Goal: Information Seeking & Learning: Learn about a topic

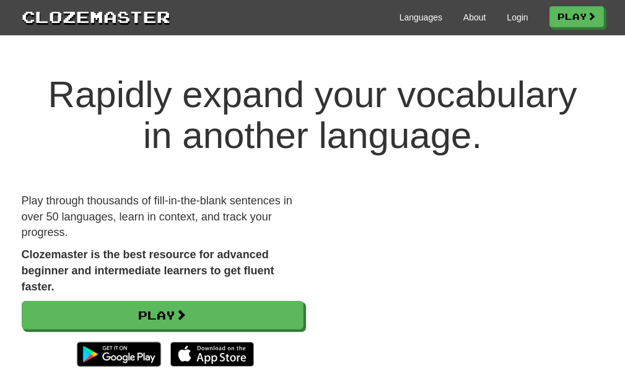
click at [524, 14] on div "Languages About Login Play" at bounding box center [387, 16] width 434 height 23
click at [517, 14] on link "Login" at bounding box center [517, 17] width 21 height 12
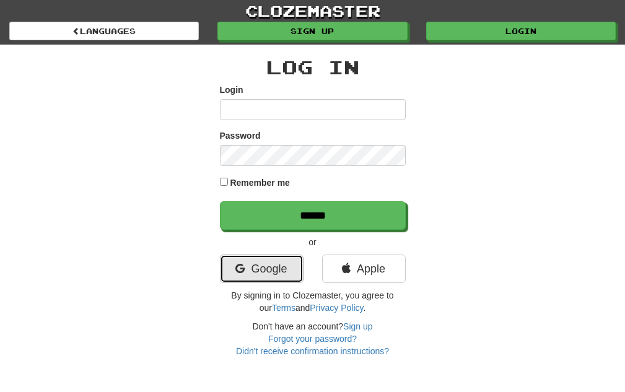
click at [276, 270] on link "Google" at bounding box center [262, 269] width 84 height 29
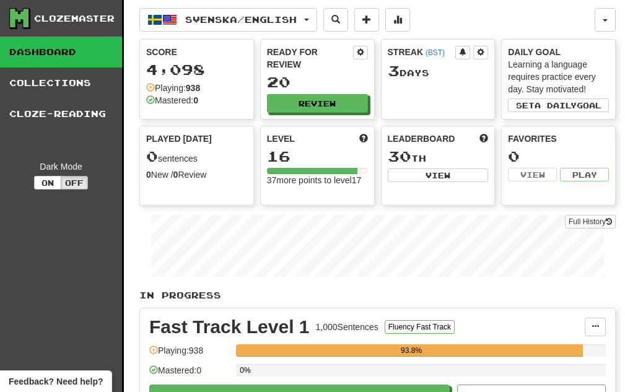
click at [90, 20] on div "Clozemaster" at bounding box center [74, 18] width 81 height 12
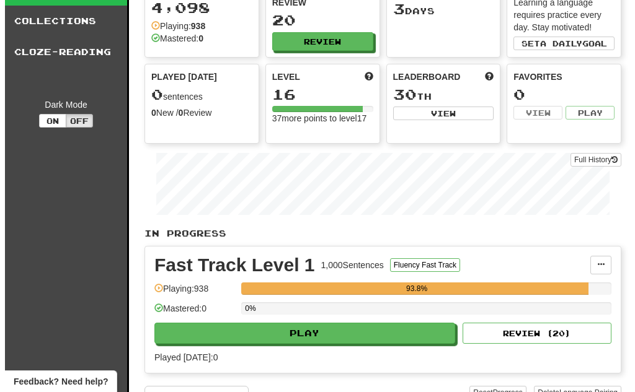
scroll to position [186, 0]
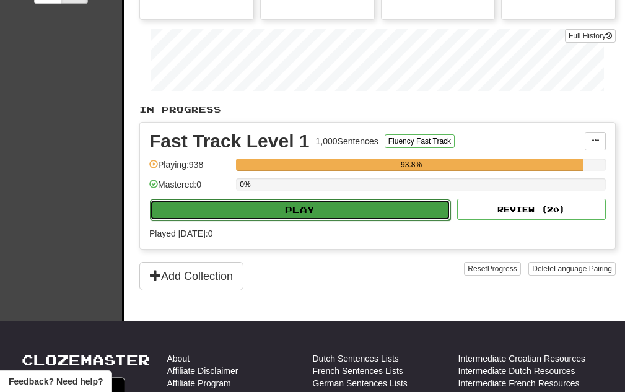
click at [283, 214] on button "Play" at bounding box center [300, 210] width 301 height 21
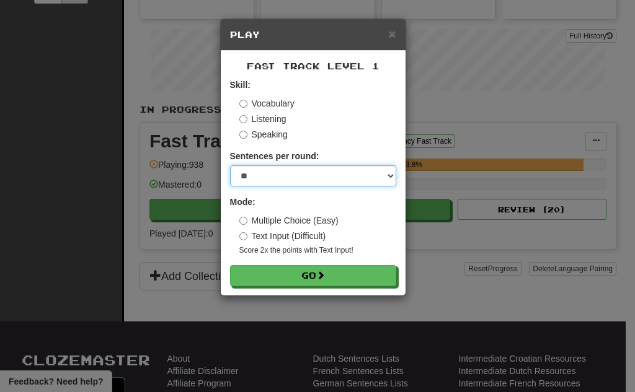
click at [268, 171] on select "* ** ** ** ** ** *** ********" at bounding box center [313, 175] width 166 height 21
select select "**"
click at [230, 165] on select "* ** ** ** ** ** *** ********" at bounding box center [313, 175] width 166 height 21
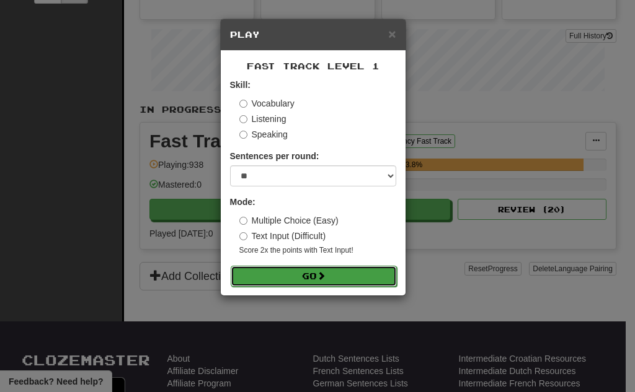
click at [281, 267] on button "Go" at bounding box center [314, 276] width 166 height 21
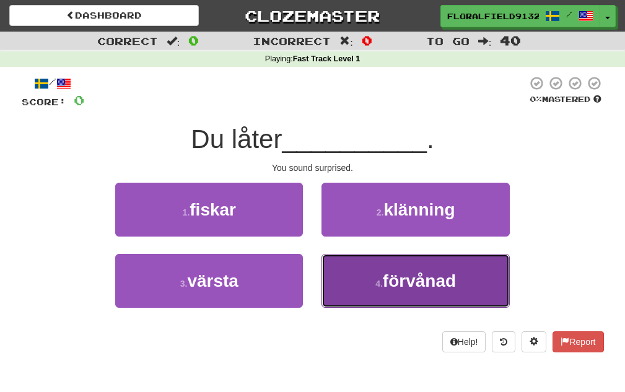
click at [368, 273] on button "4 . förvånad" at bounding box center [416, 281] width 188 height 54
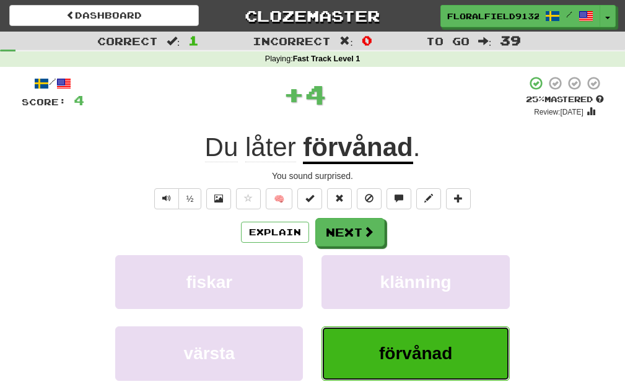
click at [398, 354] on span "förvånad" at bounding box center [415, 353] width 73 height 19
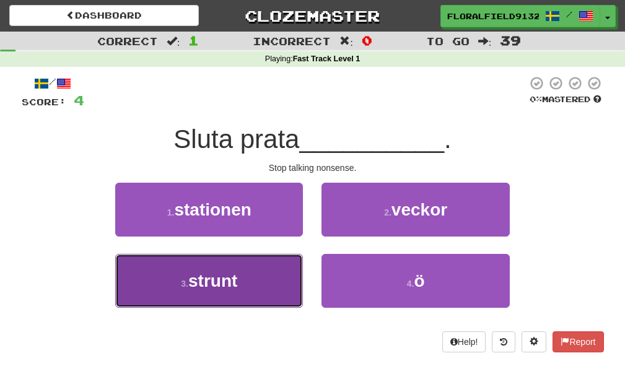
click at [249, 286] on button "3 . strunt" at bounding box center [209, 281] width 188 height 54
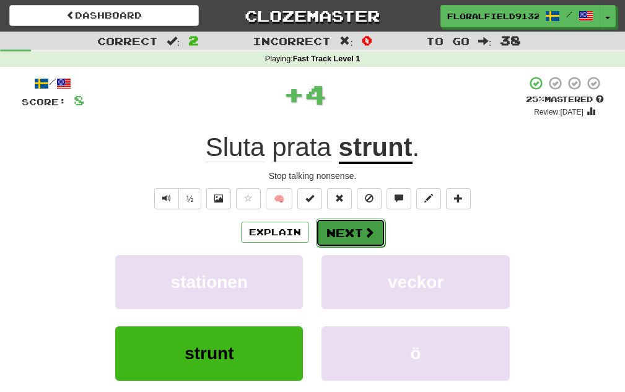
click at [348, 227] on button "Next" at bounding box center [350, 233] width 69 height 29
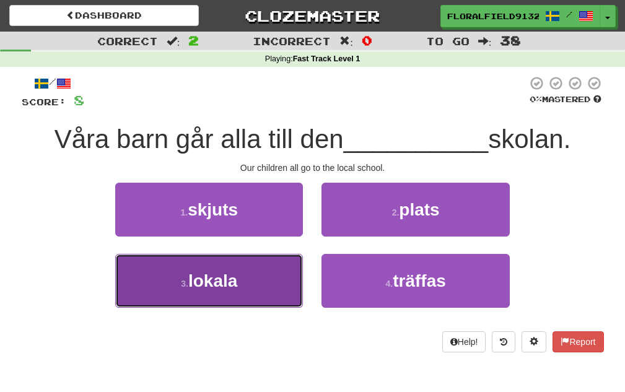
click at [287, 275] on button "3 . lokala" at bounding box center [209, 281] width 188 height 54
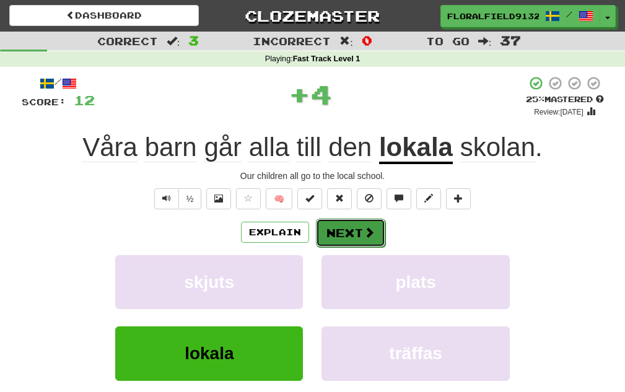
click at [335, 240] on button "Next" at bounding box center [350, 233] width 69 height 29
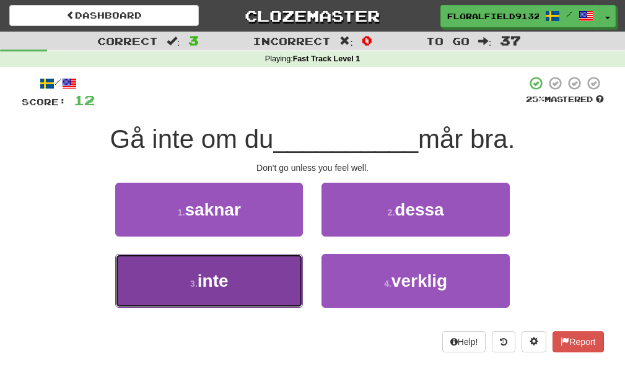
click at [300, 264] on button "3 . inte" at bounding box center [209, 281] width 188 height 54
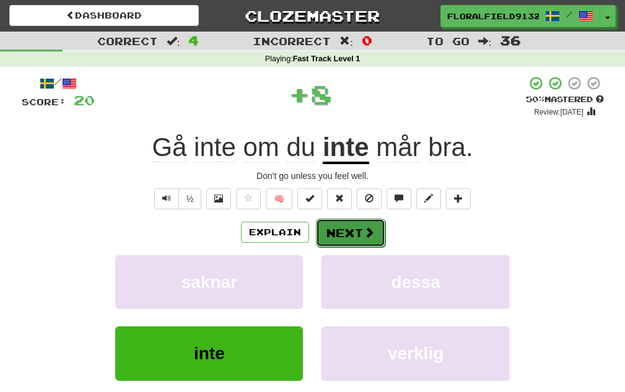
click at [350, 224] on button "Next" at bounding box center [350, 233] width 69 height 29
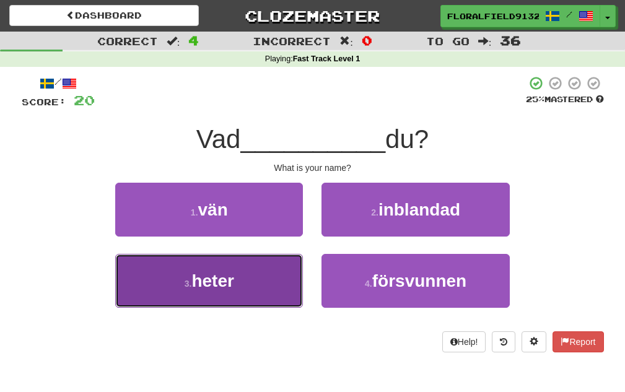
click at [293, 264] on button "3 . heter" at bounding box center [209, 281] width 188 height 54
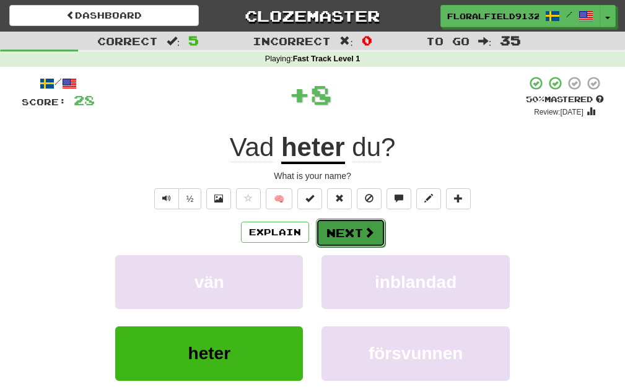
click at [345, 226] on button "Next" at bounding box center [350, 233] width 69 height 29
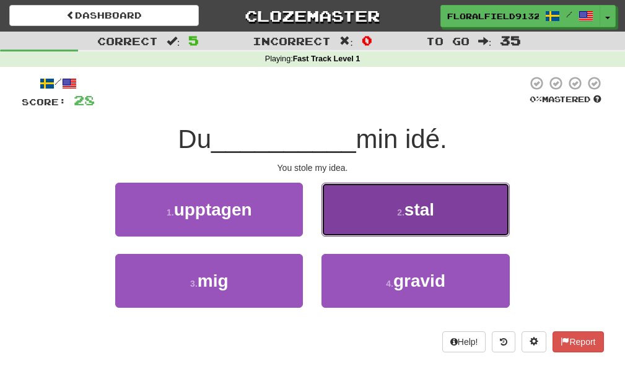
click at [351, 223] on button "2 . stal" at bounding box center [416, 210] width 188 height 54
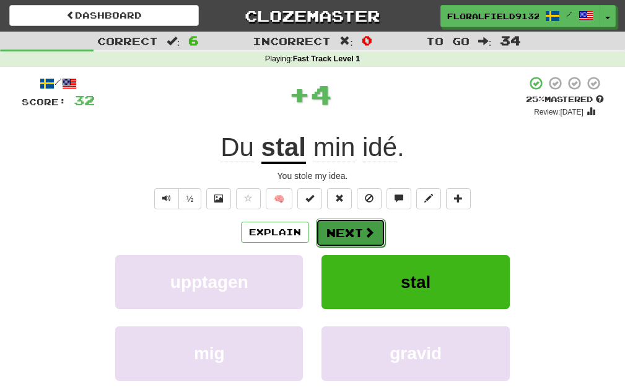
click at [353, 237] on button "Next" at bounding box center [350, 233] width 69 height 29
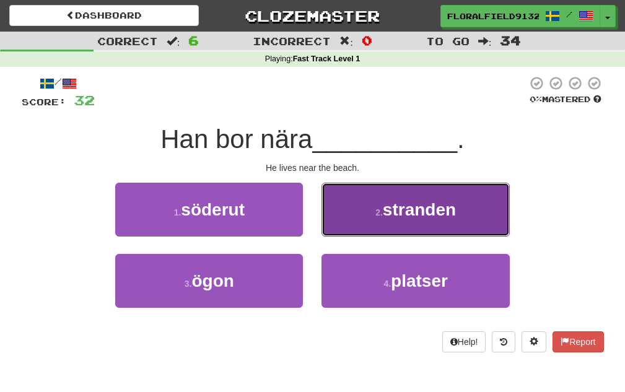
click at [338, 226] on button "2 . stranden" at bounding box center [416, 210] width 188 height 54
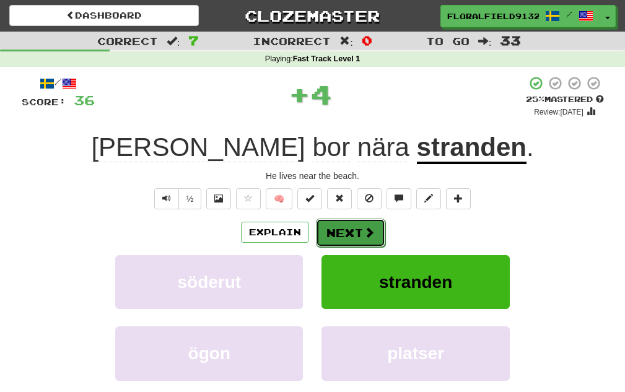
click at [356, 238] on button "Next" at bounding box center [350, 233] width 69 height 29
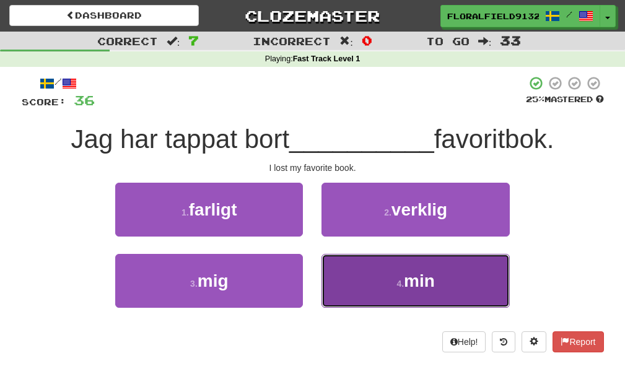
click at [371, 273] on button "4 . min" at bounding box center [416, 281] width 188 height 54
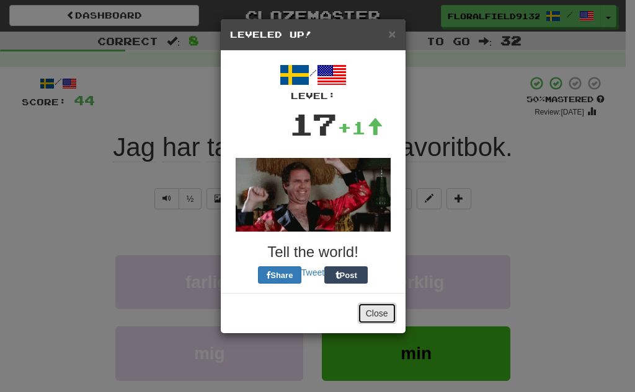
click at [386, 317] on button "Close" at bounding box center [377, 313] width 38 height 21
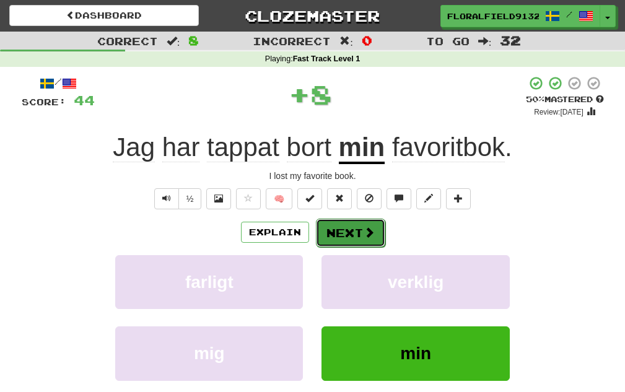
click at [372, 237] on button "Next" at bounding box center [350, 233] width 69 height 29
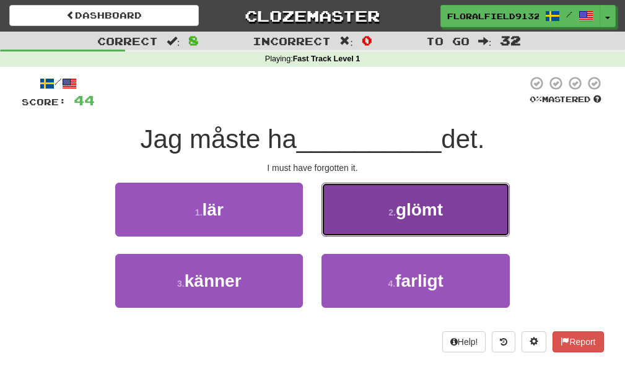
click at [387, 227] on button "2 . glömt" at bounding box center [416, 210] width 188 height 54
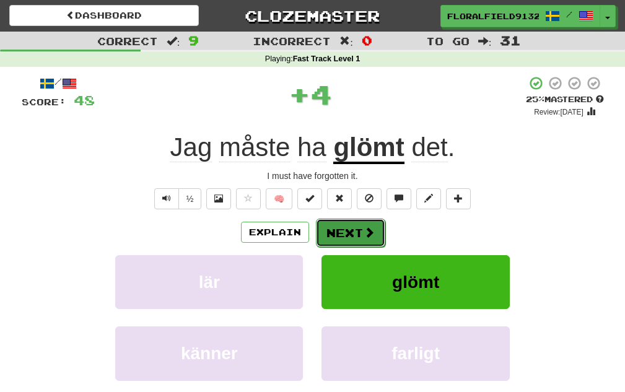
click at [374, 237] on button "Next" at bounding box center [350, 233] width 69 height 29
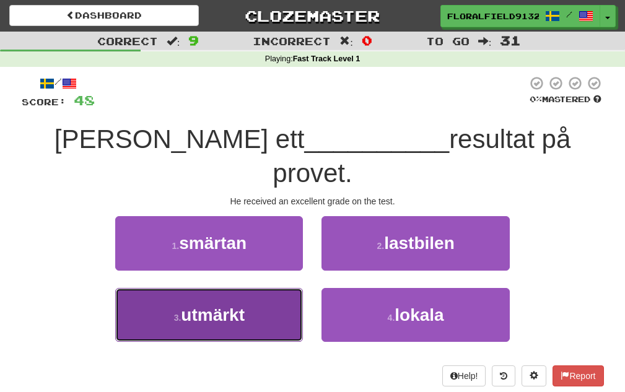
click at [286, 288] on button "3 . utmärkt" at bounding box center [209, 315] width 188 height 54
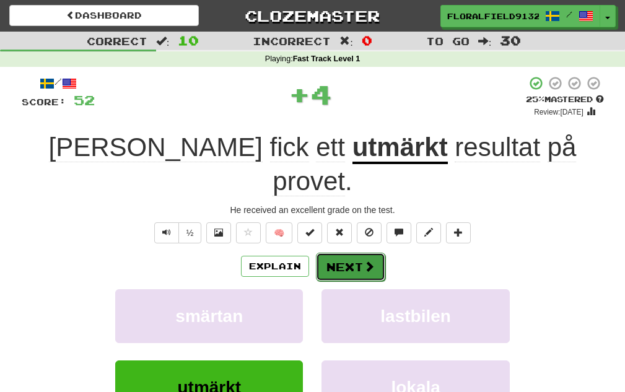
click at [361, 253] on button "Next" at bounding box center [350, 267] width 69 height 29
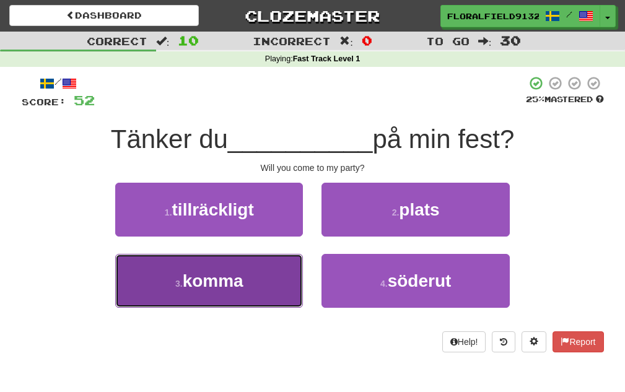
click at [213, 270] on button "3 . komma" at bounding box center [209, 281] width 188 height 54
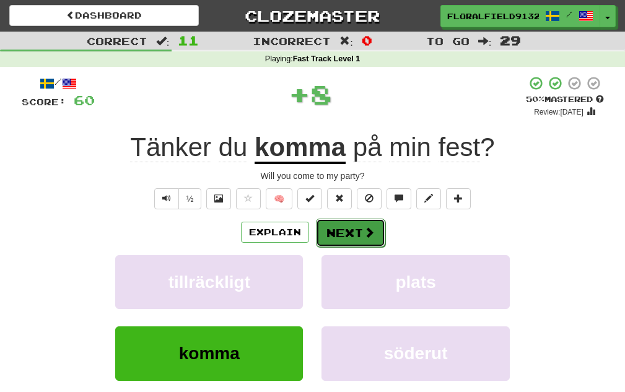
click at [350, 235] on button "Next" at bounding box center [350, 233] width 69 height 29
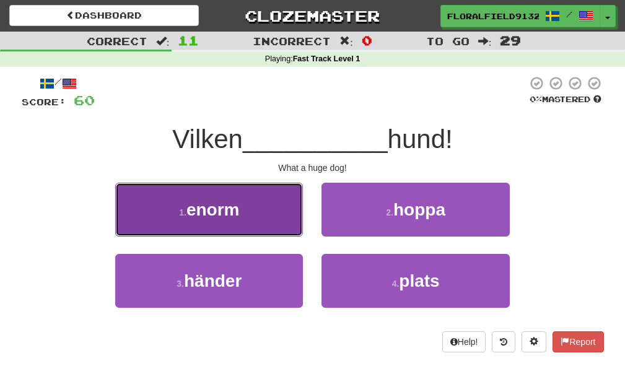
click at [252, 219] on button "1 . enorm" at bounding box center [209, 210] width 188 height 54
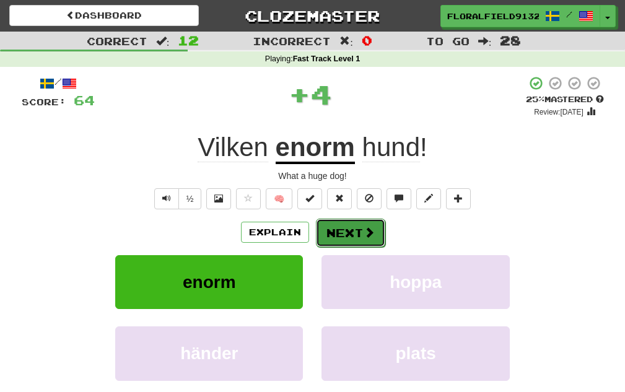
click at [338, 226] on button "Next" at bounding box center [350, 233] width 69 height 29
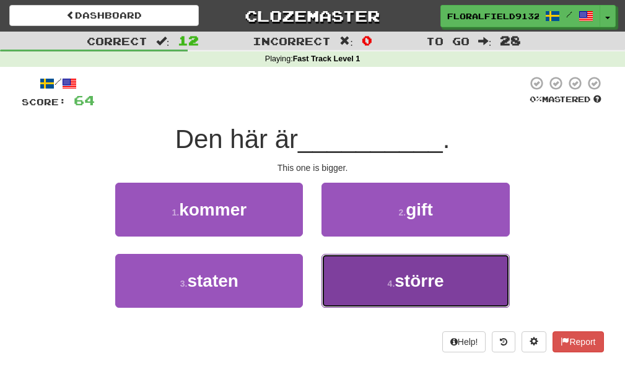
click at [394, 267] on button "4 . större" at bounding box center [416, 281] width 188 height 54
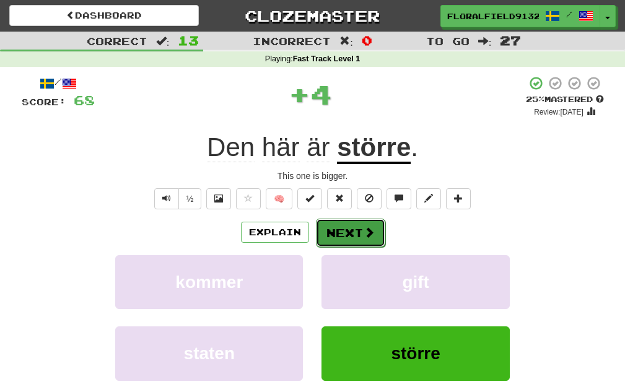
click at [347, 221] on button "Next" at bounding box center [350, 233] width 69 height 29
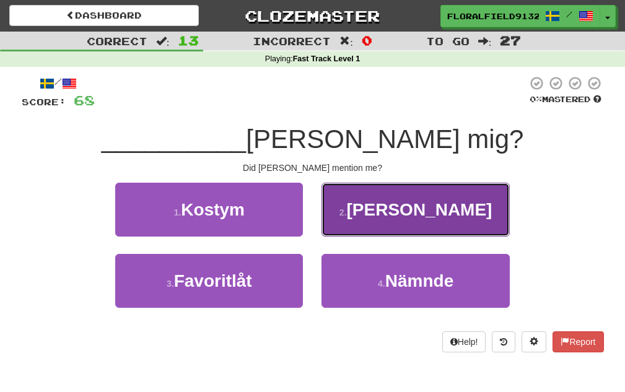
click at [346, 222] on button "2 . Träffas" at bounding box center [416, 210] width 188 height 54
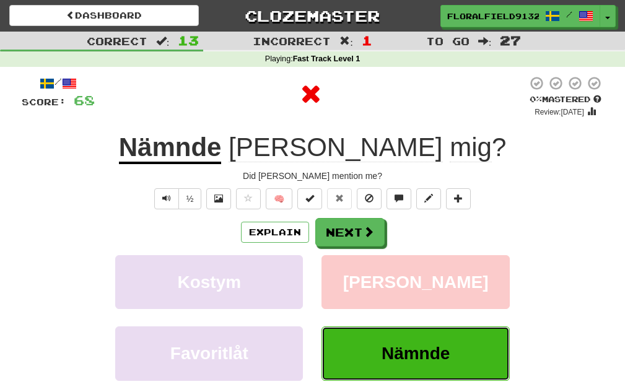
click at [420, 345] on button "Nämnde" at bounding box center [416, 354] width 188 height 54
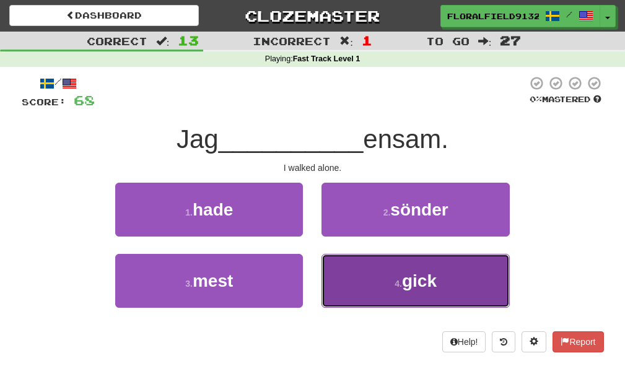
click at [359, 275] on button "4 . gick" at bounding box center [416, 281] width 188 height 54
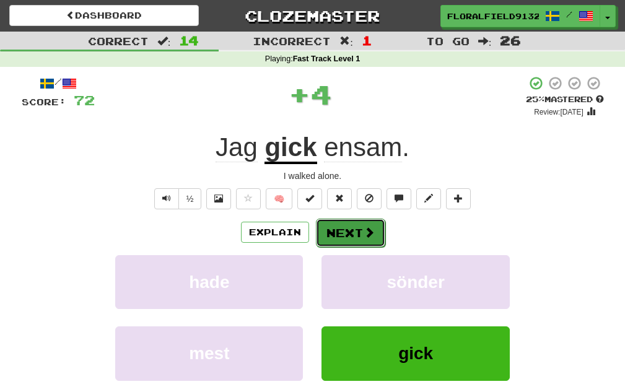
click at [350, 233] on button "Next" at bounding box center [350, 233] width 69 height 29
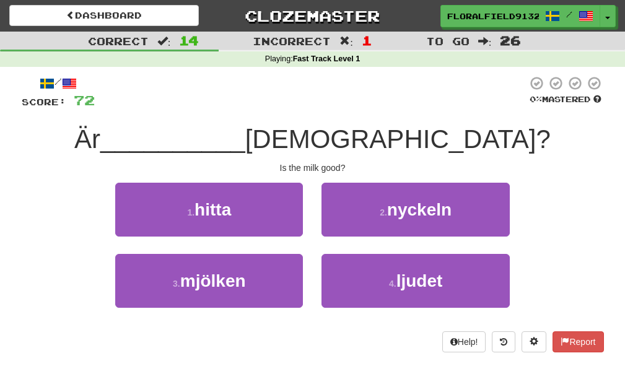
drag, startPoint x: 322, startPoint y: 306, endPoint x: 309, endPoint y: 299, distance: 14.1
click at [317, 303] on div "4 . ljudet" at bounding box center [415, 289] width 206 height 71
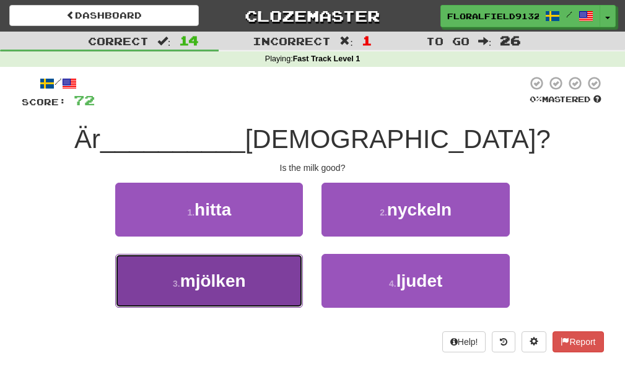
click at [289, 294] on button "3 . mjölken" at bounding box center [209, 281] width 188 height 54
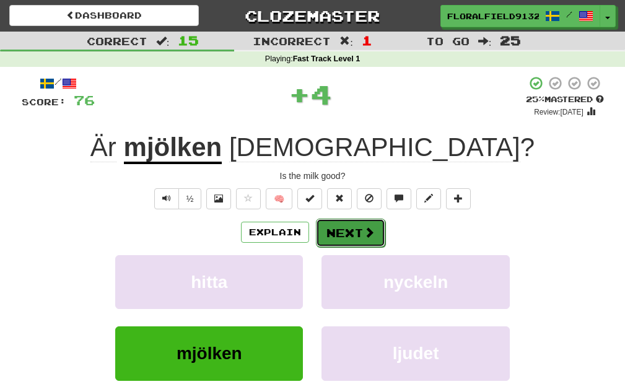
click at [351, 240] on button "Next" at bounding box center [350, 233] width 69 height 29
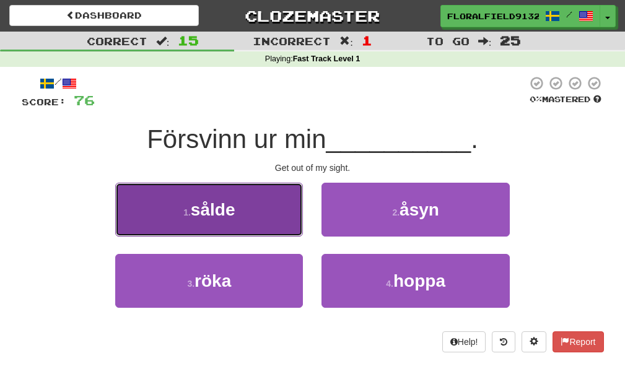
click at [282, 226] on button "1 . sålde" at bounding box center [209, 210] width 188 height 54
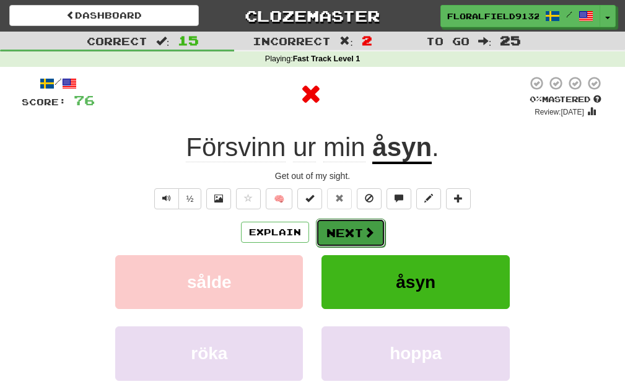
click at [327, 234] on button "Next" at bounding box center [350, 233] width 69 height 29
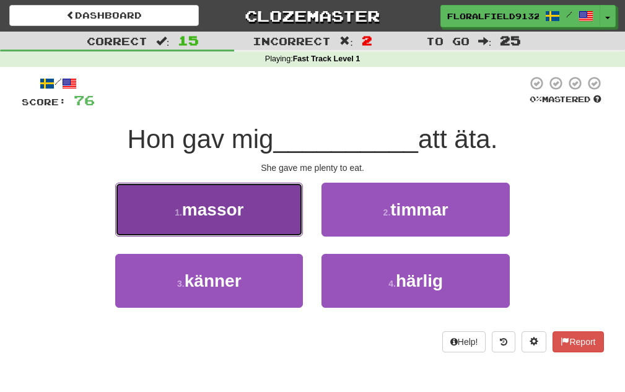
click at [288, 224] on button "1 . massor" at bounding box center [209, 210] width 188 height 54
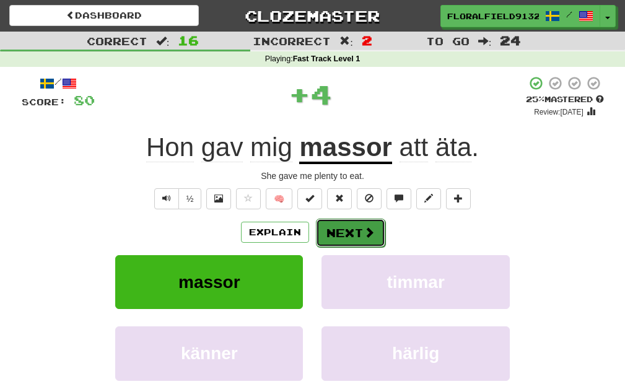
click at [330, 232] on button "Next" at bounding box center [350, 233] width 69 height 29
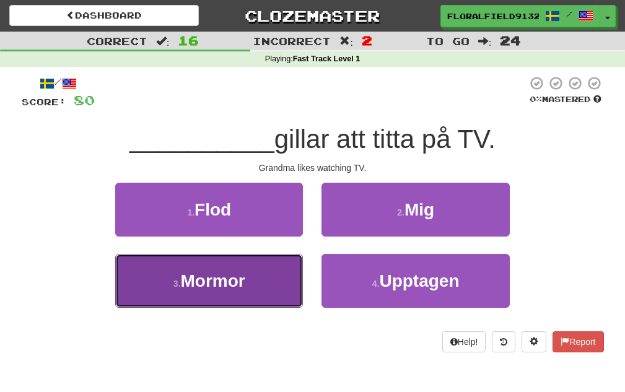
click at [275, 269] on button "3 . Mormor" at bounding box center [209, 281] width 188 height 54
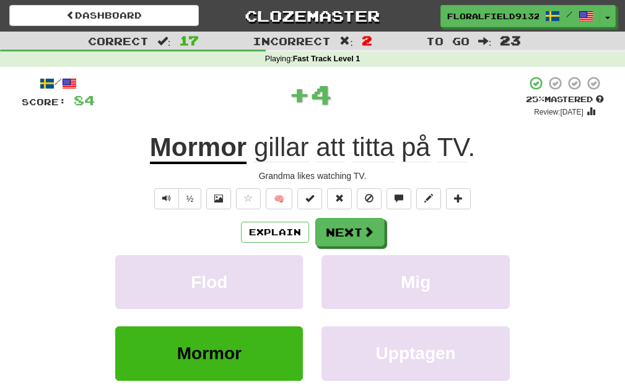
click at [326, 253] on div "Explain Next Flod Mig Mormor Upptagen Learn more: Flod Mig Mormor Upptagen" at bounding box center [313, 317] width 583 height 199
click at [335, 243] on button "Next" at bounding box center [350, 233] width 69 height 29
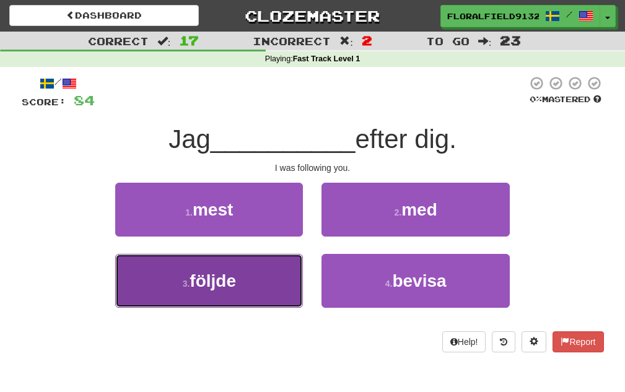
click at [284, 270] on button "3 . följde" at bounding box center [209, 281] width 188 height 54
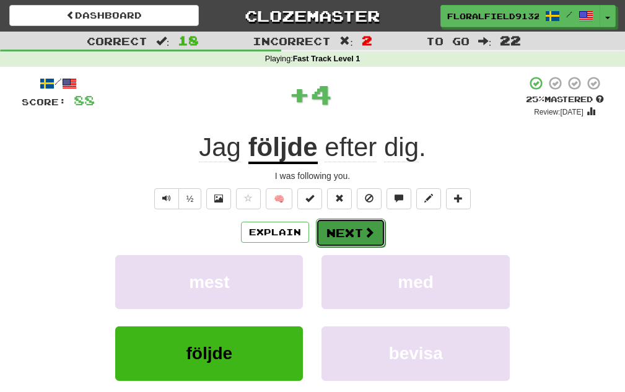
click at [330, 231] on button "Next" at bounding box center [350, 233] width 69 height 29
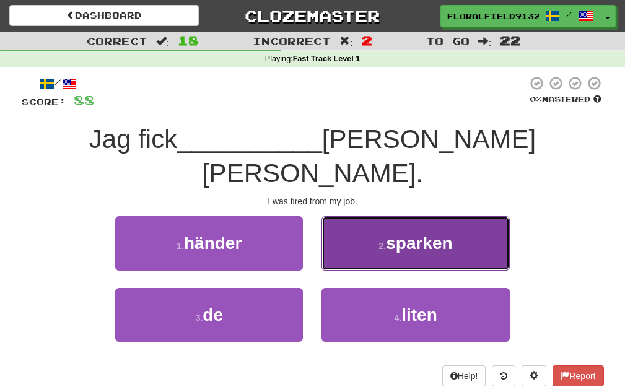
click at [353, 227] on button "2 . sparken" at bounding box center [416, 243] width 188 height 54
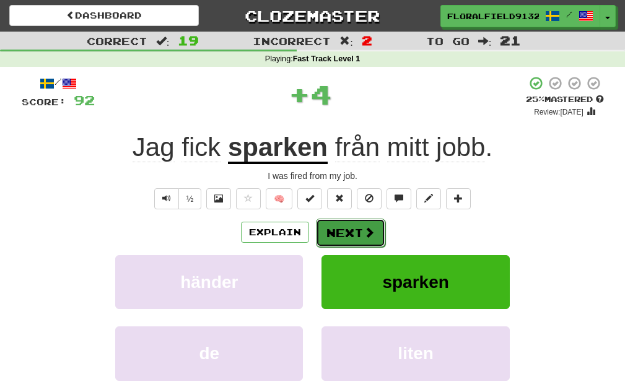
click at [353, 228] on button "Next" at bounding box center [350, 233] width 69 height 29
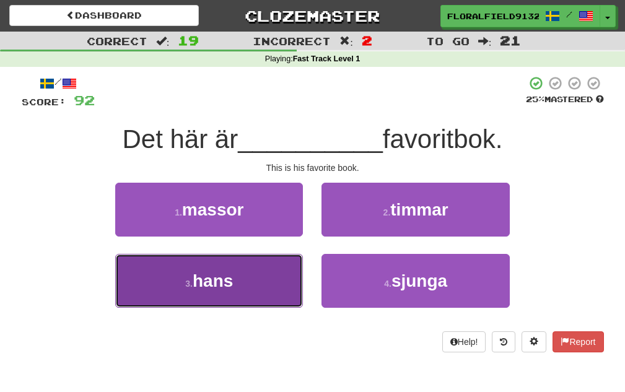
click at [299, 270] on button "3 . hans" at bounding box center [209, 281] width 188 height 54
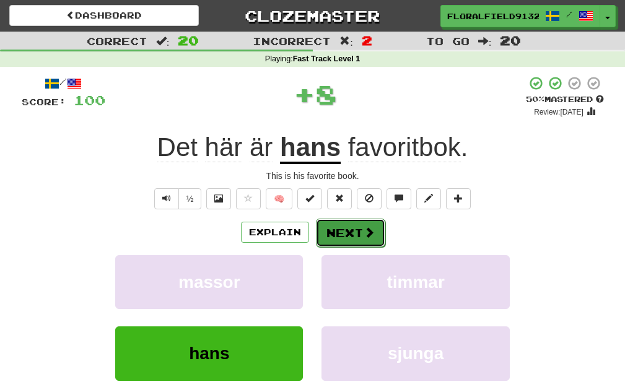
click at [364, 242] on button "Next" at bounding box center [350, 233] width 69 height 29
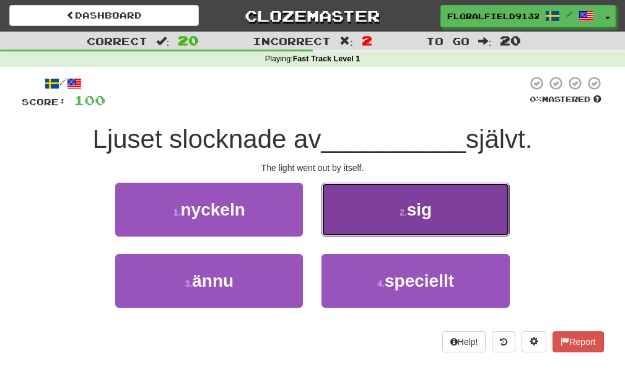
click at [353, 231] on button "2 . sig" at bounding box center [416, 210] width 188 height 54
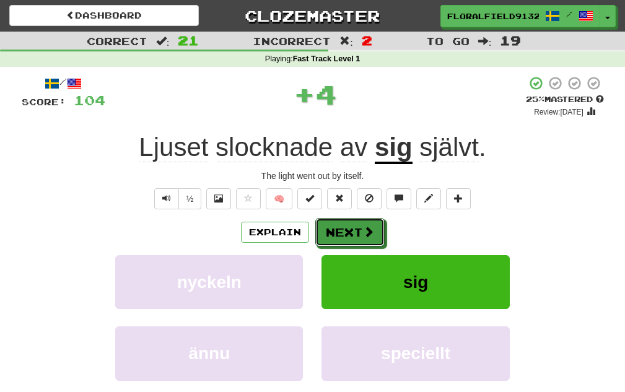
click at [353, 231] on button "Next" at bounding box center [349, 232] width 69 height 29
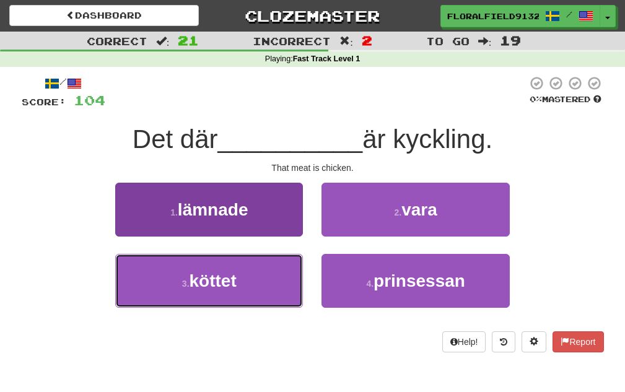
click at [291, 258] on button "3 . köttet" at bounding box center [209, 281] width 188 height 54
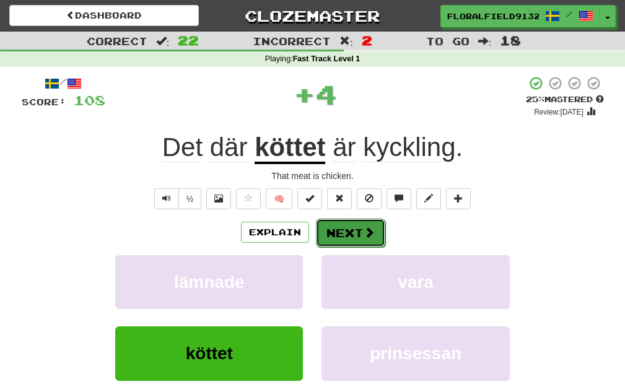
click at [325, 235] on button "Next" at bounding box center [350, 233] width 69 height 29
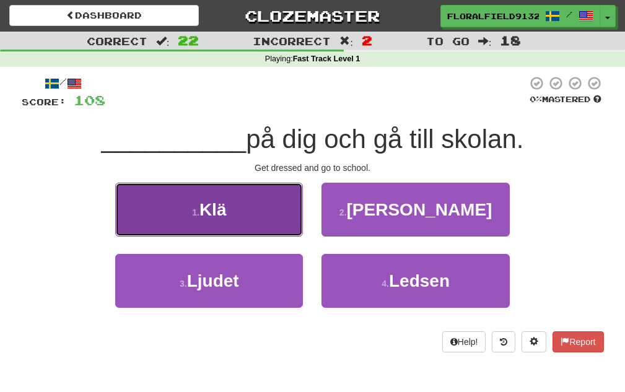
click at [294, 233] on button "1 . Klä" at bounding box center [209, 210] width 188 height 54
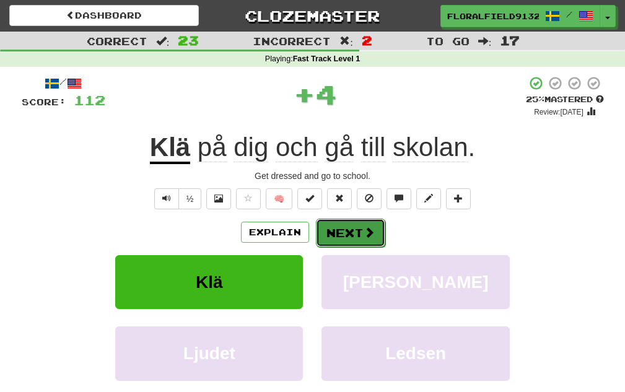
click at [320, 236] on button "Next" at bounding box center [350, 233] width 69 height 29
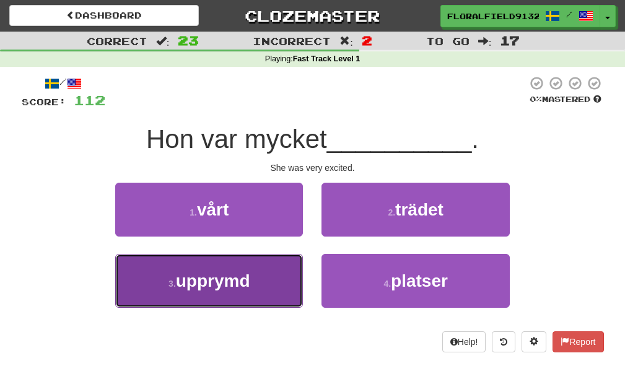
click at [297, 262] on button "3 . upprymd" at bounding box center [209, 281] width 188 height 54
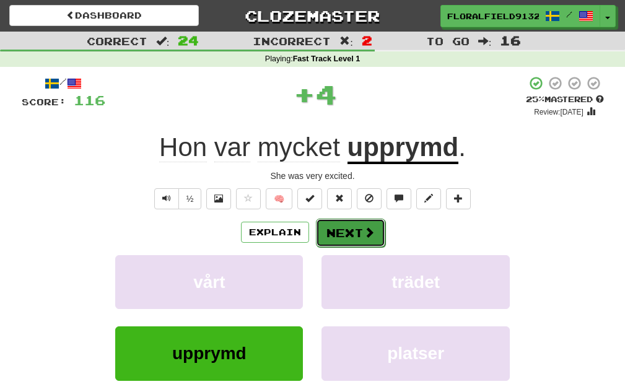
click at [330, 244] on button "Next" at bounding box center [350, 233] width 69 height 29
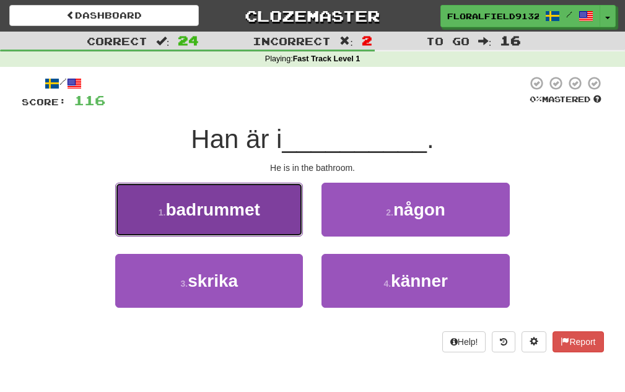
click at [296, 231] on button "1 . badrummet" at bounding box center [209, 210] width 188 height 54
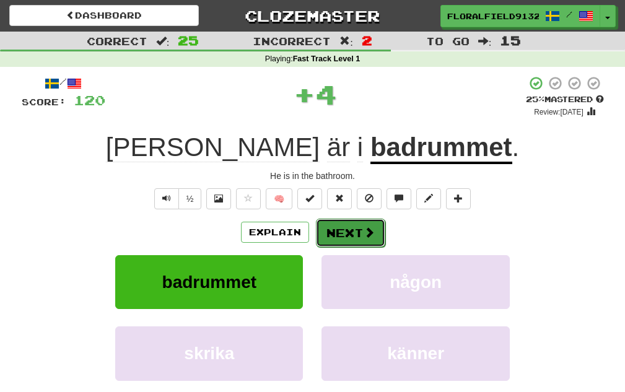
click at [332, 232] on button "Next" at bounding box center [350, 233] width 69 height 29
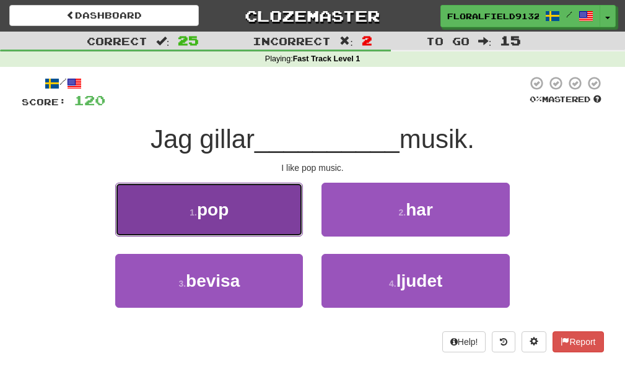
click at [286, 232] on button "1 . pop" at bounding box center [209, 210] width 188 height 54
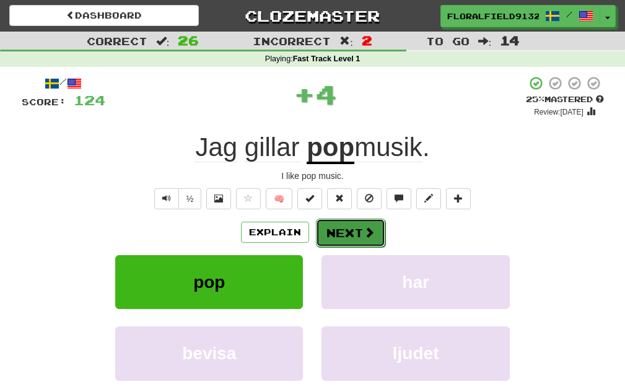
click at [328, 237] on button "Next" at bounding box center [350, 233] width 69 height 29
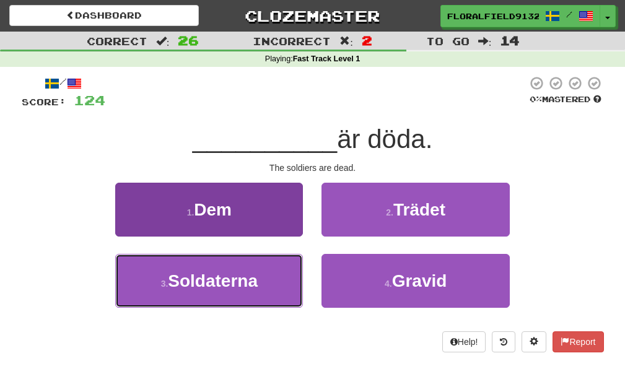
click at [290, 263] on button "3 . Soldaterna" at bounding box center [209, 281] width 188 height 54
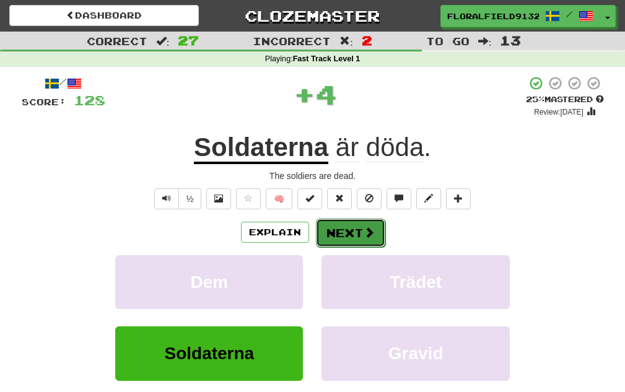
click at [340, 238] on button "Next" at bounding box center [350, 233] width 69 height 29
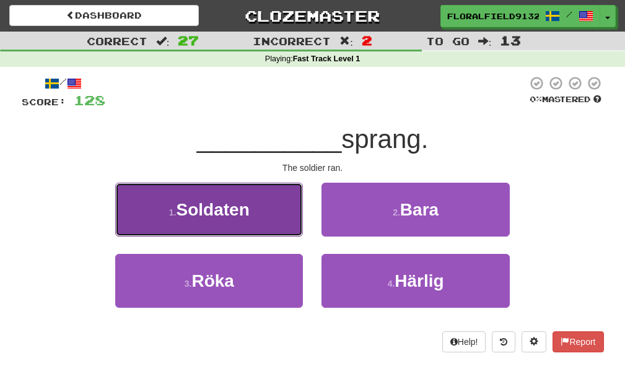
click at [291, 233] on button "1 . Soldaten" at bounding box center [209, 210] width 188 height 54
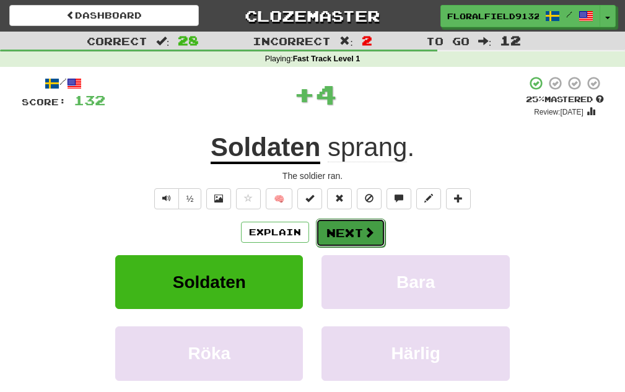
click at [337, 239] on button "Next" at bounding box center [350, 233] width 69 height 29
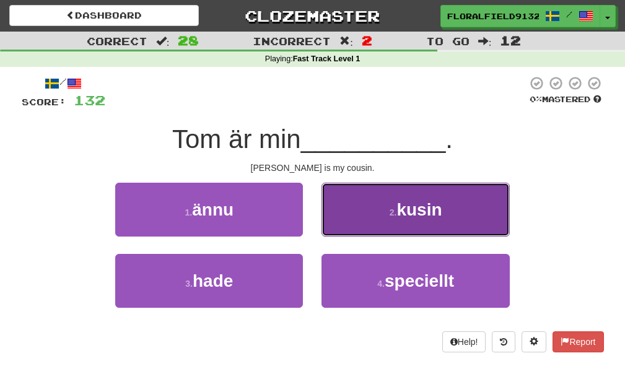
click at [353, 232] on button "2 . kusin" at bounding box center [416, 210] width 188 height 54
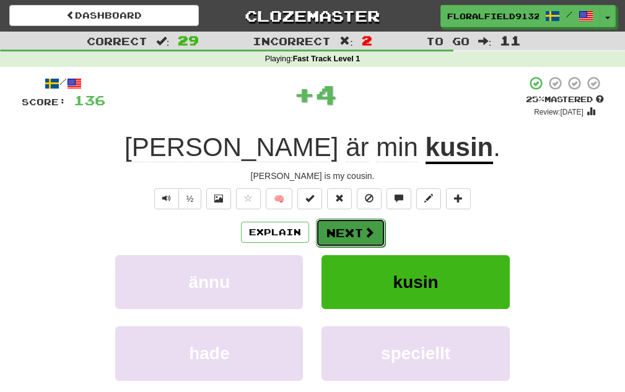
click at [356, 234] on button "Next" at bounding box center [350, 233] width 69 height 29
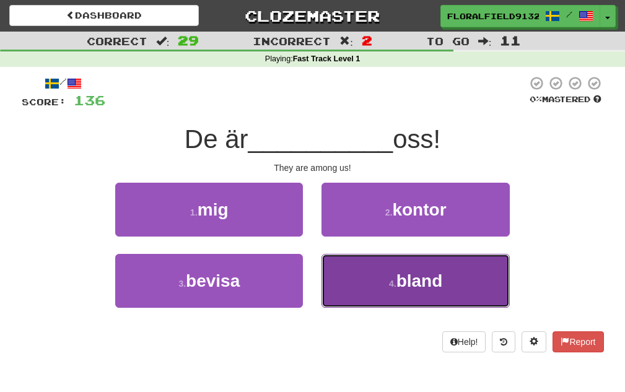
click at [350, 266] on button "4 . bland" at bounding box center [416, 281] width 188 height 54
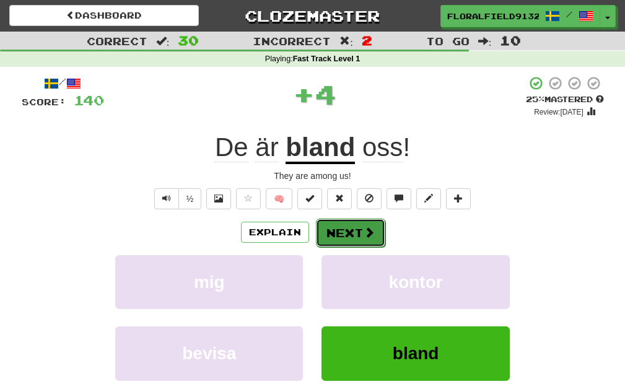
click at [346, 237] on button "Next" at bounding box center [350, 233] width 69 height 29
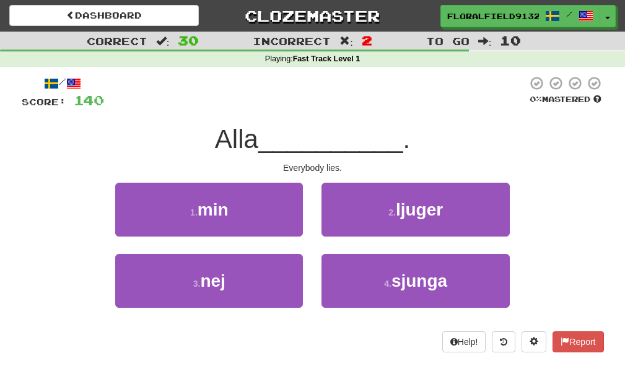
click at [352, 237] on div "2 . ljuger" at bounding box center [415, 218] width 206 height 71
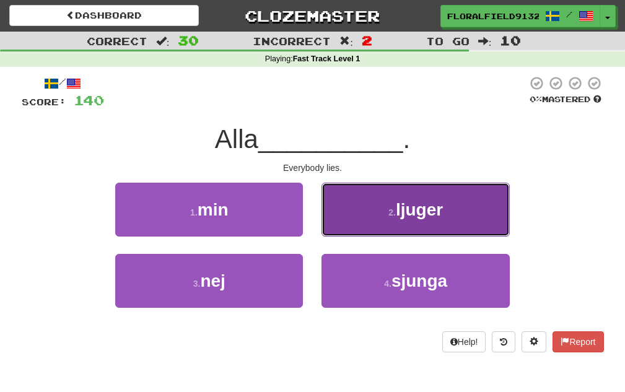
click at [362, 226] on button "2 . ljuger" at bounding box center [416, 210] width 188 height 54
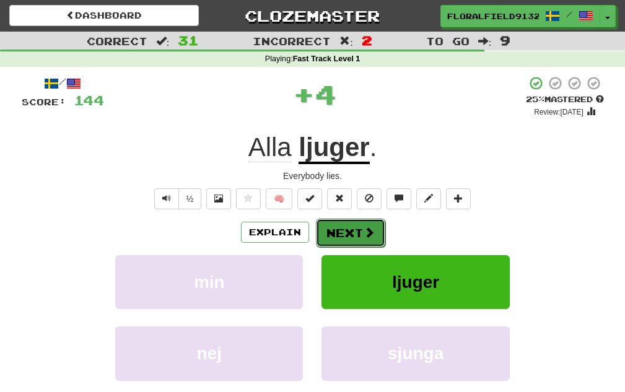
click at [356, 232] on button "Next" at bounding box center [350, 233] width 69 height 29
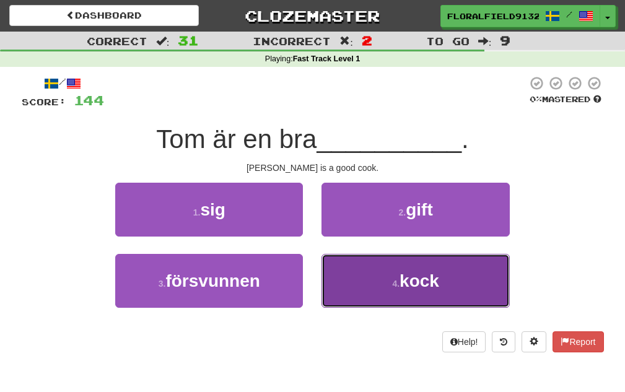
click at [365, 267] on button "4 . kock" at bounding box center [416, 281] width 188 height 54
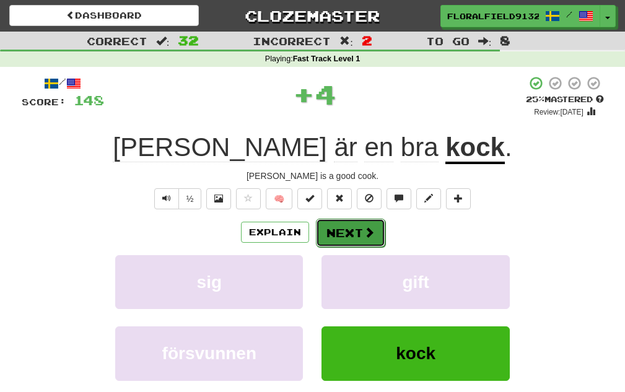
click at [359, 233] on button "Next" at bounding box center [350, 233] width 69 height 29
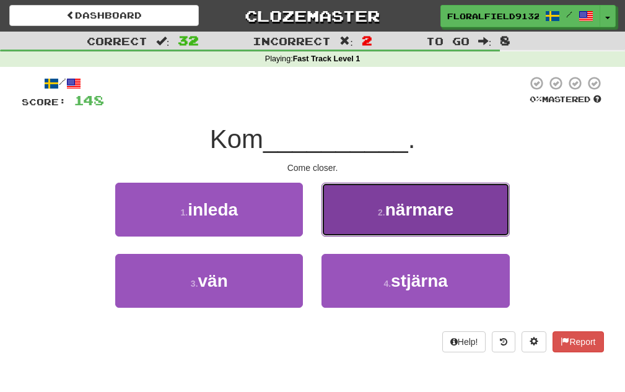
click at [341, 234] on button "2 . närmare" at bounding box center [416, 210] width 188 height 54
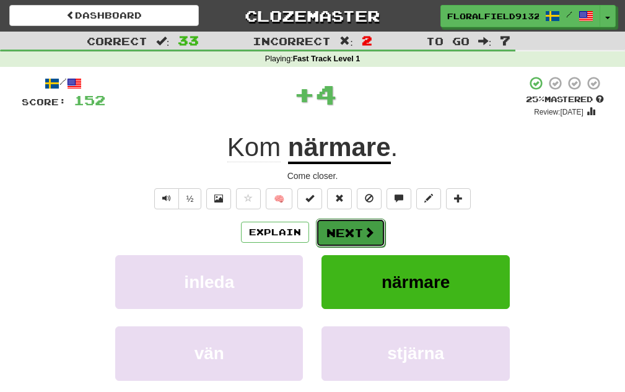
click at [341, 234] on button "Next" at bounding box center [350, 233] width 69 height 29
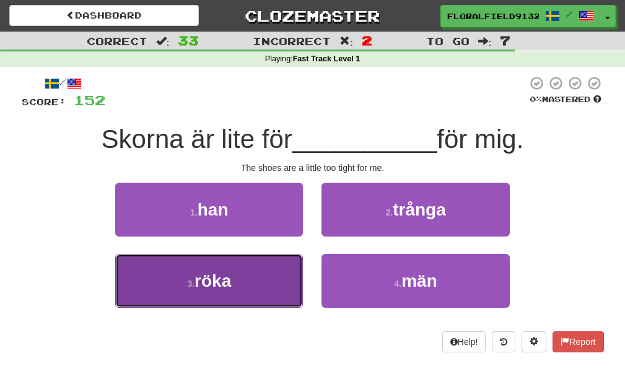
click at [289, 267] on button "3 . röka" at bounding box center [209, 281] width 188 height 54
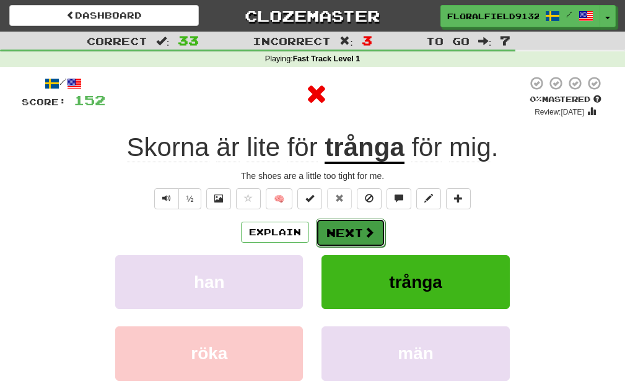
click at [342, 234] on button "Next" at bounding box center [350, 233] width 69 height 29
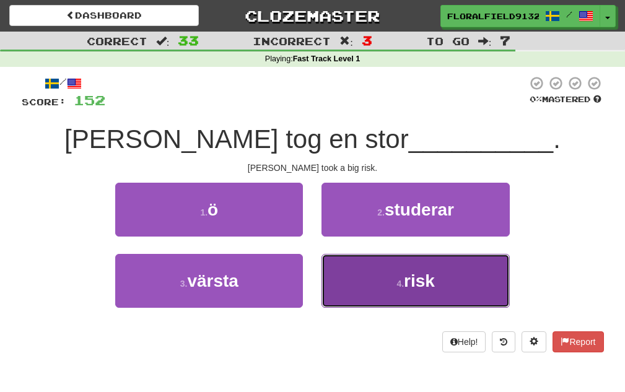
click at [370, 265] on button "4 . risk" at bounding box center [416, 281] width 188 height 54
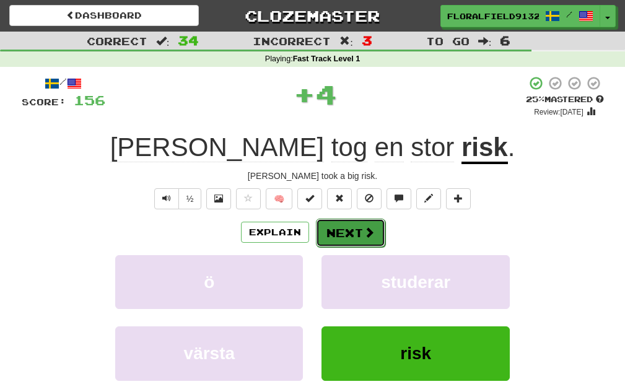
click at [348, 239] on button "Next" at bounding box center [350, 233] width 69 height 29
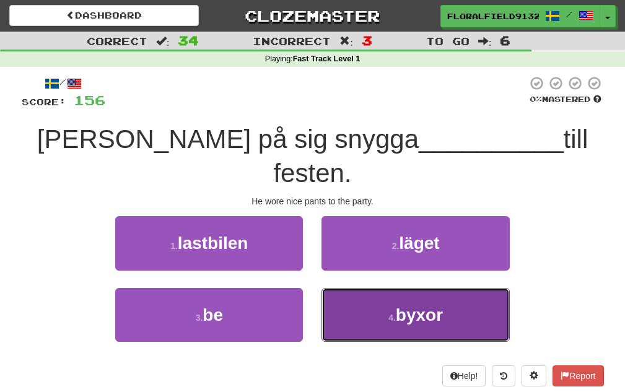
click at [371, 288] on button "4 . byxor" at bounding box center [416, 315] width 188 height 54
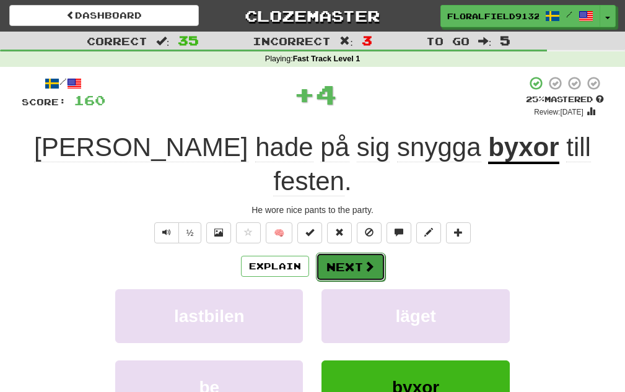
click at [353, 253] on button "Next" at bounding box center [350, 267] width 69 height 29
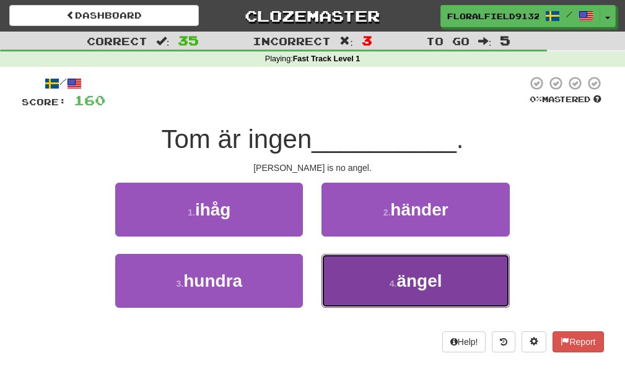
click at [376, 266] on button "4 . ängel" at bounding box center [416, 281] width 188 height 54
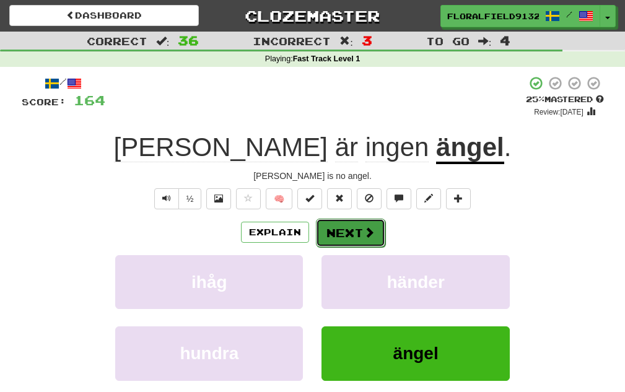
click at [364, 242] on button "Next" at bounding box center [350, 233] width 69 height 29
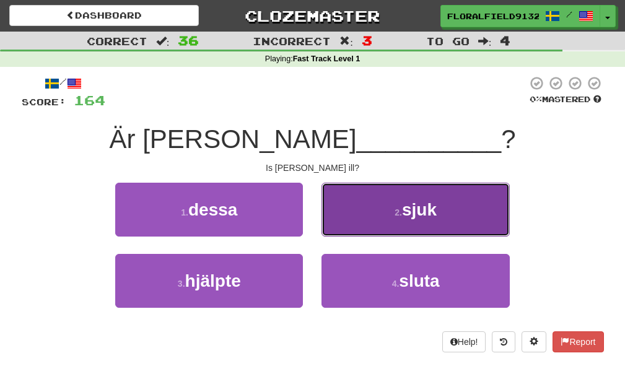
click at [377, 230] on button "2 . sjuk" at bounding box center [416, 210] width 188 height 54
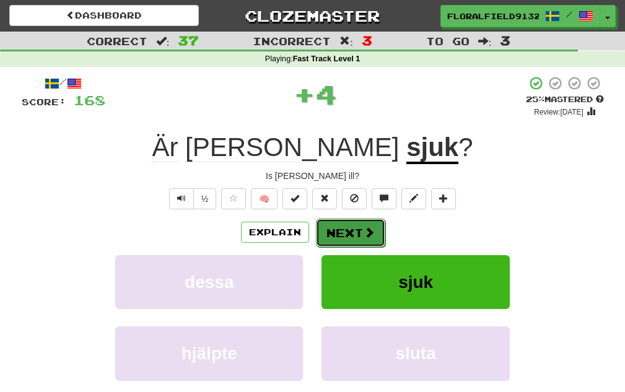
click at [366, 236] on span at bounding box center [369, 232] width 11 height 11
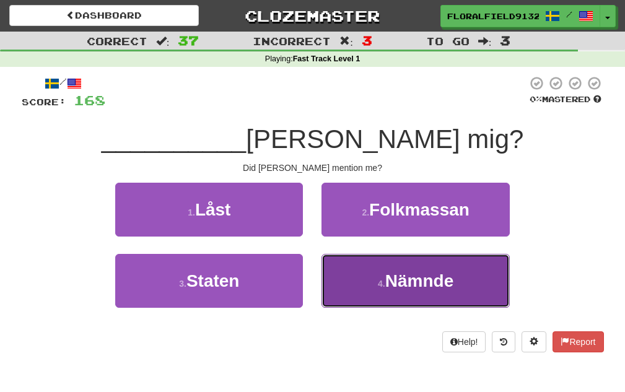
click at [359, 271] on button "4 . Nämnde" at bounding box center [416, 281] width 188 height 54
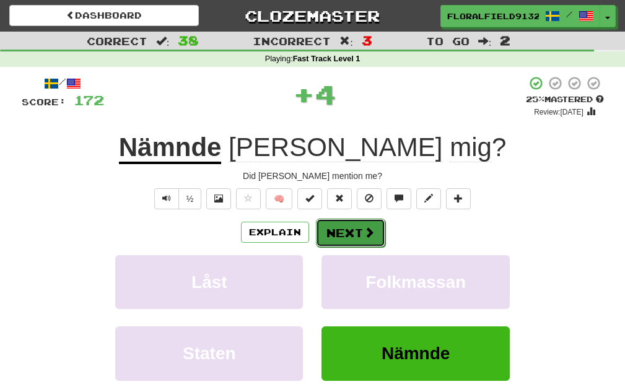
click at [359, 240] on button "Next" at bounding box center [350, 233] width 69 height 29
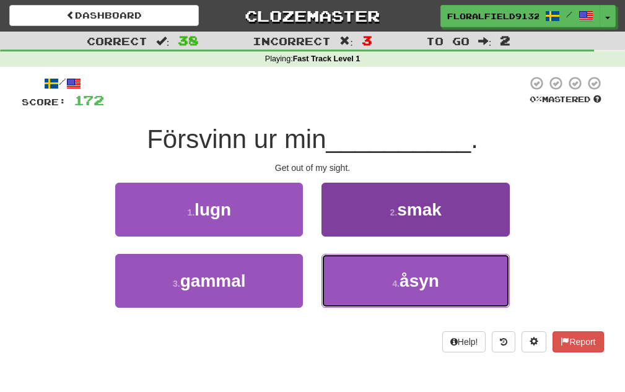
click at [395, 288] on button "4 . åsyn" at bounding box center [416, 281] width 188 height 54
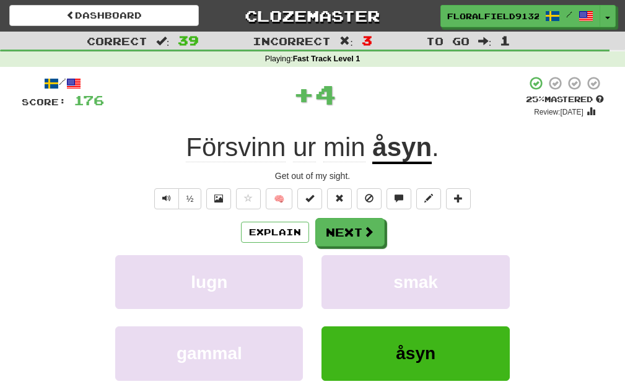
click at [377, 250] on div "Explain Next lugn smak gammal åsyn Learn more: lugn smak gammal åsyn" at bounding box center [313, 317] width 583 height 199
click at [374, 245] on button "Next" at bounding box center [350, 233] width 69 height 29
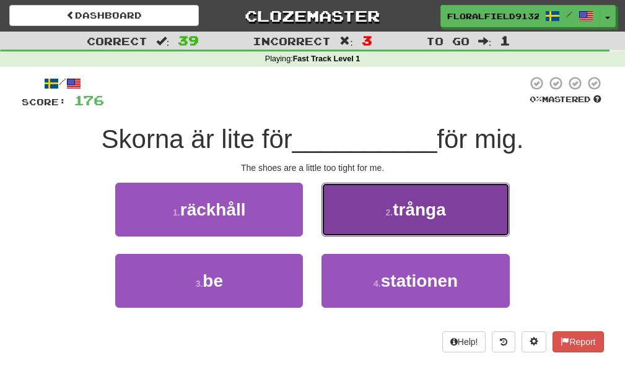
click at [387, 234] on button "2 . trånga" at bounding box center [416, 210] width 188 height 54
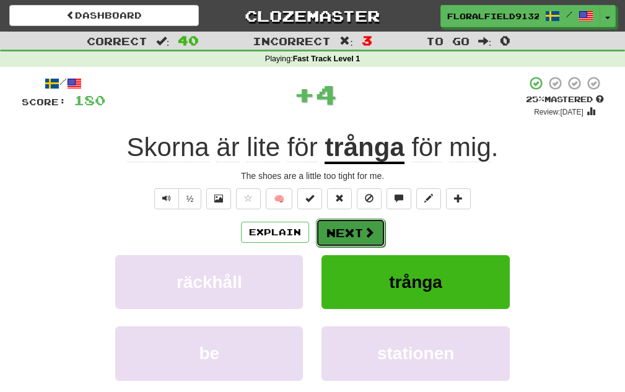
click at [369, 241] on button "Next" at bounding box center [350, 233] width 69 height 29
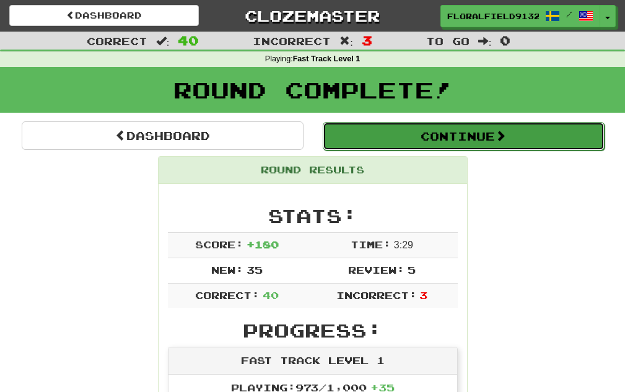
click at [400, 137] on button "Continue" at bounding box center [464, 136] width 282 height 29
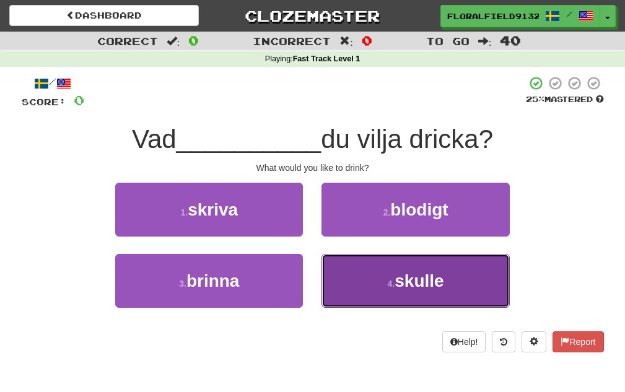
click at [371, 263] on button "4 . skulle" at bounding box center [416, 281] width 188 height 54
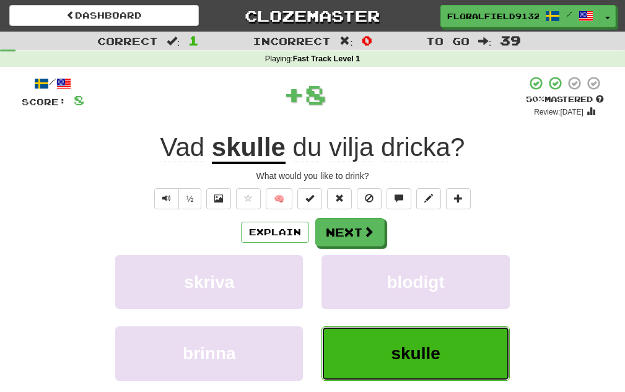
click at [442, 355] on button "skulle" at bounding box center [416, 354] width 188 height 54
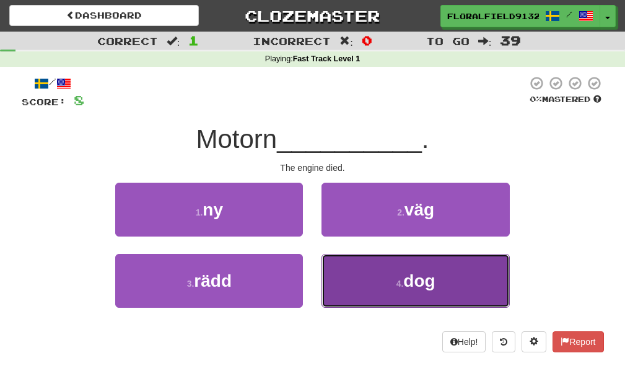
click at [369, 274] on button "4 . dog" at bounding box center [416, 281] width 188 height 54
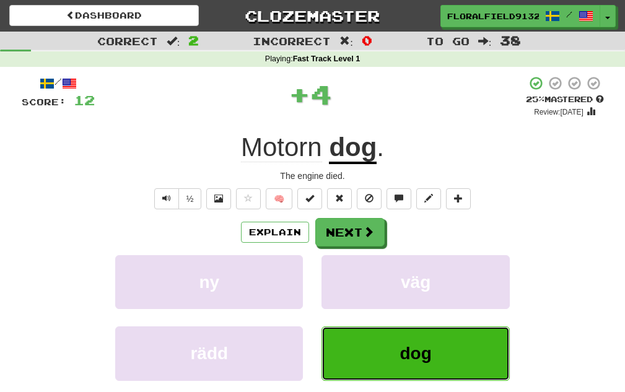
click at [421, 358] on span "dog" at bounding box center [416, 353] width 32 height 19
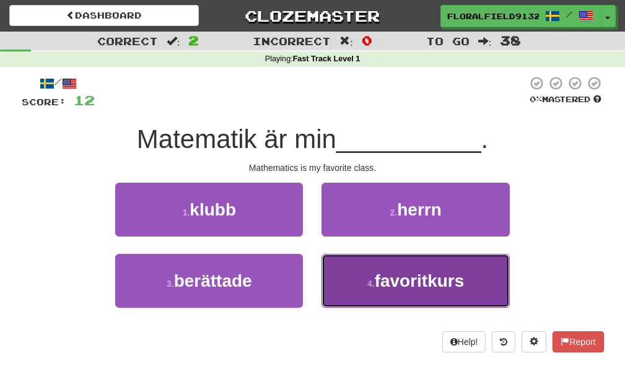
click at [382, 280] on span "favoritkurs" at bounding box center [420, 280] width 90 height 19
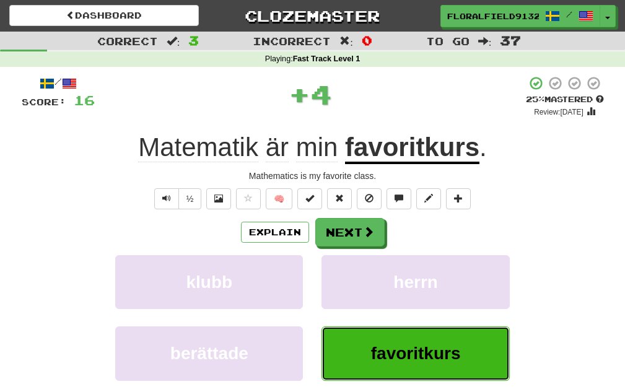
click at [443, 363] on span "favoritkurs" at bounding box center [416, 353] width 90 height 19
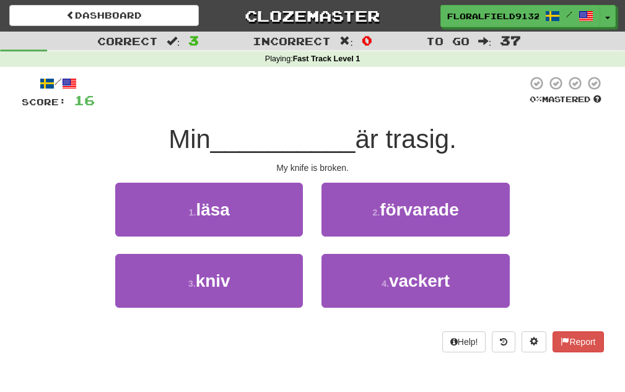
click at [316, 284] on div "4 . vackert" at bounding box center [415, 289] width 206 height 71
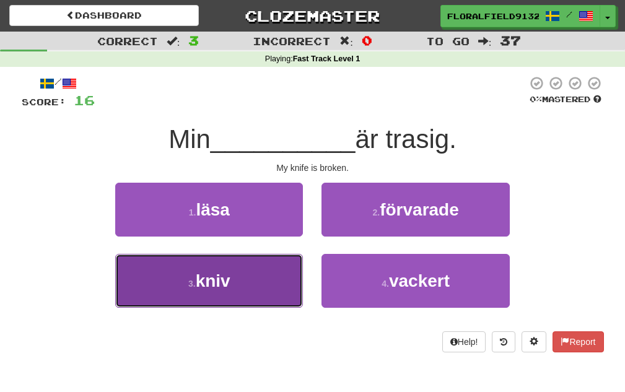
click at [257, 283] on button "3 . kniv" at bounding box center [209, 281] width 188 height 54
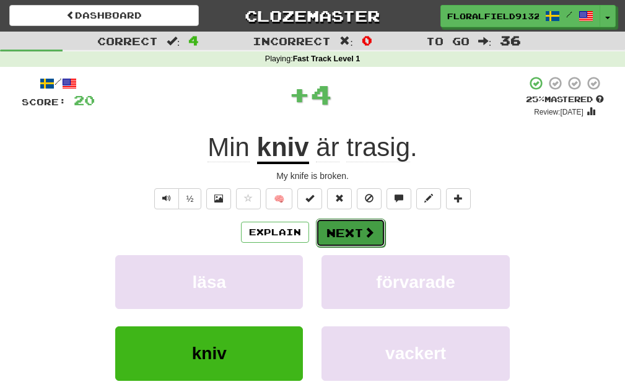
click at [361, 226] on button "Next" at bounding box center [350, 233] width 69 height 29
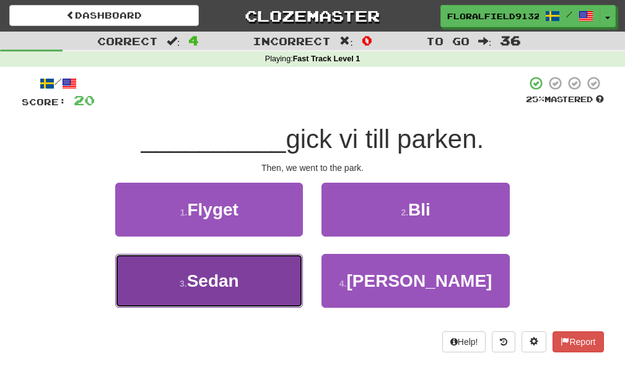
click at [293, 268] on button "3 . Sedan" at bounding box center [209, 281] width 188 height 54
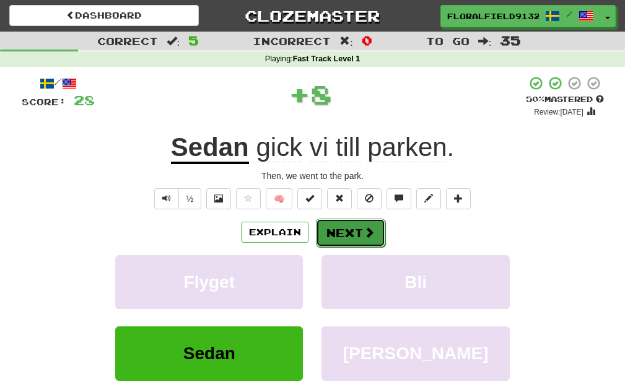
click at [340, 233] on button "Next" at bounding box center [350, 233] width 69 height 29
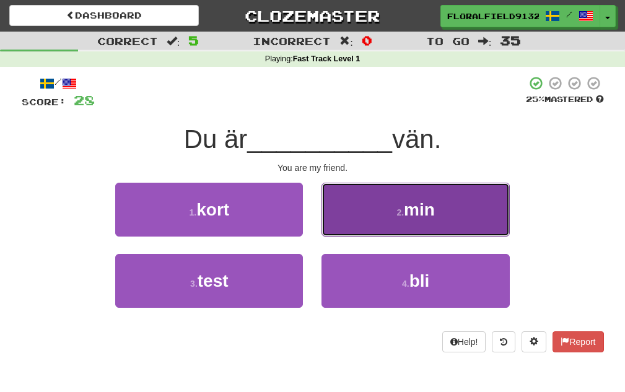
click at [366, 228] on button "2 . min" at bounding box center [416, 210] width 188 height 54
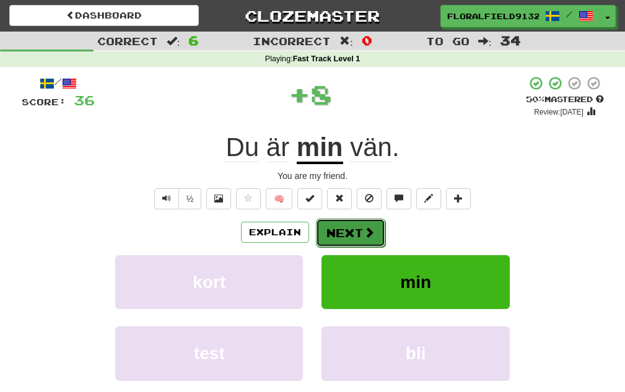
click at [357, 239] on button "Next" at bounding box center [350, 233] width 69 height 29
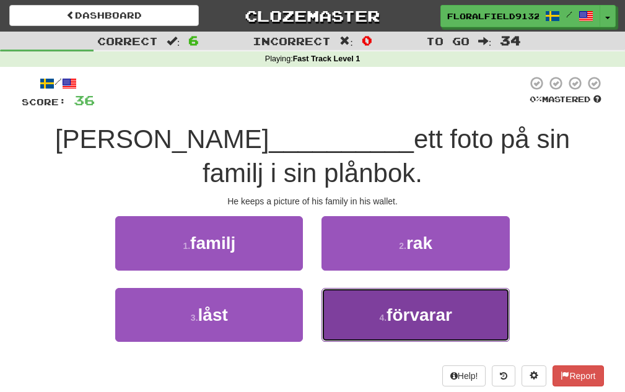
click at [384, 309] on button "4 . förvarar" at bounding box center [416, 315] width 188 height 54
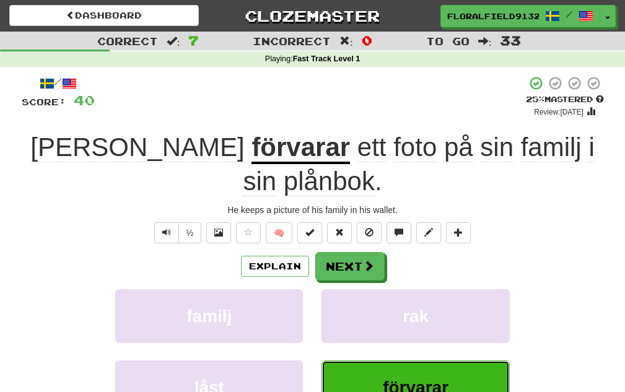
click at [425, 378] on span "förvarar" at bounding box center [416, 387] width 66 height 19
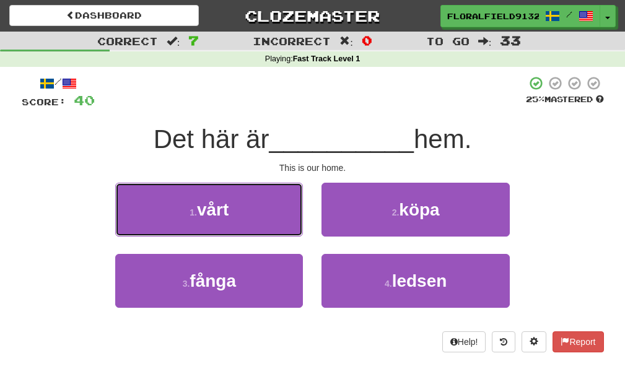
click at [261, 206] on button "1 . vårt" at bounding box center [209, 210] width 188 height 54
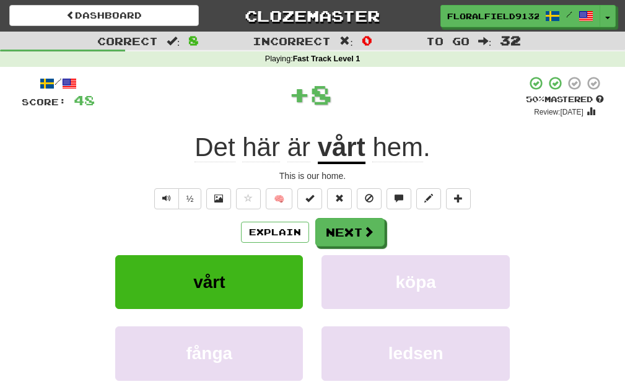
click at [351, 247] on div "Explain Next vårt köpa fånga ledsen Learn more: vårt köpa fånga ledsen" at bounding box center [313, 317] width 583 height 199
click at [353, 234] on button "Next" at bounding box center [350, 233] width 69 height 29
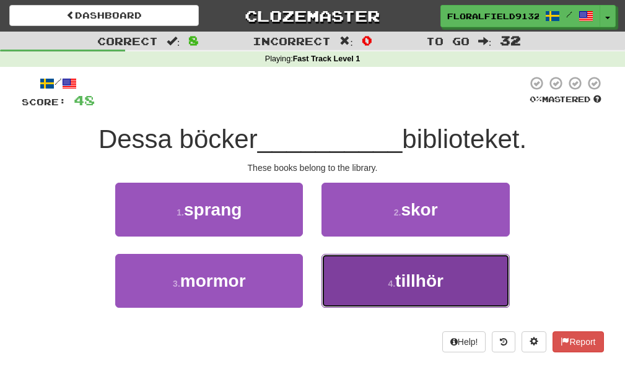
click at [373, 267] on button "4 . tillhör" at bounding box center [416, 281] width 188 height 54
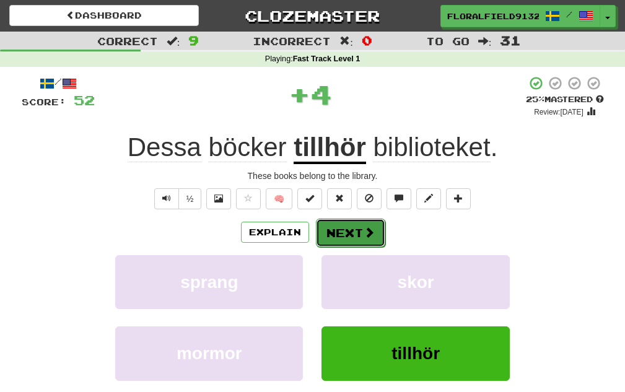
click at [360, 233] on button "Next" at bounding box center [350, 233] width 69 height 29
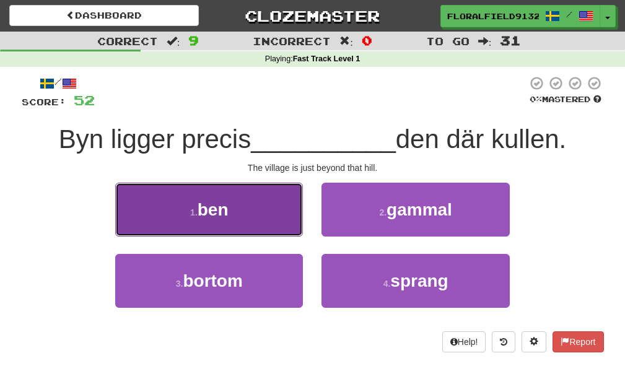
click at [268, 229] on button "1 . ben" at bounding box center [209, 210] width 188 height 54
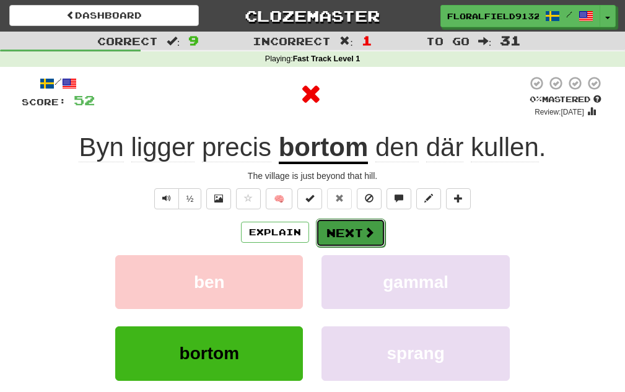
click at [326, 233] on button "Next" at bounding box center [350, 233] width 69 height 29
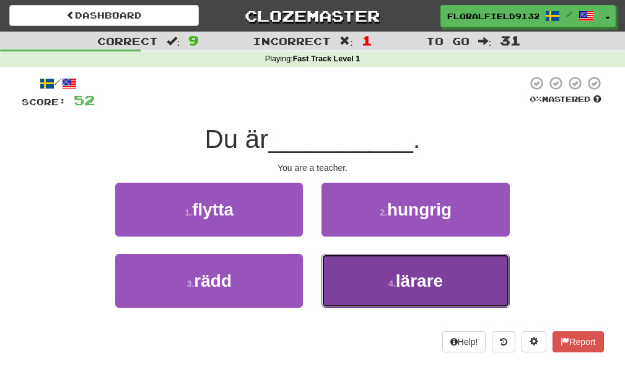
click at [382, 265] on button "4 . lärare" at bounding box center [416, 281] width 188 height 54
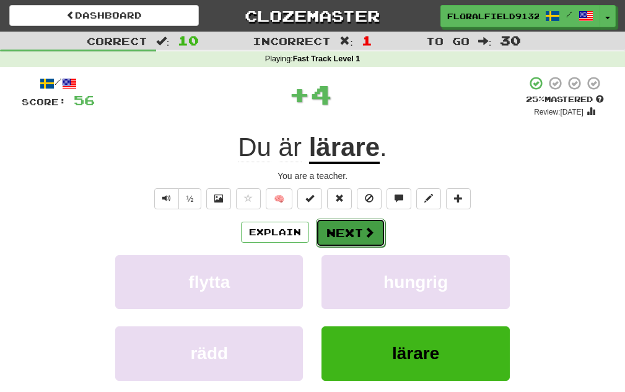
click at [358, 231] on button "Next" at bounding box center [350, 233] width 69 height 29
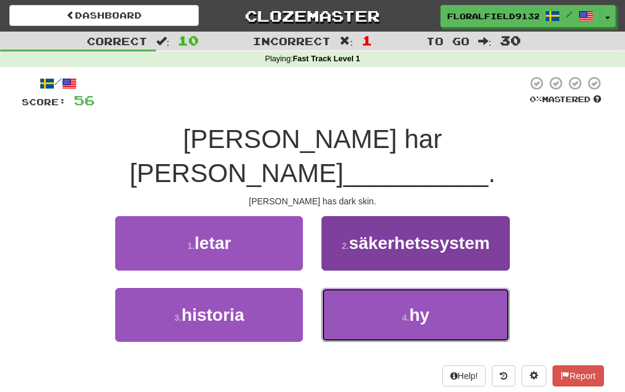
click at [385, 288] on button "4 . hy" at bounding box center [416, 315] width 188 height 54
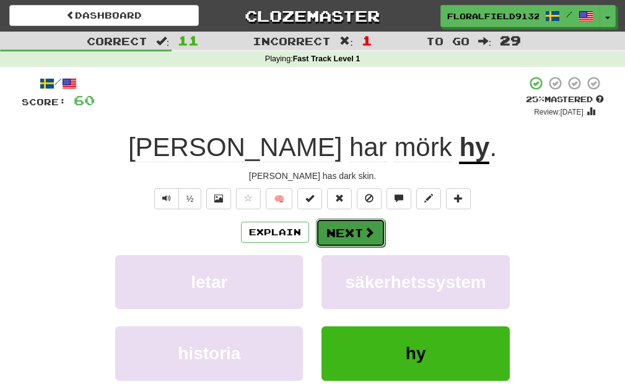
click at [381, 226] on button "Next" at bounding box center [350, 233] width 69 height 29
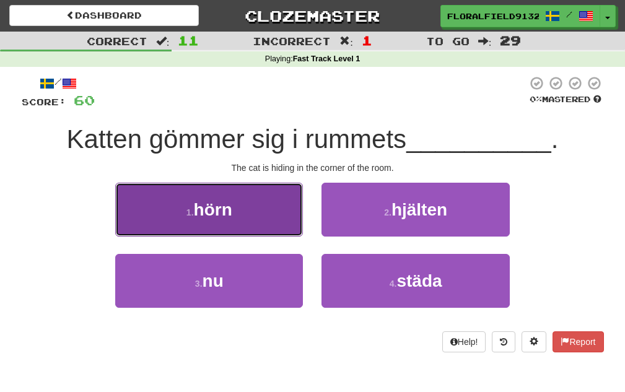
click at [290, 206] on button "1 . hörn" at bounding box center [209, 210] width 188 height 54
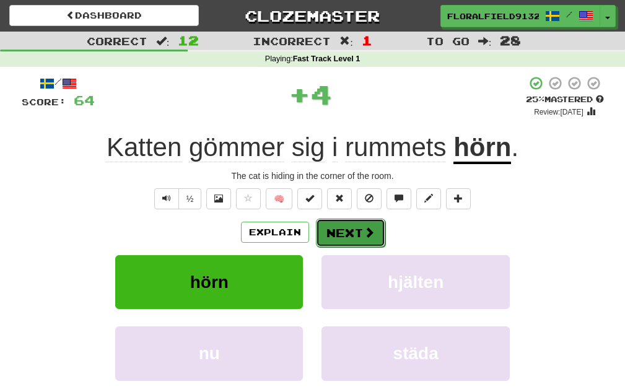
click at [346, 226] on button "Next" at bounding box center [350, 233] width 69 height 29
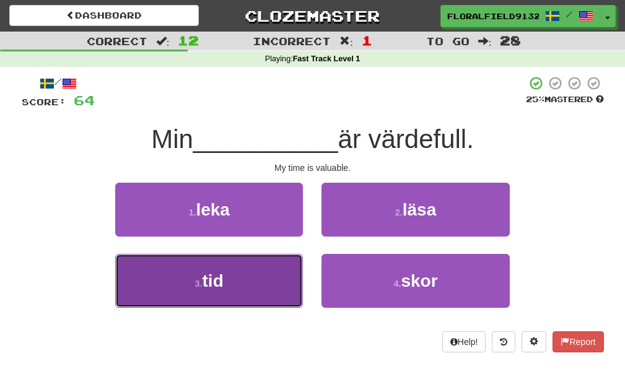
click at [267, 278] on button "3 . tid" at bounding box center [209, 281] width 188 height 54
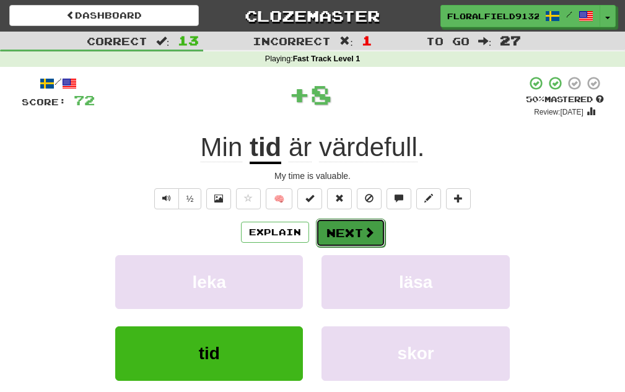
click at [364, 232] on span at bounding box center [369, 232] width 11 height 11
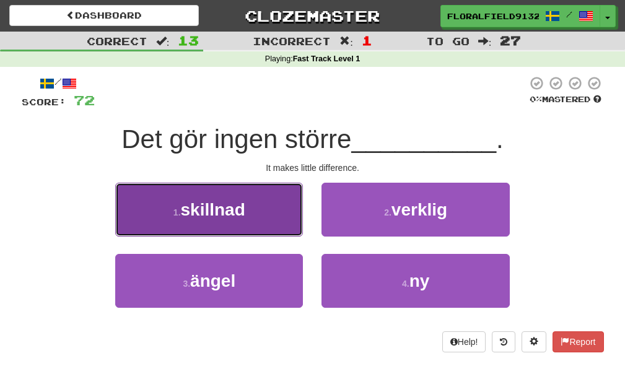
click at [293, 222] on button "1 . skillnad" at bounding box center [209, 210] width 188 height 54
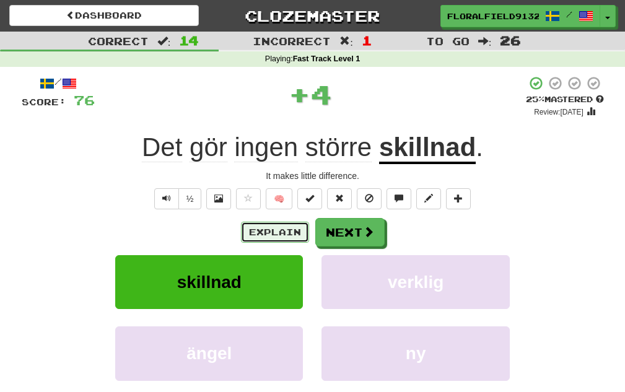
click at [285, 228] on button "Explain" at bounding box center [275, 232] width 68 height 21
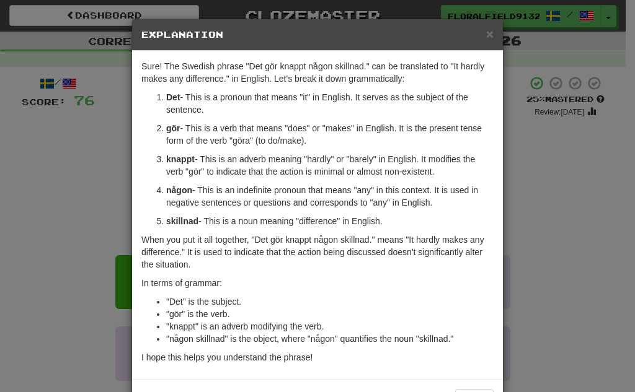
scroll to position [46, 0]
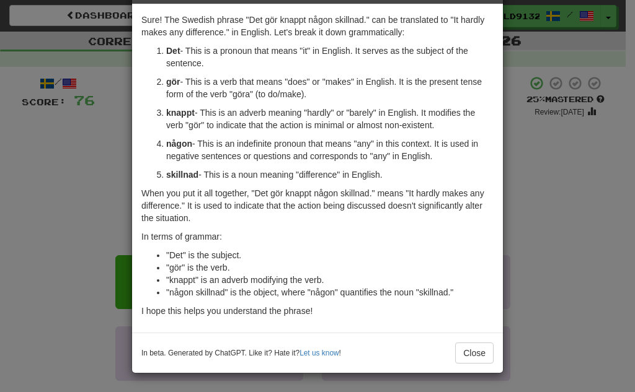
click at [515, 177] on div "× Explanation Sure! The Swedish phrase "Det gör knappt någon skillnad." can be …" at bounding box center [317, 196] width 635 height 392
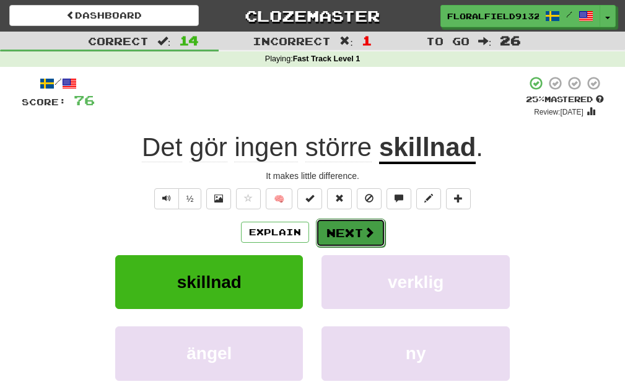
click at [364, 230] on span at bounding box center [369, 232] width 11 height 11
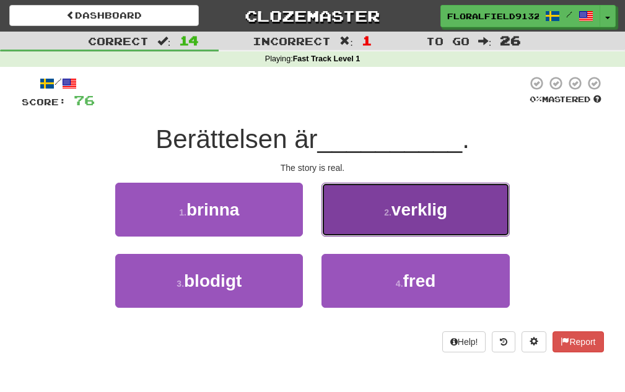
click at [366, 224] on button "2 . verklig" at bounding box center [416, 210] width 188 height 54
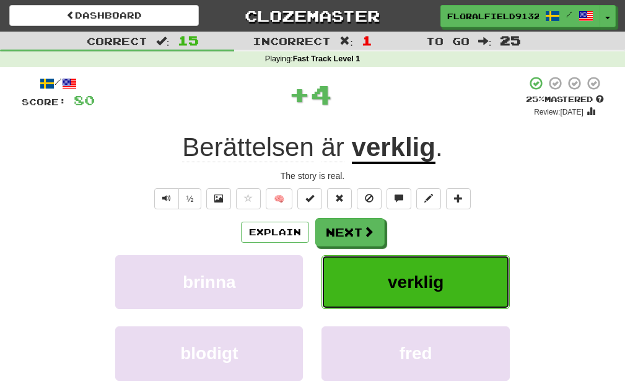
click at [426, 275] on span "verklig" at bounding box center [416, 282] width 56 height 19
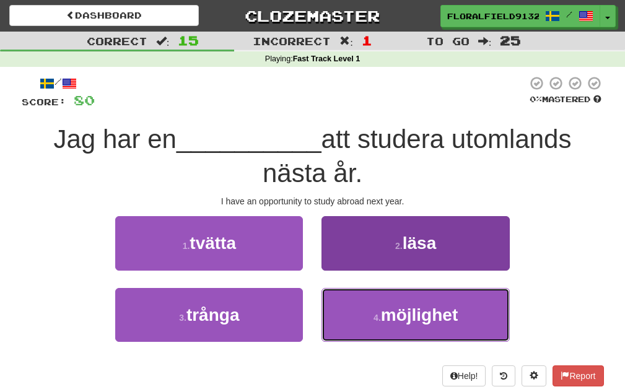
click at [427, 307] on span "möjlighet" at bounding box center [419, 315] width 77 height 19
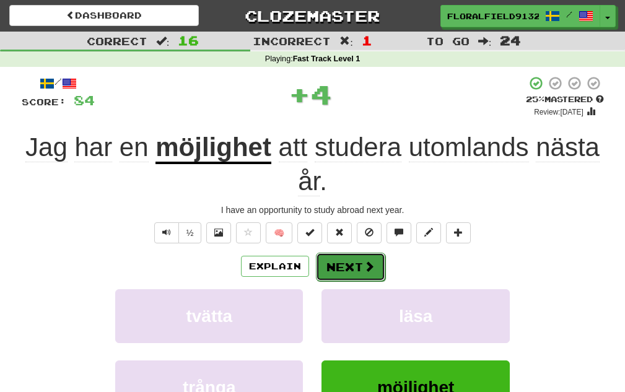
click at [365, 268] on span at bounding box center [369, 266] width 11 height 11
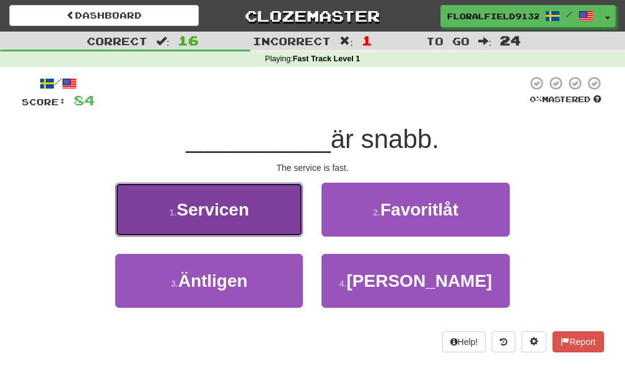
click at [284, 218] on button "1 . Servicen" at bounding box center [209, 210] width 188 height 54
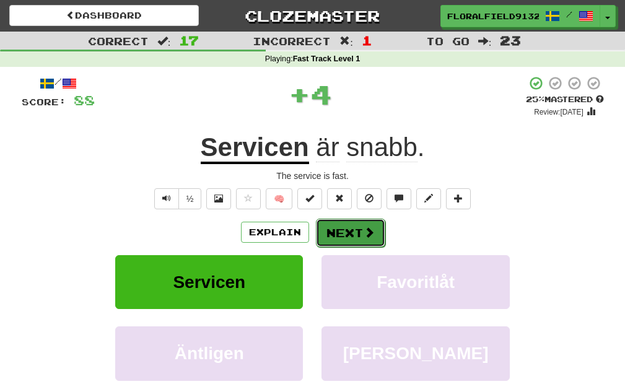
click at [341, 229] on button "Next" at bounding box center [350, 233] width 69 height 29
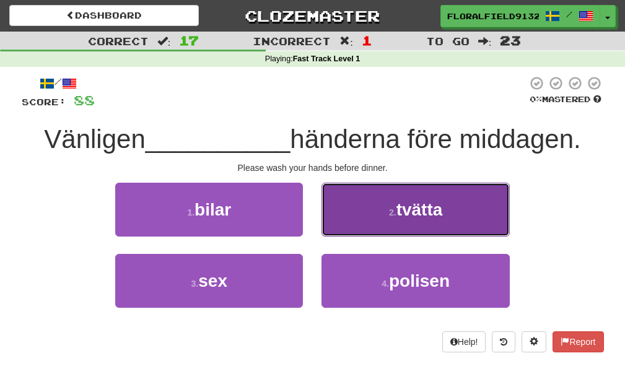
click at [369, 227] on button "2 . tvätta" at bounding box center [416, 210] width 188 height 54
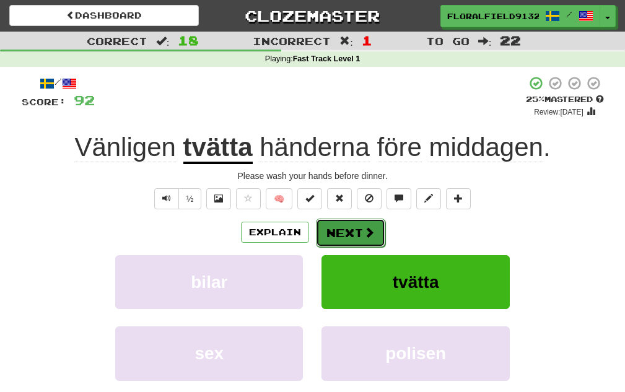
click at [343, 226] on button "Next" at bounding box center [350, 233] width 69 height 29
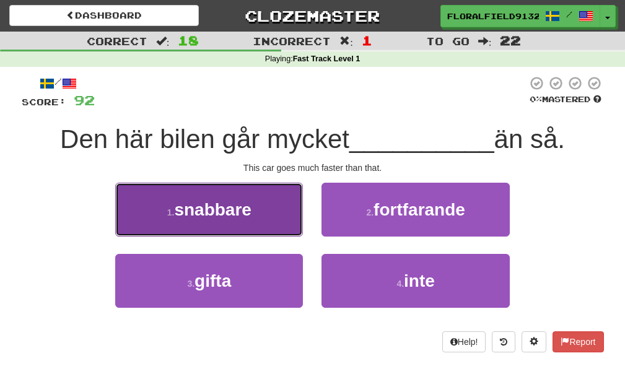
click at [278, 218] on button "1 . snabbare" at bounding box center [209, 210] width 188 height 54
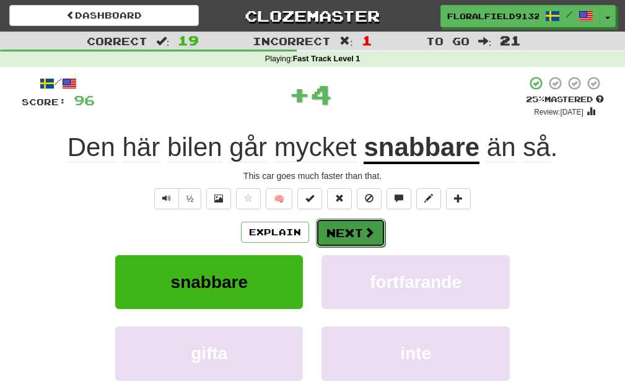
click at [348, 242] on button "Next" at bounding box center [350, 233] width 69 height 29
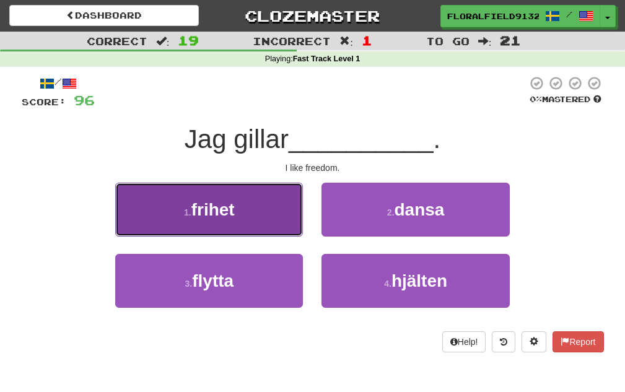
click at [287, 223] on button "1 . frihet" at bounding box center [209, 210] width 188 height 54
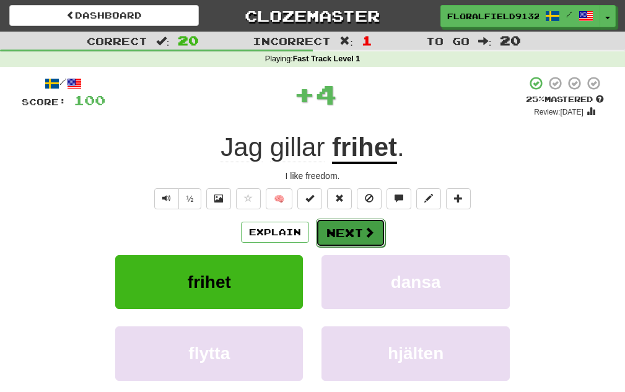
click at [353, 236] on button "Next" at bounding box center [350, 233] width 69 height 29
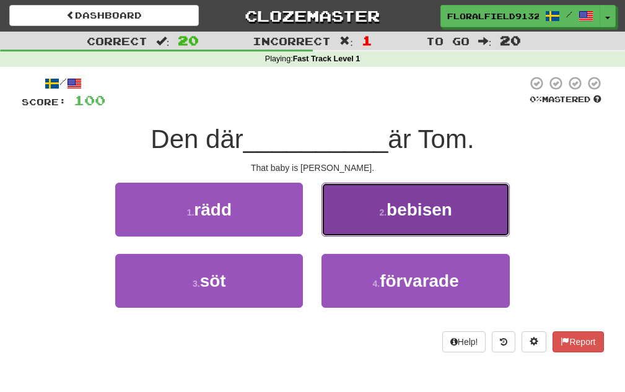
click at [356, 227] on button "2 . bebisen" at bounding box center [416, 210] width 188 height 54
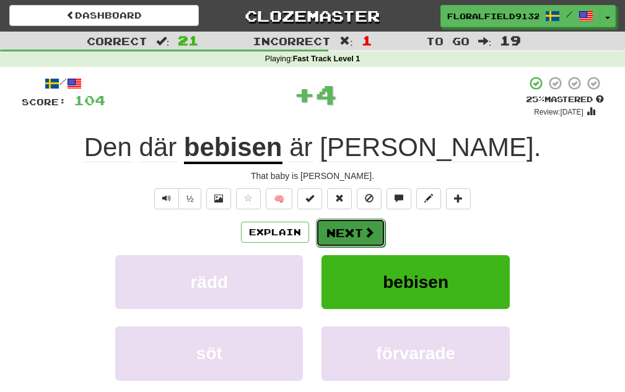
click at [348, 230] on button "Next" at bounding box center [350, 233] width 69 height 29
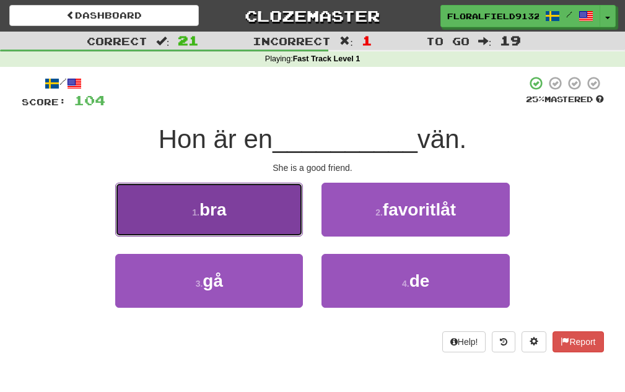
click at [289, 219] on button "1 . bra" at bounding box center [209, 210] width 188 height 54
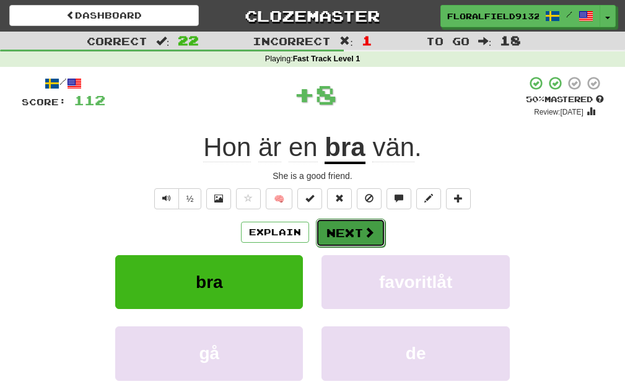
click at [345, 235] on button "Next" at bounding box center [350, 233] width 69 height 29
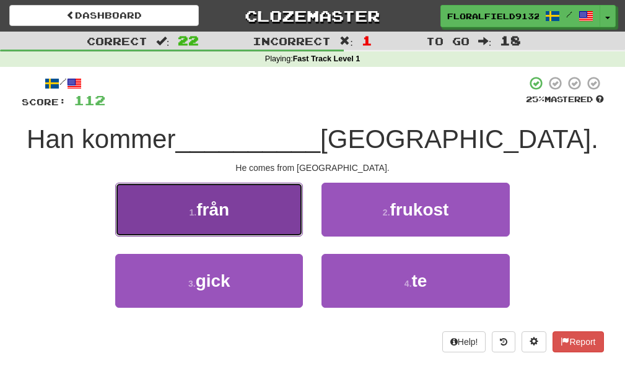
click at [278, 221] on button "1 . från" at bounding box center [209, 210] width 188 height 54
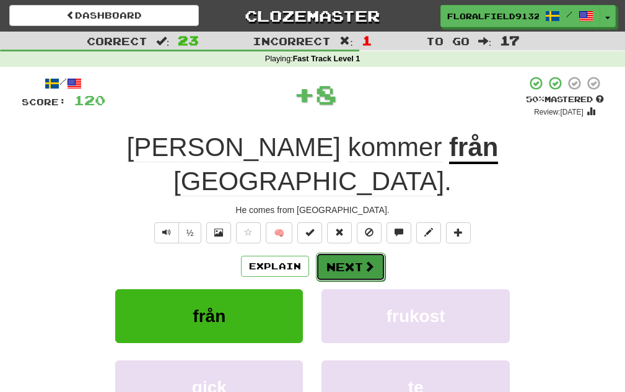
click at [342, 253] on button "Next" at bounding box center [350, 267] width 69 height 29
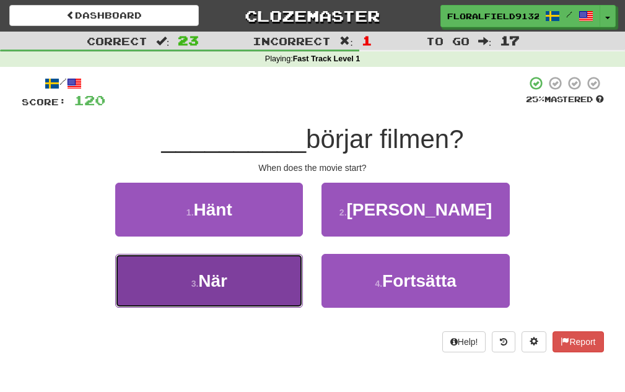
click at [292, 268] on button "3 . När" at bounding box center [209, 281] width 188 height 54
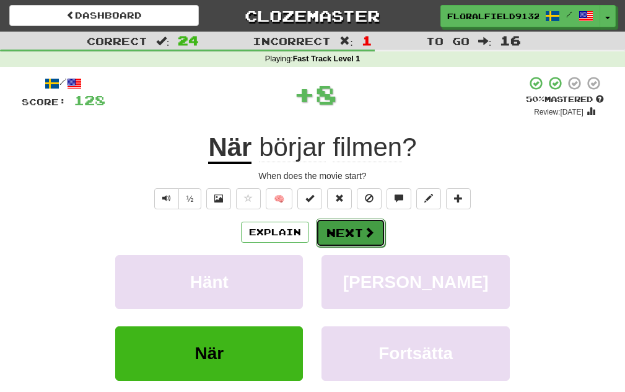
click at [345, 242] on button "Next" at bounding box center [350, 233] width 69 height 29
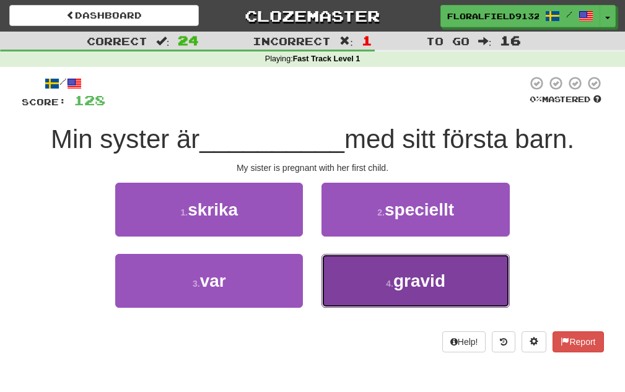
click at [351, 268] on button "4 . gravid" at bounding box center [416, 281] width 188 height 54
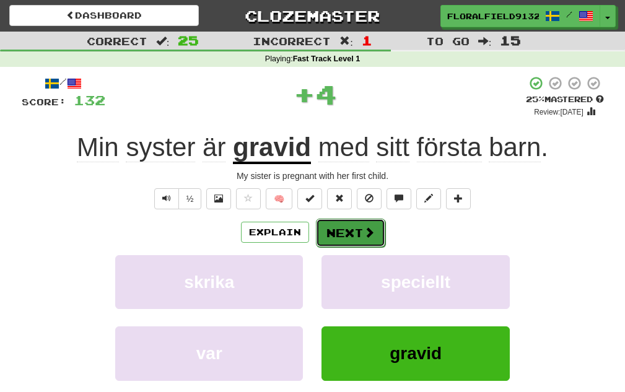
click at [350, 239] on button "Next" at bounding box center [350, 233] width 69 height 29
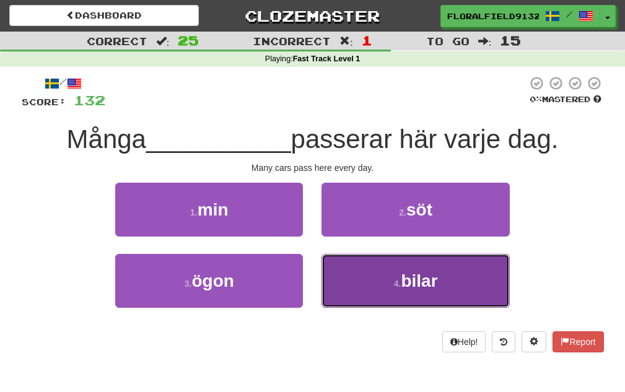
click at [391, 269] on button "4 . bilar" at bounding box center [416, 281] width 188 height 54
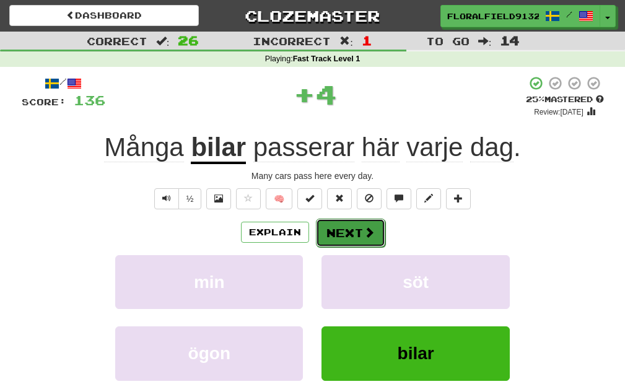
click at [347, 239] on button "Next" at bounding box center [350, 233] width 69 height 29
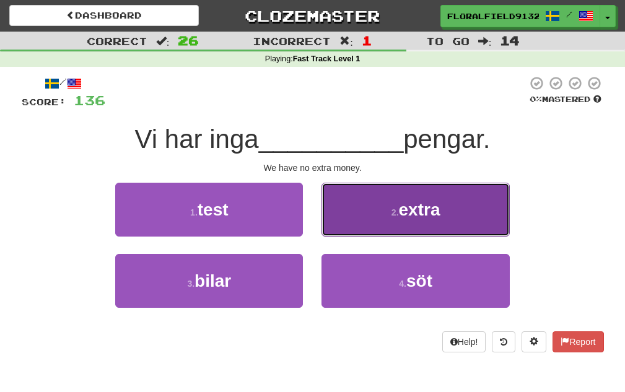
click at [345, 234] on button "2 . extra" at bounding box center [416, 210] width 188 height 54
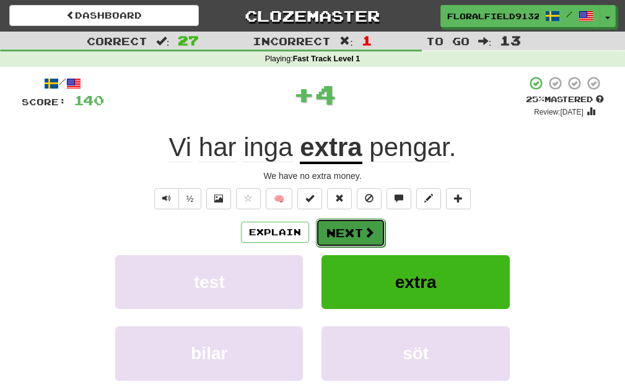
click at [349, 238] on button "Next" at bounding box center [350, 233] width 69 height 29
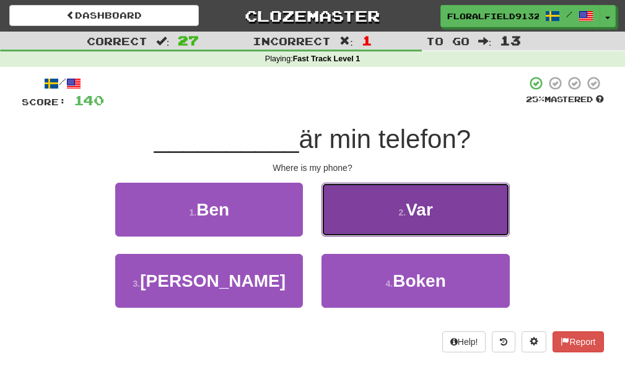
click at [363, 232] on button "2 . Var" at bounding box center [416, 210] width 188 height 54
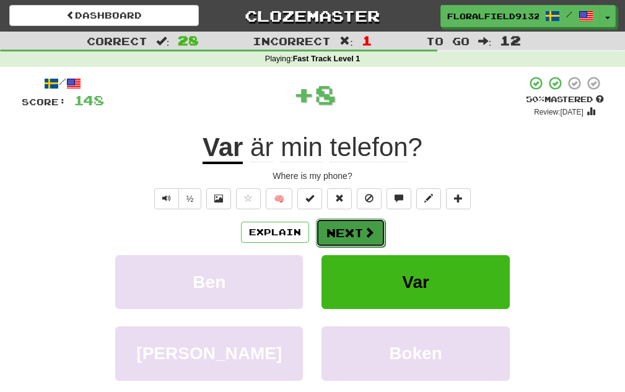
click at [345, 228] on button "Next" at bounding box center [350, 233] width 69 height 29
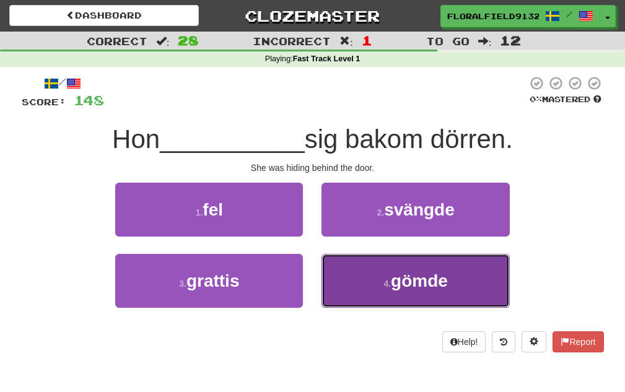
click at [388, 277] on button "4 . gömde" at bounding box center [416, 281] width 188 height 54
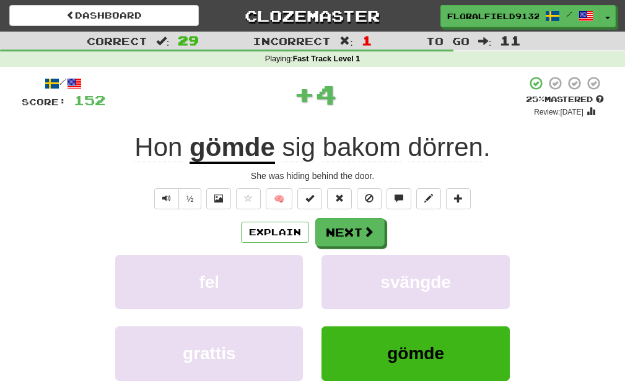
click at [310, 226] on div "Explain Next" at bounding box center [313, 232] width 583 height 29
click at [305, 226] on button "Explain" at bounding box center [275, 232] width 68 height 21
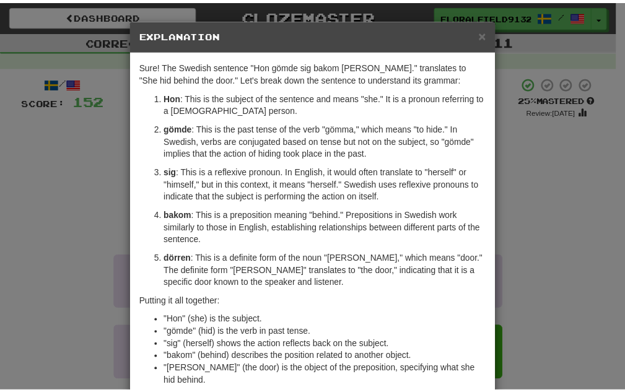
scroll to position [90, 0]
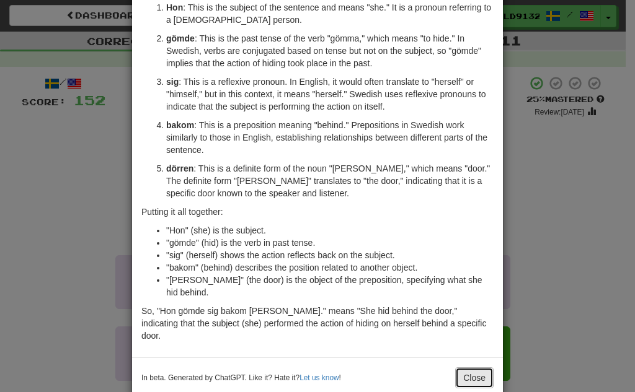
click at [463, 368] on button "Close" at bounding box center [474, 378] width 38 height 21
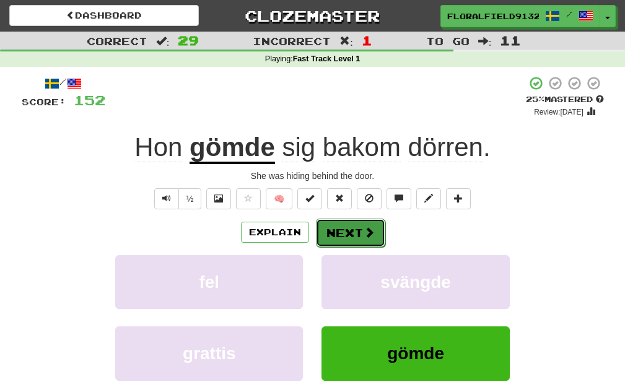
click at [372, 227] on span at bounding box center [369, 232] width 11 height 11
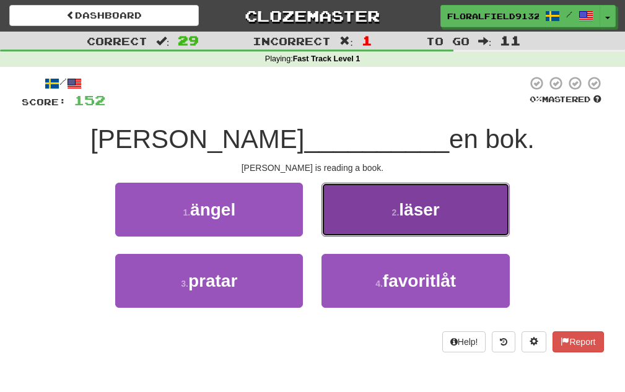
click at [372, 226] on button "2 . läser" at bounding box center [416, 210] width 188 height 54
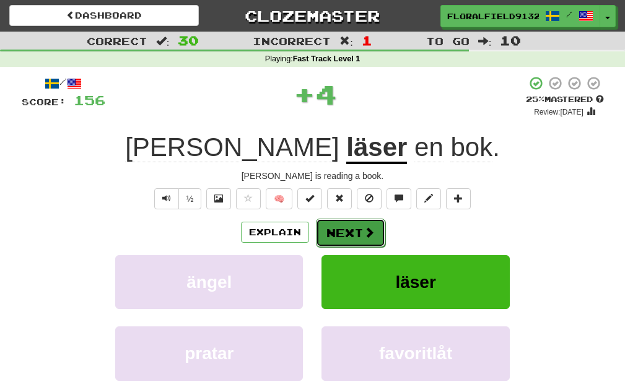
click at [364, 234] on span at bounding box center [369, 232] width 11 height 11
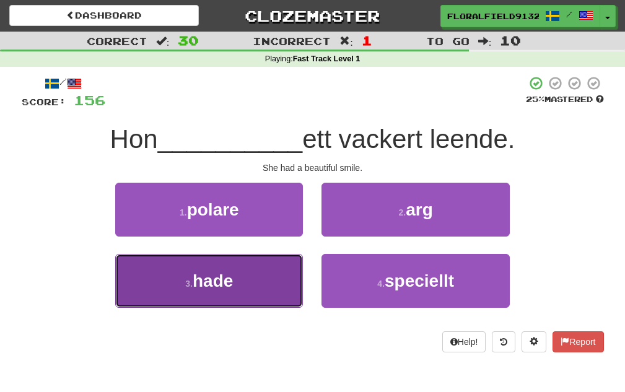
click at [247, 268] on button "3 . hade" at bounding box center [209, 281] width 188 height 54
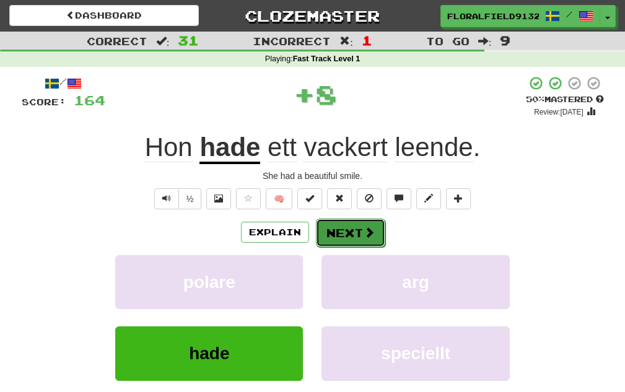
click at [337, 224] on button "Next" at bounding box center [350, 233] width 69 height 29
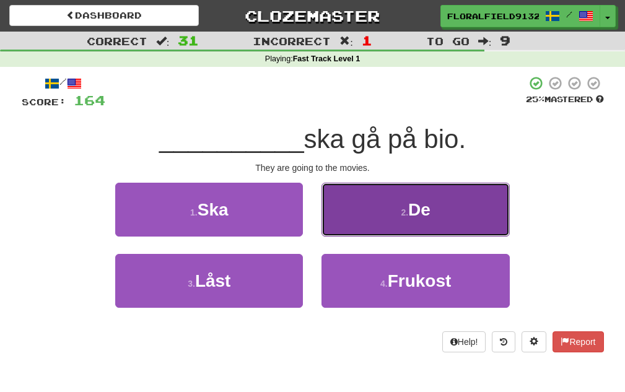
click at [390, 222] on button "2 . De" at bounding box center [416, 210] width 188 height 54
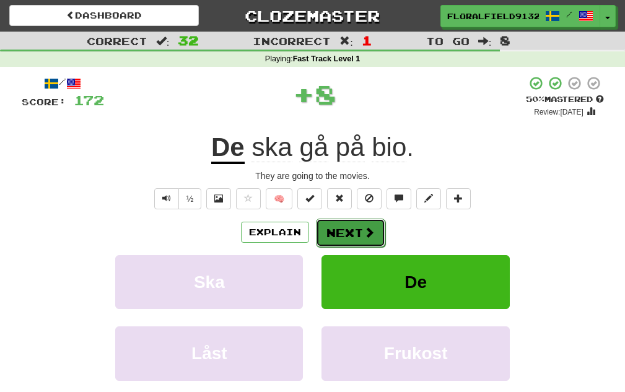
click at [366, 225] on button "Next" at bounding box center [350, 233] width 69 height 29
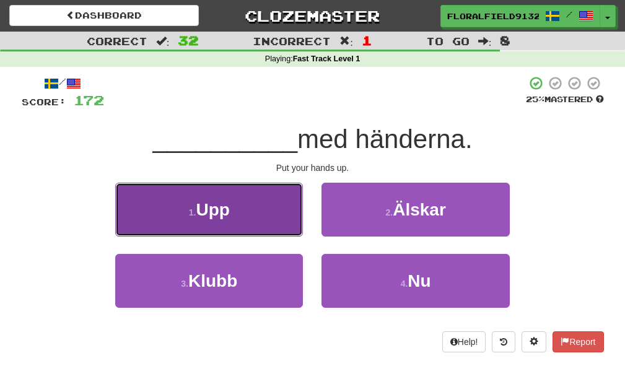
click at [282, 219] on button "1 . Upp" at bounding box center [209, 210] width 188 height 54
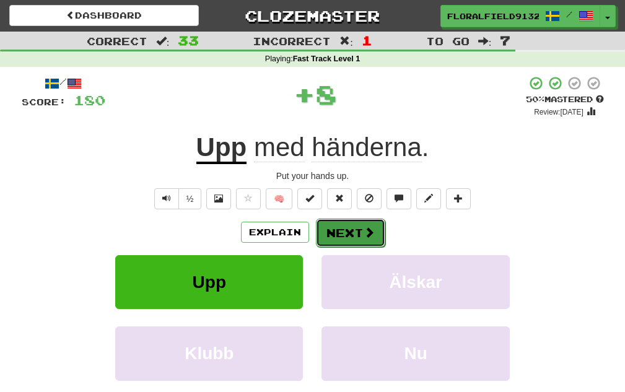
click at [333, 233] on button "Next" at bounding box center [350, 233] width 69 height 29
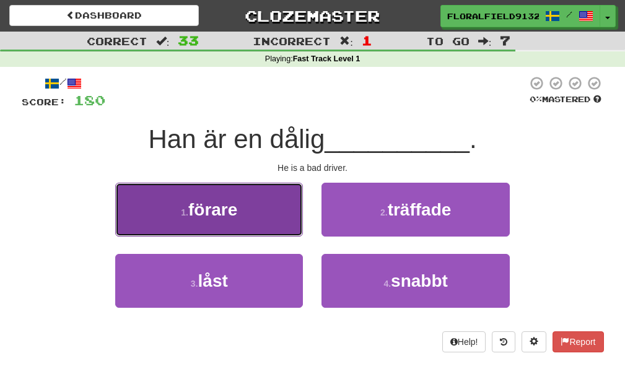
click at [293, 221] on button "1 . förare" at bounding box center [209, 210] width 188 height 54
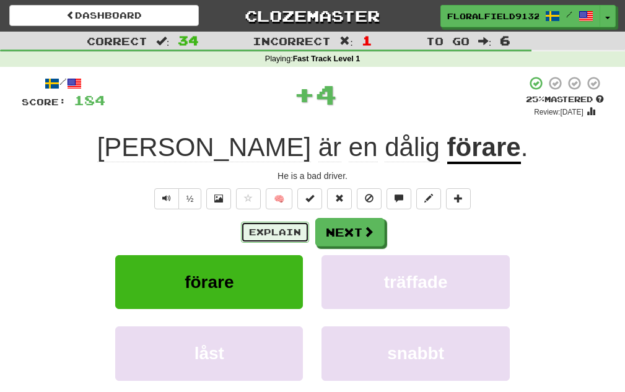
click at [297, 226] on button "Explain" at bounding box center [275, 232] width 68 height 21
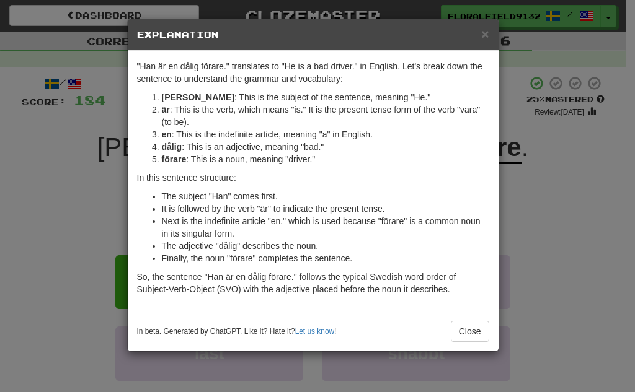
click at [518, 231] on div "× Explanation "Han är en dålig förare." translates to "He is a bad driver." in …" at bounding box center [317, 196] width 635 height 392
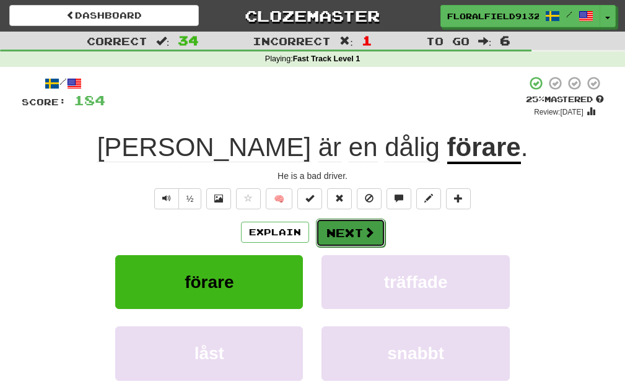
click at [338, 219] on button "Next" at bounding box center [350, 233] width 69 height 29
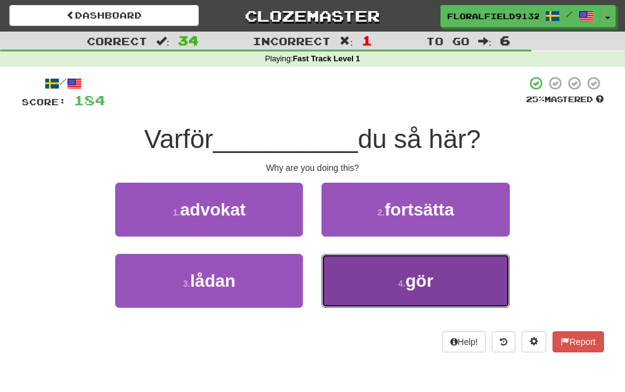
click at [402, 260] on button "4 . gör" at bounding box center [416, 281] width 188 height 54
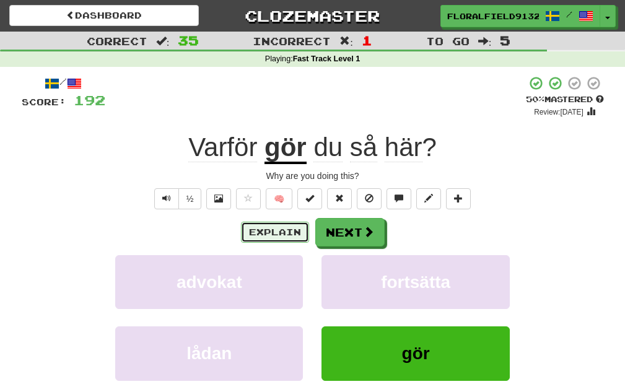
click at [291, 232] on button "Explain" at bounding box center [275, 232] width 68 height 21
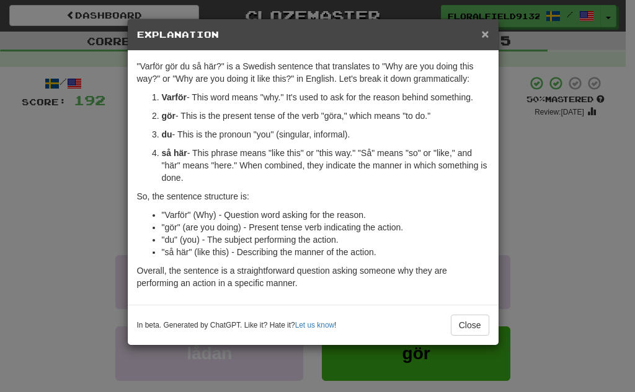
click at [481, 36] on span "×" at bounding box center [484, 34] width 7 height 14
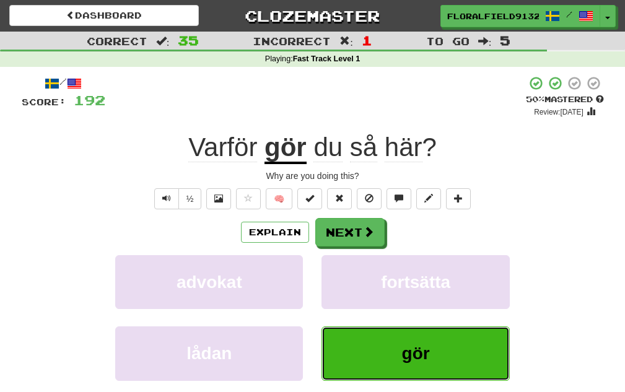
click at [402, 335] on button "gör" at bounding box center [416, 354] width 188 height 54
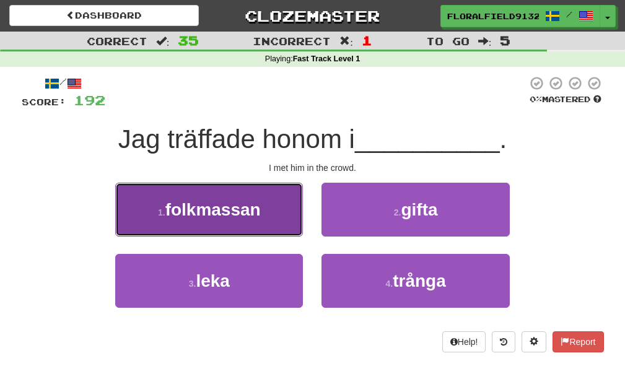
click at [288, 230] on button "1 . folkmassan" at bounding box center [209, 210] width 188 height 54
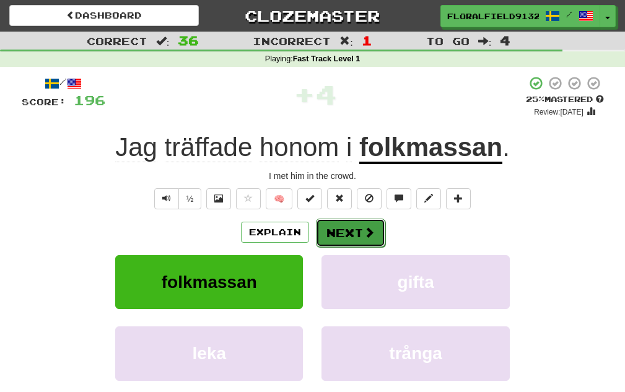
click at [339, 227] on button "Next" at bounding box center [350, 233] width 69 height 29
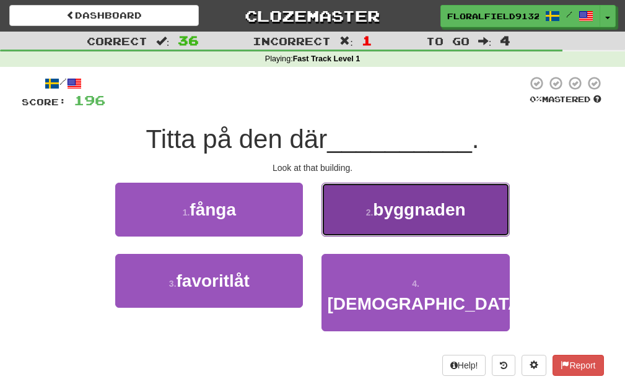
click at [337, 227] on button "2 . byggnaden" at bounding box center [416, 210] width 188 height 54
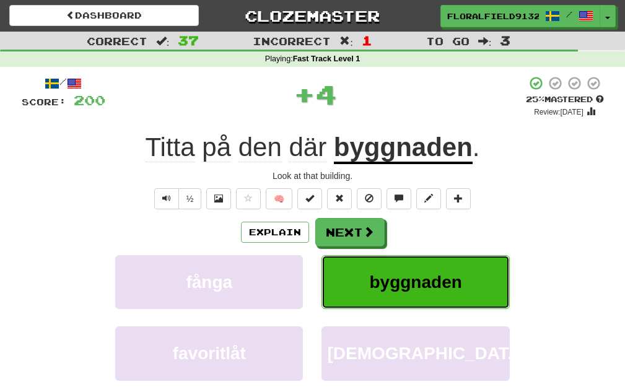
click at [382, 265] on button "byggnaden" at bounding box center [416, 282] width 188 height 54
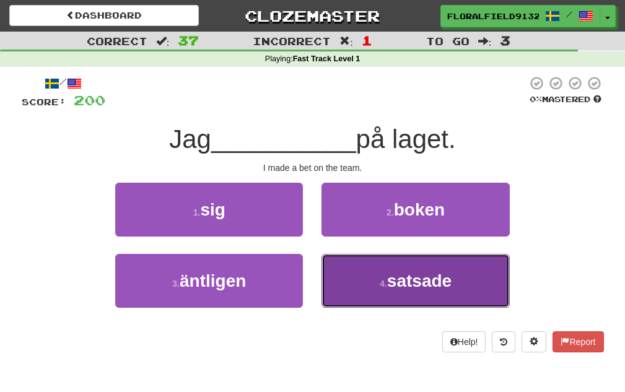
click at [371, 266] on button "4 . satsade" at bounding box center [416, 281] width 188 height 54
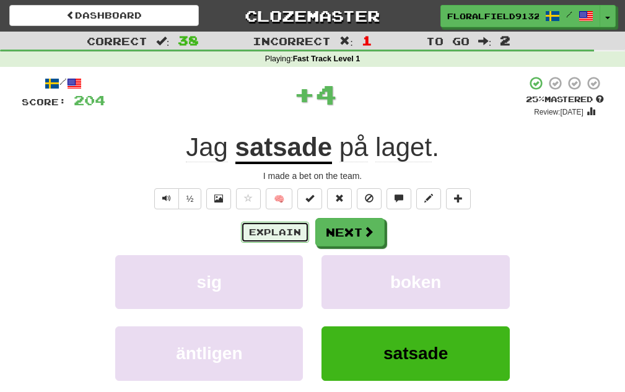
click at [291, 226] on button "Explain" at bounding box center [275, 232] width 68 height 21
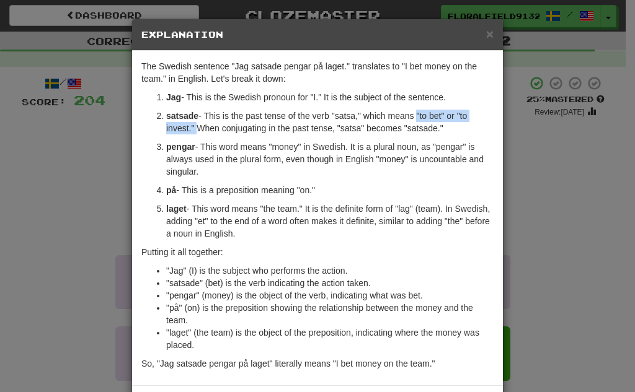
drag, startPoint x: 188, startPoint y: 125, endPoint x: 425, endPoint y: 121, distance: 236.2
click at [425, 121] on p "satsade - This is the past tense of the verb "satsa," which means "to bet" or "…" at bounding box center [329, 122] width 327 height 25
click at [488, 33] on span "×" at bounding box center [489, 34] width 7 height 14
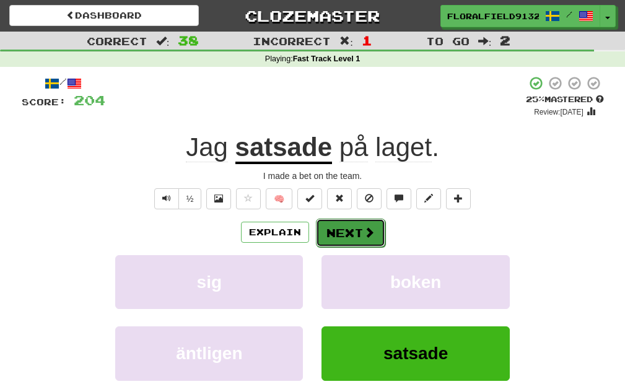
click at [340, 244] on button "Next" at bounding box center [350, 233] width 69 height 29
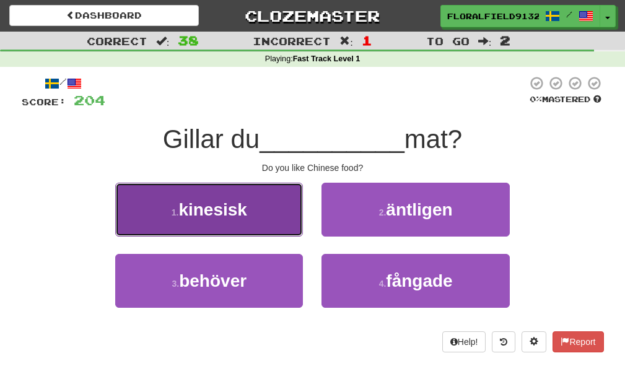
click at [229, 199] on button "1 . kinesisk" at bounding box center [209, 210] width 188 height 54
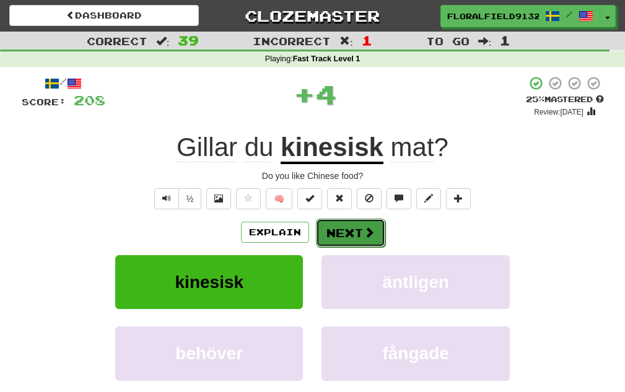
click at [345, 238] on button "Next" at bounding box center [350, 233] width 69 height 29
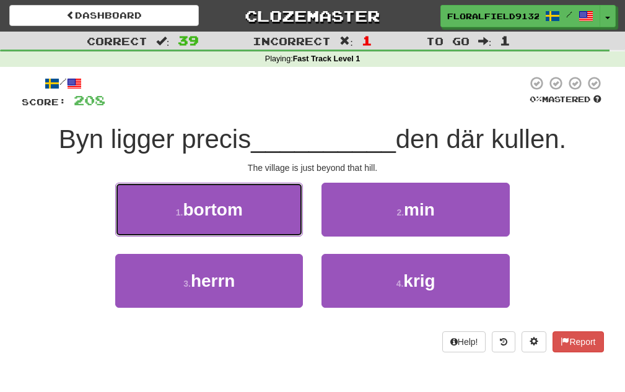
click at [268, 214] on button "1 . bortom" at bounding box center [209, 210] width 188 height 54
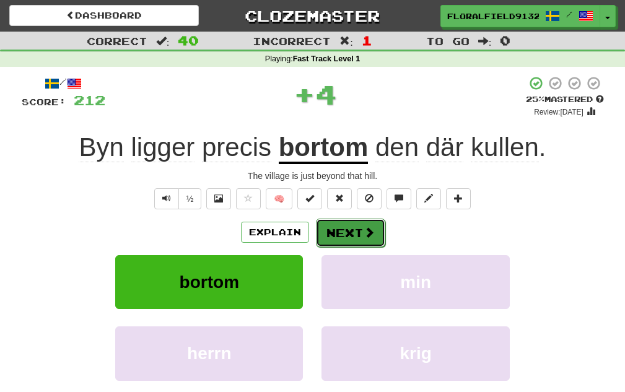
click at [337, 234] on button "Next" at bounding box center [350, 233] width 69 height 29
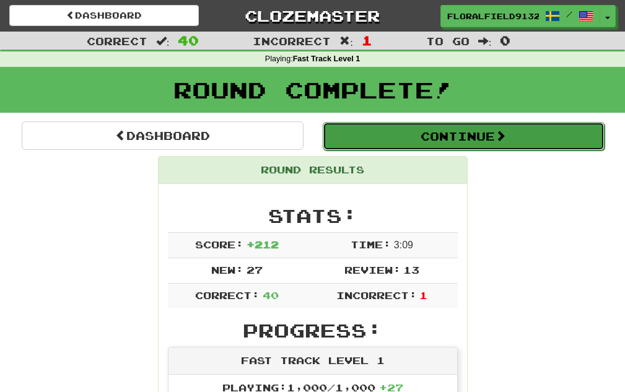
click at [430, 135] on button "Continue" at bounding box center [464, 136] width 282 height 29
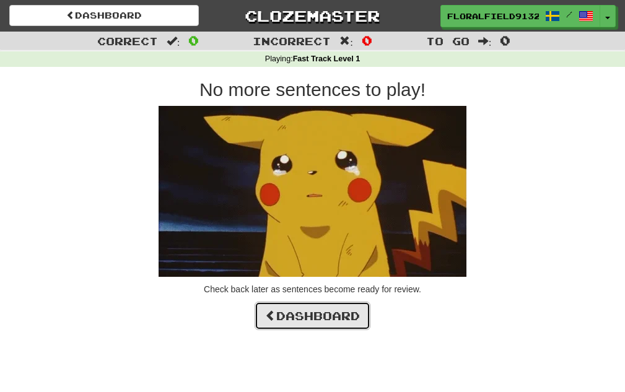
click at [338, 319] on link "Dashboard" at bounding box center [313, 316] width 116 height 29
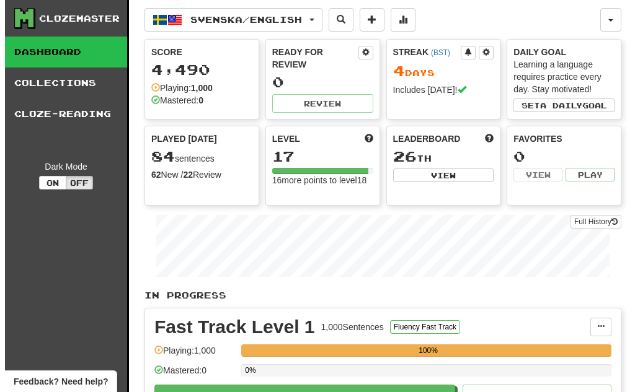
scroll to position [124, 0]
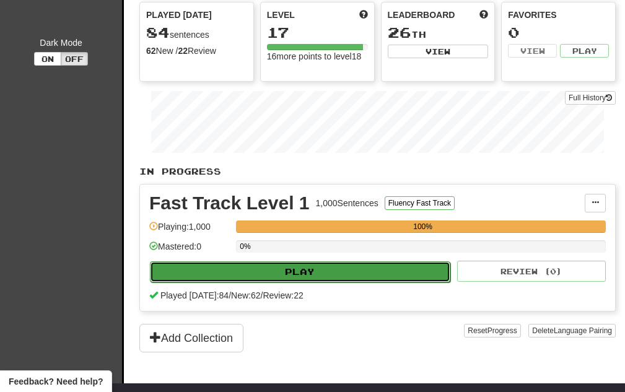
click at [323, 278] on button "Play" at bounding box center [300, 272] width 301 height 21
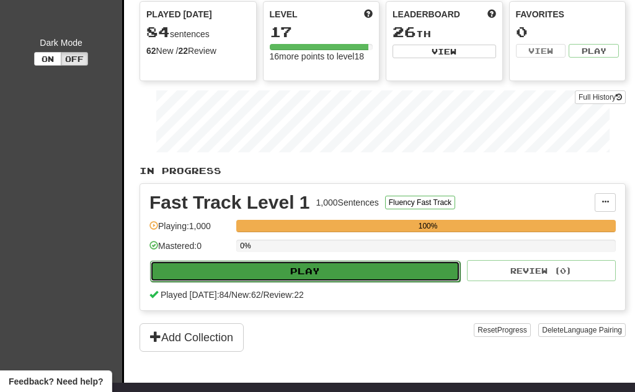
select select "**"
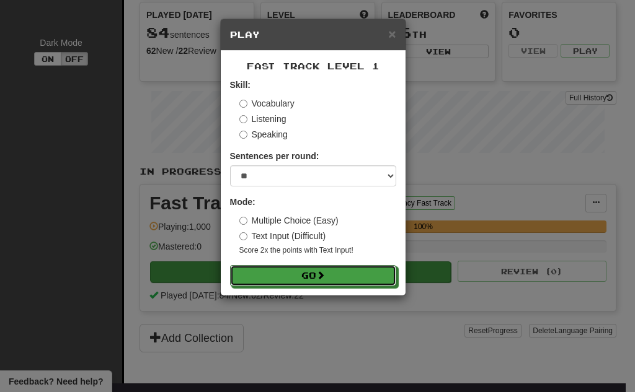
click at [323, 278] on span at bounding box center [320, 275] width 9 height 9
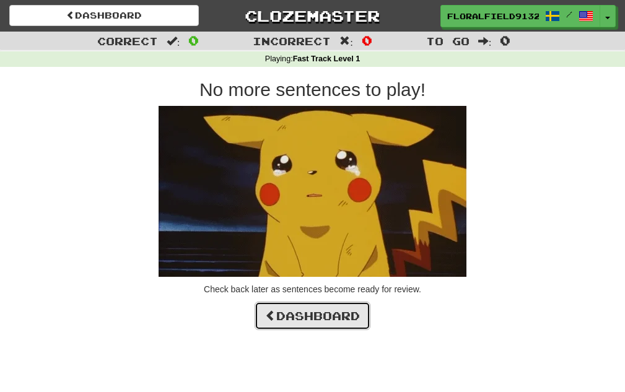
click at [317, 312] on link "Dashboard" at bounding box center [313, 316] width 116 height 29
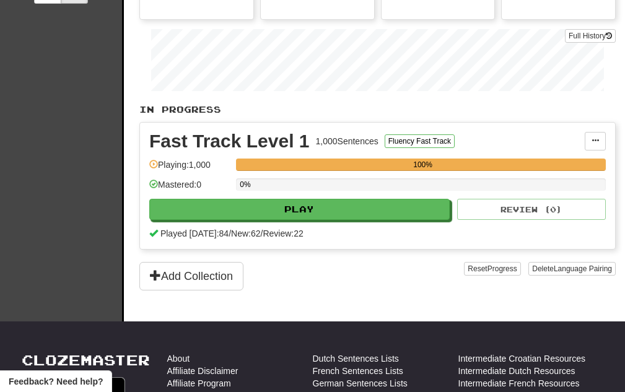
scroll to position [248, 0]
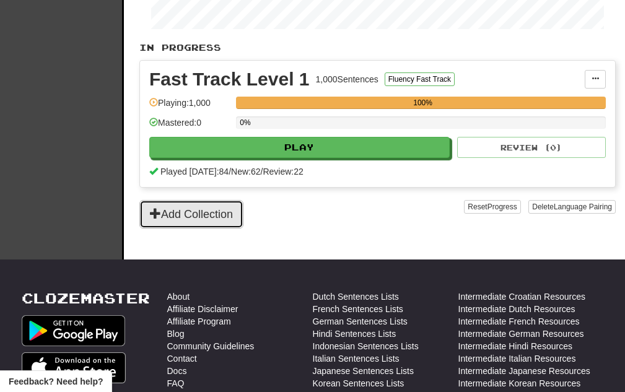
click at [184, 214] on button "Add Collection" at bounding box center [191, 214] width 104 height 29
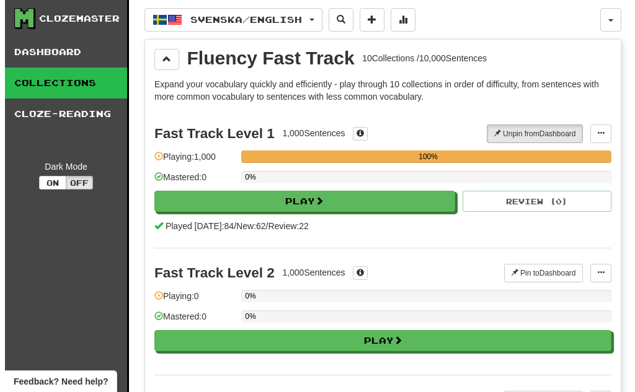
scroll to position [124, 0]
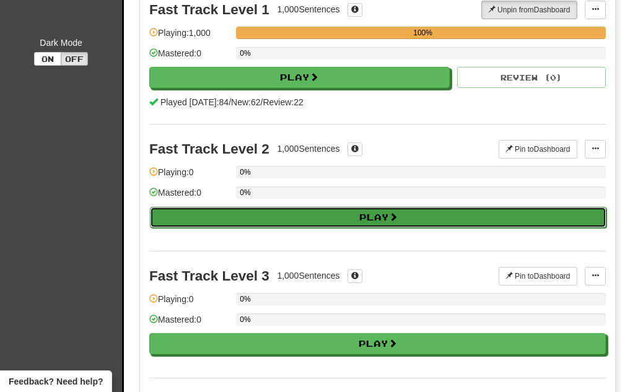
click at [310, 214] on button "Play" at bounding box center [378, 217] width 457 height 21
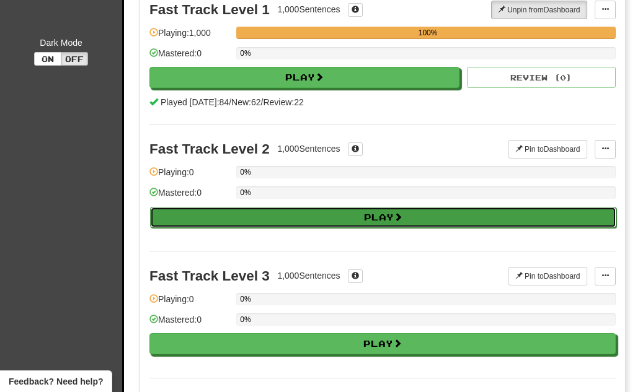
select select "**"
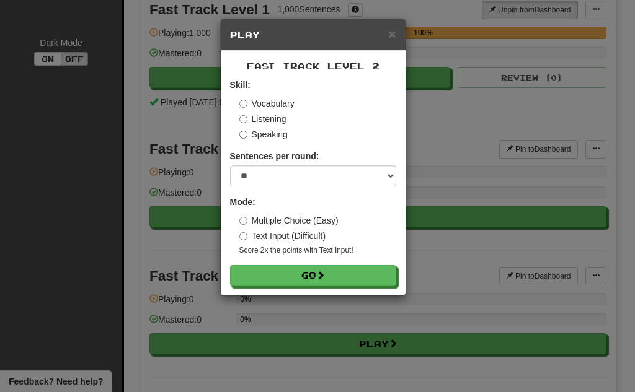
click at [307, 258] on form "Skill: Vocabulary Listening Speaking Sentences per round: * ** ** ** ** ** *** …" at bounding box center [313, 183] width 166 height 208
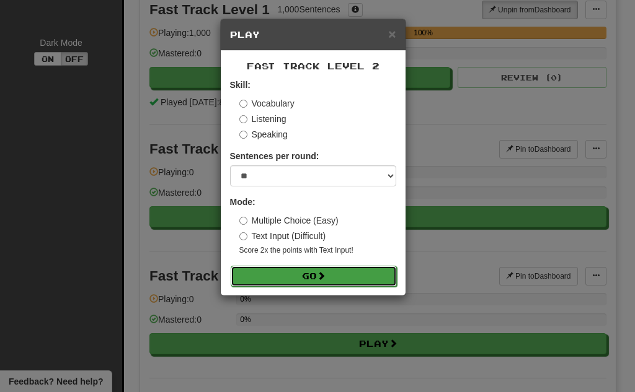
click at [308, 265] on form "Skill: Vocabulary Listening Speaking Sentences per round: * ** ** ** ** ** *** …" at bounding box center [313, 183] width 166 height 208
click at [308, 270] on button "Go" at bounding box center [314, 276] width 166 height 21
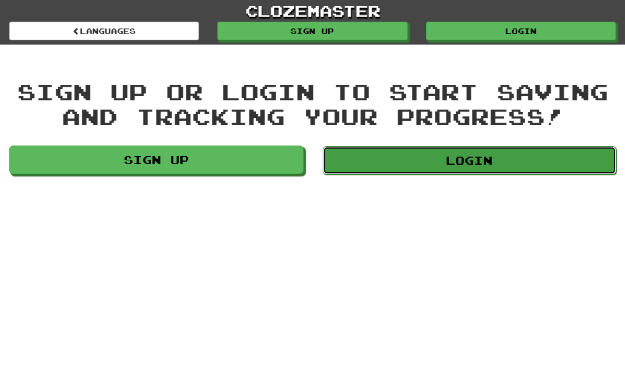
click at [444, 157] on link "Login" at bounding box center [470, 160] width 294 height 29
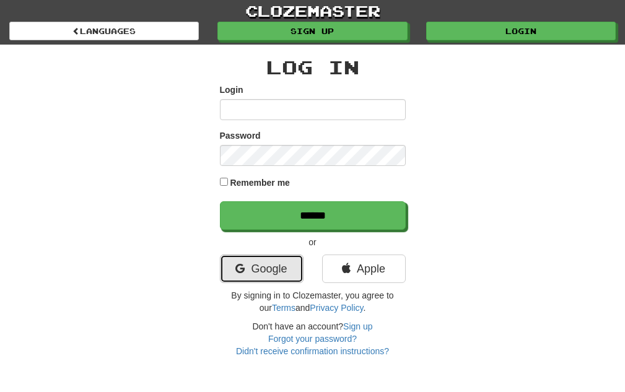
click at [274, 281] on link "Google" at bounding box center [262, 269] width 84 height 29
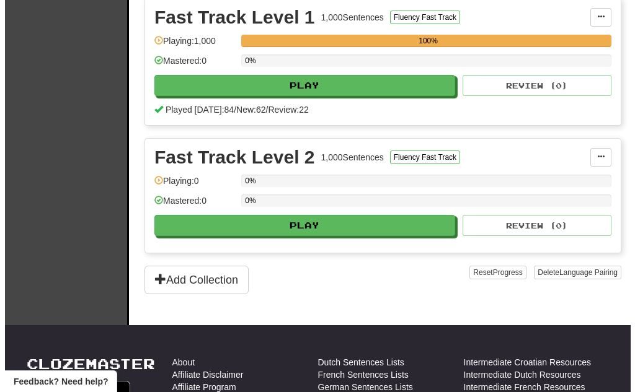
scroll to position [186, 0]
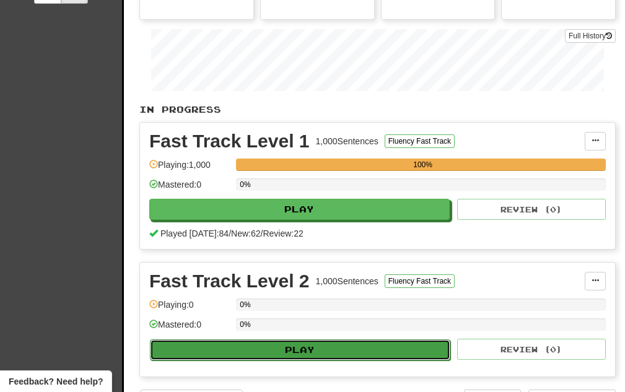
click at [320, 351] on button "Play" at bounding box center [300, 350] width 301 height 21
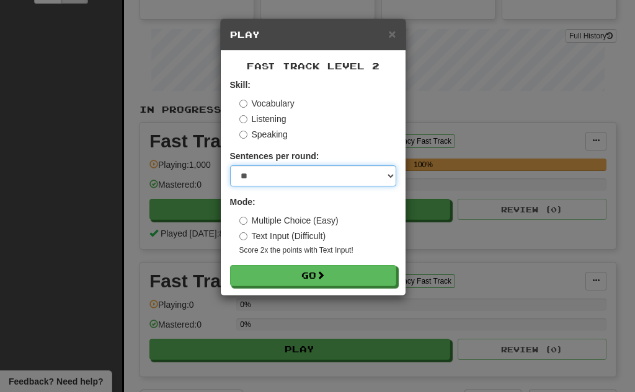
click at [323, 175] on select "* ** ** ** ** ** *** ********" at bounding box center [313, 175] width 166 height 21
select select "********"
click at [230, 165] on select "* ** ** ** ** ** *** ********" at bounding box center [313, 175] width 166 height 21
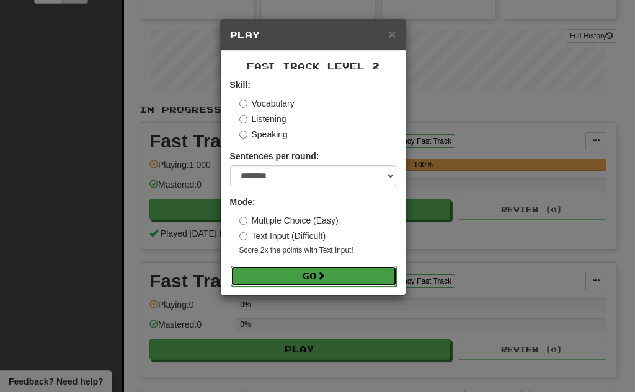
click at [325, 278] on span at bounding box center [321, 275] width 9 height 9
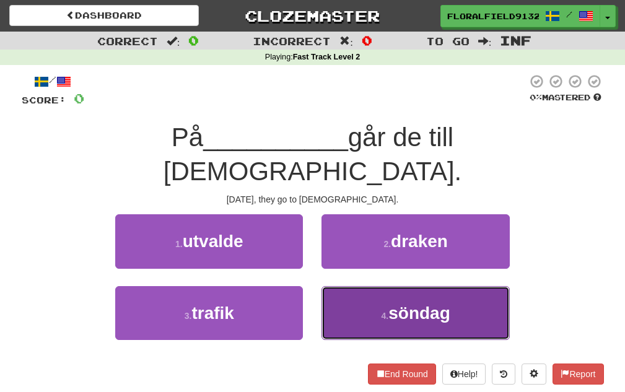
click at [354, 286] on button "4 . [PERSON_NAME]" at bounding box center [416, 313] width 188 height 54
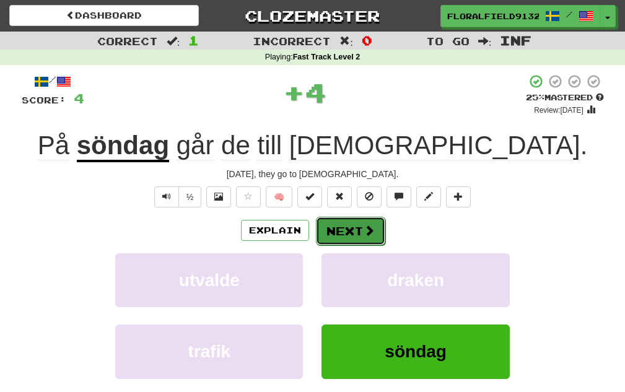
click at [366, 234] on span at bounding box center [369, 230] width 11 height 11
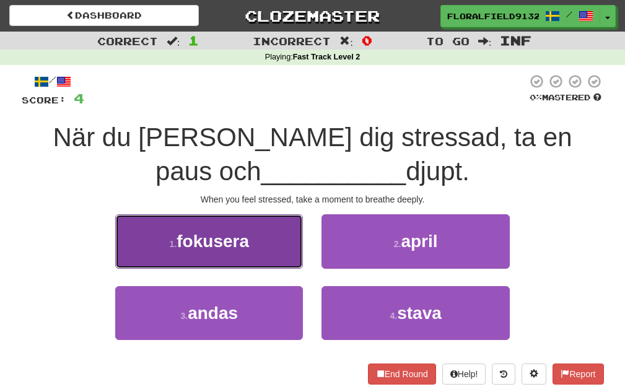
click at [215, 264] on button "1 . fokusera" at bounding box center [209, 241] width 188 height 54
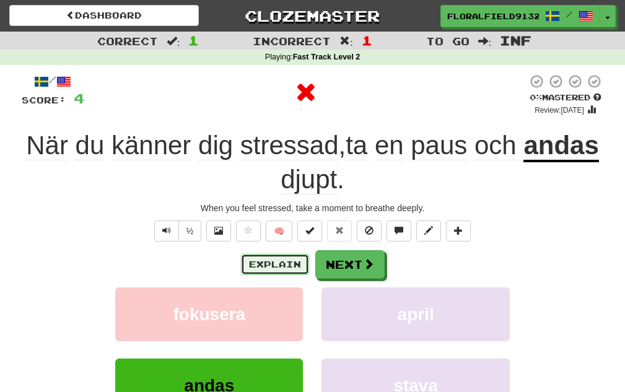
click at [284, 258] on button "Explain" at bounding box center [275, 264] width 68 height 21
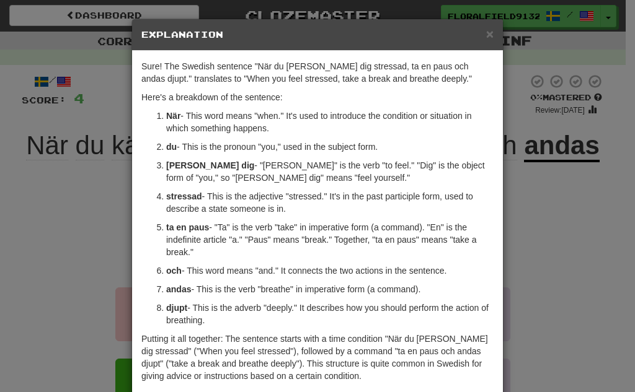
click at [535, 235] on div "× Explanation Sure! The Swedish sentence "När du [PERSON_NAME] dig stressad, ta…" at bounding box center [317, 196] width 635 height 392
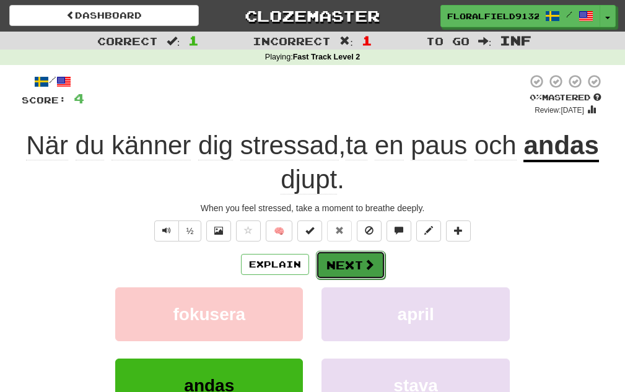
click at [374, 253] on button "Next" at bounding box center [350, 265] width 69 height 29
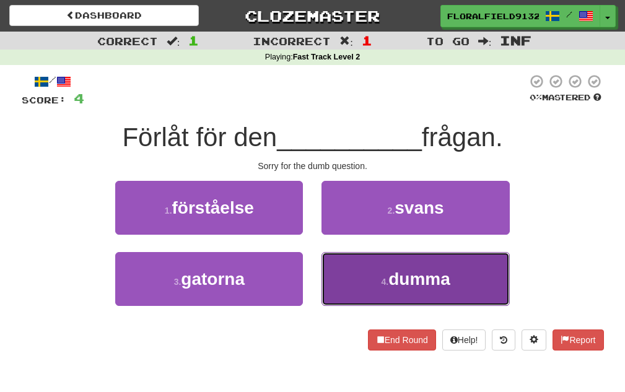
click at [376, 270] on button "4 . dumma" at bounding box center [416, 279] width 188 height 54
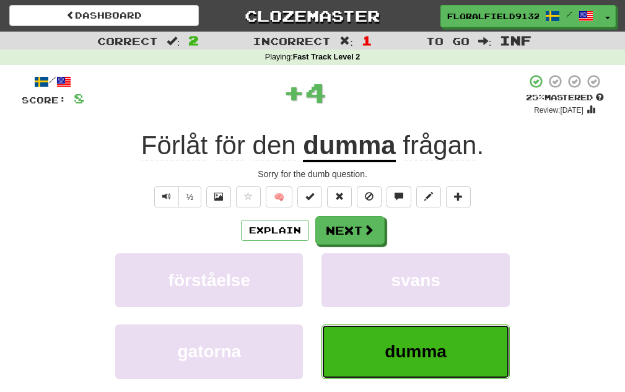
click at [425, 354] on span "dumma" at bounding box center [416, 351] width 62 height 19
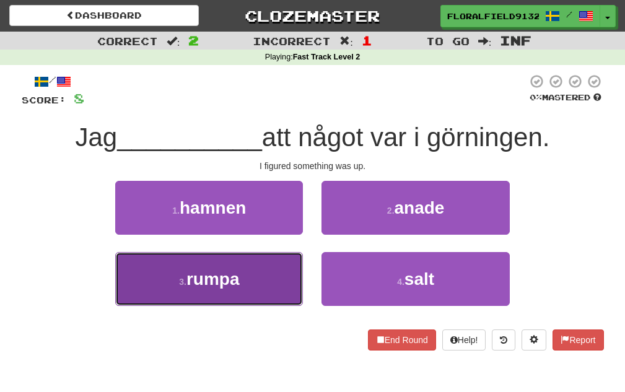
click at [259, 262] on button "3 . rumpa" at bounding box center [209, 279] width 188 height 54
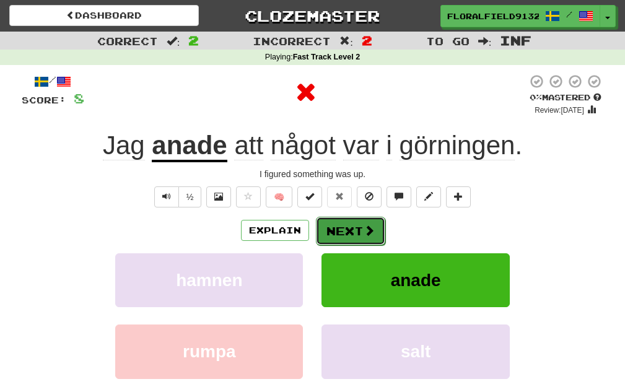
click at [333, 228] on button "Next" at bounding box center [350, 231] width 69 height 29
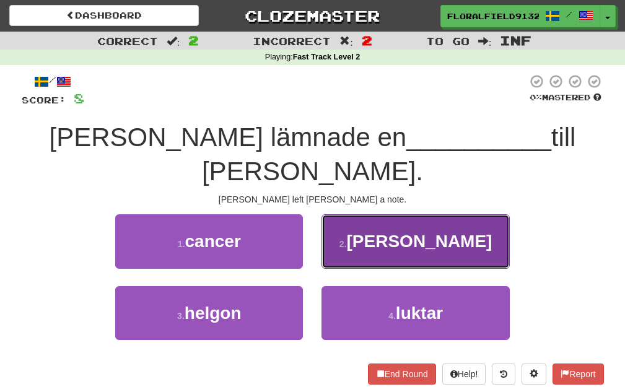
click at [338, 227] on button "2 . lapp" at bounding box center [416, 241] width 188 height 54
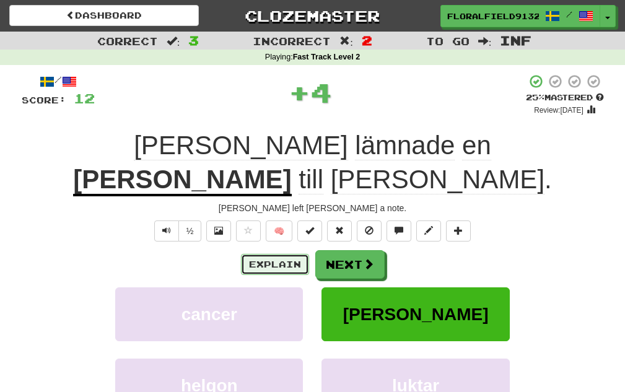
click at [283, 254] on button "Explain" at bounding box center [275, 264] width 68 height 21
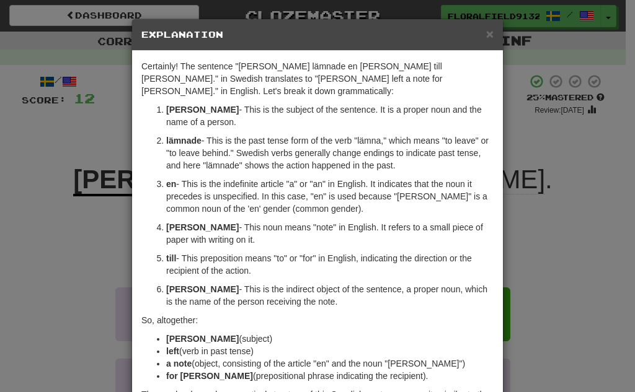
click at [563, 227] on div "× Explanation Certainly! The sentence "Tom lämnade en lapp till Mary." in Swedi…" at bounding box center [317, 196] width 635 height 392
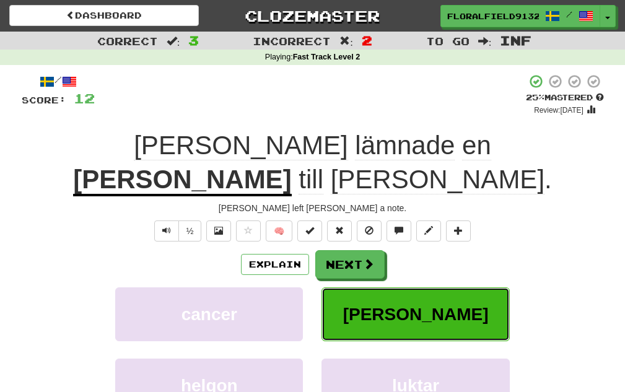
click at [462, 288] on button "lapp" at bounding box center [416, 315] width 188 height 54
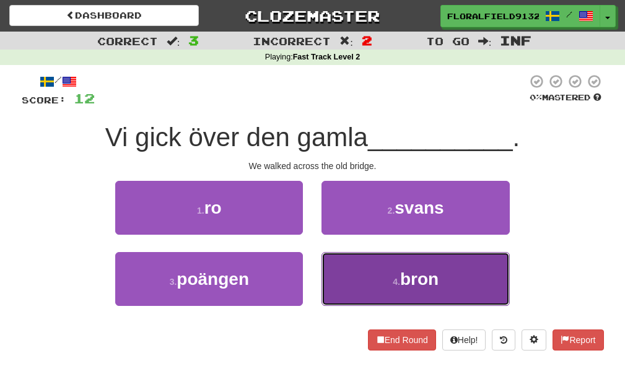
click at [399, 271] on button "4 . bron" at bounding box center [416, 279] width 188 height 54
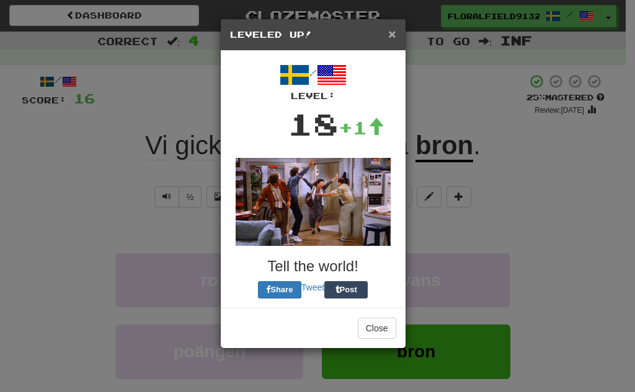
click at [389, 29] on span "×" at bounding box center [391, 34] width 7 height 14
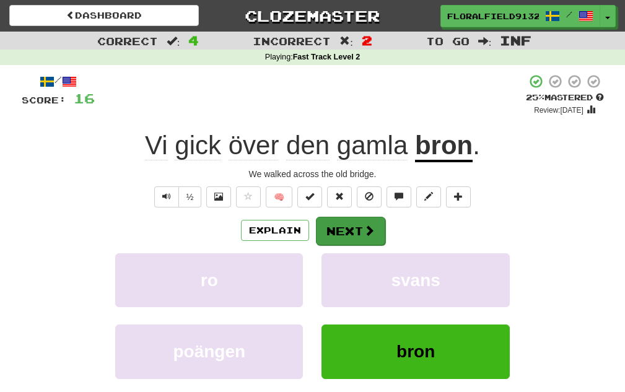
click at [376, 216] on div "/ Score: 16 + 4 25 % Mastered Review: 2025-09-20 Vi gick över den gamla bron . …" at bounding box center [313, 258] width 583 height 368
click at [375, 218] on button "Next" at bounding box center [350, 231] width 69 height 29
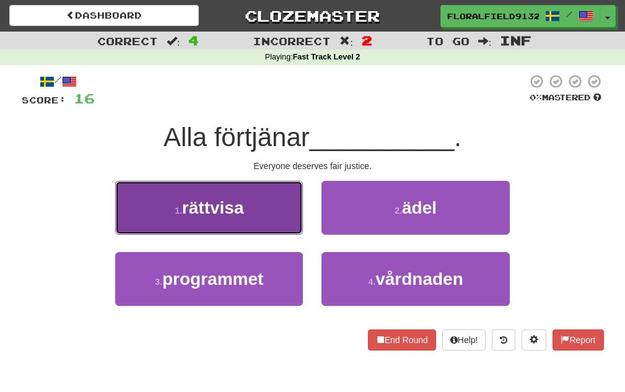
click at [261, 211] on button "1 . rättvisa" at bounding box center [209, 208] width 188 height 54
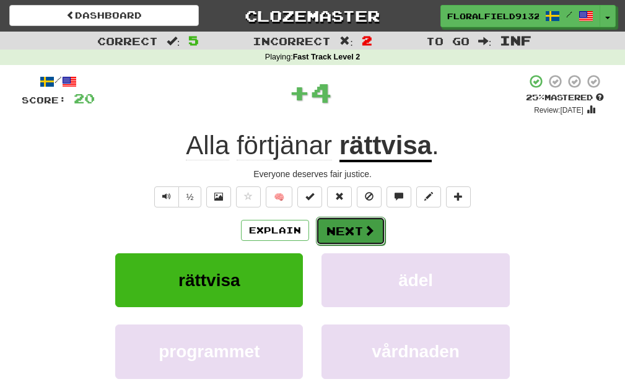
click at [352, 226] on button "Next" at bounding box center [350, 231] width 69 height 29
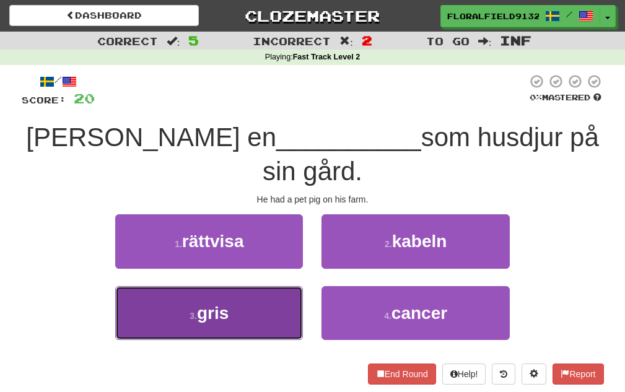
click at [283, 296] on button "3 . gris" at bounding box center [209, 313] width 188 height 54
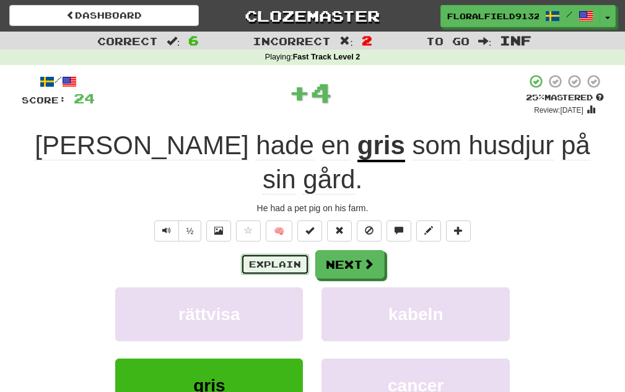
click at [279, 254] on button "Explain" at bounding box center [275, 264] width 68 height 21
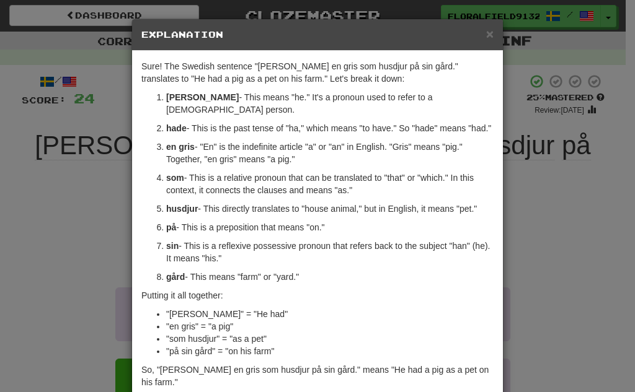
click at [491, 32] on div "× Explanation" at bounding box center [317, 35] width 371 height 32
click at [486, 32] on span "×" at bounding box center [489, 34] width 7 height 14
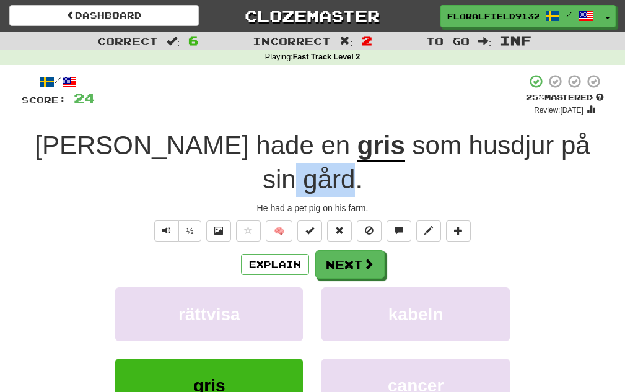
drag, startPoint x: 555, startPoint y: 141, endPoint x: 488, endPoint y: 141, distance: 66.3
click at [488, 141] on span "som husdjur på sin gård ." at bounding box center [427, 163] width 328 height 64
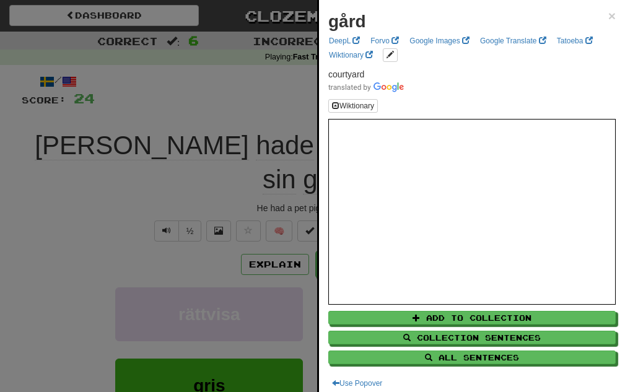
click at [231, 84] on div at bounding box center [312, 196] width 625 height 392
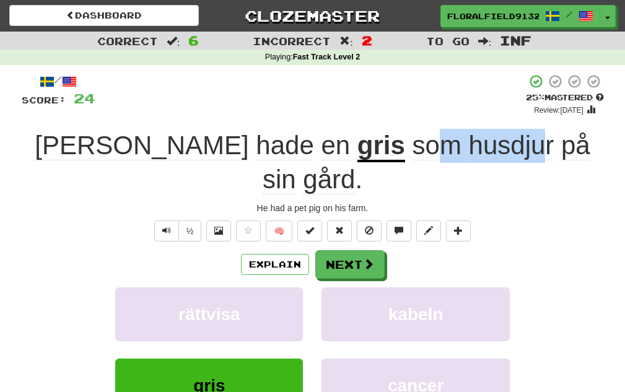
drag, startPoint x: 402, startPoint y: 140, endPoint x: 309, endPoint y: 139, distance: 93.0
click at [309, 139] on span "som husdjur på sin gård ." at bounding box center [427, 163] width 328 height 64
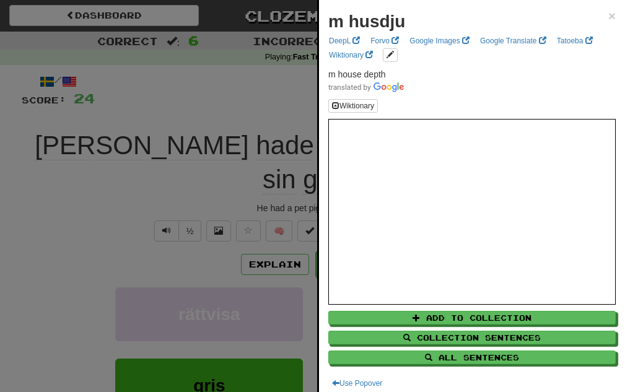
click at [266, 102] on div at bounding box center [312, 196] width 625 height 392
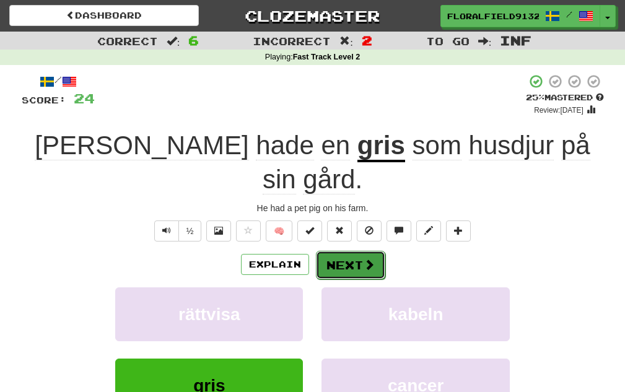
click at [345, 251] on button "Next" at bounding box center [350, 265] width 69 height 29
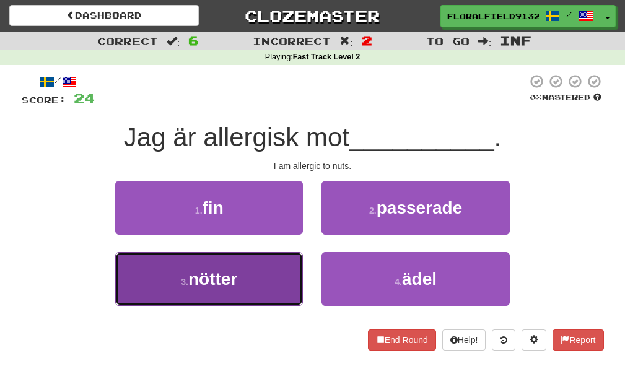
click at [266, 273] on button "3 . nötter" at bounding box center [209, 279] width 188 height 54
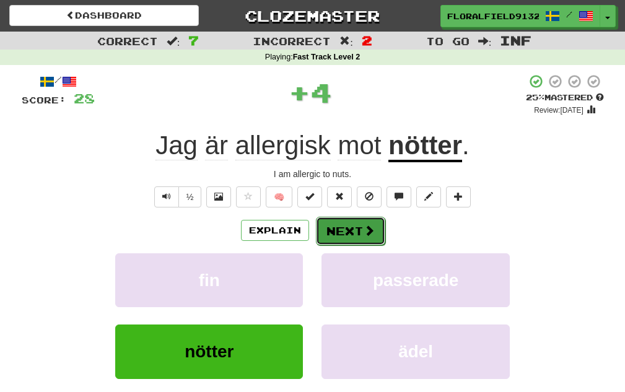
click at [350, 234] on button "Next" at bounding box center [350, 231] width 69 height 29
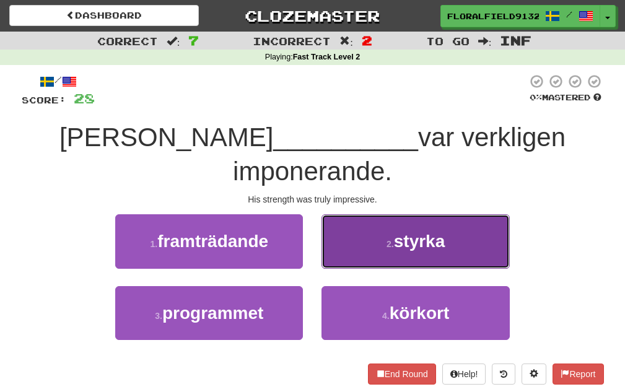
click at [365, 227] on button "2 . styrka" at bounding box center [416, 241] width 188 height 54
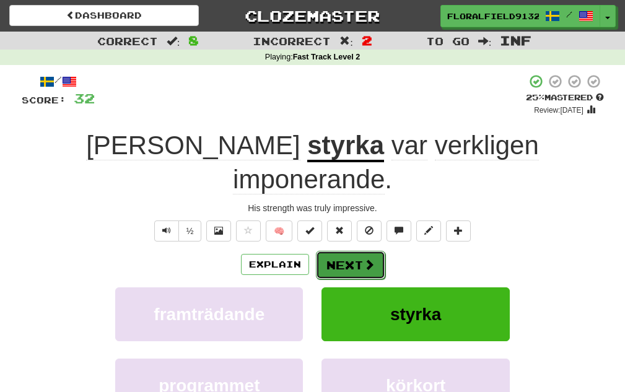
click at [361, 251] on button "Next" at bounding box center [350, 265] width 69 height 29
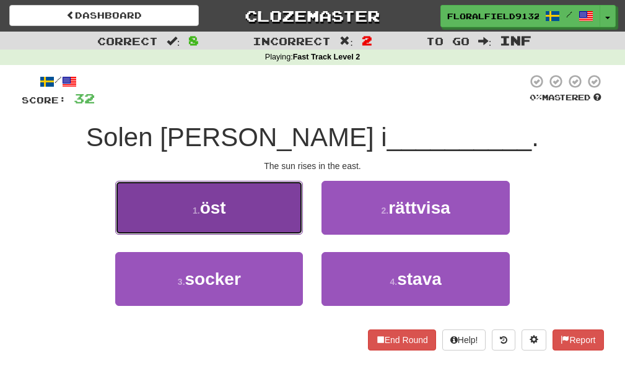
click at [262, 219] on button "1 . öst" at bounding box center [209, 208] width 188 height 54
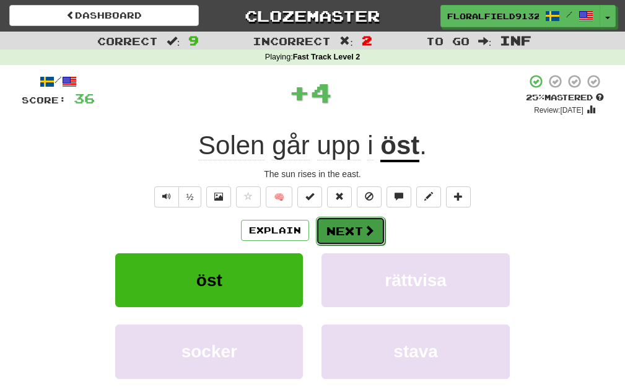
click at [366, 222] on button "Next" at bounding box center [350, 231] width 69 height 29
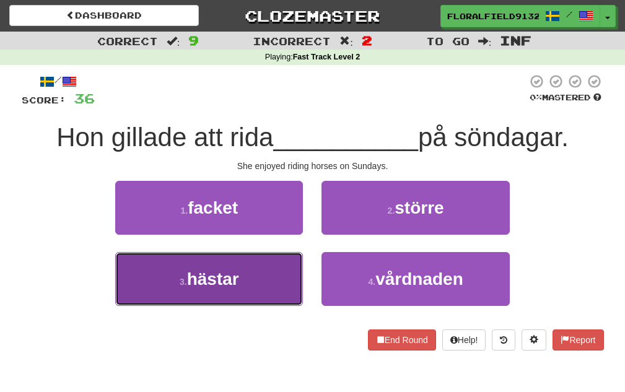
click at [276, 260] on button "3 . hästar" at bounding box center [209, 279] width 188 height 54
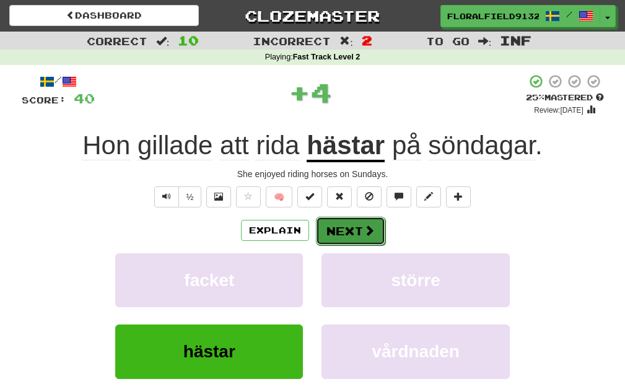
click at [358, 226] on button "Next" at bounding box center [350, 231] width 69 height 29
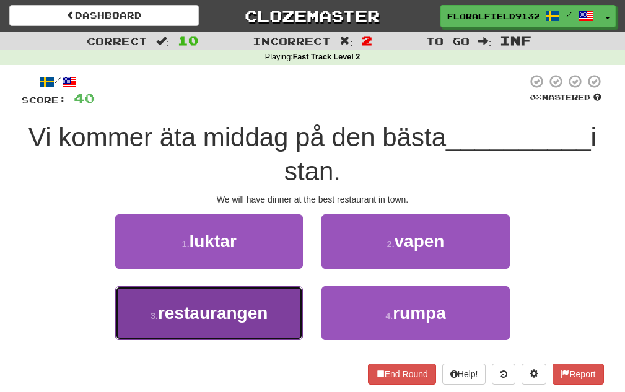
click at [262, 301] on button "3 . restaurangen" at bounding box center [209, 313] width 188 height 54
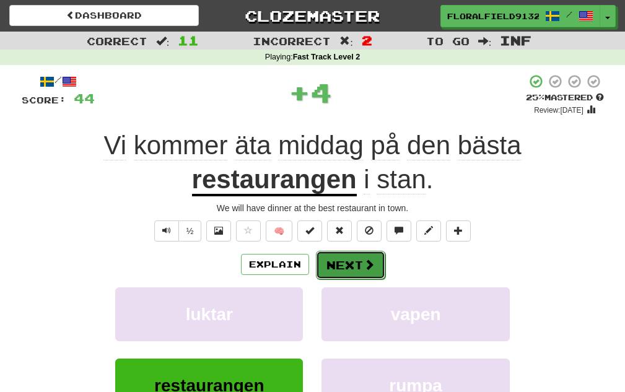
click at [343, 257] on button "Next" at bounding box center [350, 265] width 69 height 29
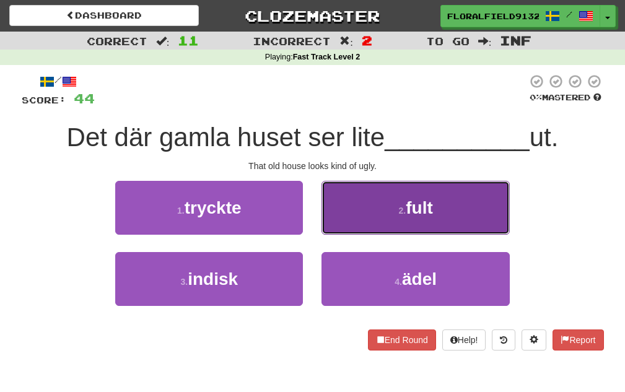
click at [362, 224] on button "2 . fult" at bounding box center [416, 208] width 188 height 54
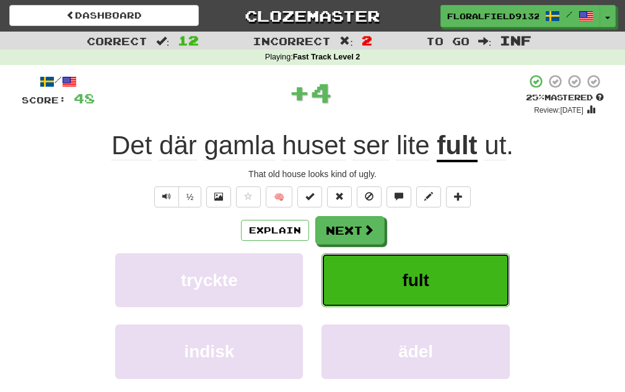
click at [376, 261] on button "fult" at bounding box center [416, 280] width 188 height 54
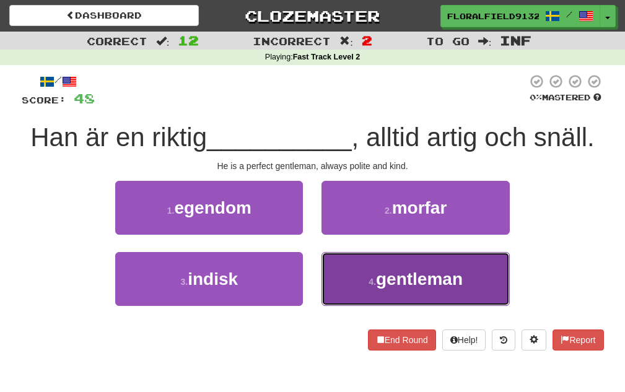
click at [375, 261] on button "4 . gentleman" at bounding box center [416, 279] width 188 height 54
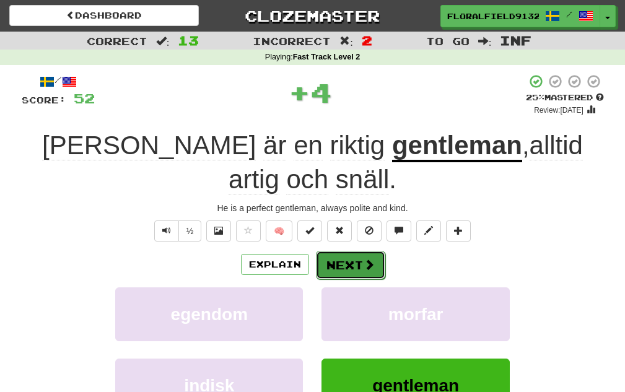
click at [367, 259] on span at bounding box center [369, 264] width 11 height 11
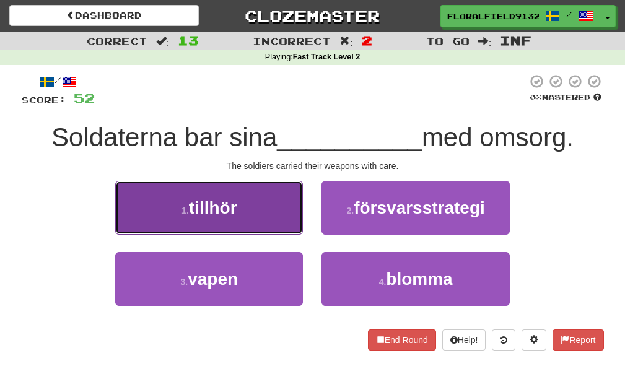
click at [270, 216] on button "1 . tillhör" at bounding box center [209, 208] width 188 height 54
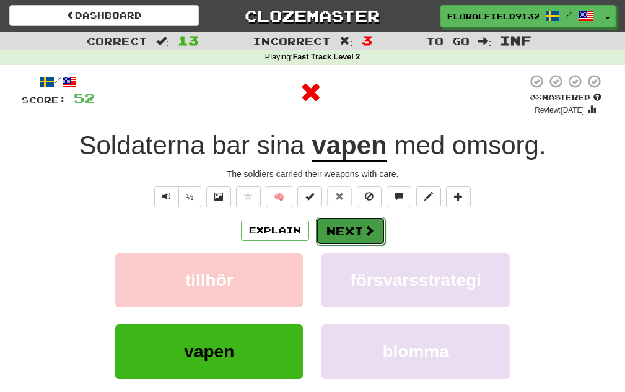
click at [335, 227] on button "Next" at bounding box center [350, 231] width 69 height 29
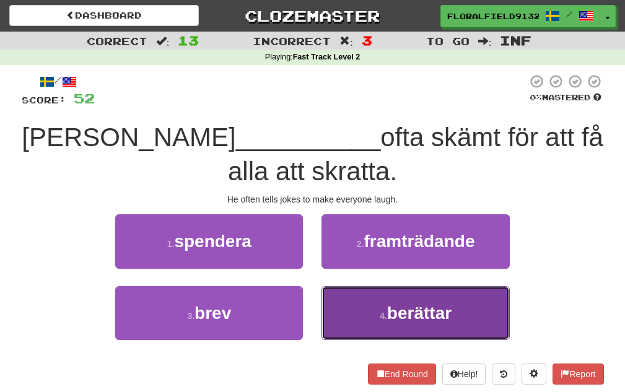
click at [353, 303] on button "4 . berättar" at bounding box center [416, 313] width 188 height 54
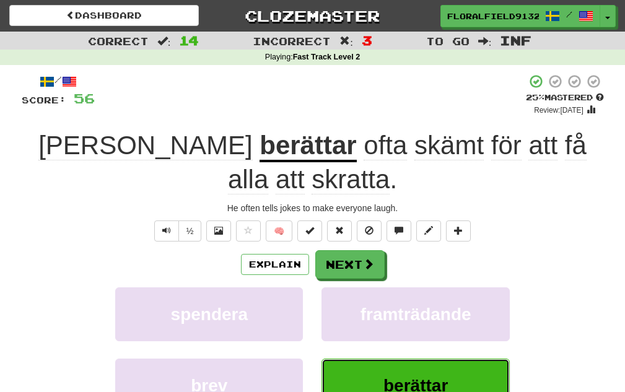
click at [392, 359] on button "berättar" at bounding box center [416, 386] width 188 height 54
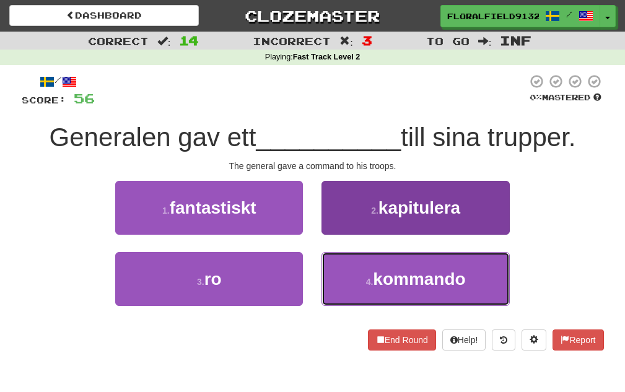
click at [384, 294] on button "4 . kommando" at bounding box center [416, 279] width 188 height 54
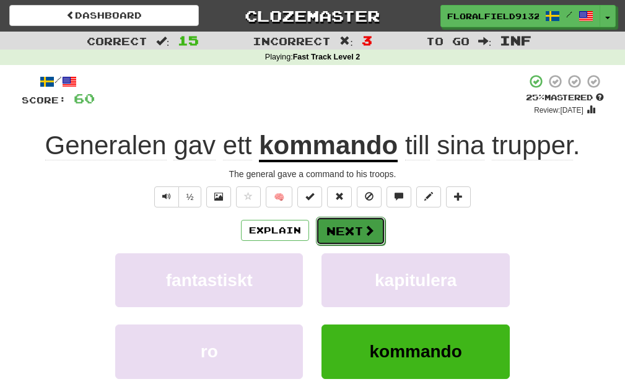
click at [376, 225] on button "Next" at bounding box center [350, 231] width 69 height 29
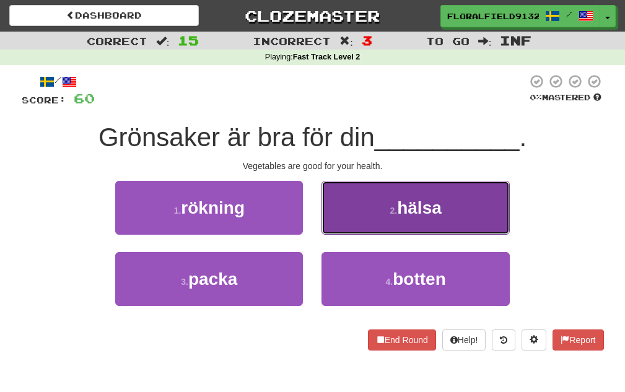
click at [374, 224] on button "2 . hälsa" at bounding box center [416, 208] width 188 height 54
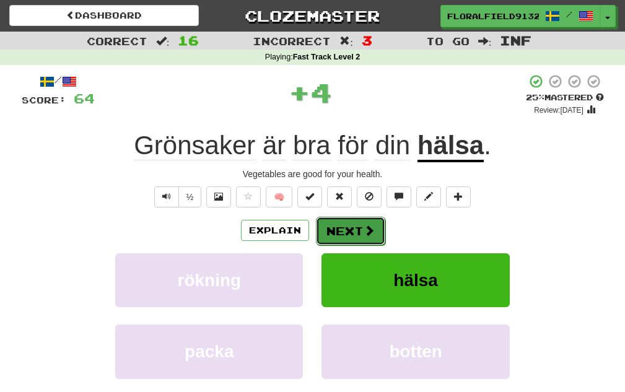
click at [354, 232] on button "Next" at bounding box center [350, 231] width 69 height 29
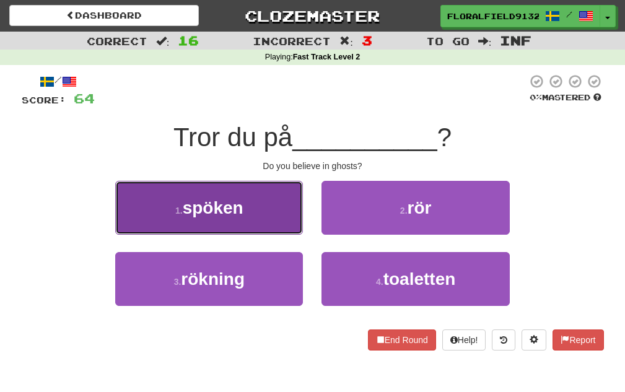
click at [238, 206] on span "spöken" at bounding box center [213, 207] width 61 height 19
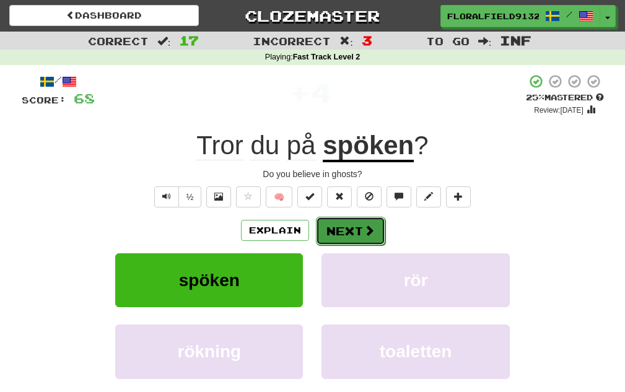
click at [364, 231] on span at bounding box center [369, 230] width 11 height 11
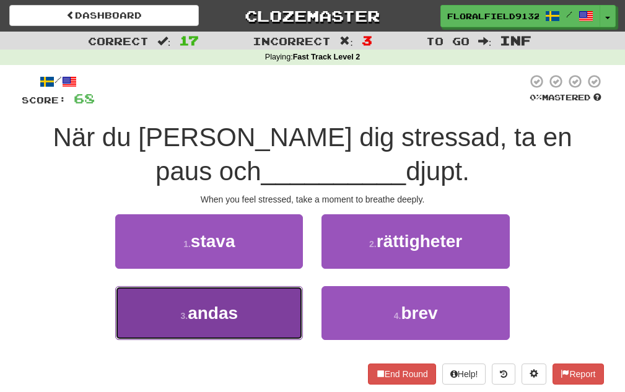
click at [256, 313] on button "3 . andas" at bounding box center [209, 313] width 188 height 54
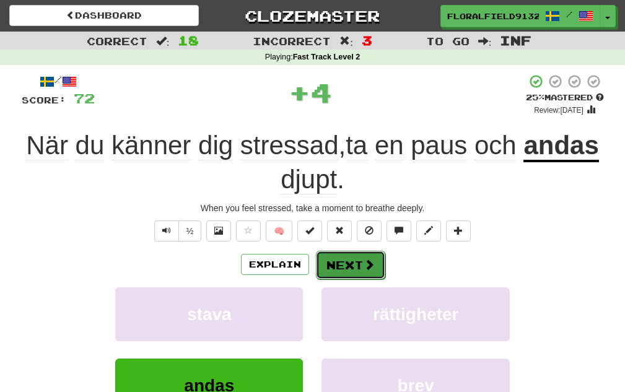
click at [366, 269] on span at bounding box center [369, 264] width 11 height 11
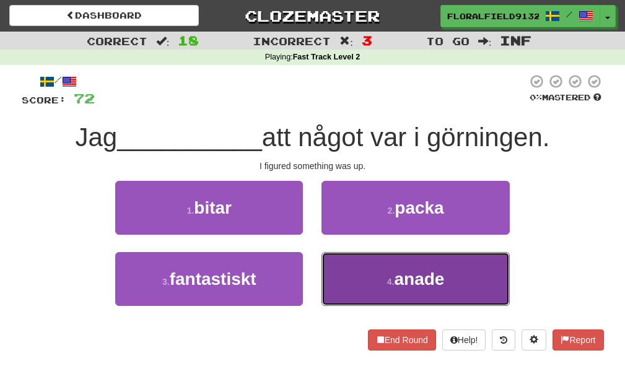
click at [420, 281] on span "anade" at bounding box center [420, 279] width 50 height 19
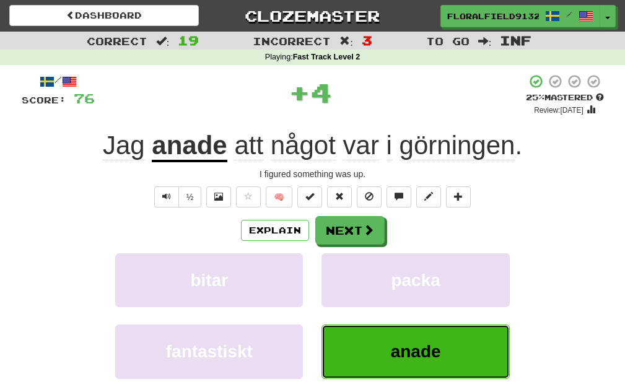
click at [428, 341] on button "anade" at bounding box center [416, 352] width 188 height 54
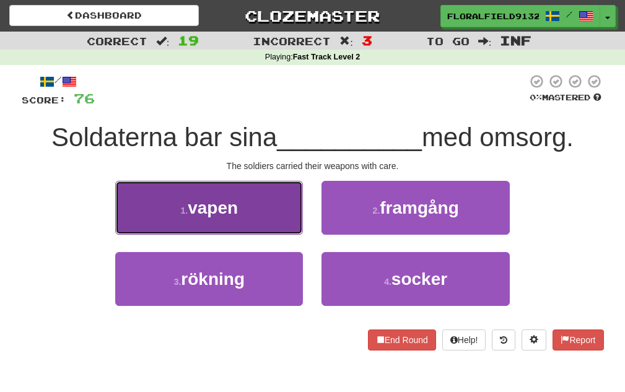
click at [233, 200] on span "vapen" at bounding box center [213, 207] width 50 height 19
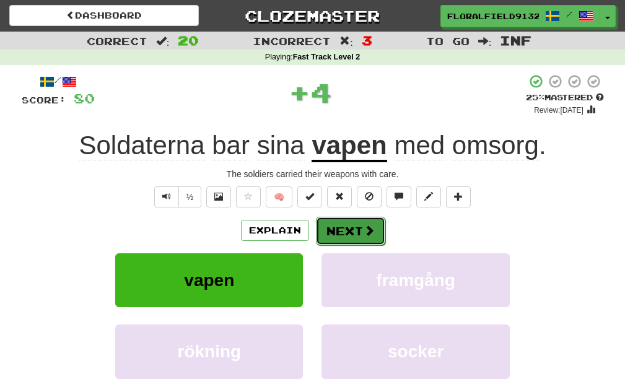
click at [377, 240] on button "Next" at bounding box center [350, 231] width 69 height 29
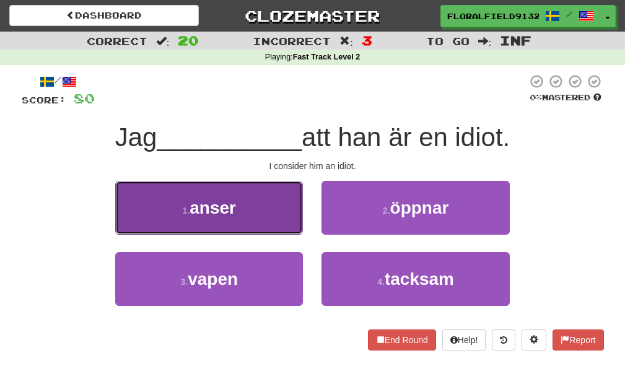
click at [272, 208] on button "1 . anser" at bounding box center [209, 208] width 188 height 54
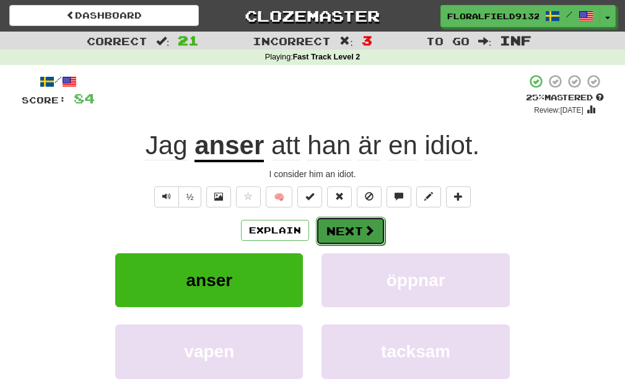
click at [348, 229] on button "Next" at bounding box center [350, 231] width 69 height 29
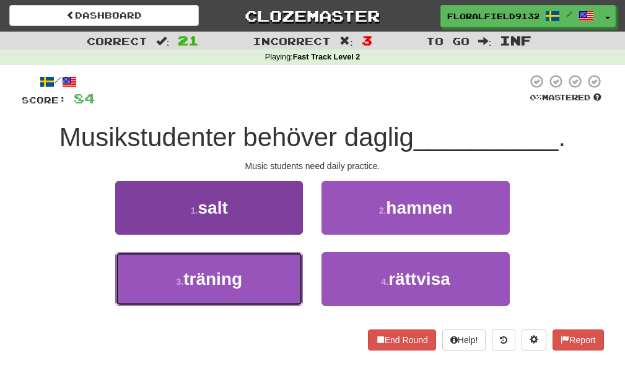
click at [284, 266] on button "3 . träning" at bounding box center [209, 279] width 188 height 54
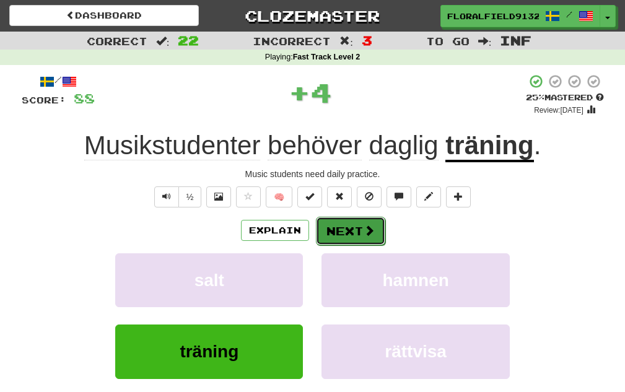
click at [351, 226] on button "Next" at bounding box center [350, 231] width 69 height 29
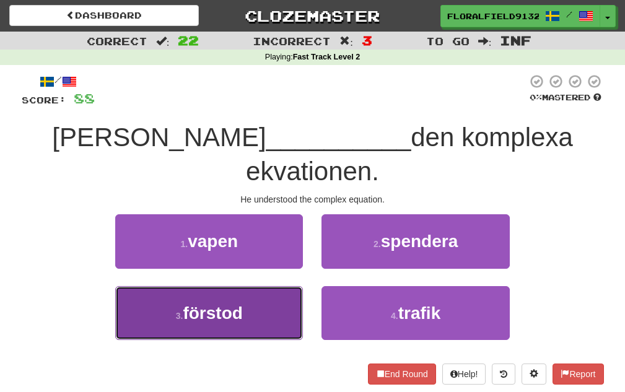
click at [260, 286] on button "3 . förstod" at bounding box center [209, 313] width 188 height 54
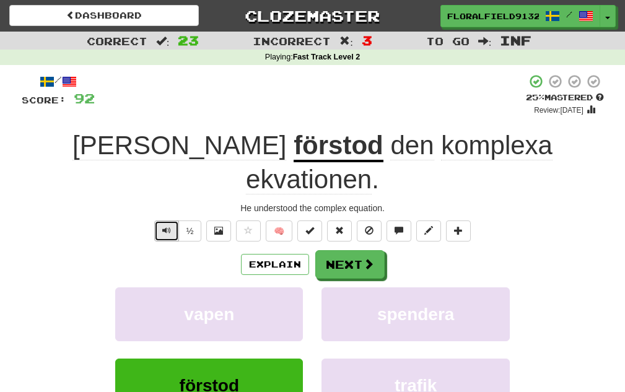
click at [167, 221] on button "Text-to-speech controls" at bounding box center [166, 231] width 25 height 21
click at [159, 221] on button "Text-to-speech controls" at bounding box center [166, 231] width 25 height 21
click at [170, 226] on span "Text-to-speech controls" at bounding box center [166, 230] width 9 height 9
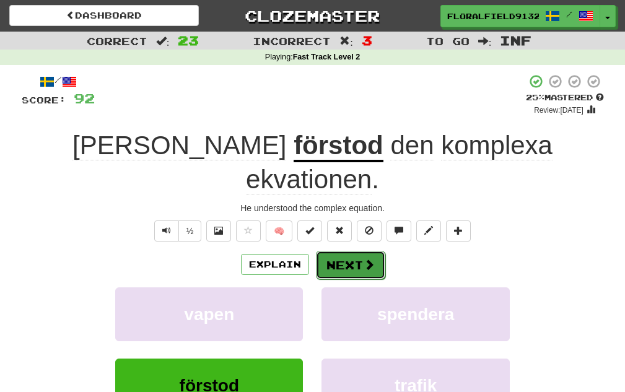
click at [340, 251] on button "Next" at bounding box center [350, 265] width 69 height 29
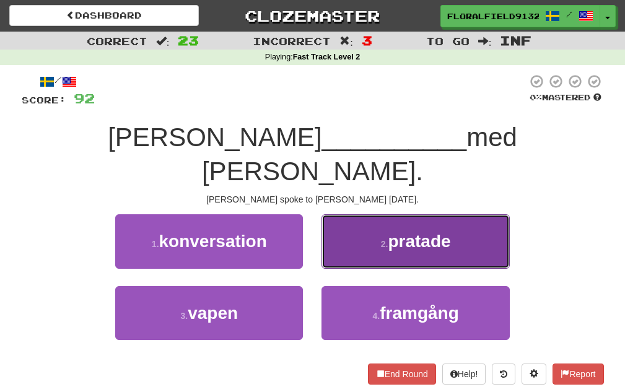
click at [362, 226] on button "2 . pratade" at bounding box center [416, 241] width 188 height 54
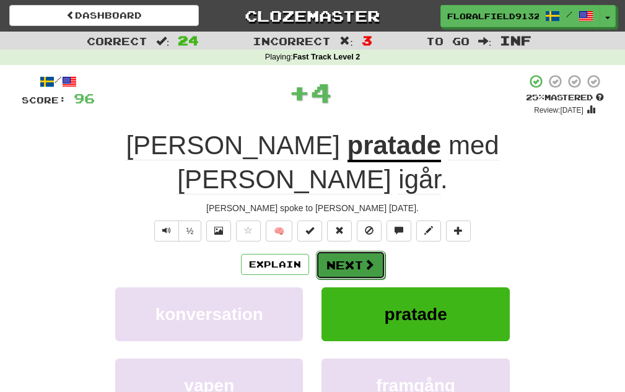
click at [367, 251] on button "Next" at bounding box center [350, 265] width 69 height 29
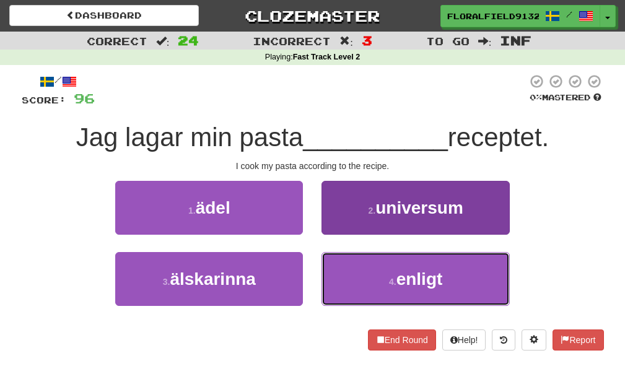
click at [358, 283] on button "4 . enligt" at bounding box center [416, 279] width 188 height 54
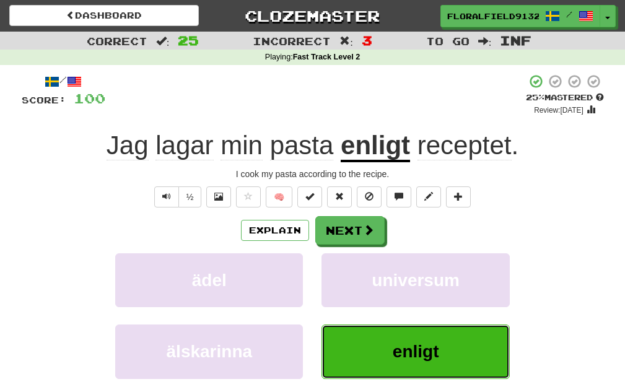
click at [386, 339] on button "enligt" at bounding box center [416, 352] width 188 height 54
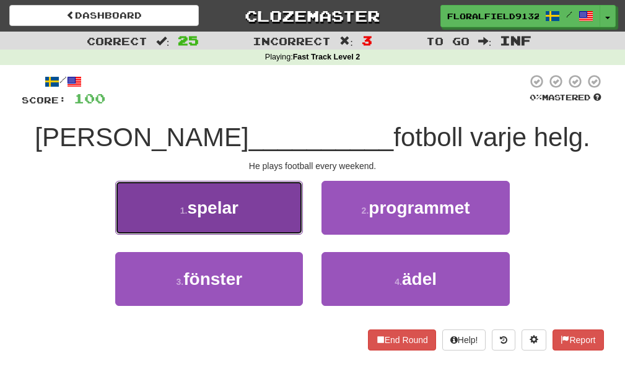
click at [265, 214] on button "1 . spelar" at bounding box center [209, 208] width 188 height 54
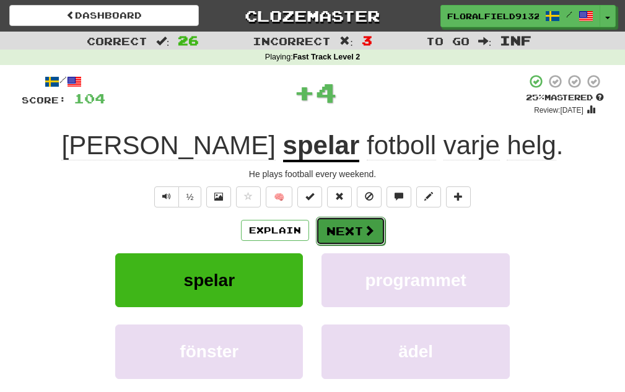
click at [369, 236] on span at bounding box center [369, 230] width 11 height 11
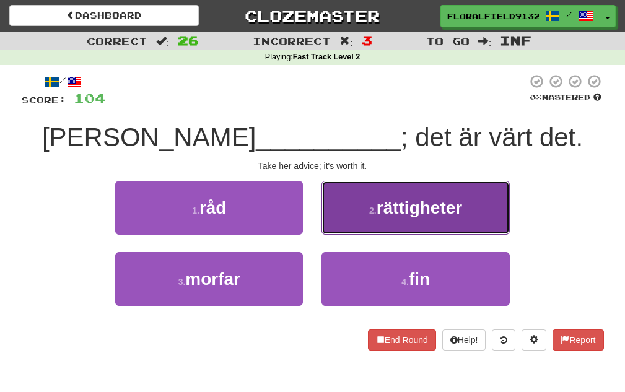
click at [345, 234] on button "2 . rättigheter" at bounding box center [416, 208] width 188 height 54
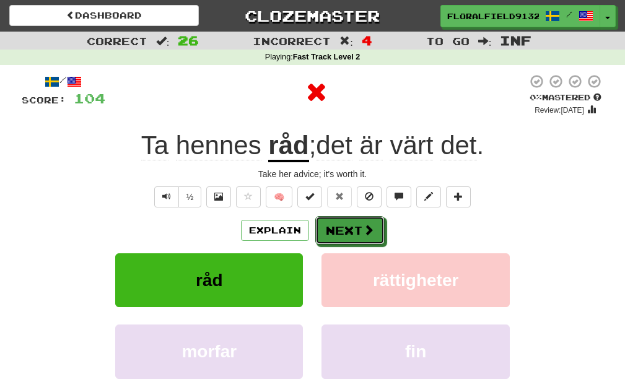
click at [345, 234] on button "Next" at bounding box center [349, 230] width 69 height 29
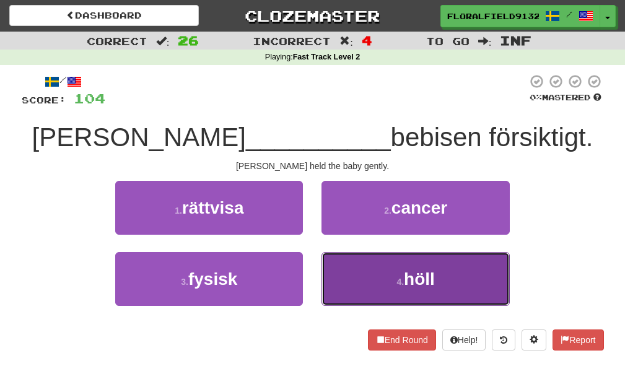
click at [390, 276] on button "4 . höll" at bounding box center [416, 279] width 188 height 54
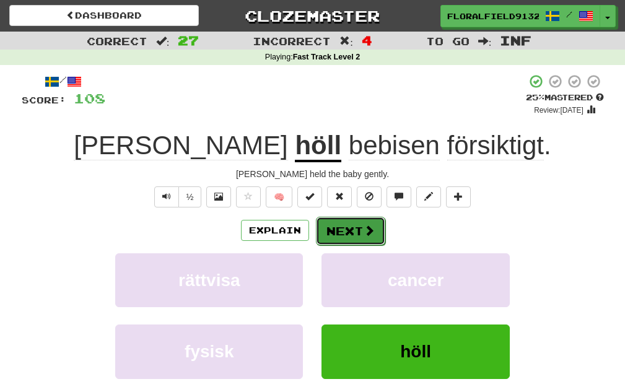
click at [328, 232] on button "Next" at bounding box center [350, 231] width 69 height 29
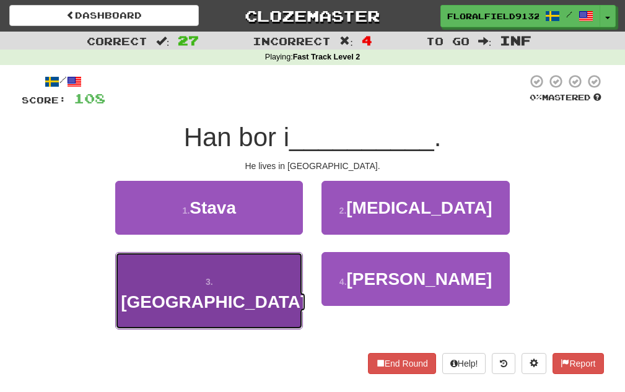
click at [253, 272] on button "3 . England" at bounding box center [209, 290] width 188 height 77
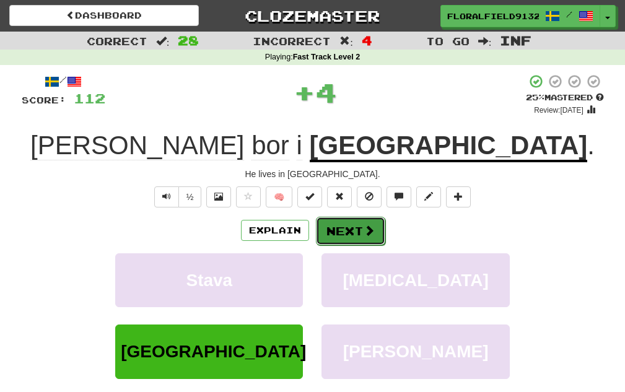
click at [350, 236] on button "Next" at bounding box center [350, 231] width 69 height 29
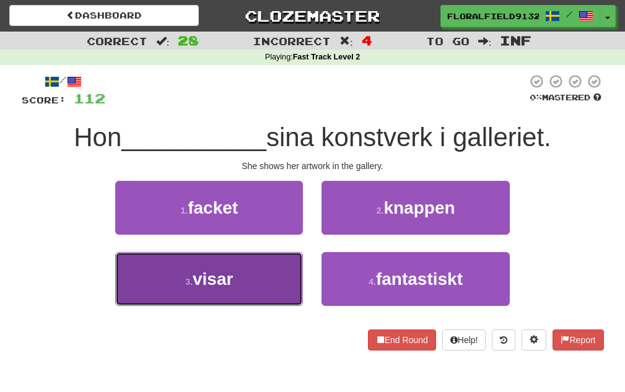
click at [280, 277] on button "3 . visar" at bounding box center [209, 279] width 188 height 54
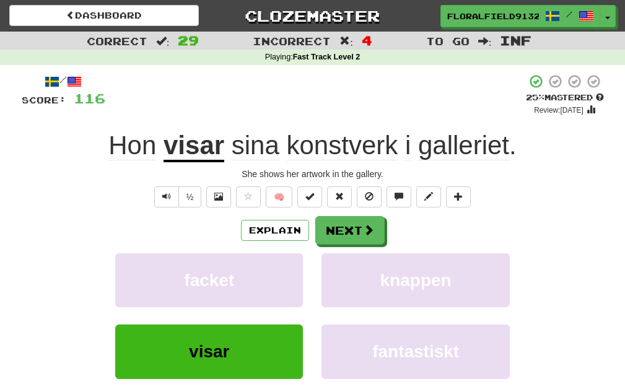
click at [186, 211] on div "/ Score: 116 + 4 25 % Mastered Review: 2025-09-20 Hon visar sina konstverk i ga…" at bounding box center [313, 258] width 583 height 368
click at [360, 234] on button "Next" at bounding box center [350, 231] width 69 height 29
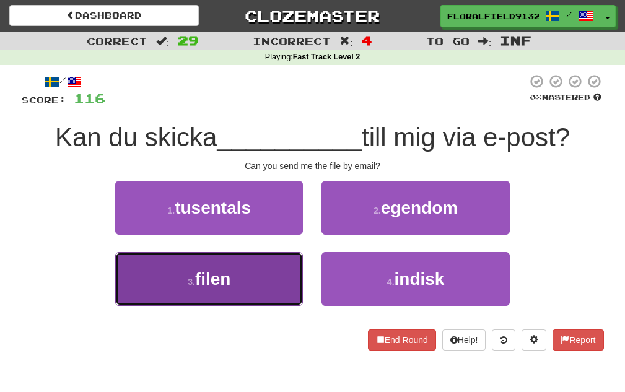
click at [299, 263] on button "3 . filen" at bounding box center [209, 279] width 188 height 54
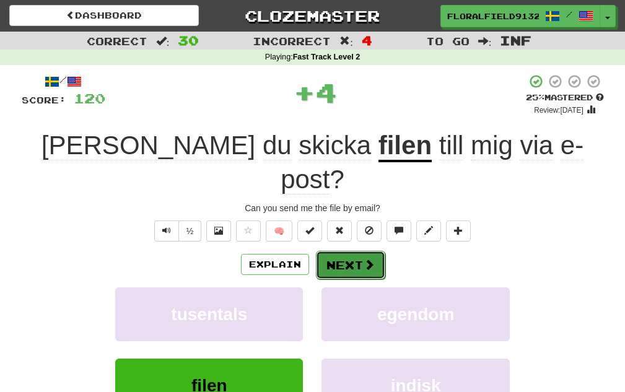
click at [355, 251] on button "Next" at bounding box center [350, 265] width 69 height 29
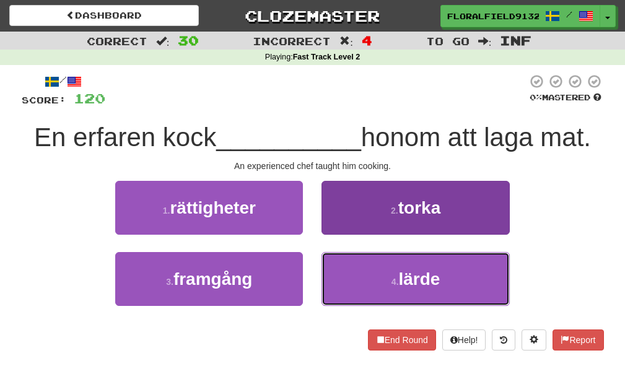
click at [371, 271] on button "4 . lärde" at bounding box center [416, 279] width 188 height 54
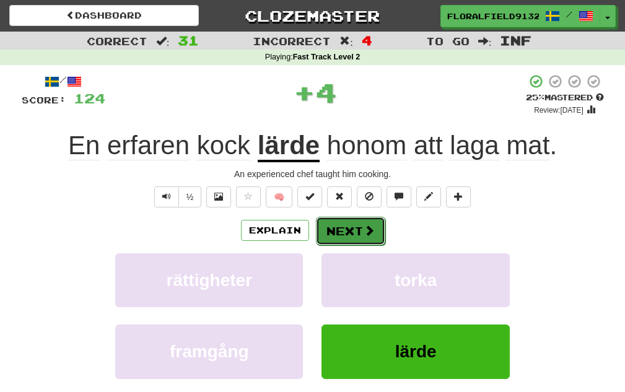
click at [344, 236] on button "Next" at bounding box center [350, 231] width 69 height 29
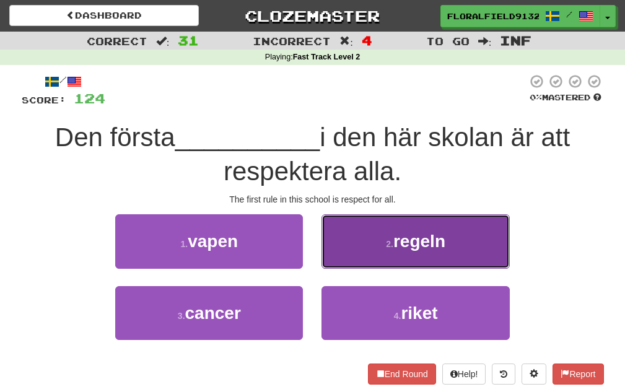
click at [407, 248] on span "regeln" at bounding box center [420, 241] width 52 height 19
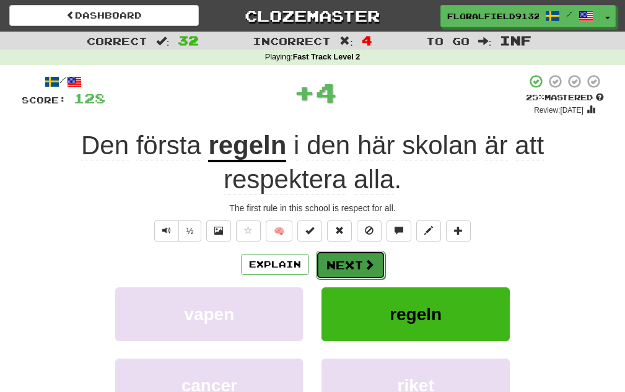
click at [356, 268] on button "Next" at bounding box center [350, 265] width 69 height 29
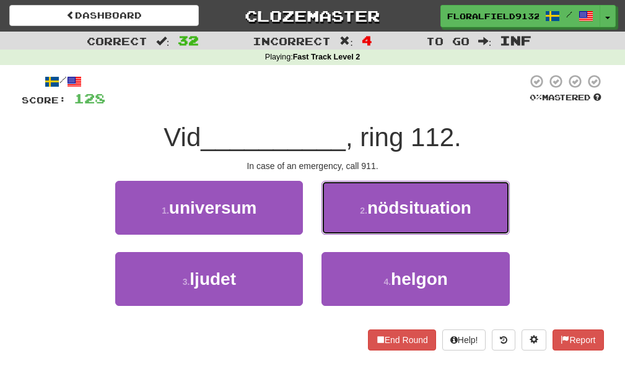
click at [361, 214] on small "2 ." at bounding box center [363, 211] width 7 height 10
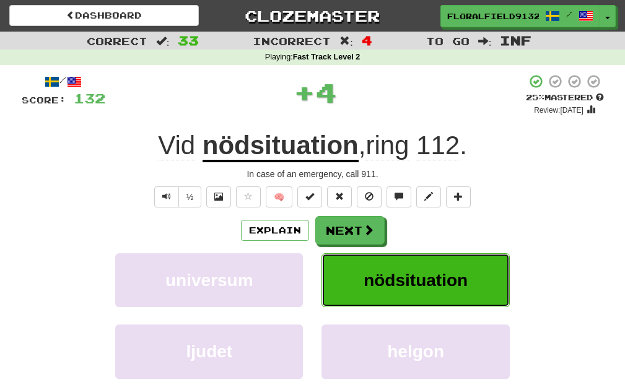
click at [389, 271] on span "nödsituation" at bounding box center [416, 280] width 104 height 19
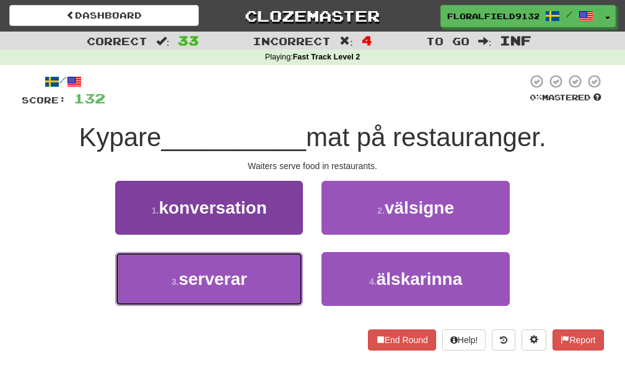
click at [279, 264] on button "3 . serverar" at bounding box center [209, 279] width 188 height 54
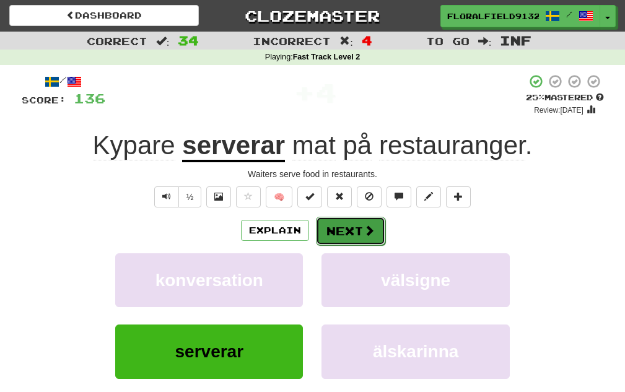
click at [354, 229] on button "Next" at bounding box center [350, 231] width 69 height 29
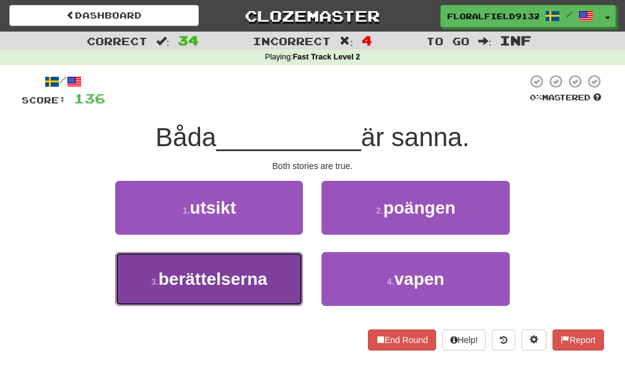
click at [271, 268] on button "3 . berättelserna" at bounding box center [209, 279] width 188 height 54
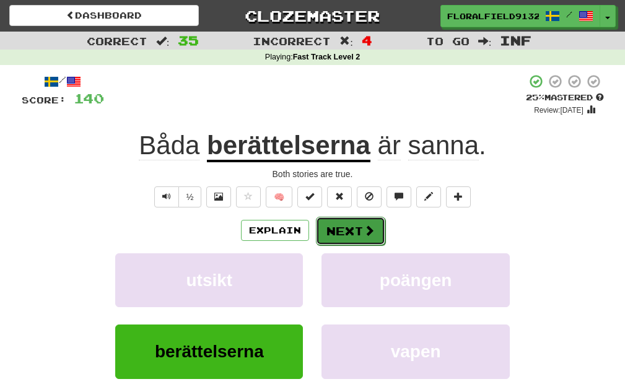
click at [341, 239] on button "Next" at bounding box center [350, 231] width 69 height 29
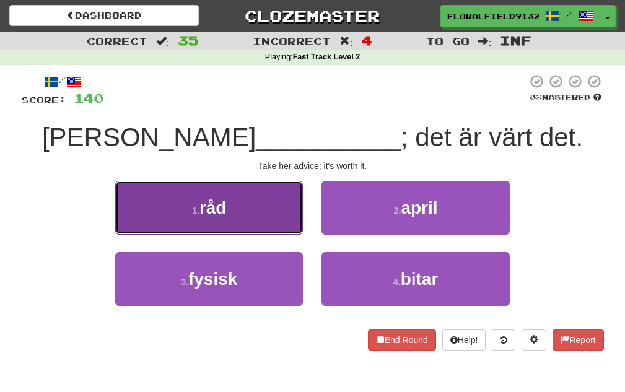
click at [189, 196] on button "1 . råd" at bounding box center [209, 208] width 188 height 54
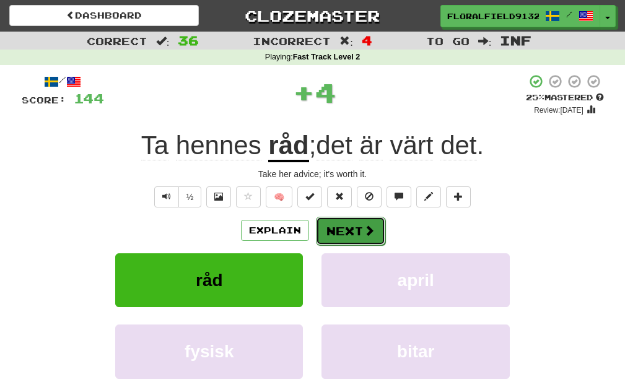
click at [326, 227] on button "Next" at bounding box center [350, 231] width 69 height 29
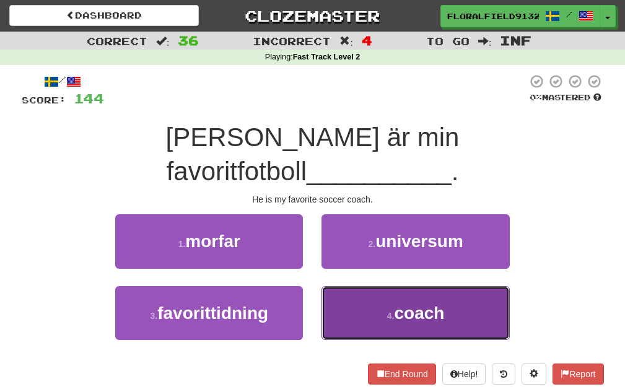
click at [384, 286] on button "4 . coach" at bounding box center [416, 313] width 188 height 54
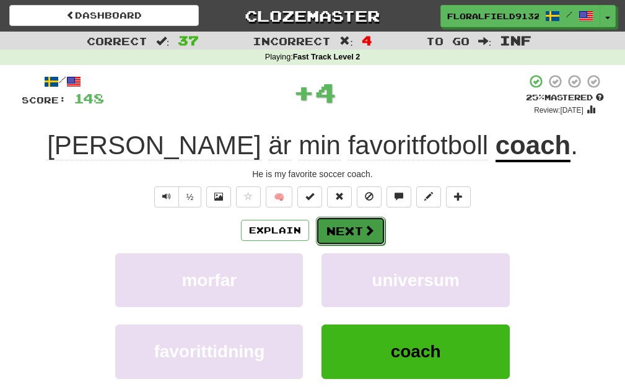
click at [356, 229] on button "Next" at bounding box center [350, 231] width 69 height 29
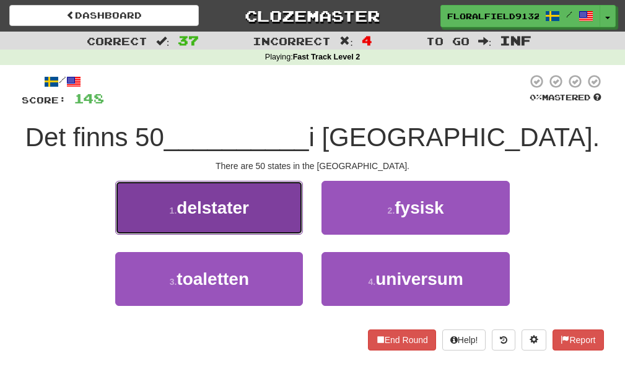
click at [278, 220] on button "1 . delstater" at bounding box center [209, 208] width 188 height 54
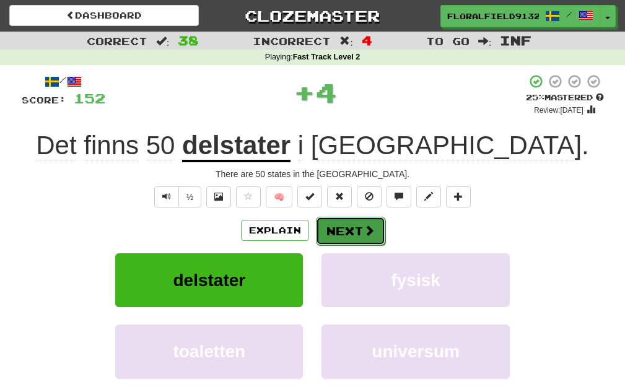
click at [343, 227] on button "Next" at bounding box center [350, 231] width 69 height 29
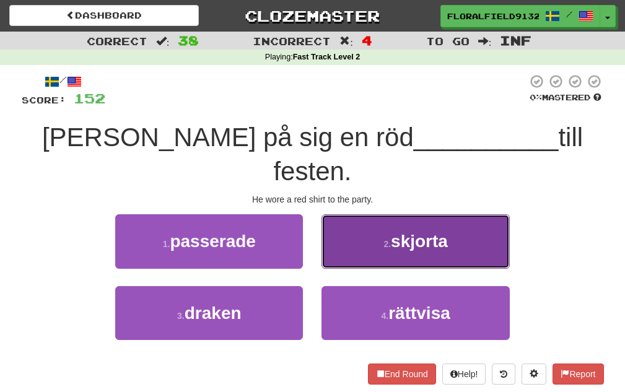
click at [405, 232] on span "skjorta" at bounding box center [419, 241] width 57 height 19
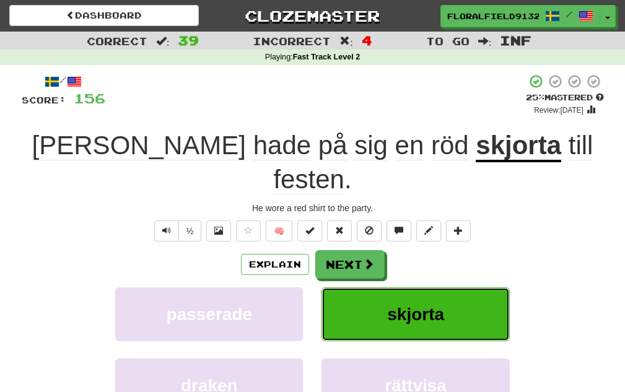
click at [393, 305] on span "skjorta" at bounding box center [415, 314] width 57 height 19
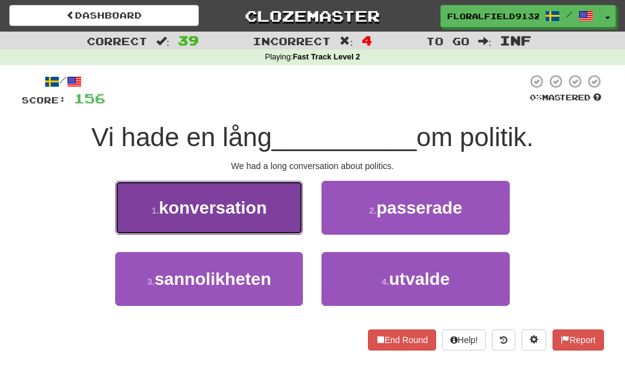
click at [268, 226] on button "1 . konversation" at bounding box center [209, 208] width 188 height 54
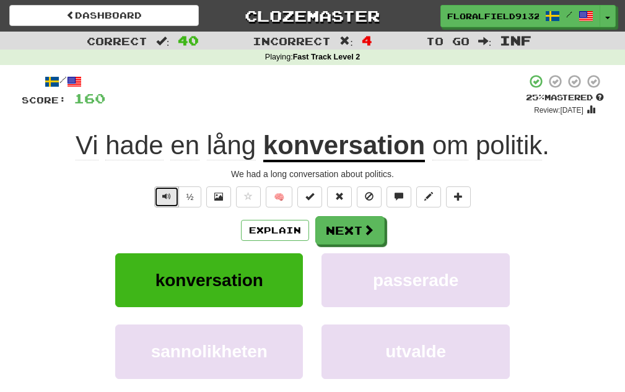
click at [165, 191] on button "Text-to-speech controls" at bounding box center [166, 197] width 25 height 21
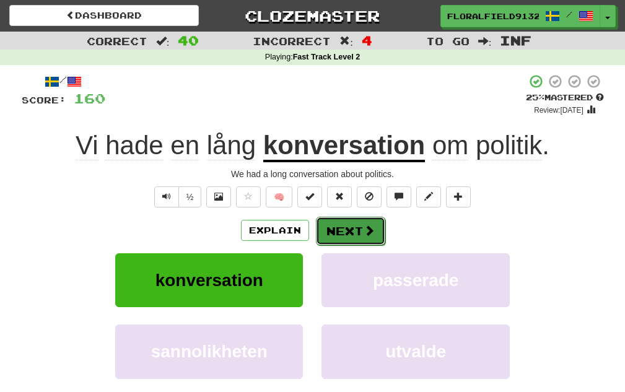
click at [359, 229] on button "Next" at bounding box center [350, 231] width 69 height 29
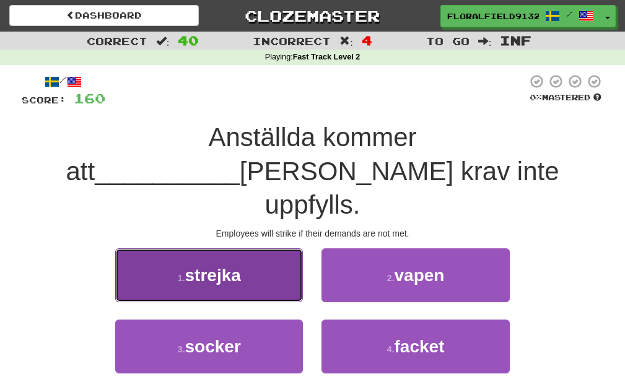
click at [265, 250] on button "1 . strejka" at bounding box center [209, 276] width 188 height 54
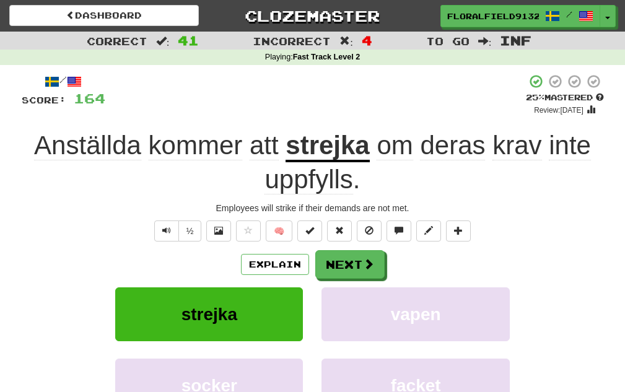
click at [236, 197] on div "/ Score: 164 + 4 25 % Mastered Review: 2025-09-20 Anställda kommer att strejka …" at bounding box center [313, 275] width 583 height 402
click at [370, 270] on span at bounding box center [369, 264] width 11 height 11
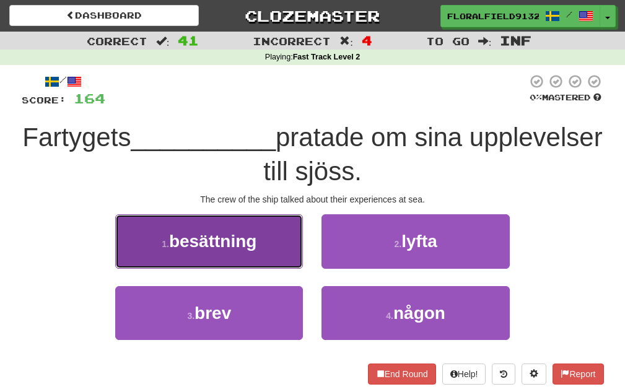
click at [266, 245] on button "1 . besättning" at bounding box center [209, 241] width 188 height 54
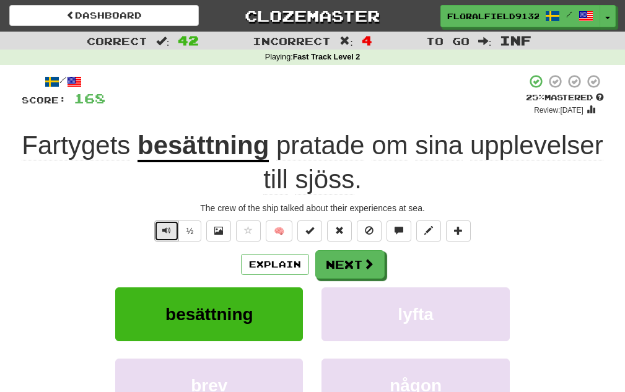
click at [166, 228] on span "Text-to-speech controls" at bounding box center [166, 230] width 9 height 9
click at [226, 175] on div "Fartygets besättning pratade om sina upplevelser till sjöss ." at bounding box center [313, 163] width 583 height 68
drag, startPoint x: 310, startPoint y: 187, endPoint x: 329, endPoint y: 187, distance: 19.2
click at [329, 187] on span "sjöss" at bounding box center [324, 180] width 59 height 30
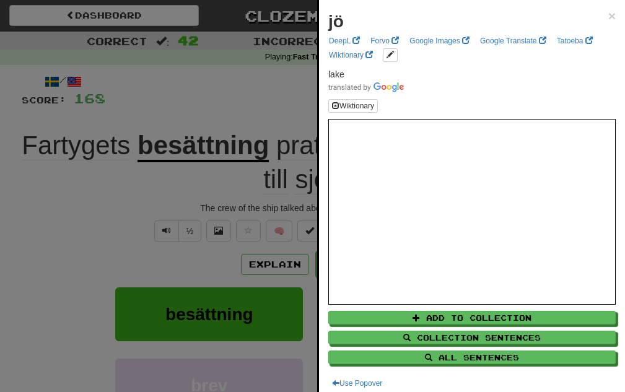
click at [277, 263] on div at bounding box center [312, 196] width 625 height 392
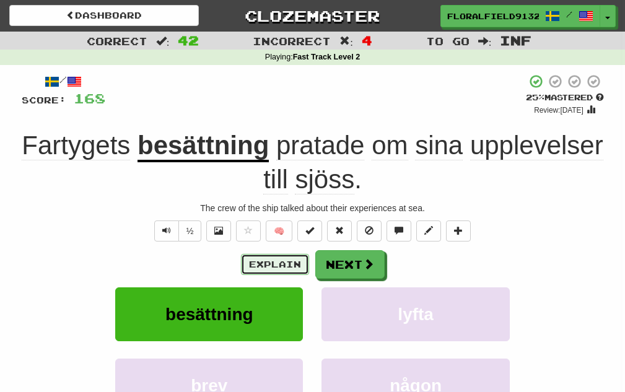
click at [277, 262] on button "Explain" at bounding box center [275, 264] width 68 height 21
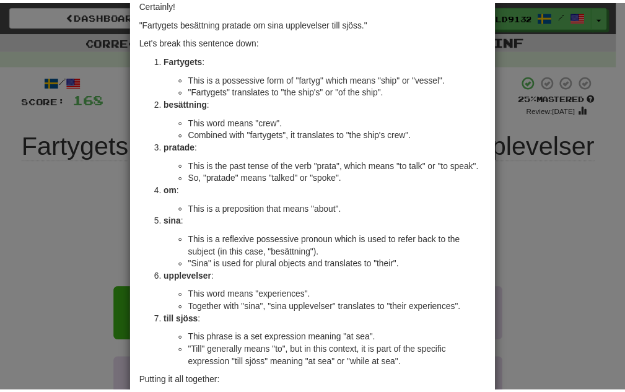
scroll to position [124, 0]
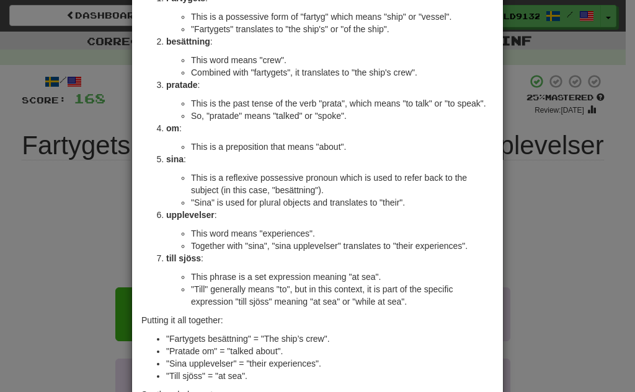
click at [537, 247] on div "× Explanation Certainly! "Fartygets besättning pratade om sina upplevelser till…" at bounding box center [317, 196] width 635 height 392
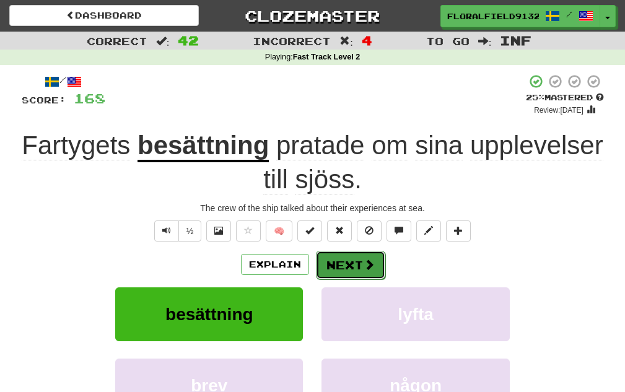
click at [324, 261] on button "Next" at bounding box center [350, 265] width 69 height 29
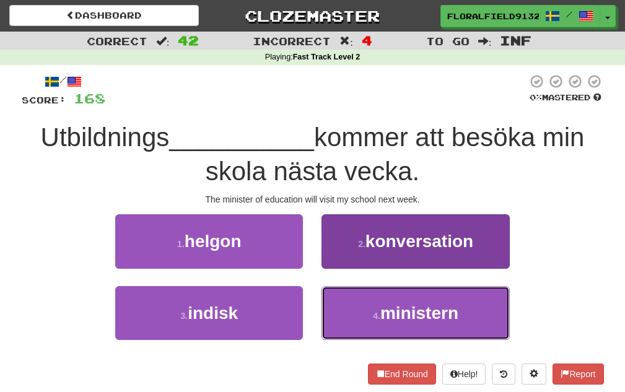
click at [348, 294] on button "4 . ministern" at bounding box center [416, 313] width 188 height 54
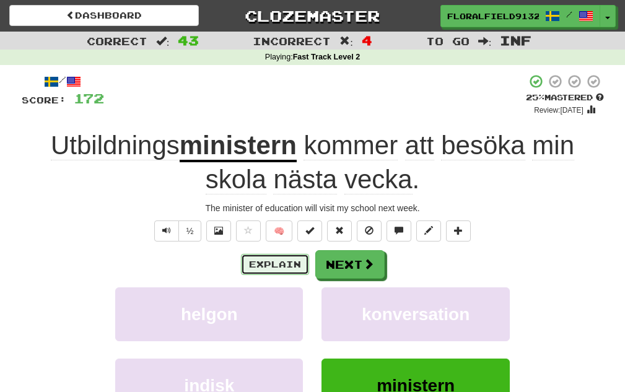
click at [256, 257] on button "Explain" at bounding box center [275, 264] width 68 height 21
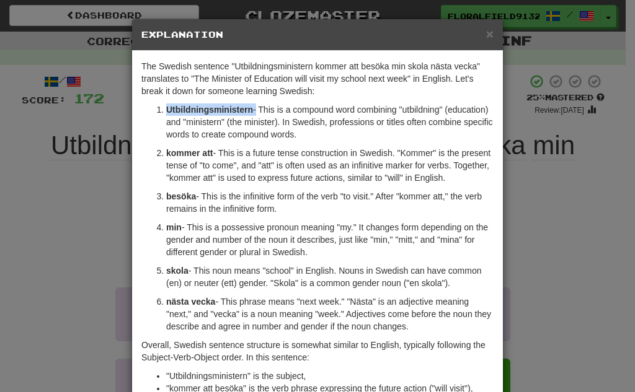
drag, startPoint x: 251, startPoint y: 105, endPoint x: 179, endPoint y: 103, distance: 71.9
click at [179, 103] on div "The Swedish sentence "Utbildningsministern kommer att besöka min skola nästa ve…" at bounding box center [317, 243] width 371 height 384
copy p "Utbildningsministern"
click at [486, 29] on span "×" at bounding box center [489, 34] width 7 height 14
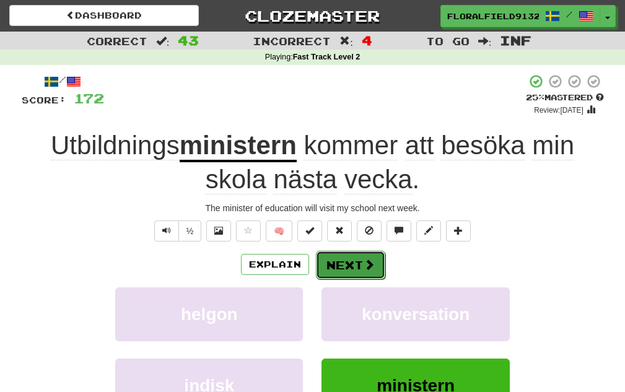
click at [369, 264] on span at bounding box center [369, 264] width 11 height 11
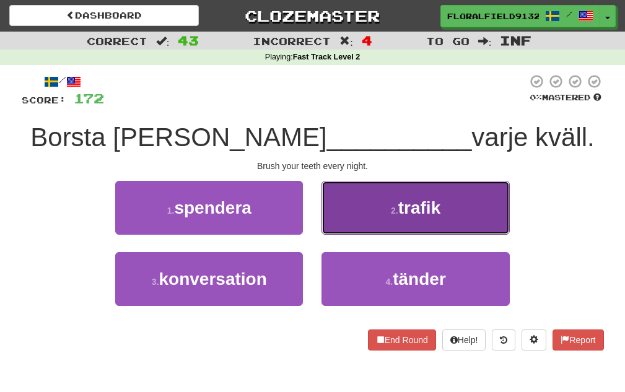
click at [397, 200] on button "2 . trafik" at bounding box center [416, 208] width 188 height 54
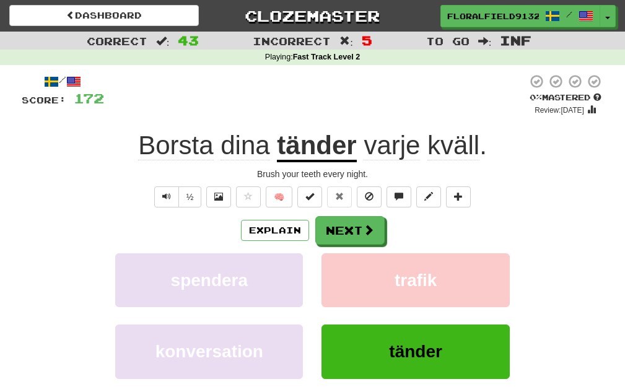
click at [537, 166] on div "/ Score: 172 0 % Mastered Review: 2025-09-19 Borsta dina tänder varje kväll . B…" at bounding box center [313, 258] width 583 height 368
click at [353, 234] on button "Next" at bounding box center [350, 231] width 69 height 29
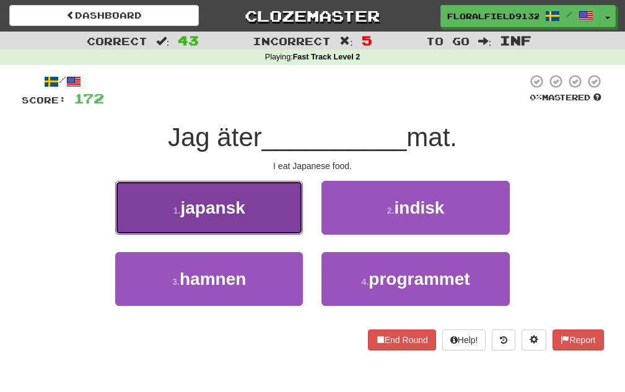
click at [262, 221] on button "1 . japansk" at bounding box center [209, 208] width 188 height 54
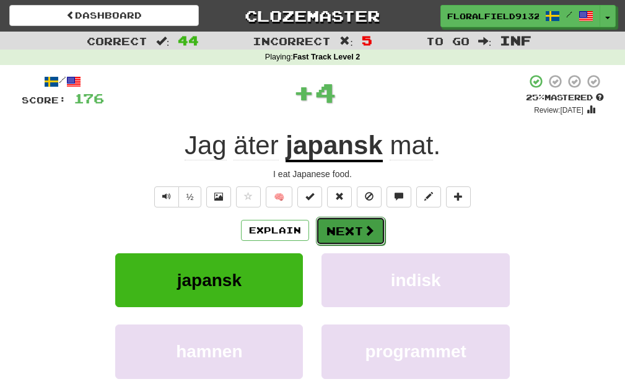
click at [367, 235] on span at bounding box center [369, 230] width 11 height 11
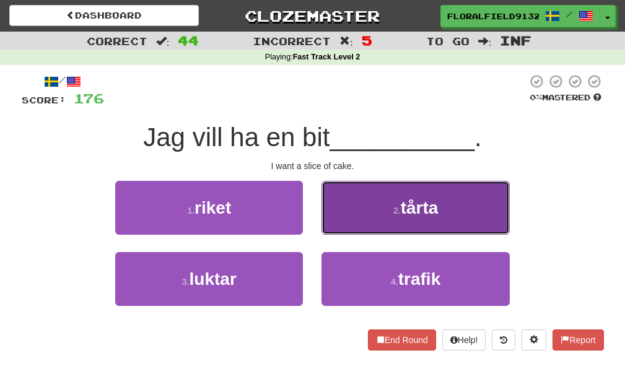
click at [391, 228] on button "2 . tårta" at bounding box center [416, 208] width 188 height 54
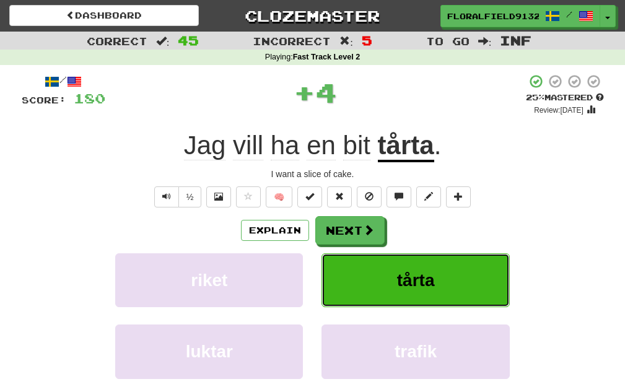
click at [396, 265] on button "tårta" at bounding box center [416, 280] width 188 height 54
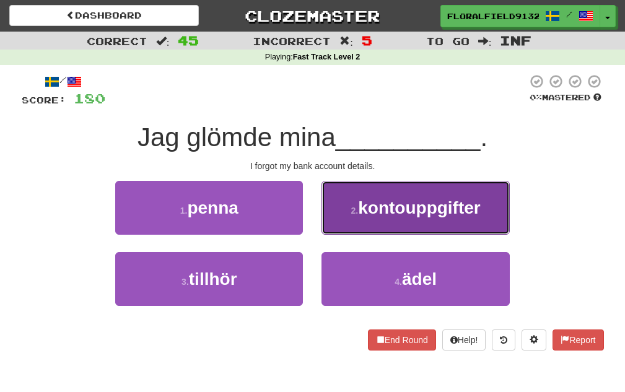
click at [357, 227] on button "2 . kontouppgifter" at bounding box center [416, 208] width 188 height 54
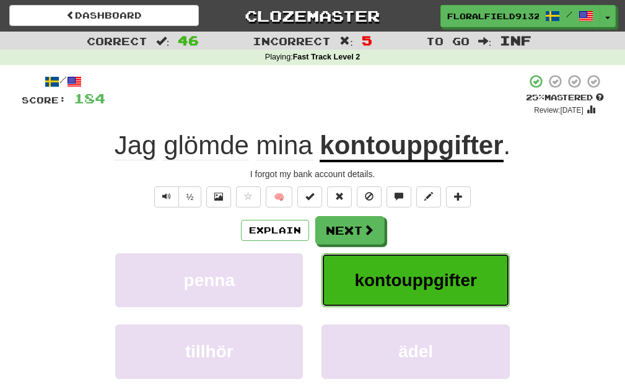
click at [441, 276] on span "kontouppgifter" at bounding box center [415, 280] width 123 height 19
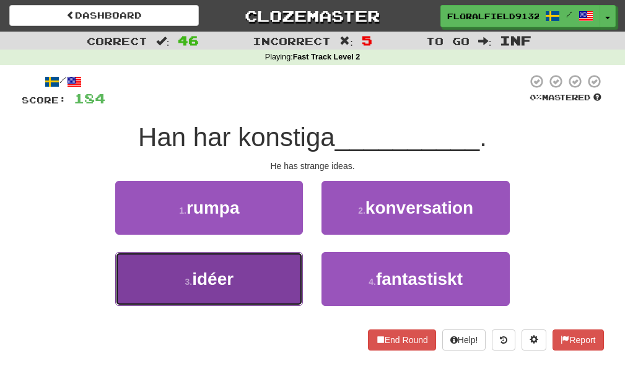
click at [276, 273] on button "3 . idéer" at bounding box center [209, 279] width 188 height 54
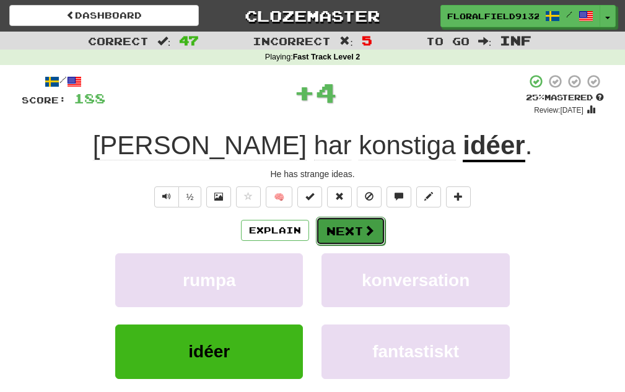
click at [356, 231] on button "Next" at bounding box center [350, 231] width 69 height 29
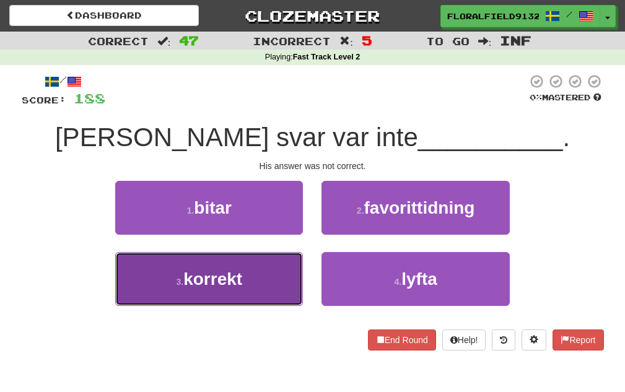
click at [262, 260] on button "3 . korrekt" at bounding box center [209, 279] width 188 height 54
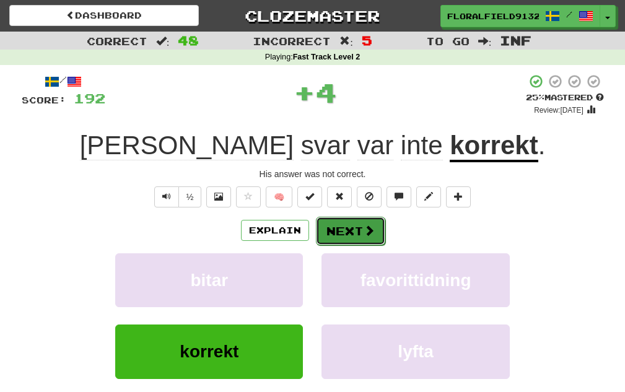
click at [343, 232] on button "Next" at bounding box center [350, 231] width 69 height 29
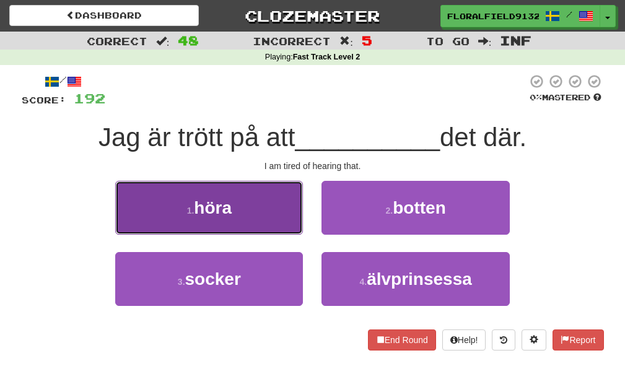
click at [292, 219] on button "1 . höra" at bounding box center [209, 208] width 188 height 54
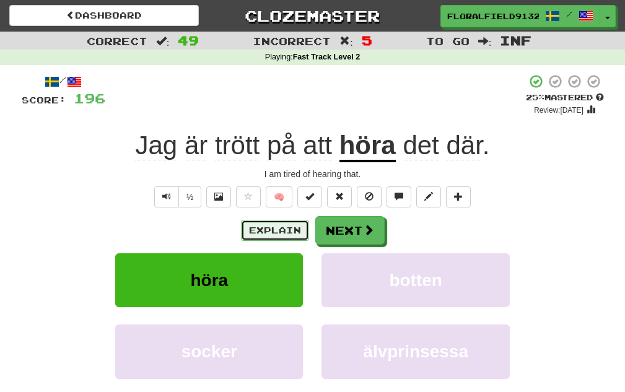
click at [281, 224] on button "Explain" at bounding box center [275, 230] width 68 height 21
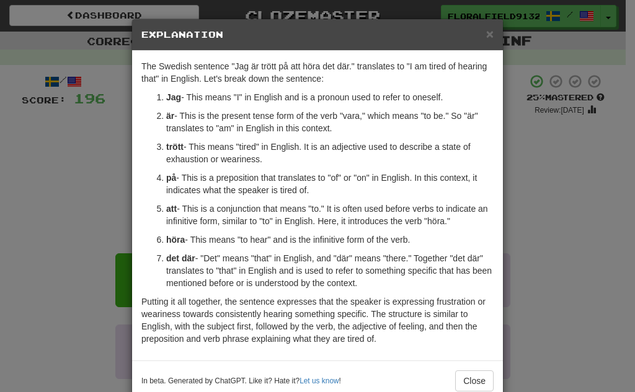
click at [534, 221] on div "× Explanation The Swedish sentence "Jag är trött på att höra det där." translat…" at bounding box center [317, 196] width 635 height 392
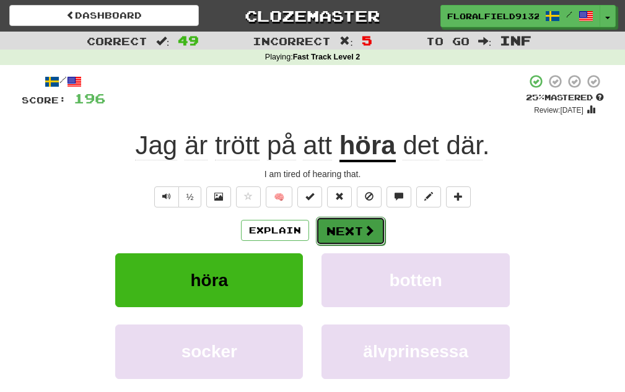
click at [354, 222] on button "Next" at bounding box center [350, 231] width 69 height 29
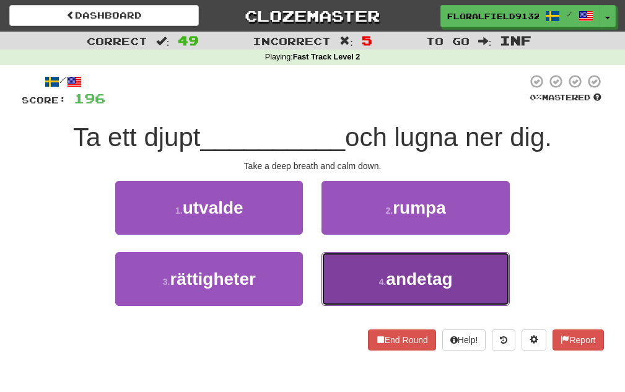
click at [364, 257] on button "4 . andetag" at bounding box center [416, 279] width 188 height 54
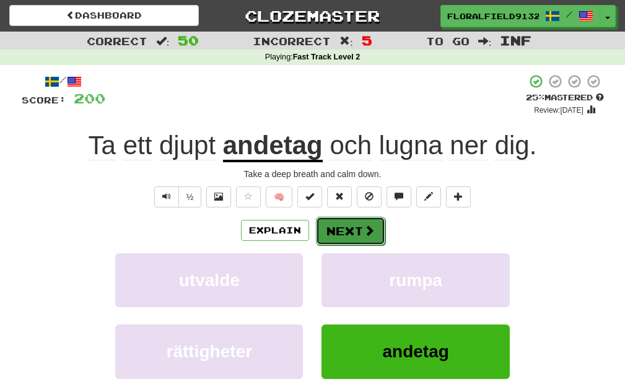
click at [335, 221] on button "Next" at bounding box center [350, 231] width 69 height 29
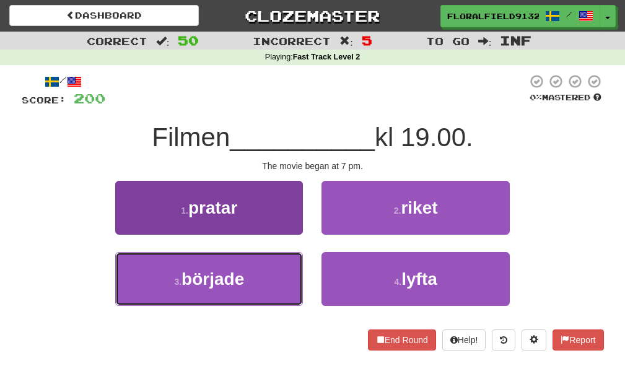
click at [285, 269] on button "3 . började" at bounding box center [209, 279] width 188 height 54
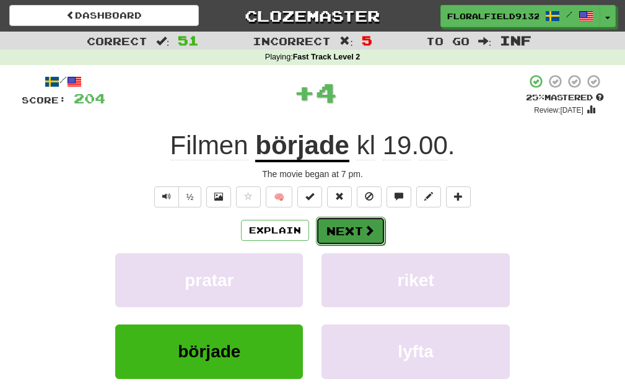
click at [365, 231] on span at bounding box center [369, 230] width 11 height 11
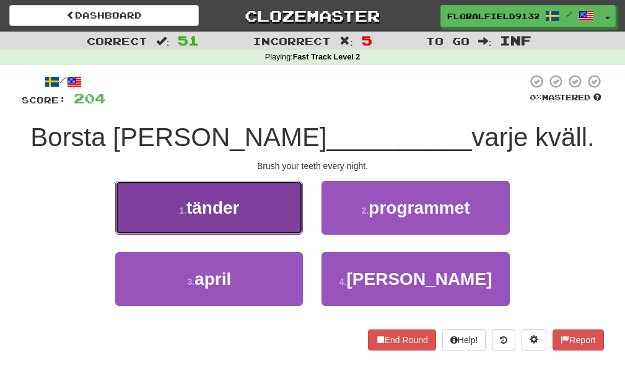
click at [247, 216] on button "1 . tänder" at bounding box center [209, 208] width 188 height 54
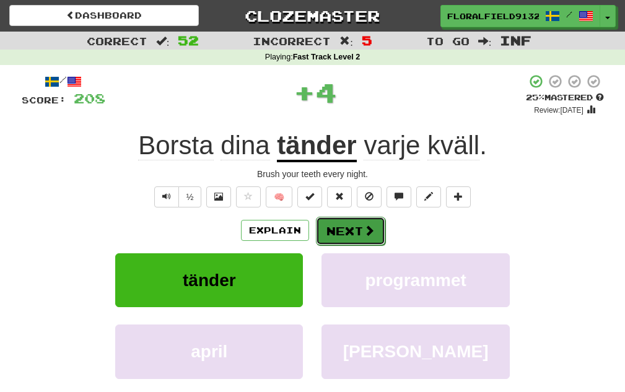
click at [351, 232] on button "Next" at bounding box center [350, 231] width 69 height 29
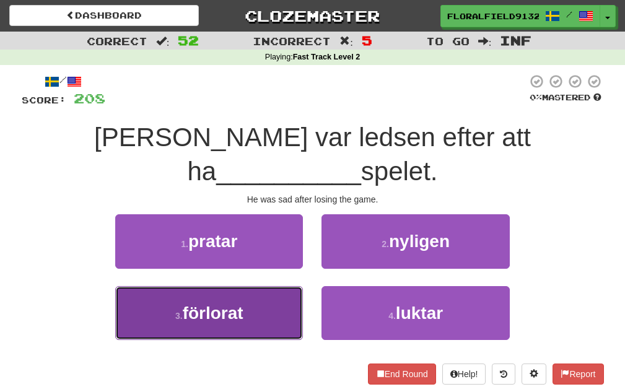
click at [277, 286] on button "3 . förlorat" at bounding box center [209, 313] width 188 height 54
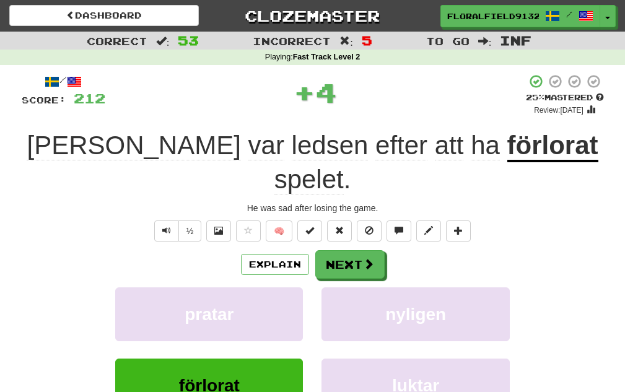
click at [371, 212] on div "/ Score: 212 + 4 25 % Mastered Review: 2025-09-20 Han var ledsen efter att ha f…" at bounding box center [313, 275] width 583 height 402
click at [355, 251] on button "Next" at bounding box center [350, 265] width 69 height 29
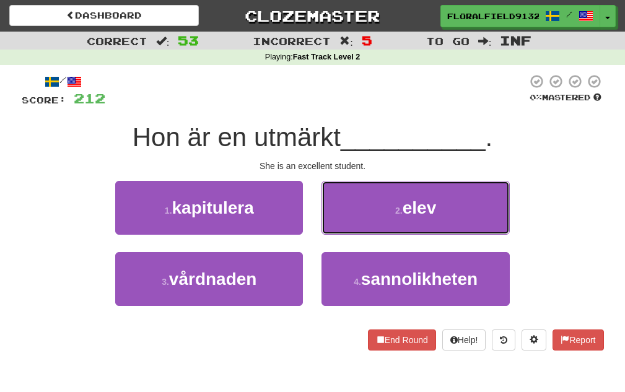
drag, startPoint x: 415, startPoint y: 228, endPoint x: 343, endPoint y: 252, distance: 75.8
click at [412, 228] on button "2 . elev" at bounding box center [416, 208] width 188 height 54
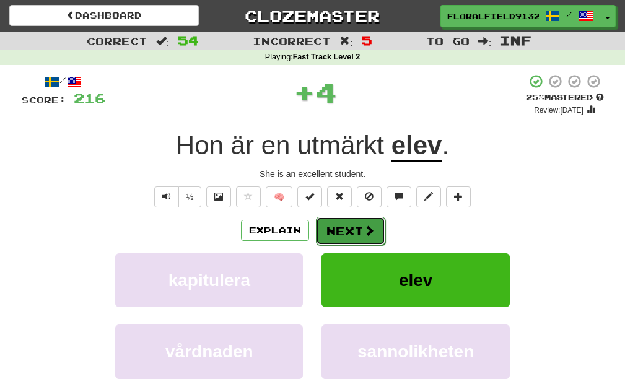
click at [356, 232] on button "Next" at bounding box center [350, 231] width 69 height 29
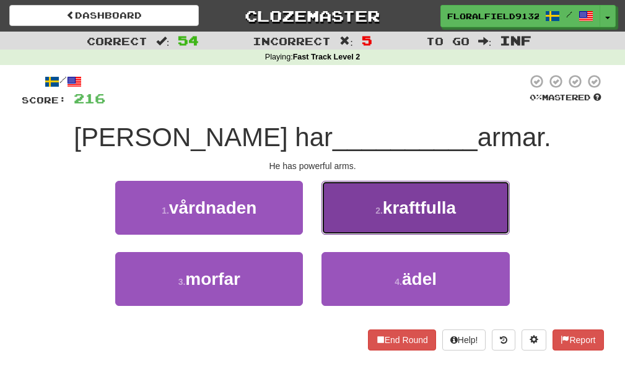
click at [364, 225] on button "2 . kraftfulla" at bounding box center [416, 208] width 188 height 54
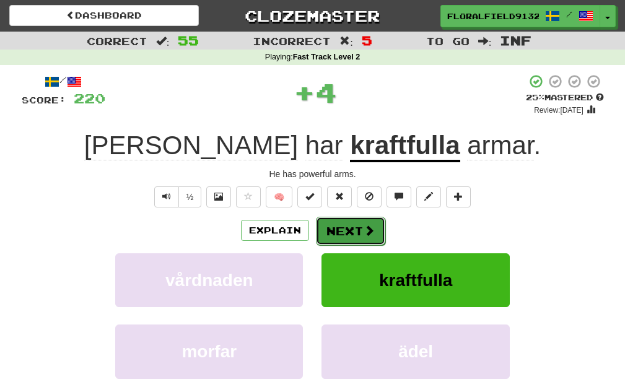
click at [353, 228] on button "Next" at bounding box center [350, 231] width 69 height 29
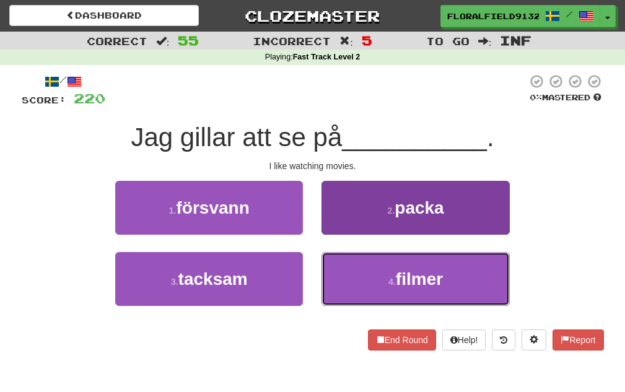
click at [398, 273] on span "filmer" at bounding box center [419, 279] width 47 height 19
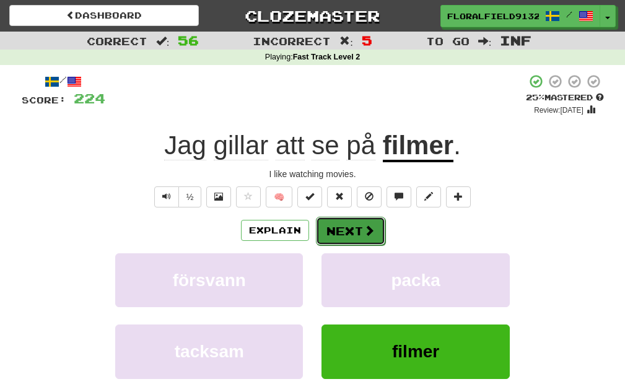
click at [351, 231] on button "Next" at bounding box center [350, 231] width 69 height 29
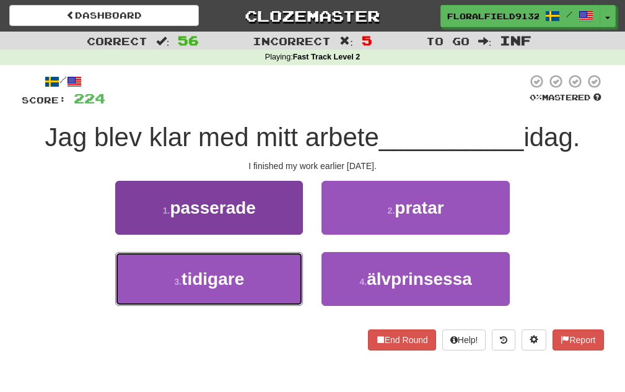
click at [294, 268] on button "3 . tidigare" at bounding box center [209, 279] width 188 height 54
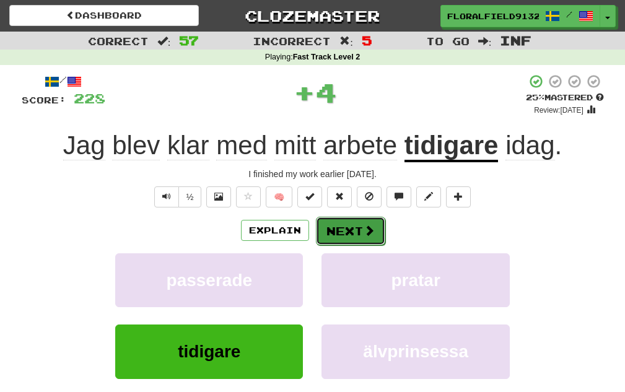
click at [351, 241] on button "Next" at bounding box center [350, 231] width 69 height 29
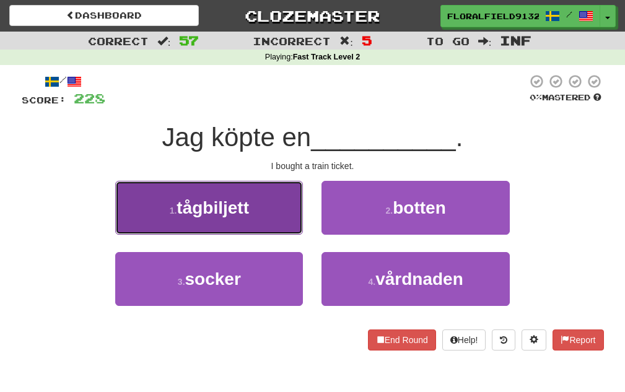
click at [268, 219] on button "1 . tågbiljett" at bounding box center [209, 208] width 188 height 54
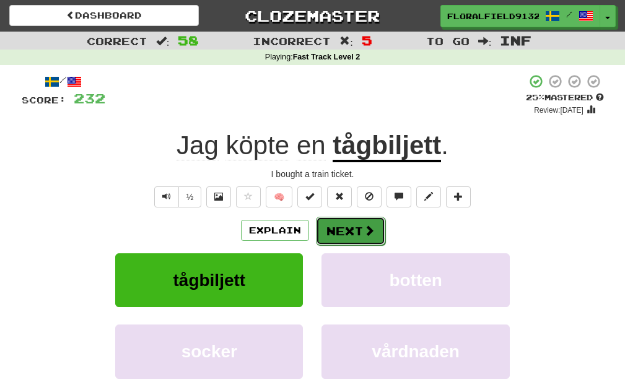
click at [332, 234] on button "Next" at bounding box center [350, 231] width 69 height 29
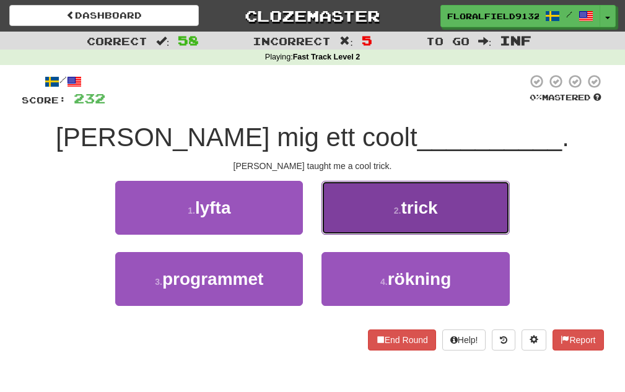
click at [365, 226] on button "2 . trick" at bounding box center [416, 208] width 188 height 54
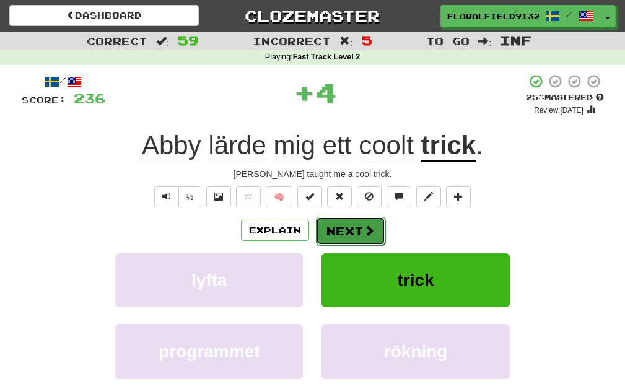
click at [350, 233] on button "Next" at bounding box center [350, 231] width 69 height 29
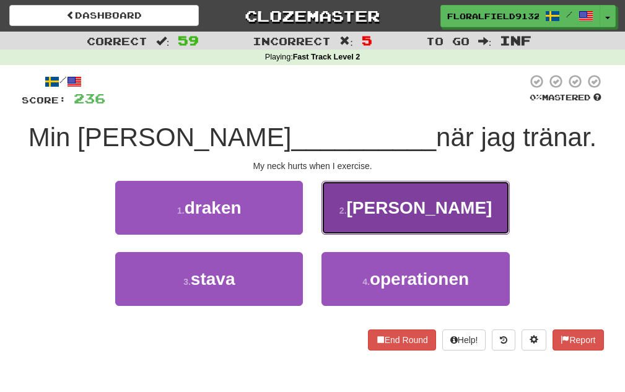
click at [337, 229] on button "2 . värker" at bounding box center [416, 208] width 188 height 54
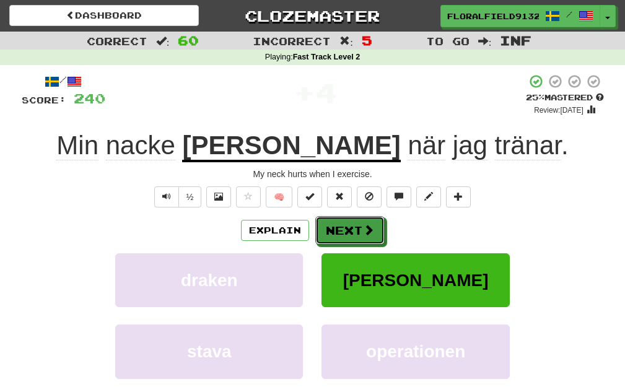
click at [337, 229] on button "Next" at bounding box center [349, 230] width 69 height 29
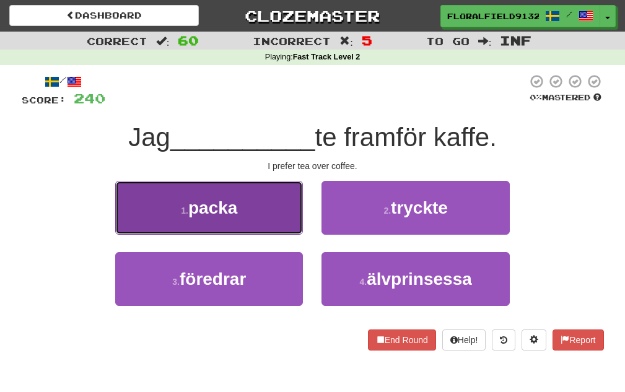
click at [283, 219] on button "1 . packa" at bounding box center [209, 208] width 188 height 54
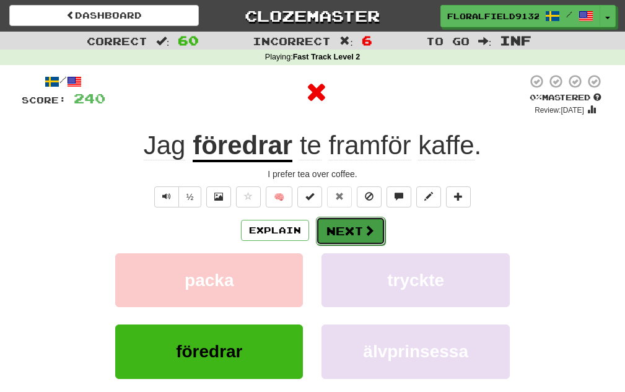
click at [338, 227] on button "Next" at bounding box center [350, 231] width 69 height 29
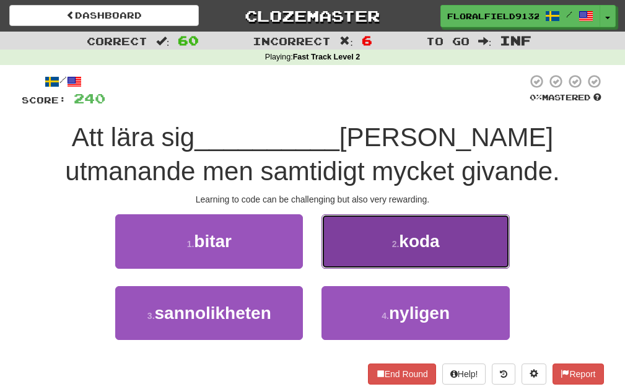
click at [356, 236] on button "2 . koda" at bounding box center [416, 241] width 188 height 54
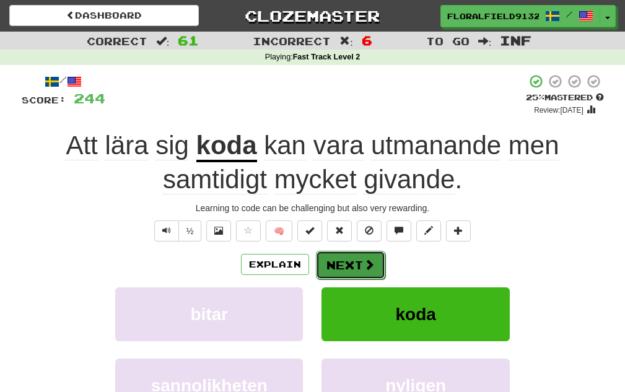
click at [364, 260] on span at bounding box center [369, 264] width 11 height 11
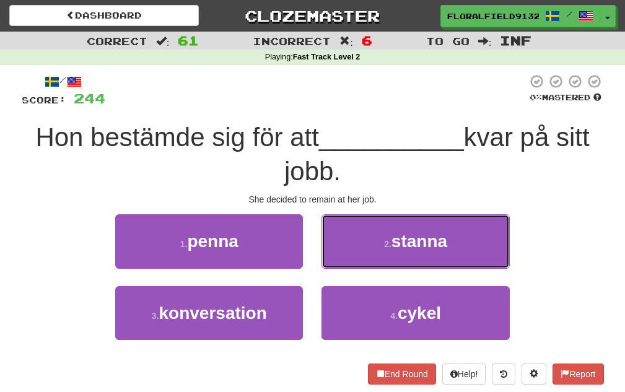
click at [363, 260] on button "2 . stanna" at bounding box center [416, 241] width 188 height 54
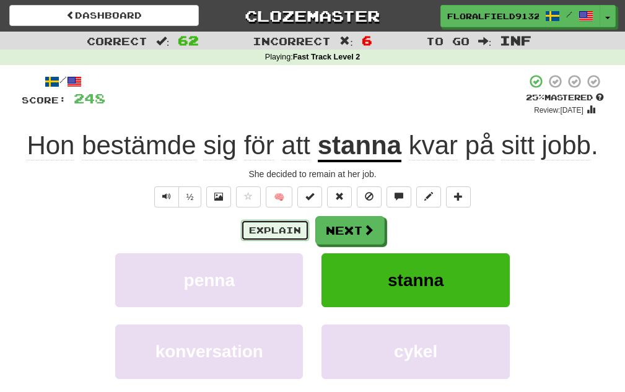
click at [260, 229] on button "Explain" at bounding box center [275, 230] width 68 height 21
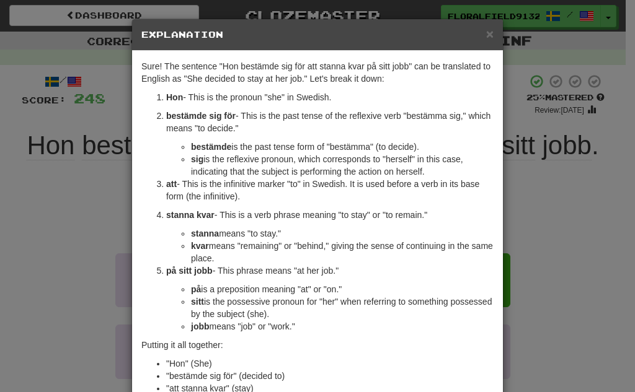
click at [537, 196] on div "× Explanation Sure! The sentence "Hon bestämde sig för att stanna kvar på sitt …" at bounding box center [317, 196] width 635 height 392
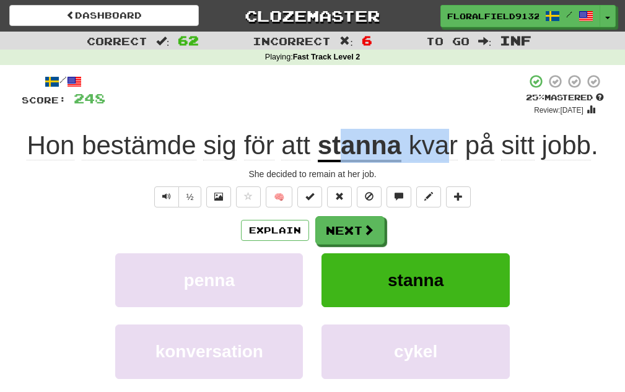
drag, startPoint x: 340, startPoint y: 142, endPoint x: 446, endPoint y: 141, distance: 105.4
click at [446, 141] on div "Hon bestämde sig för att stanna kvar på sitt jobb ." at bounding box center [313, 146] width 583 height 34
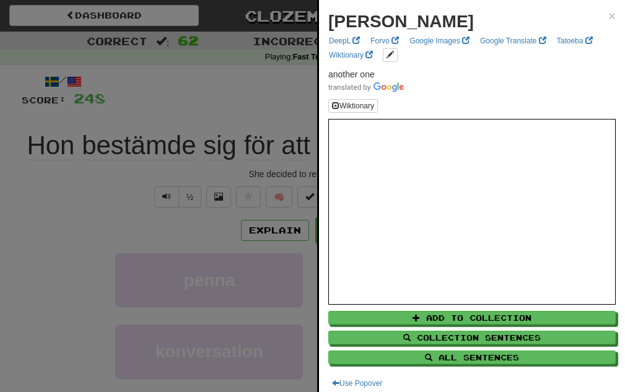
click at [259, 118] on div at bounding box center [312, 196] width 625 height 392
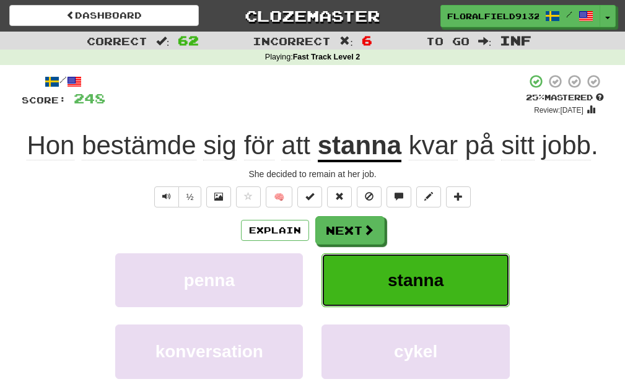
click at [407, 270] on button "stanna" at bounding box center [416, 280] width 188 height 54
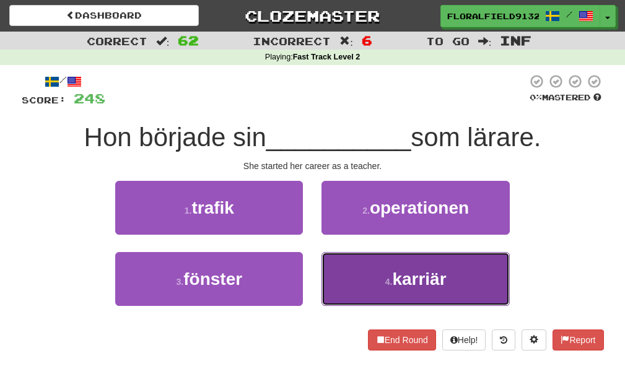
click at [385, 285] on small "4 ." at bounding box center [388, 282] width 7 height 10
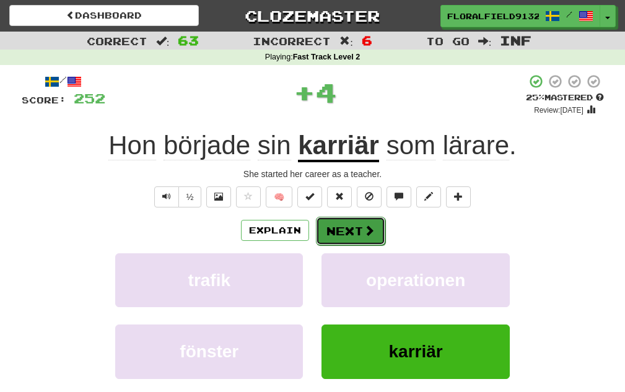
click at [364, 236] on span at bounding box center [369, 230] width 11 height 11
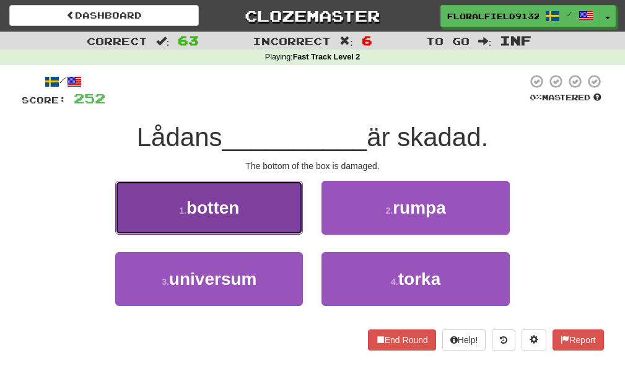
click at [240, 221] on button "1 . botten" at bounding box center [209, 208] width 188 height 54
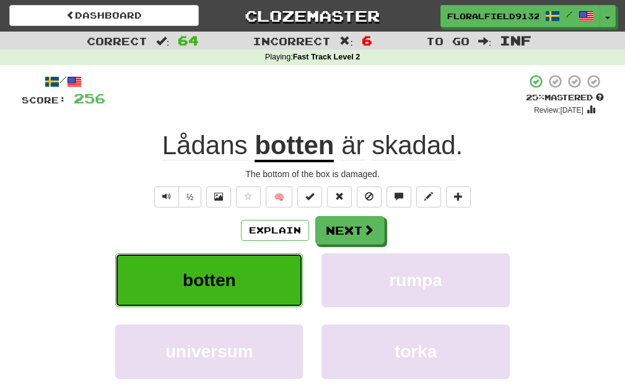
click at [275, 255] on button "botten" at bounding box center [209, 280] width 188 height 54
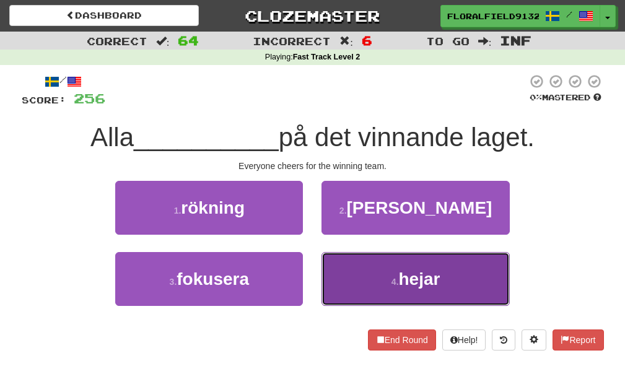
click at [339, 266] on button "4 . hejar" at bounding box center [416, 279] width 188 height 54
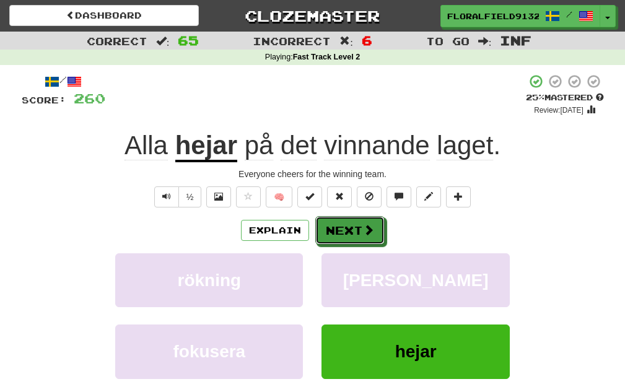
drag, startPoint x: 359, startPoint y: 239, endPoint x: 513, endPoint y: 224, distance: 154.4
click at [513, 225] on div "Explain Next" at bounding box center [313, 230] width 583 height 29
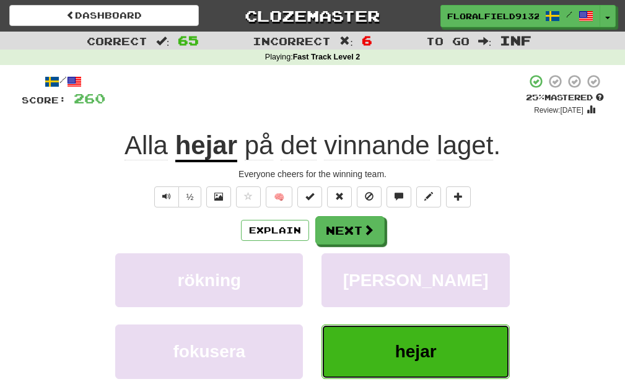
click at [405, 341] on button "hejar" at bounding box center [416, 352] width 188 height 54
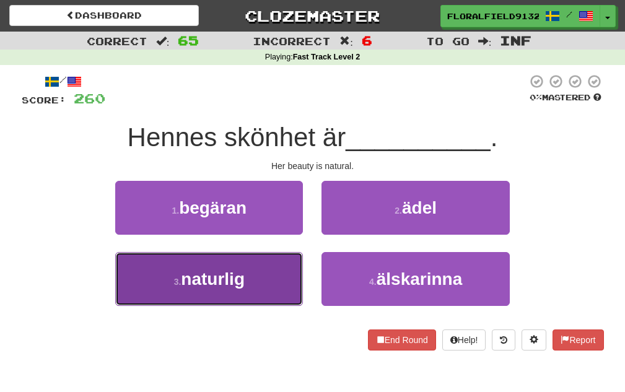
click at [247, 264] on button "3 . naturlig" at bounding box center [209, 279] width 188 height 54
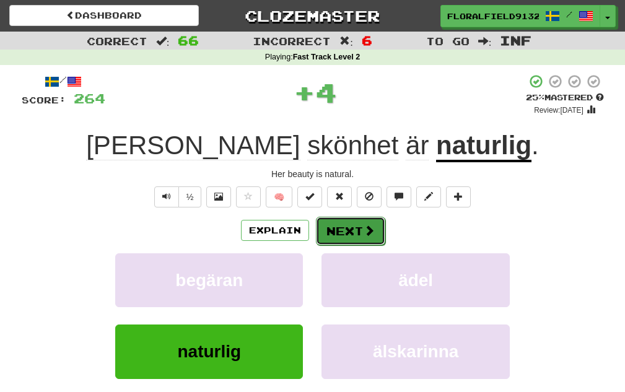
click at [352, 236] on button "Next" at bounding box center [350, 231] width 69 height 29
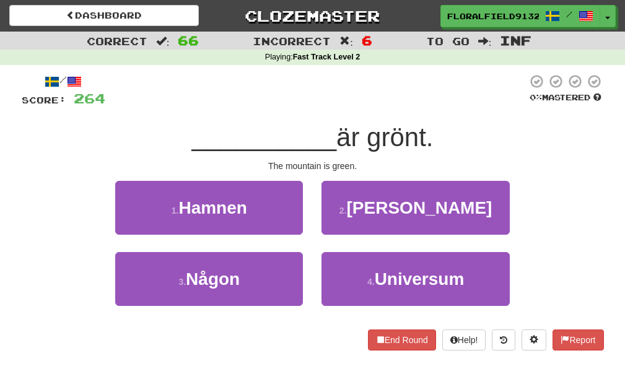
click at [382, 239] on div "2 . Berget" at bounding box center [415, 216] width 206 height 71
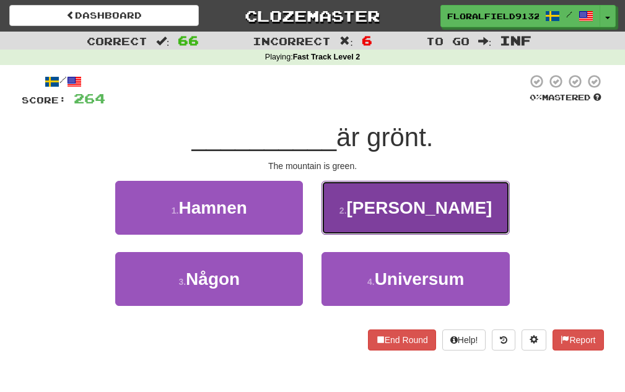
click at [372, 228] on button "2 . Berget" at bounding box center [416, 208] width 188 height 54
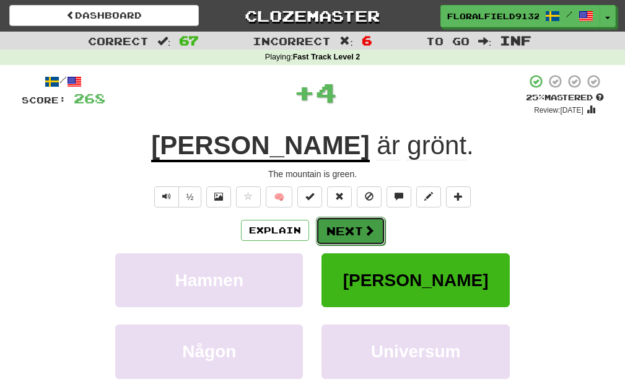
click at [359, 244] on button "Next" at bounding box center [350, 231] width 69 height 29
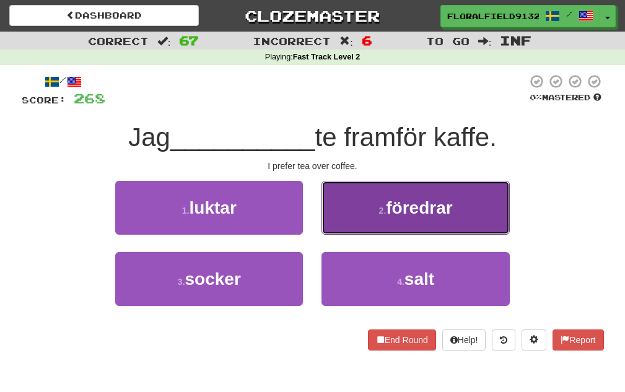
click at [376, 217] on button "2 . föredrar" at bounding box center [416, 208] width 188 height 54
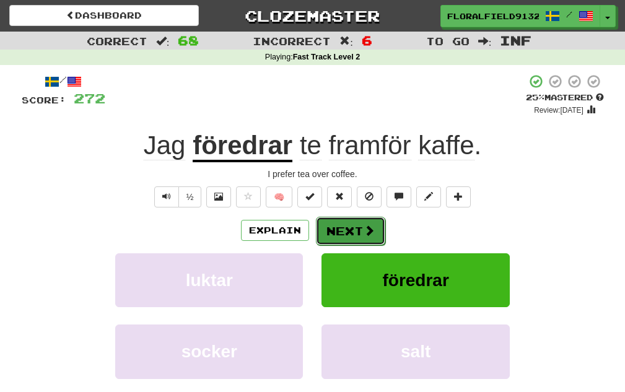
click at [350, 223] on button "Next" at bounding box center [350, 231] width 69 height 29
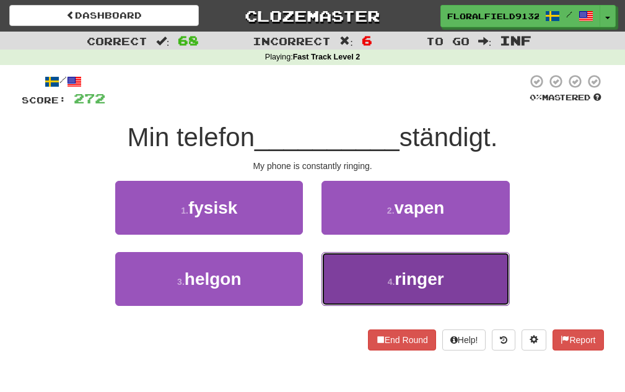
click at [399, 276] on span "ringer" at bounding box center [419, 279] width 49 height 19
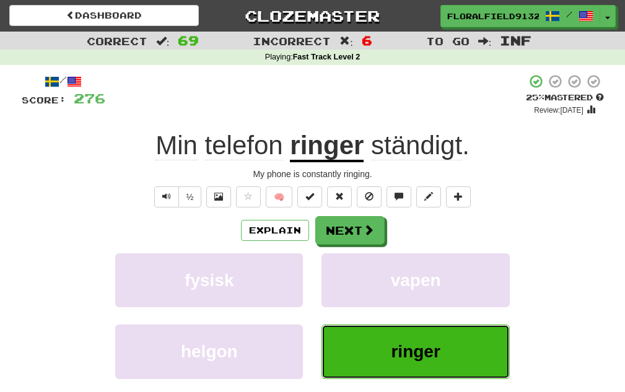
click at [433, 357] on span "ringer" at bounding box center [415, 351] width 49 height 19
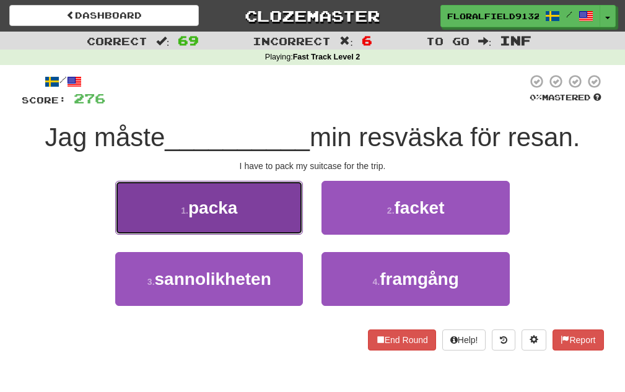
click at [293, 220] on button "1 . packa" at bounding box center [209, 208] width 188 height 54
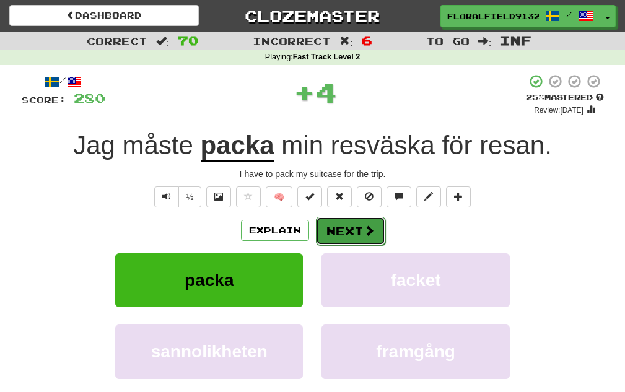
click at [353, 224] on button "Next" at bounding box center [350, 231] width 69 height 29
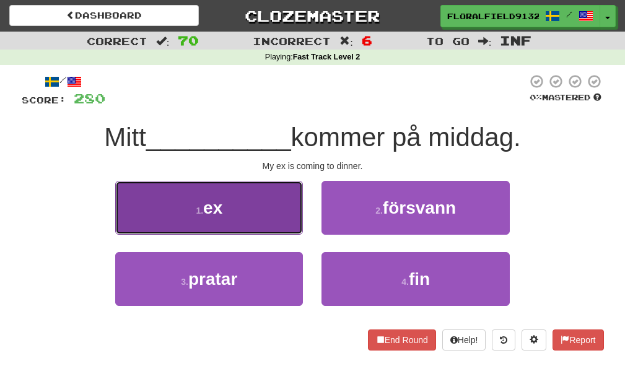
click at [291, 222] on button "1 . ex" at bounding box center [209, 208] width 188 height 54
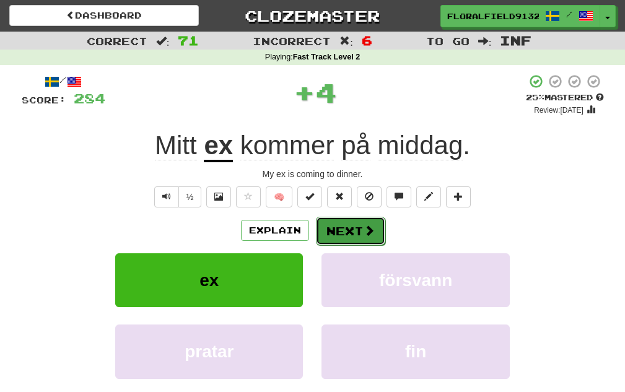
click at [364, 229] on span at bounding box center [369, 230] width 11 height 11
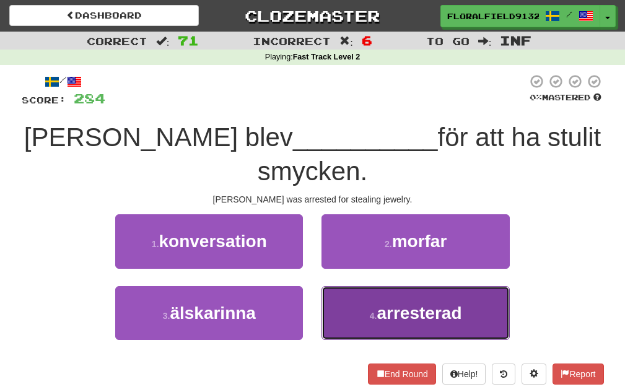
click at [404, 304] on span "arresterad" at bounding box center [419, 313] width 85 height 19
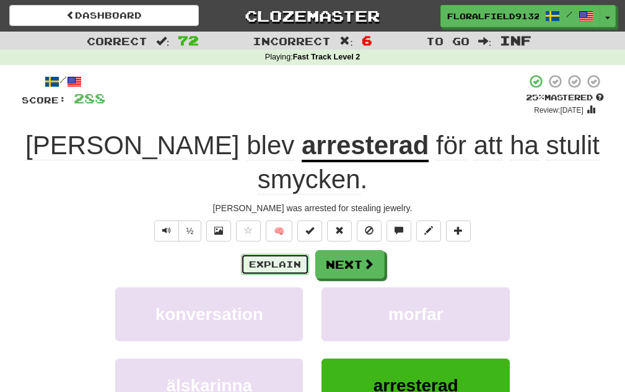
click at [288, 254] on button "Explain" at bounding box center [275, 264] width 68 height 21
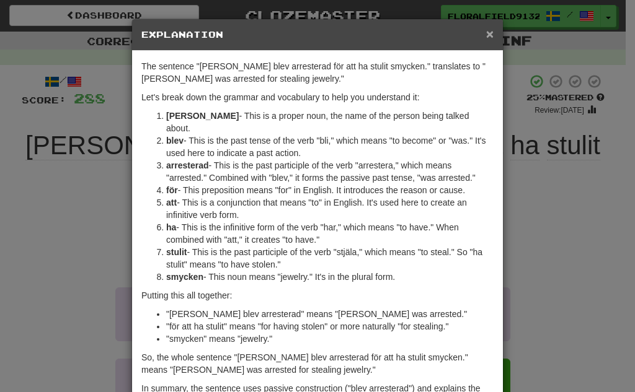
click at [488, 32] on span "×" at bounding box center [489, 34] width 7 height 14
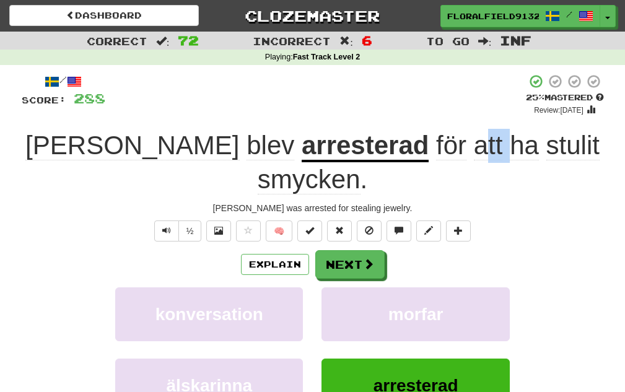
drag, startPoint x: 348, startPoint y: 143, endPoint x: 373, endPoint y: 148, distance: 25.8
click at [373, 148] on span "för att ha stulit smycken ." at bounding box center [429, 163] width 342 height 64
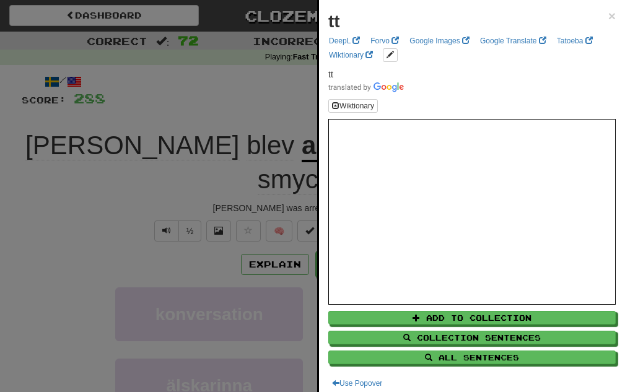
click at [266, 76] on div at bounding box center [312, 196] width 625 height 392
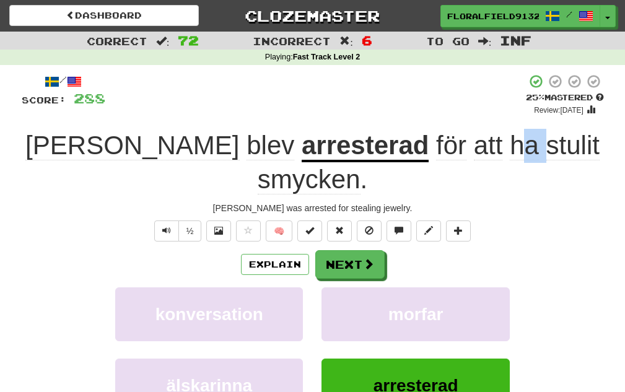
drag, startPoint x: 383, startPoint y: 143, endPoint x: 412, endPoint y: 153, distance: 30.2
click at [412, 153] on span "för att ha stulit smycken ." at bounding box center [429, 163] width 342 height 64
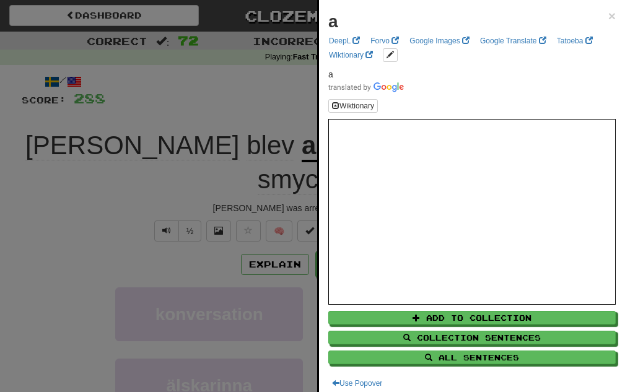
click at [233, 64] on div at bounding box center [312, 196] width 625 height 392
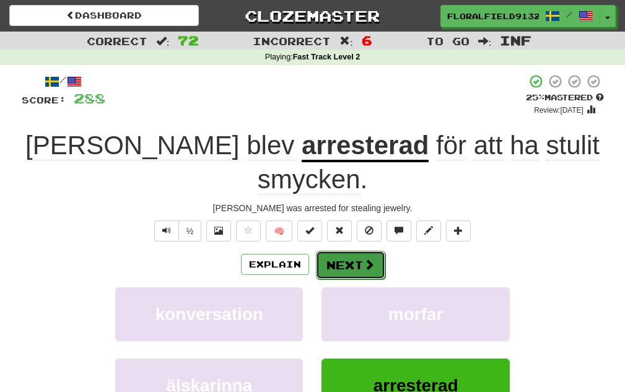
click at [365, 259] on span at bounding box center [369, 264] width 11 height 11
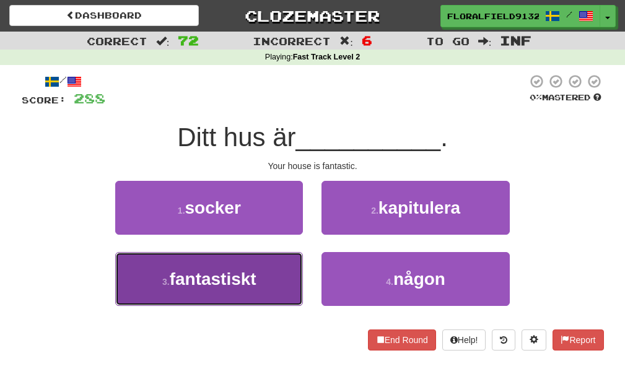
click at [264, 265] on button "3 . fantastiskt" at bounding box center [209, 279] width 188 height 54
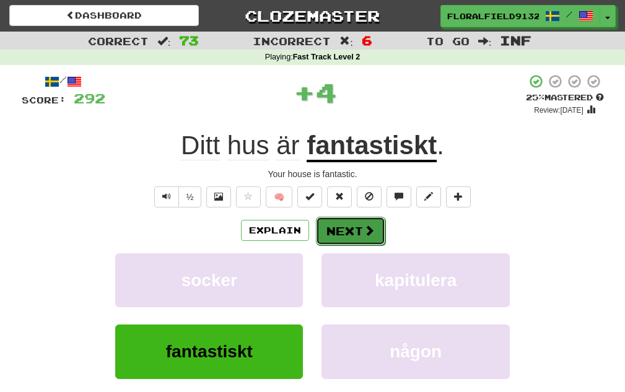
click at [335, 225] on button "Next" at bounding box center [350, 231] width 69 height 29
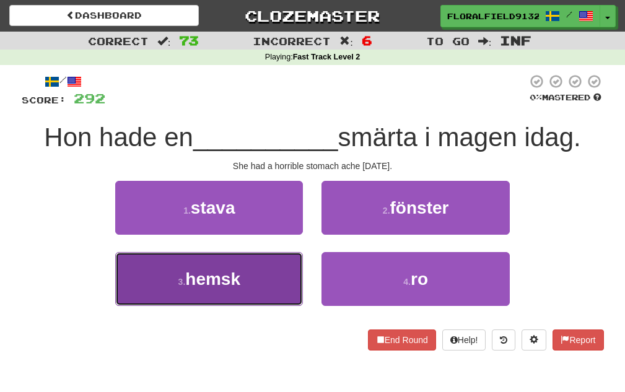
click at [293, 276] on button "3 . hemsk" at bounding box center [209, 279] width 188 height 54
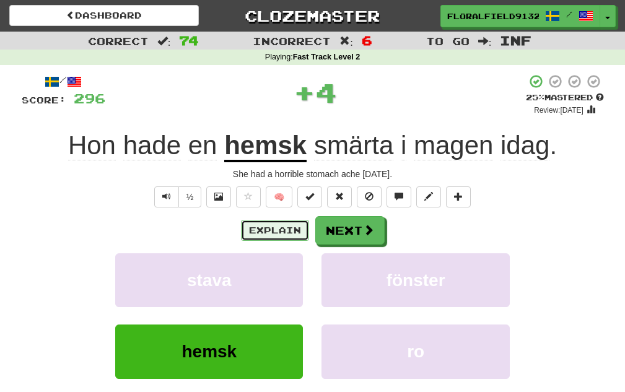
click at [281, 222] on button "Explain" at bounding box center [275, 230] width 68 height 21
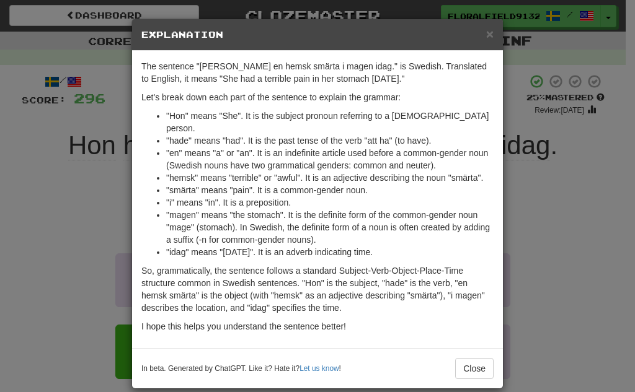
click at [520, 209] on div "× Explanation The sentence "Hon hade en hemsk smärta i magen idag." is Swedish.…" at bounding box center [317, 196] width 635 height 392
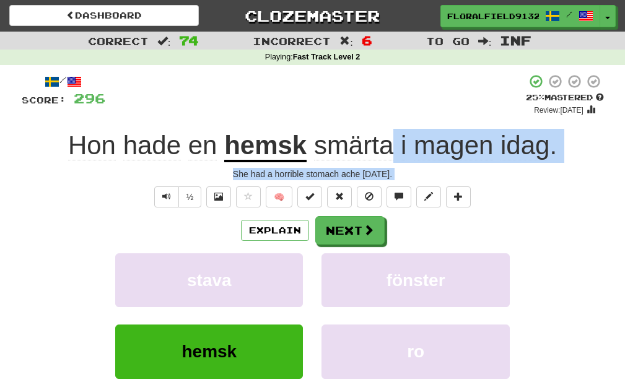
drag, startPoint x: 397, startPoint y: 149, endPoint x: 514, endPoint y: 315, distance: 202.4
click at [514, 315] on div "/ Score: 296 + 4 25 % Mastered Review: 2025-09-20 Hon hade en hemsk smärta i ma…" at bounding box center [313, 258] width 583 height 368
click at [267, 231] on button "Explain" at bounding box center [275, 230] width 68 height 21
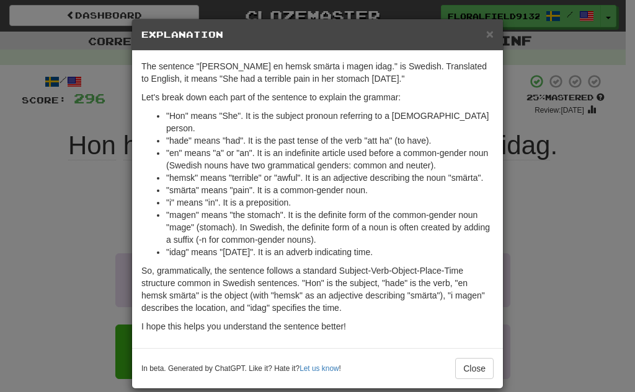
click at [598, 242] on div "× Explanation The sentence "Hon hade en hemsk smärta i magen idag." is Swedish.…" at bounding box center [317, 196] width 635 height 392
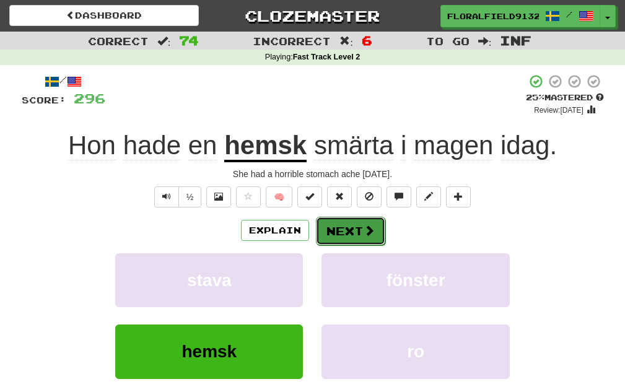
click at [346, 227] on button "Next" at bounding box center [350, 231] width 69 height 29
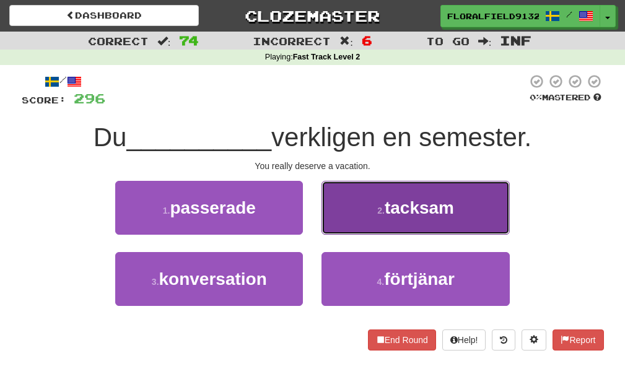
click at [356, 214] on button "2 . tacksam" at bounding box center [416, 208] width 188 height 54
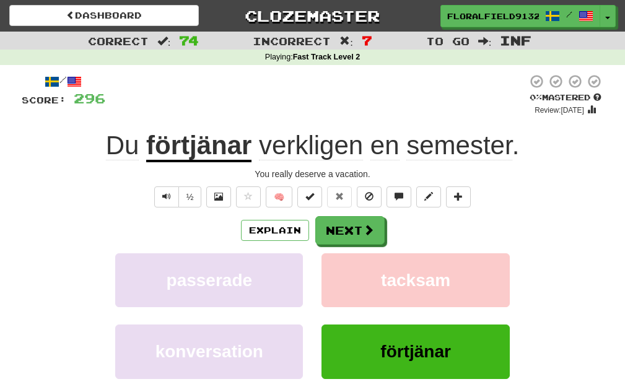
click at [269, 219] on div "/ Score: 296 0 % Mastered Review: 2025-09-19 Du förtjänar verkligen en semester…" at bounding box center [313, 258] width 583 height 368
click at [276, 229] on button "Explain" at bounding box center [275, 230] width 68 height 21
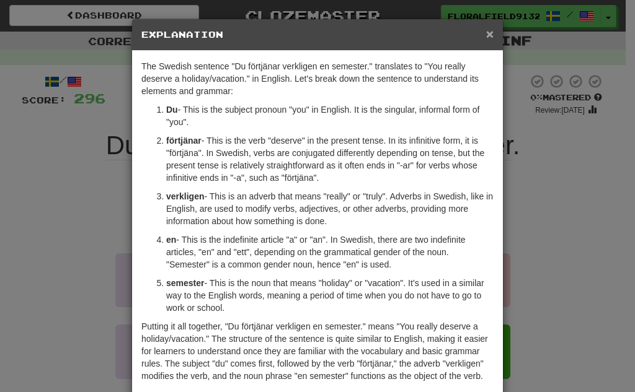
click at [488, 32] on span "×" at bounding box center [489, 34] width 7 height 14
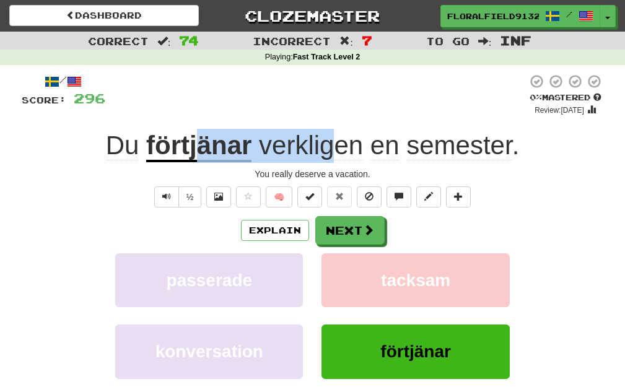
drag, startPoint x: 328, startPoint y: 138, endPoint x: 196, endPoint y: 131, distance: 132.2
click at [196, 131] on div "Du förtjänar verkligen en semester ." at bounding box center [313, 146] width 583 height 34
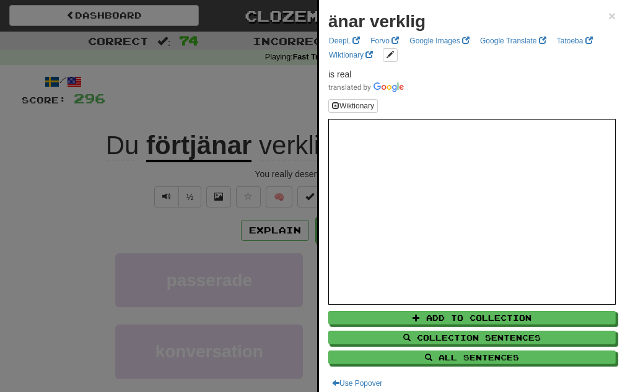
click at [284, 101] on div at bounding box center [312, 196] width 625 height 392
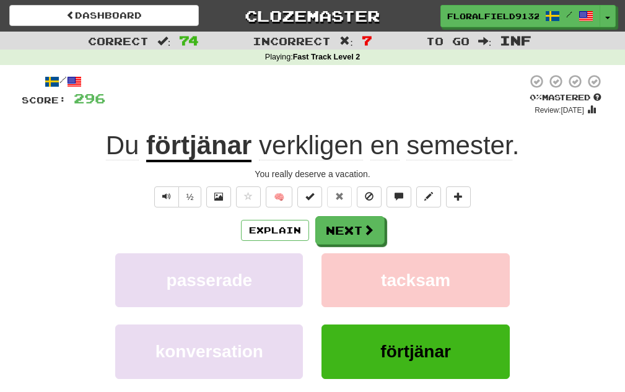
click at [351, 246] on div "Explain Next passerade tacksam konversation förtjänar Learn more: passerade tac…" at bounding box center [313, 315] width 583 height 199
click at [360, 233] on button "Next" at bounding box center [350, 231] width 69 height 29
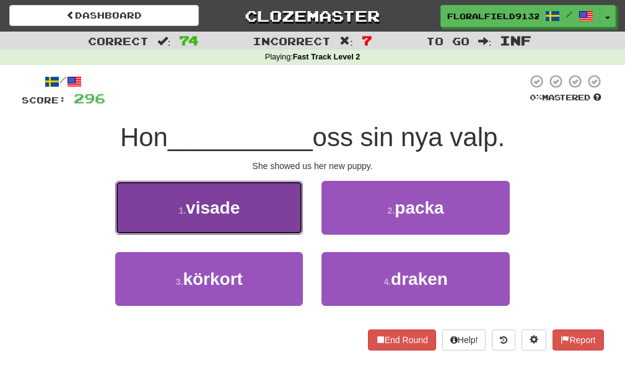
click at [260, 217] on button "1 . visade" at bounding box center [209, 208] width 188 height 54
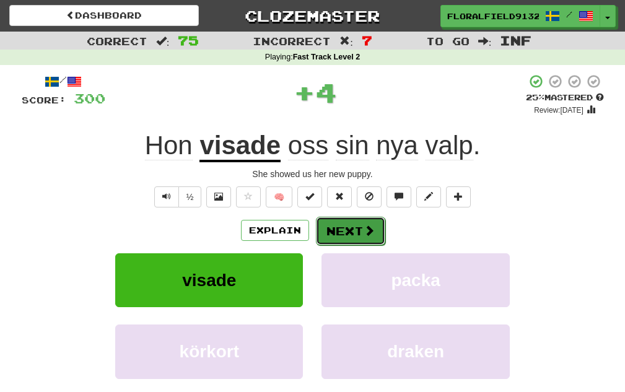
click at [357, 226] on button "Next" at bounding box center [350, 231] width 69 height 29
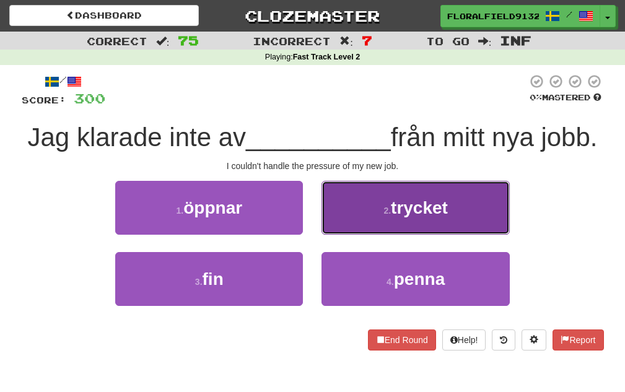
click at [391, 235] on button "2 . trycket" at bounding box center [416, 208] width 188 height 54
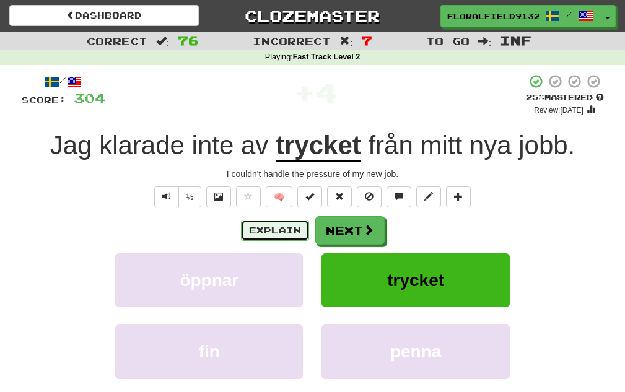
click at [249, 228] on button "Explain" at bounding box center [275, 230] width 68 height 21
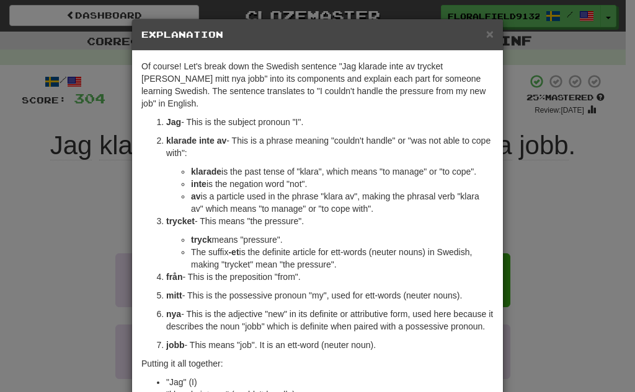
click at [486, 48] on div "× Explanation" at bounding box center [317, 35] width 371 height 32
click at [482, 43] on div "× Explanation" at bounding box center [317, 35] width 371 height 32
click at [480, 43] on div "× Explanation" at bounding box center [317, 35] width 371 height 32
click at [489, 37] on div "× Explanation" at bounding box center [317, 35] width 371 height 32
click at [487, 30] on span "×" at bounding box center [489, 34] width 7 height 14
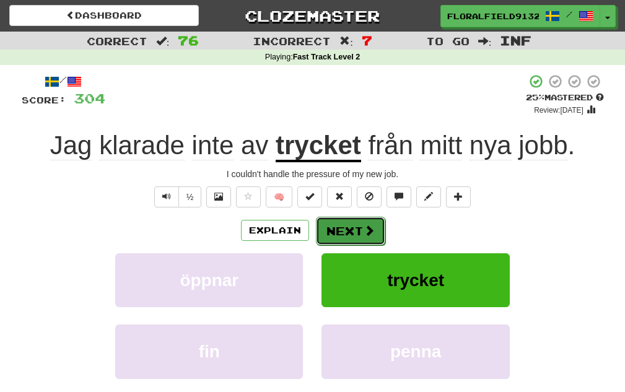
click at [356, 224] on button "Next" at bounding box center [350, 231] width 69 height 29
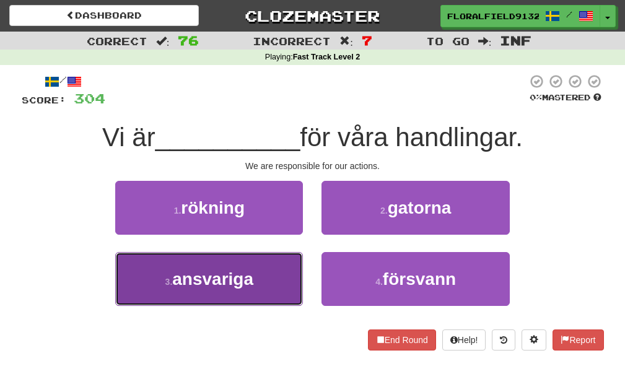
click at [289, 271] on button "3 . ansvariga" at bounding box center [209, 279] width 188 height 54
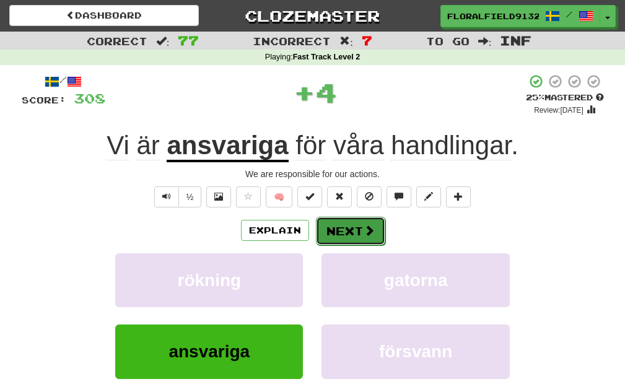
click at [364, 236] on span at bounding box center [369, 230] width 11 height 11
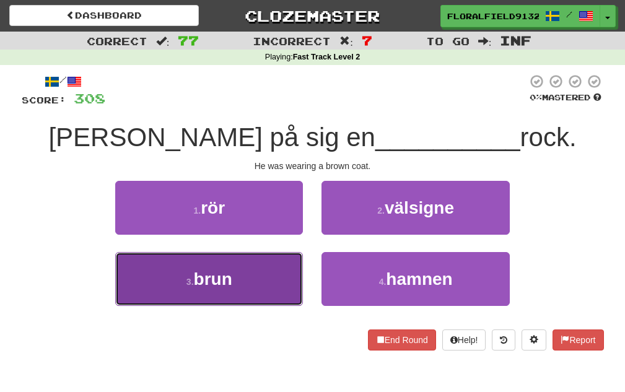
click at [250, 292] on button "3 . brun" at bounding box center [209, 279] width 188 height 54
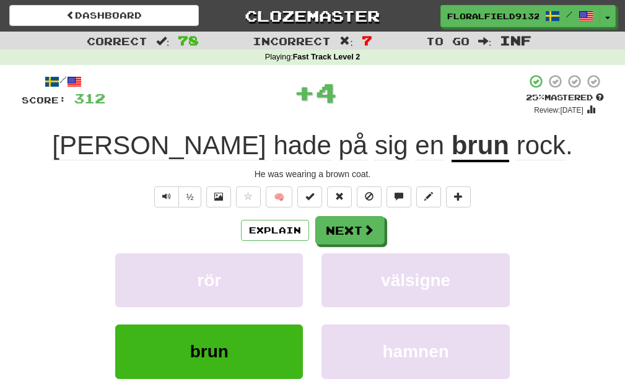
click at [340, 245] on div "Explain Next rör välsigne brun hamnen Learn more: rör välsigne brun hamnen" at bounding box center [313, 315] width 583 height 199
click at [343, 233] on button "Next" at bounding box center [350, 231] width 69 height 29
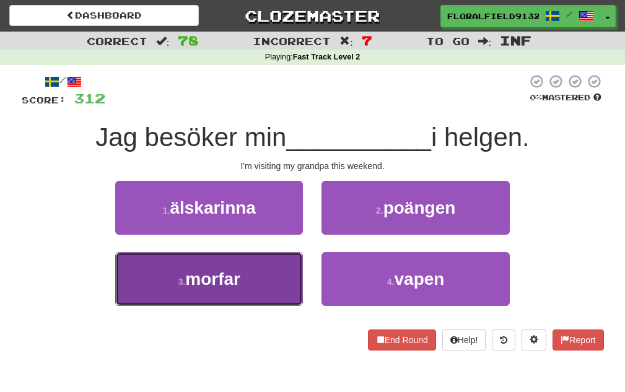
click at [227, 278] on span "morfar" at bounding box center [212, 279] width 55 height 19
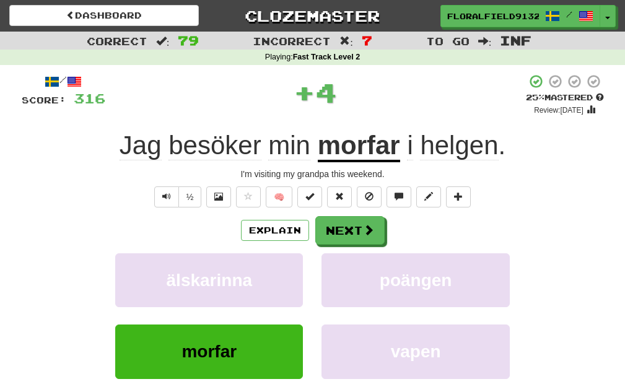
click at [358, 247] on div "Explain Next älskarinna poängen morfar vapen Learn more: älskarinna poängen mor…" at bounding box center [313, 315] width 583 height 199
click at [355, 236] on button "Next" at bounding box center [350, 231] width 69 height 29
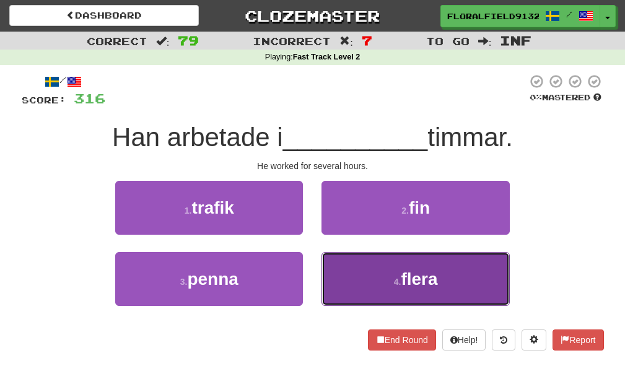
click at [392, 273] on button "4 . flera" at bounding box center [416, 279] width 188 height 54
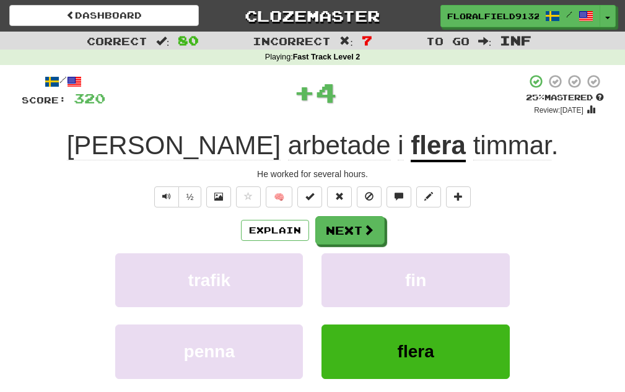
click at [415, 340] on div "trafik fin penna flera Learn more: trafik fin penna flera" at bounding box center [312, 334] width 601 height 162
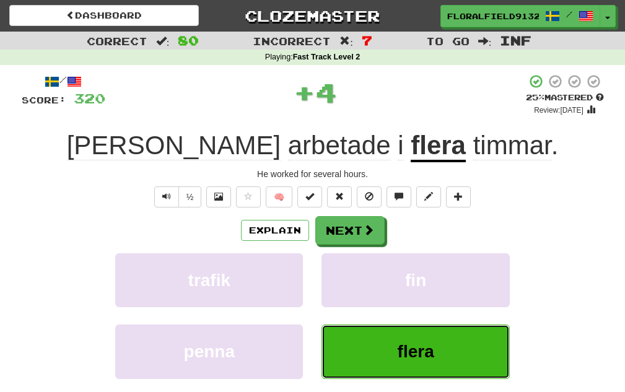
click at [425, 348] on span "flera" at bounding box center [416, 351] width 37 height 19
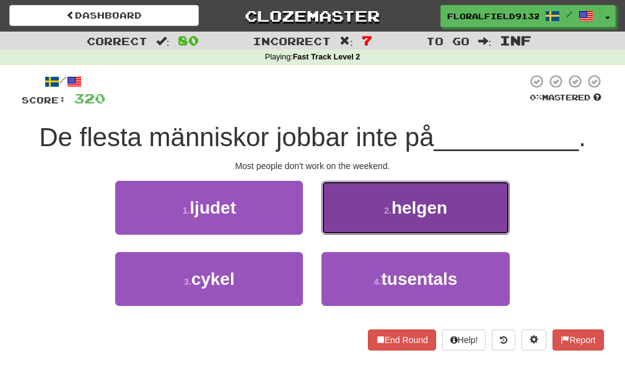
click at [405, 227] on button "2 . helgen" at bounding box center [416, 208] width 188 height 54
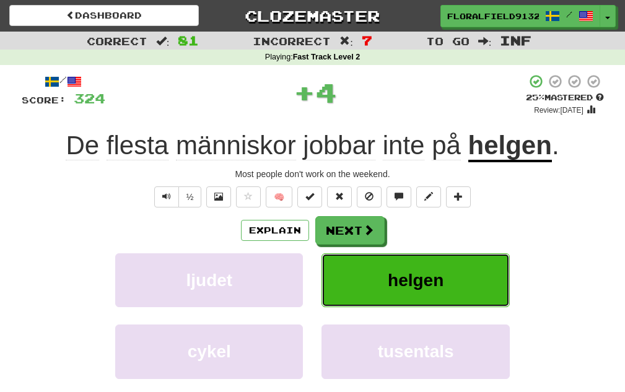
click at [428, 281] on span "helgen" at bounding box center [416, 280] width 56 height 19
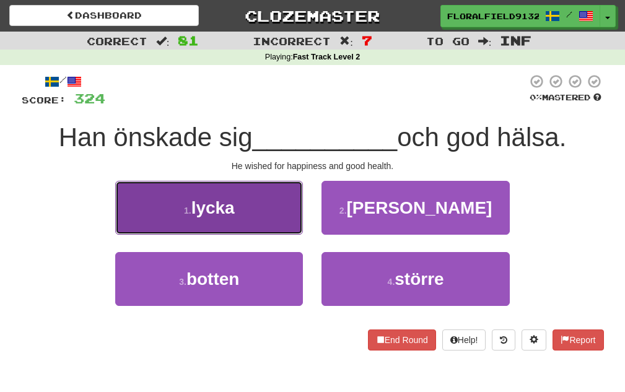
click at [284, 229] on button "1 . lycka" at bounding box center [209, 208] width 188 height 54
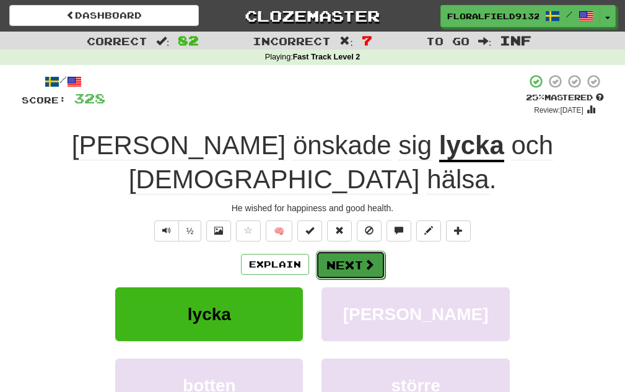
click at [351, 251] on button "Next" at bounding box center [350, 265] width 69 height 29
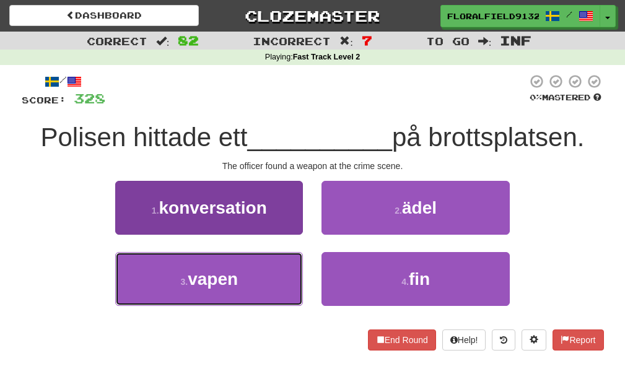
click at [248, 278] on button "3 . vapen" at bounding box center [209, 279] width 188 height 54
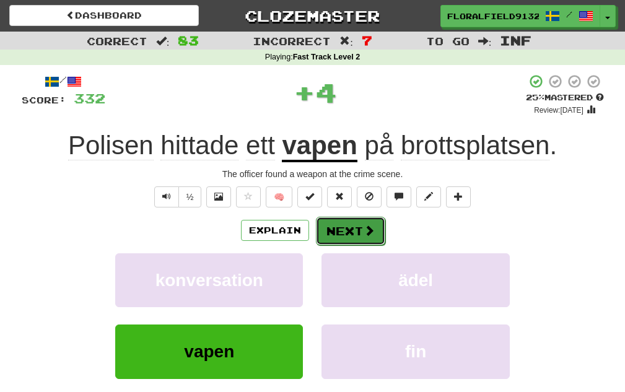
click at [346, 227] on button "Next" at bounding box center [350, 231] width 69 height 29
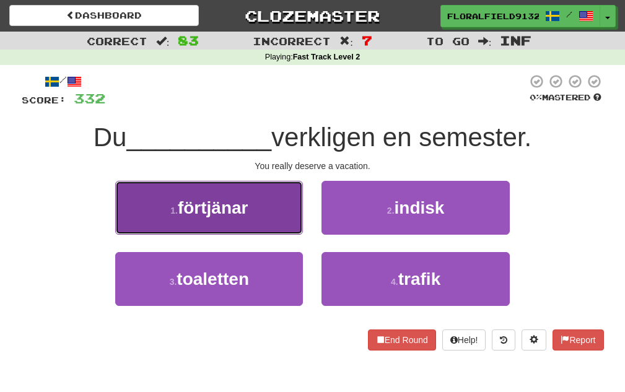
click at [269, 222] on button "1 . förtjänar" at bounding box center [209, 208] width 188 height 54
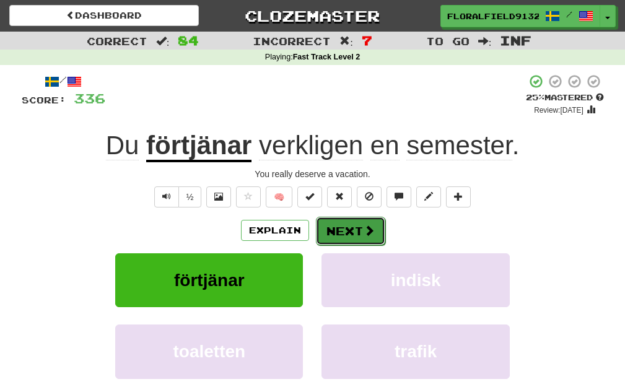
click at [345, 231] on button "Next" at bounding box center [350, 231] width 69 height 29
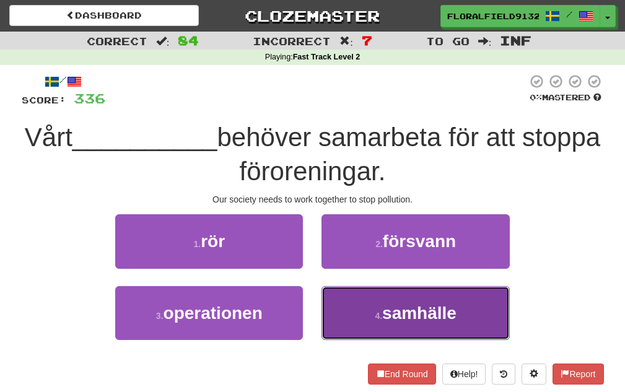
click at [371, 324] on button "4 . samhälle" at bounding box center [416, 313] width 188 height 54
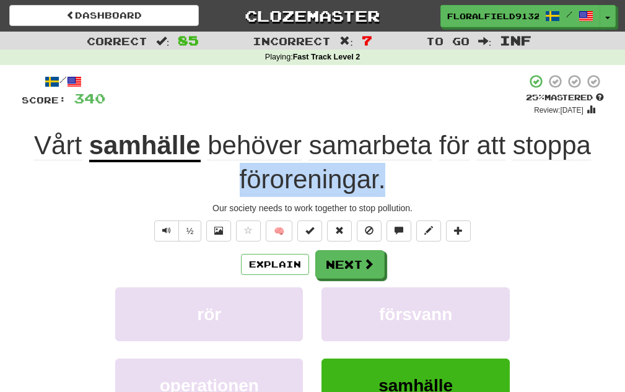
drag, startPoint x: 386, startPoint y: 180, endPoint x: 211, endPoint y: 175, distance: 175.4
click at [211, 175] on div "Vårt samhälle behöver samarbeta för att stoppa föroreningar ." at bounding box center [313, 163] width 583 height 68
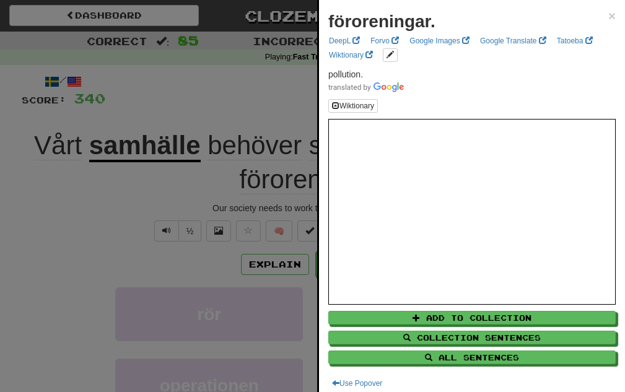
click at [192, 198] on div at bounding box center [312, 196] width 625 height 392
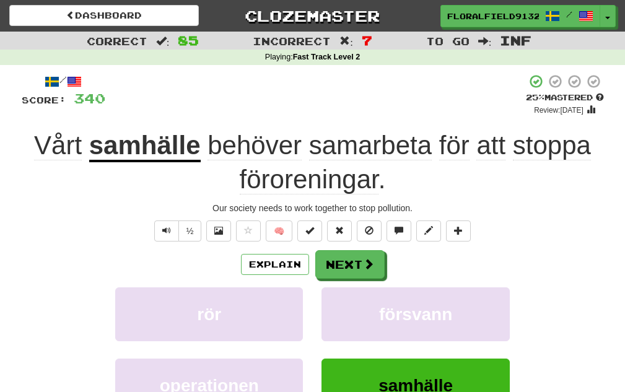
click at [378, 182] on span "föroreningar" at bounding box center [309, 180] width 139 height 30
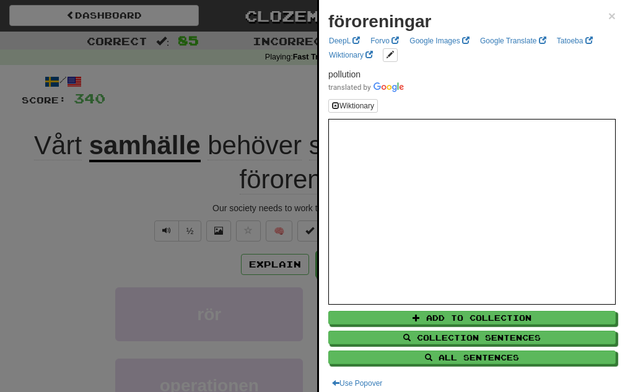
click at [224, 183] on div at bounding box center [312, 196] width 625 height 392
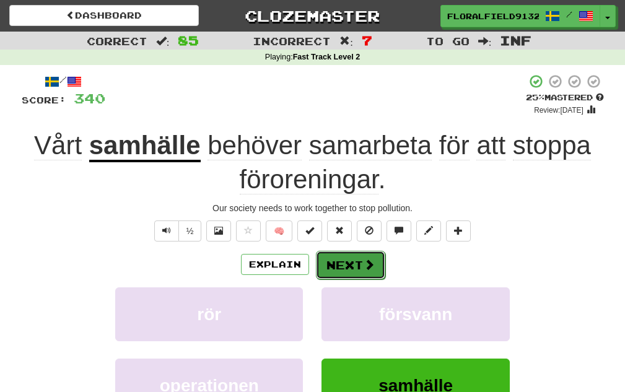
click at [369, 275] on button "Next" at bounding box center [350, 265] width 69 height 29
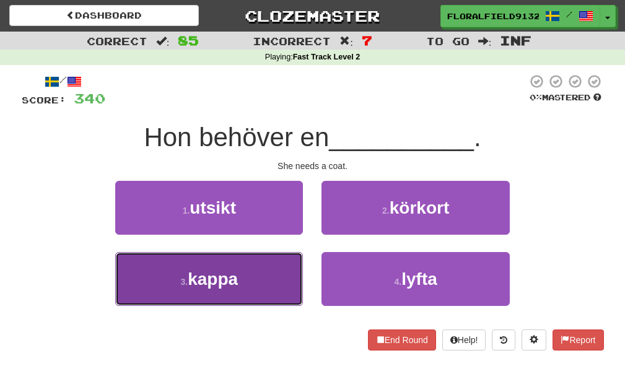
click at [292, 281] on button "3 . kappa" at bounding box center [209, 279] width 188 height 54
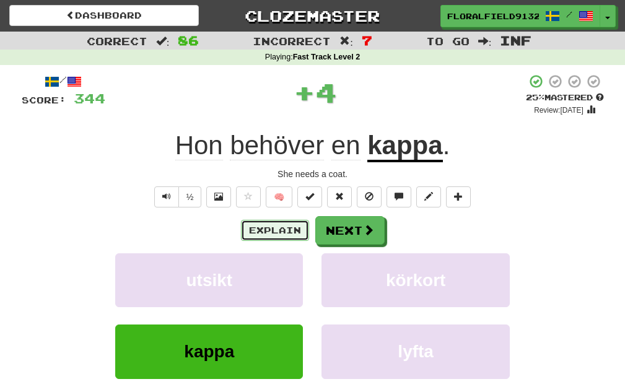
click at [286, 226] on button "Explain" at bounding box center [275, 230] width 68 height 21
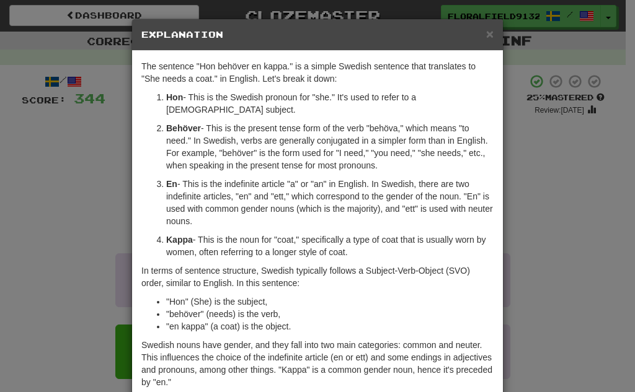
click at [490, 34] on div "× Explanation" at bounding box center [317, 35] width 371 height 32
click at [486, 34] on span "×" at bounding box center [489, 34] width 7 height 14
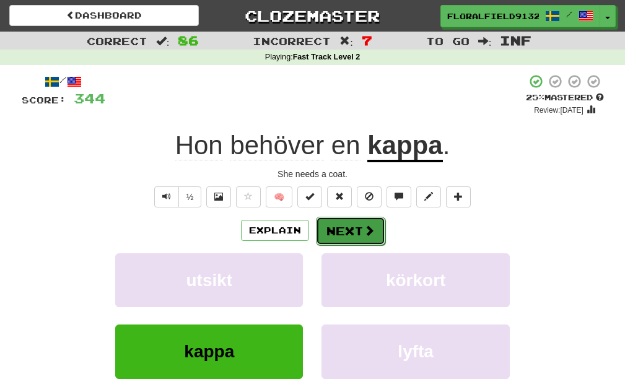
click at [342, 231] on button "Next" at bounding box center [350, 231] width 69 height 29
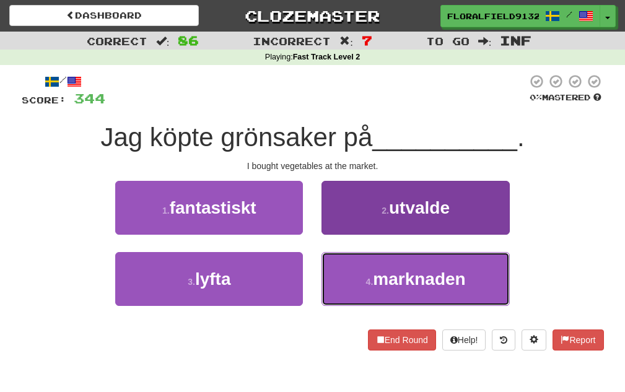
click at [376, 281] on span "marknaden" at bounding box center [419, 279] width 92 height 19
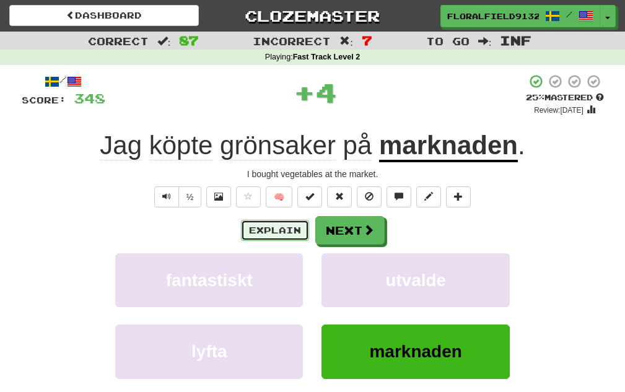
click at [284, 225] on button "Explain" at bounding box center [275, 230] width 68 height 21
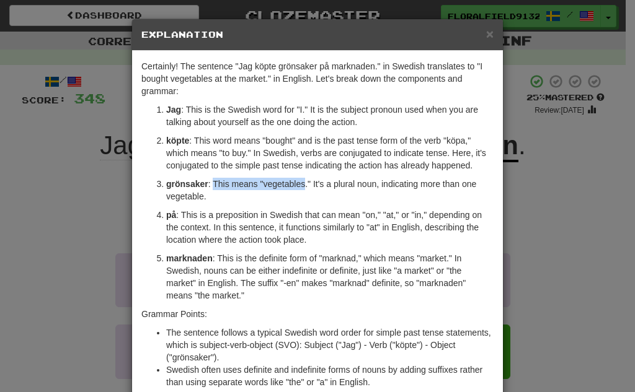
drag, startPoint x: 222, startPoint y: 185, endPoint x: 299, endPoint y: 188, distance: 76.3
click at [299, 188] on p "grönsaker : This means "vegetables." It's a plural noun, indicating more than o…" at bounding box center [329, 190] width 327 height 25
click at [478, 24] on div "× Explanation" at bounding box center [317, 35] width 371 height 32
click at [486, 33] on span "×" at bounding box center [489, 34] width 7 height 14
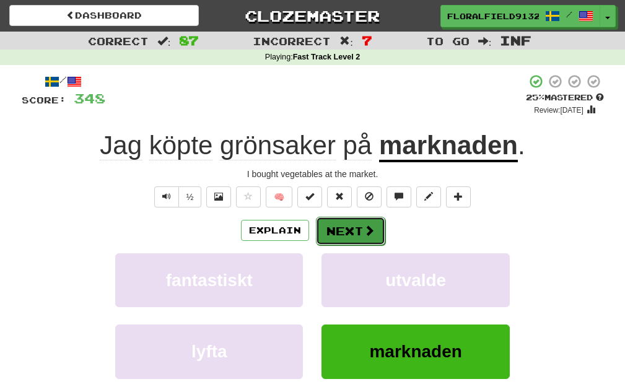
click at [373, 236] on span at bounding box center [369, 230] width 11 height 11
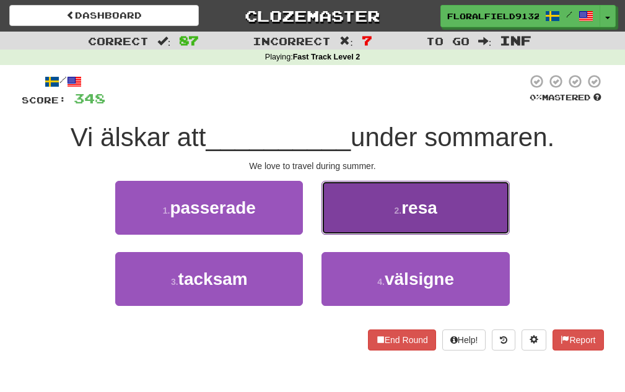
click at [413, 219] on button "2 . resa" at bounding box center [416, 208] width 188 height 54
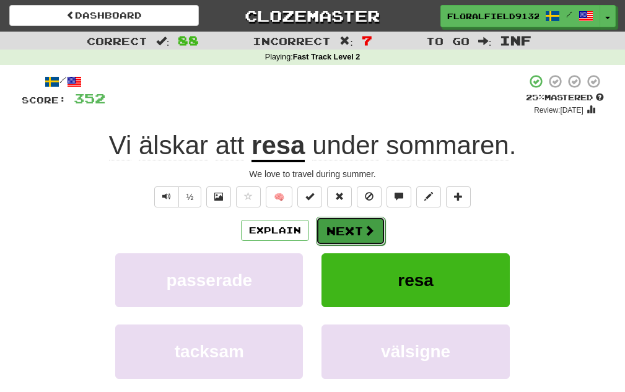
click at [354, 239] on button "Next" at bounding box center [350, 231] width 69 height 29
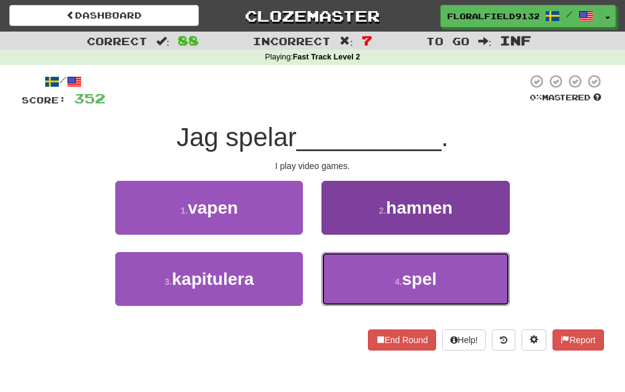
click at [370, 274] on button "4 . spel" at bounding box center [416, 279] width 188 height 54
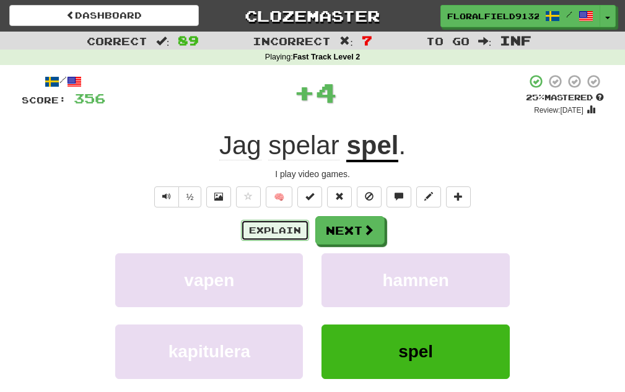
click at [296, 221] on button "Explain" at bounding box center [275, 230] width 68 height 21
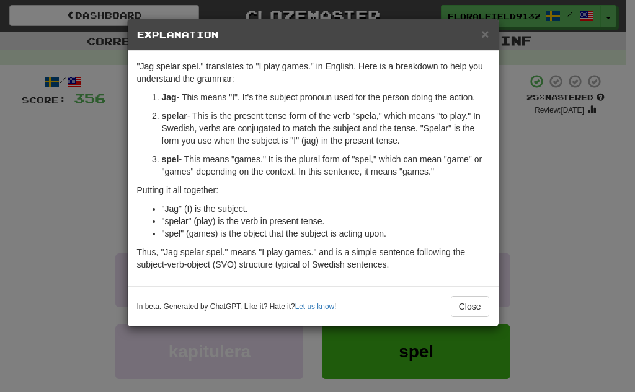
click at [552, 201] on div "× Explanation "Jag spelar spel." translates to "I play games." in English. Here…" at bounding box center [317, 196] width 635 height 392
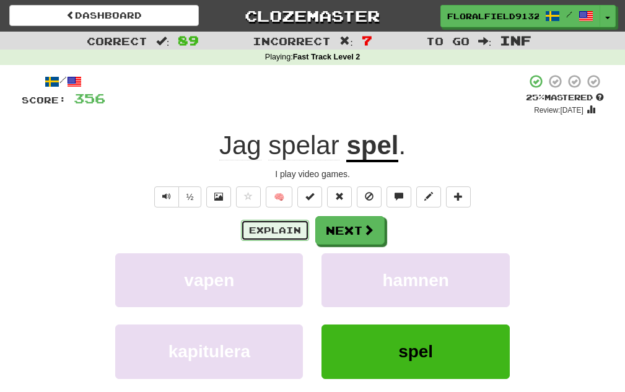
click at [263, 238] on button "Explain" at bounding box center [275, 230] width 68 height 21
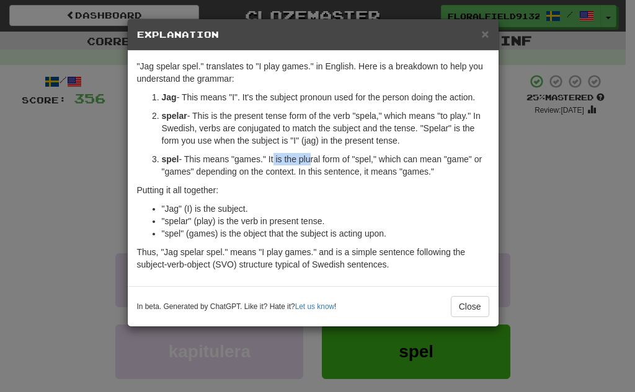
drag, startPoint x: 272, startPoint y: 162, endPoint x: 310, endPoint y: 164, distance: 38.4
click at [310, 164] on p "spel - This means "games." It is the plural form of "spel," which can mean "gam…" at bounding box center [325, 165] width 327 height 25
drag, startPoint x: 243, startPoint y: 172, endPoint x: 278, endPoint y: 173, distance: 34.7
click at [277, 173] on p "spel - This means "games." It is the plural form of "spel," which can mean "gam…" at bounding box center [325, 165] width 327 height 25
click at [495, 175] on div ""Jag spelar spel." translates to "I play games." in English. Here is a breakdow…" at bounding box center [313, 169] width 371 height 236
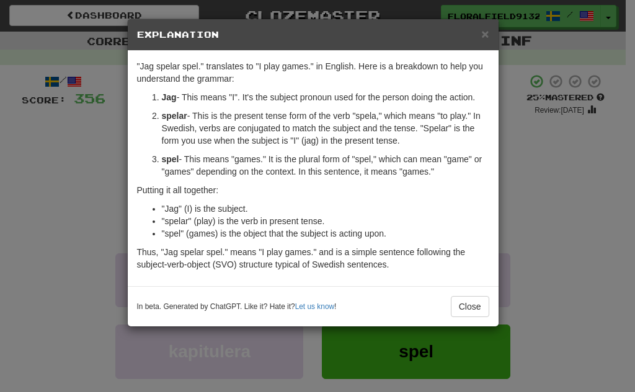
click at [485, 24] on div "× Explanation" at bounding box center [313, 35] width 371 height 32
click at [488, 35] on span "×" at bounding box center [484, 34] width 7 height 14
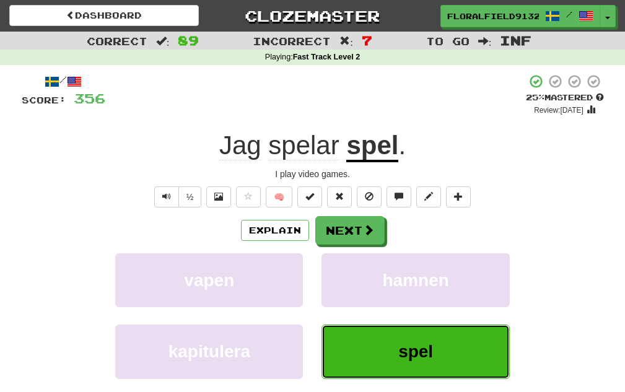
click at [412, 352] on span "spel" at bounding box center [415, 351] width 35 height 19
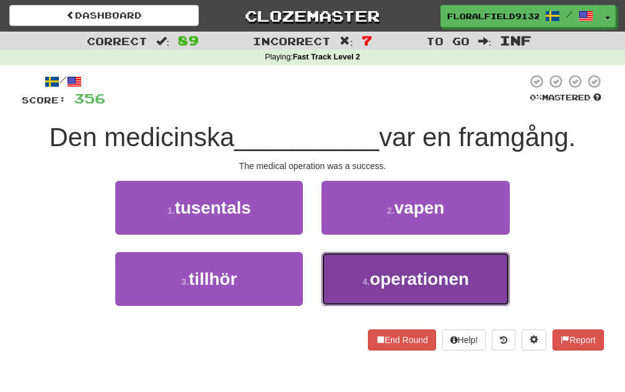
click at [395, 276] on span "operationen" at bounding box center [419, 279] width 99 height 19
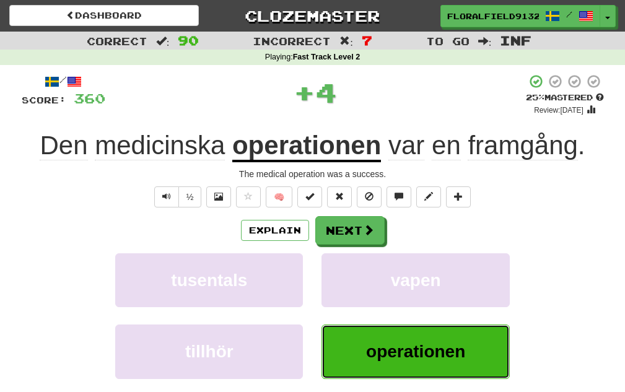
click at [412, 340] on button "operationen" at bounding box center [416, 352] width 188 height 54
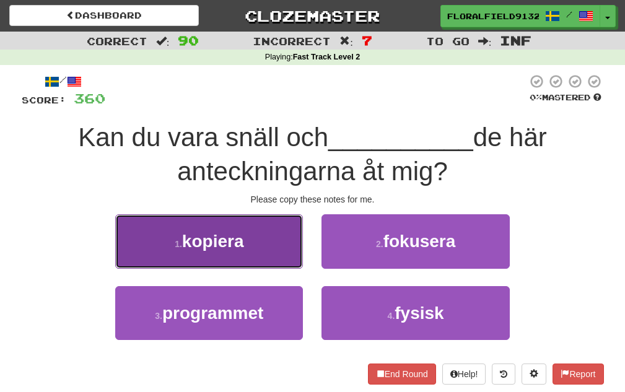
click at [225, 250] on span "kopiera" at bounding box center [213, 241] width 62 height 19
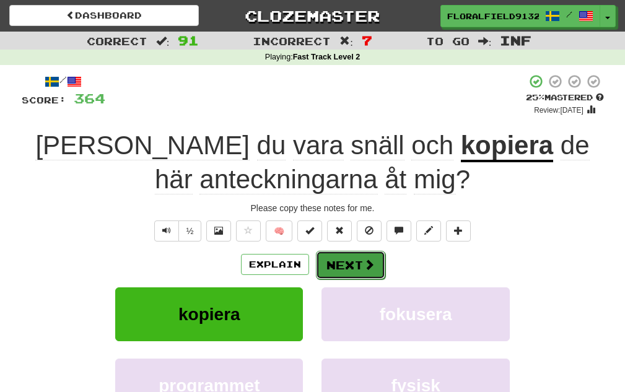
click at [377, 273] on button "Next" at bounding box center [350, 265] width 69 height 29
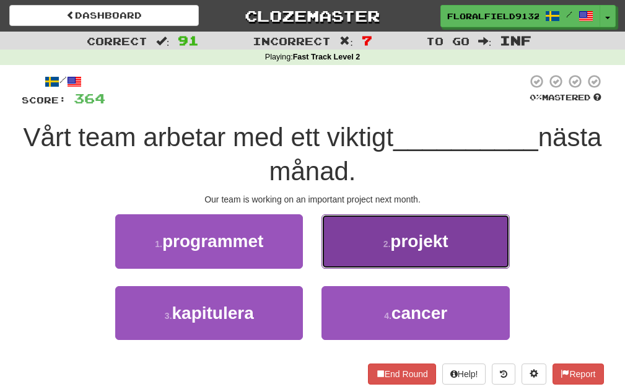
click at [390, 254] on button "2 . projekt" at bounding box center [416, 241] width 188 height 54
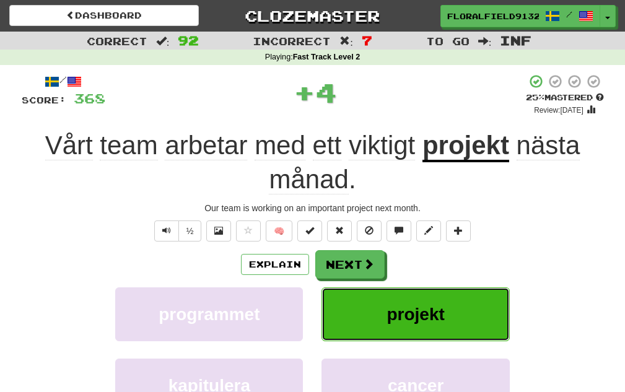
click at [388, 307] on span "projekt" at bounding box center [416, 314] width 58 height 19
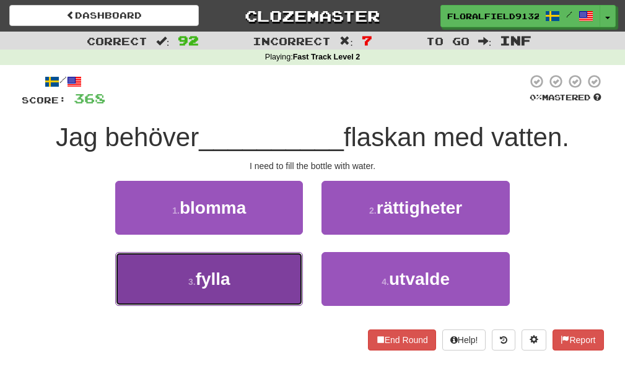
click at [237, 271] on button "3 . fylla" at bounding box center [209, 279] width 188 height 54
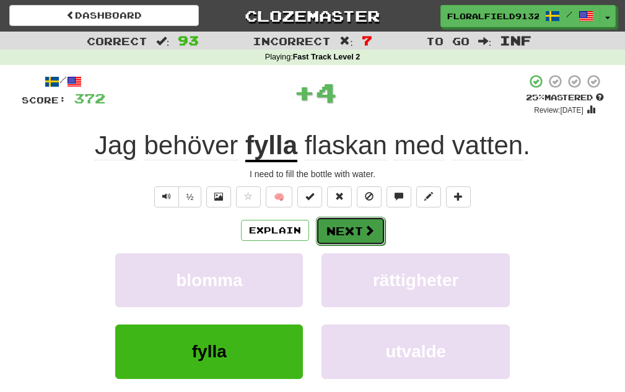
click at [346, 242] on button "Next" at bounding box center [350, 231] width 69 height 29
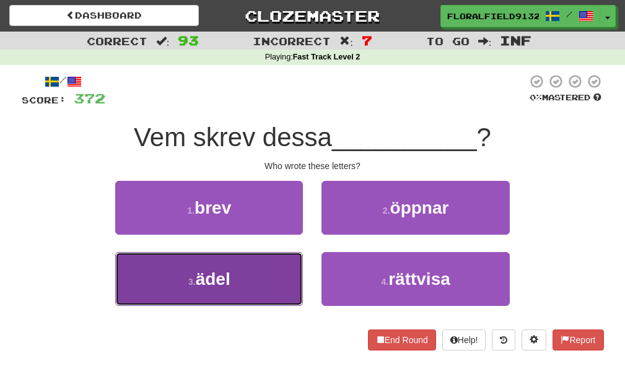
click at [293, 274] on button "3 . ädel" at bounding box center [209, 279] width 188 height 54
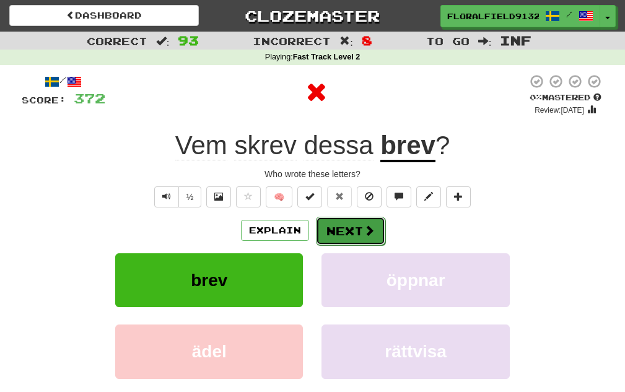
click at [359, 231] on button "Next" at bounding box center [350, 231] width 69 height 29
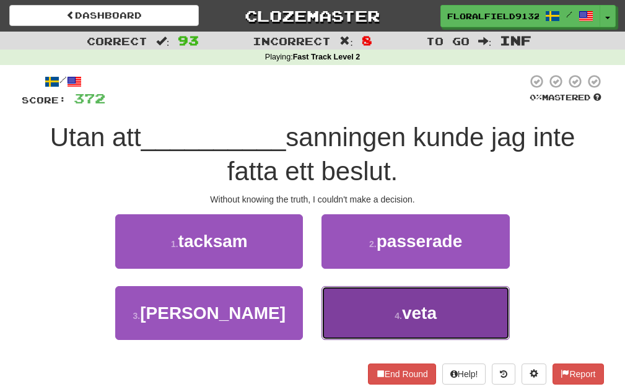
click at [375, 301] on button "4 . veta" at bounding box center [416, 313] width 188 height 54
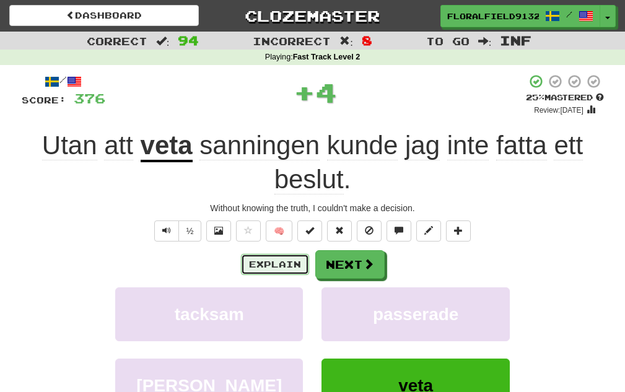
click at [283, 272] on button "Explain" at bounding box center [275, 264] width 68 height 21
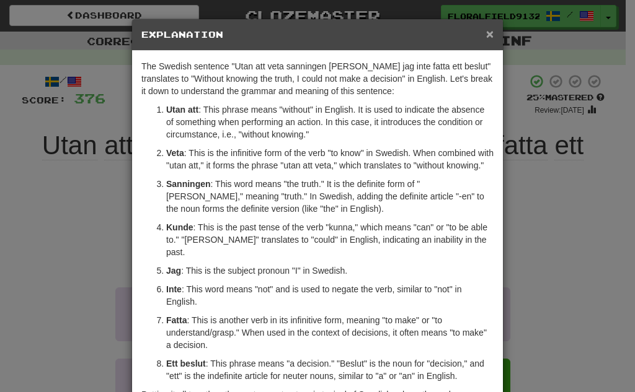
click at [486, 30] on span "×" at bounding box center [489, 34] width 7 height 14
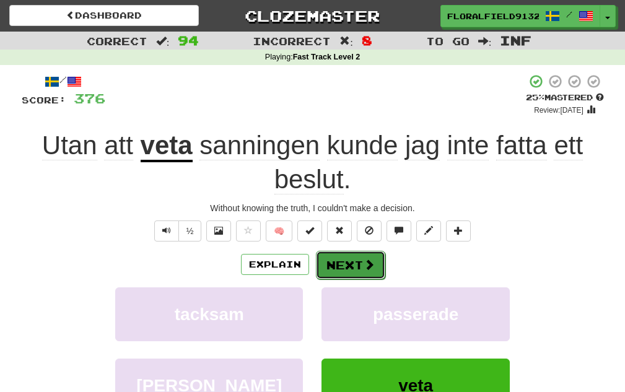
click at [354, 268] on button "Next" at bounding box center [350, 265] width 69 height 29
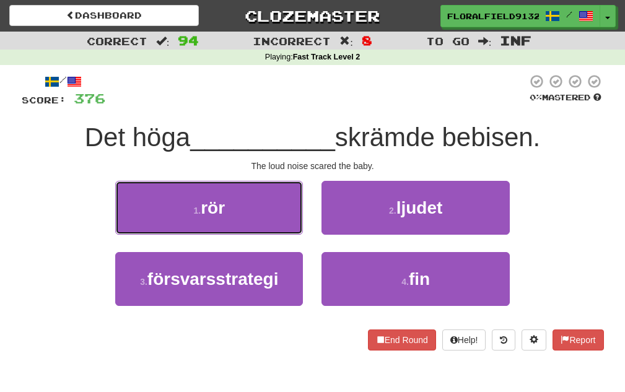
click at [247, 211] on button "1 . rör" at bounding box center [209, 208] width 188 height 54
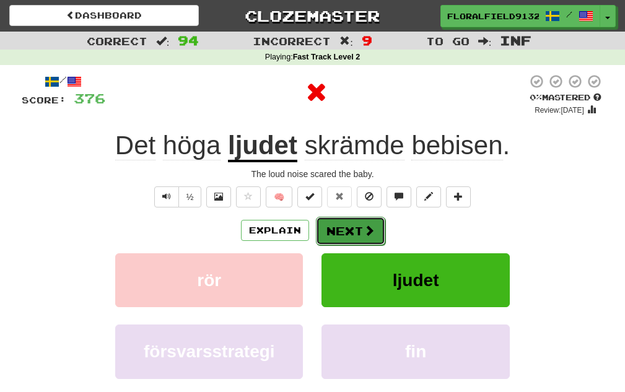
click at [361, 237] on button "Next" at bounding box center [350, 231] width 69 height 29
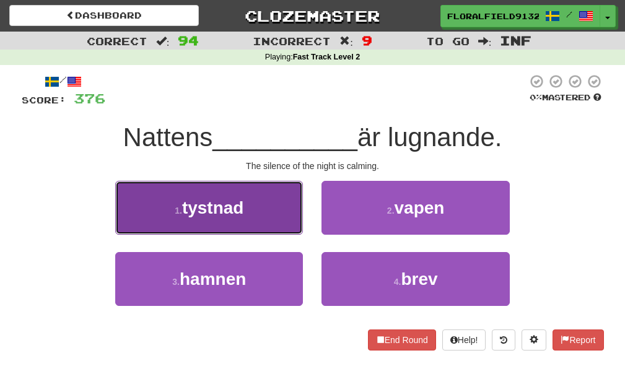
click at [237, 224] on button "1 . tystnad" at bounding box center [209, 208] width 188 height 54
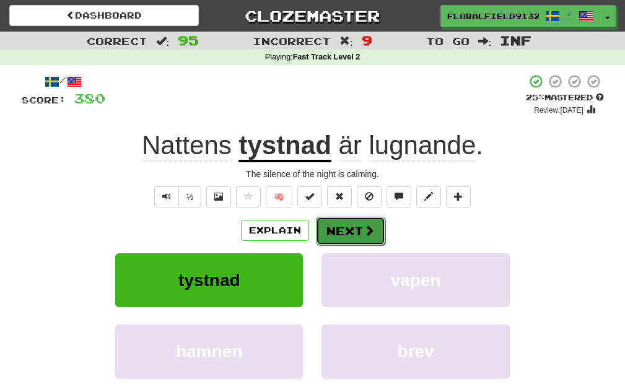
click at [335, 234] on button "Next" at bounding box center [350, 231] width 69 height 29
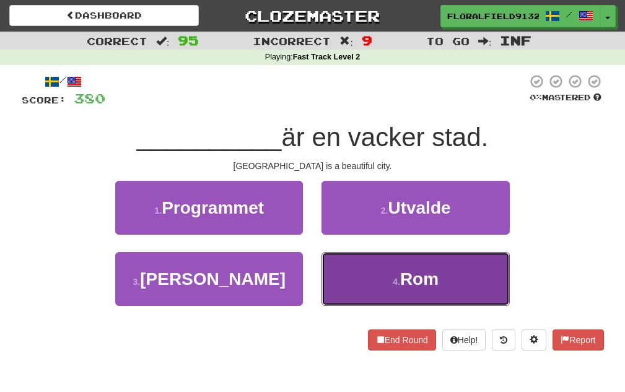
click at [353, 264] on button "4 . Rom" at bounding box center [416, 279] width 188 height 54
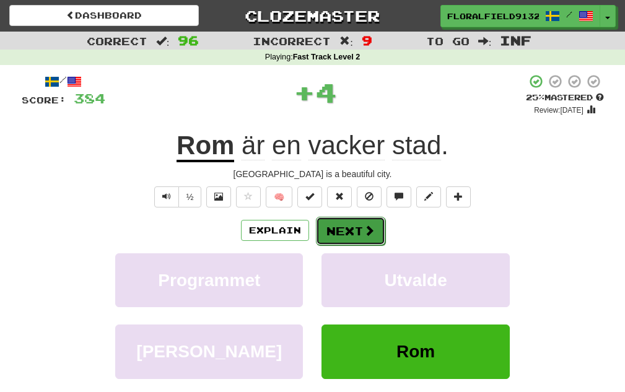
click at [354, 232] on button "Next" at bounding box center [350, 231] width 69 height 29
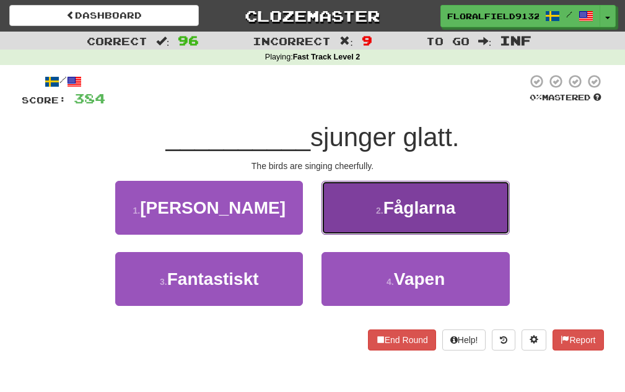
click at [363, 229] on button "2 . Fåglarna" at bounding box center [416, 208] width 188 height 54
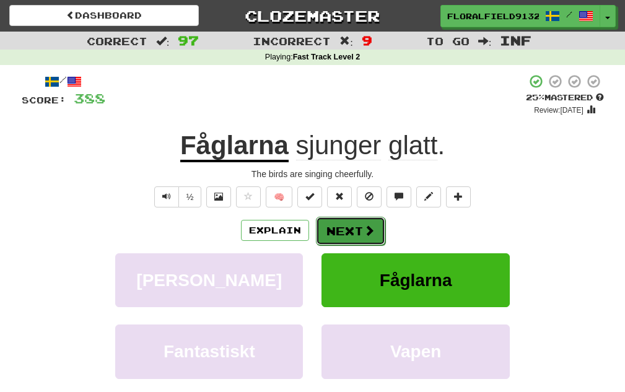
click at [364, 230] on span at bounding box center [369, 230] width 11 height 11
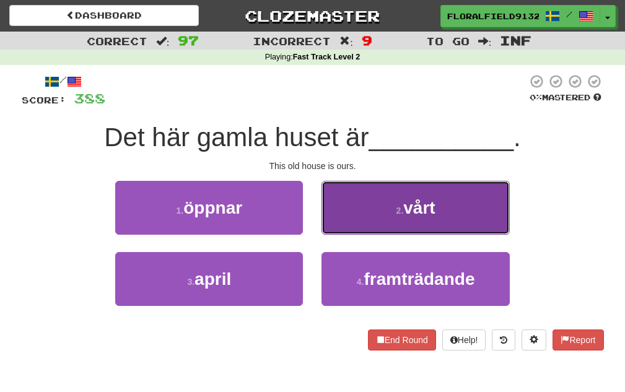
click at [357, 231] on button "2 . vårt" at bounding box center [416, 208] width 188 height 54
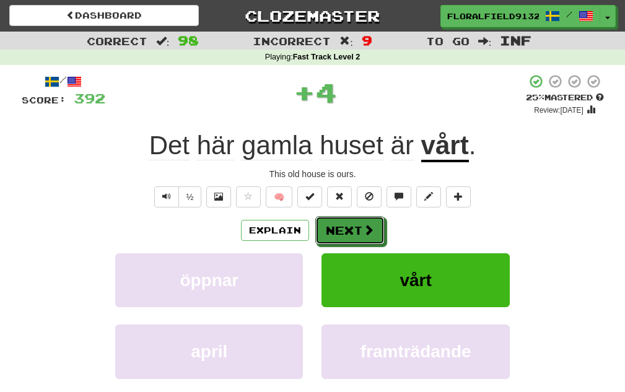
click at [357, 231] on button "Next" at bounding box center [349, 230] width 69 height 29
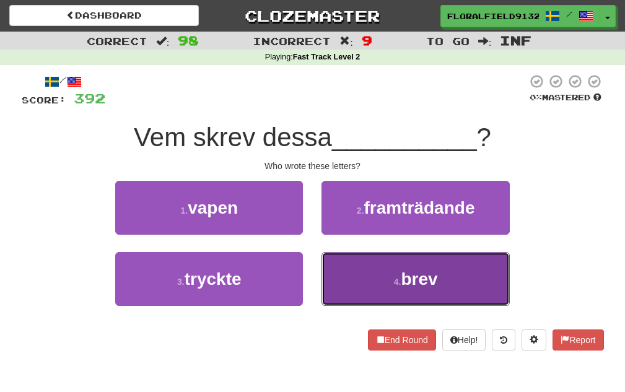
click at [370, 261] on button "4 . brev" at bounding box center [416, 279] width 188 height 54
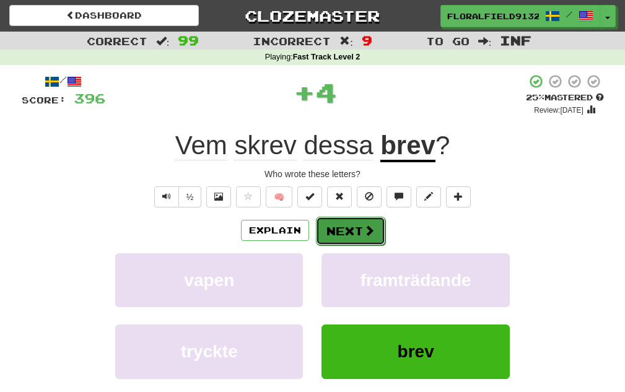
click at [354, 227] on button "Next" at bounding box center [350, 231] width 69 height 29
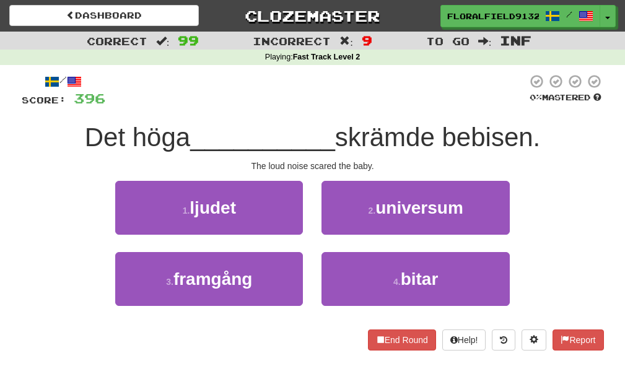
click at [306, 224] on div "1 . ljudet" at bounding box center [209, 216] width 206 height 71
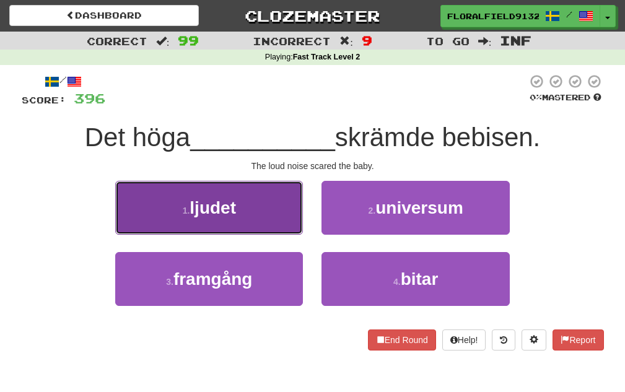
click at [296, 219] on button "1 . ljudet" at bounding box center [209, 208] width 188 height 54
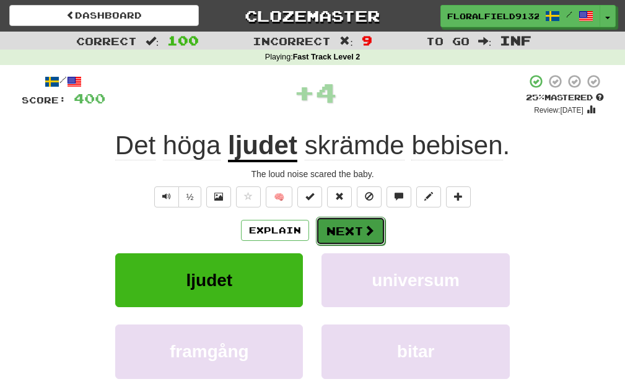
click at [351, 231] on button "Next" at bounding box center [350, 231] width 69 height 29
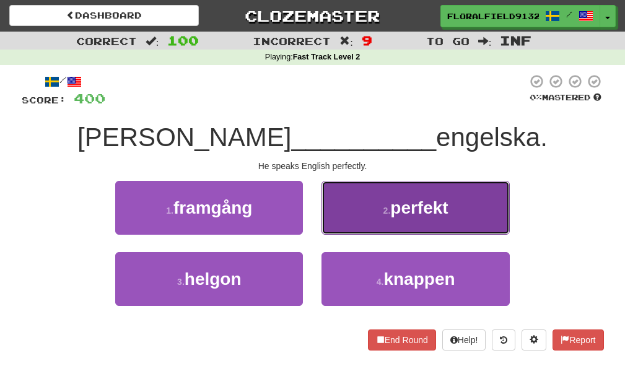
click at [347, 229] on button "2 . perfekt" at bounding box center [416, 208] width 188 height 54
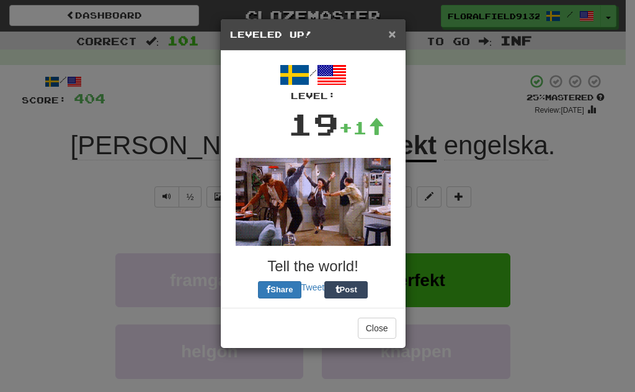
click at [392, 34] on span "×" at bounding box center [391, 34] width 7 height 14
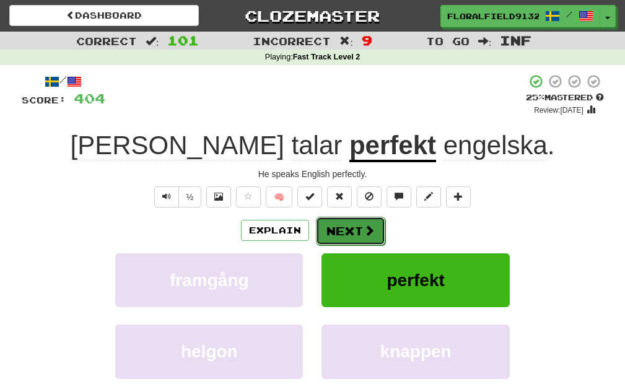
click at [366, 220] on button "Next" at bounding box center [350, 231] width 69 height 29
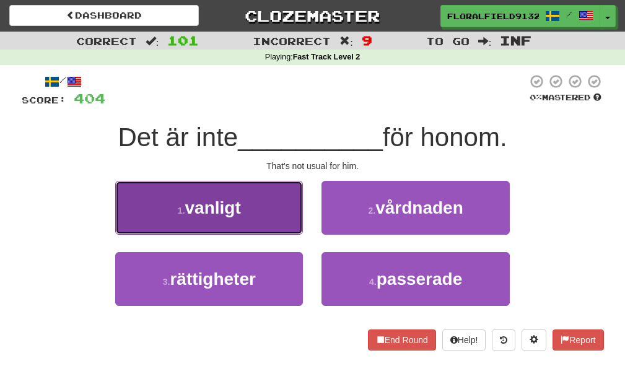
click at [276, 216] on button "1 . vanligt" at bounding box center [209, 208] width 188 height 54
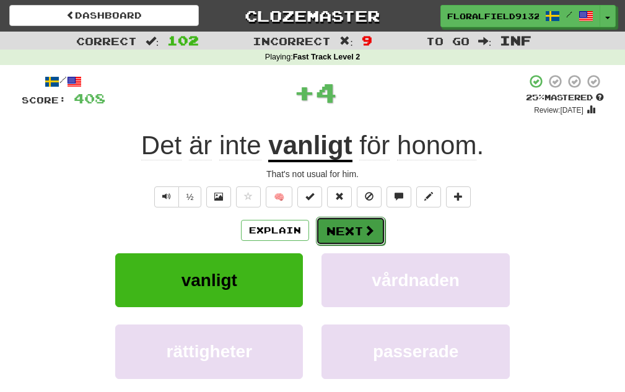
click at [341, 225] on button "Next" at bounding box center [350, 231] width 69 height 29
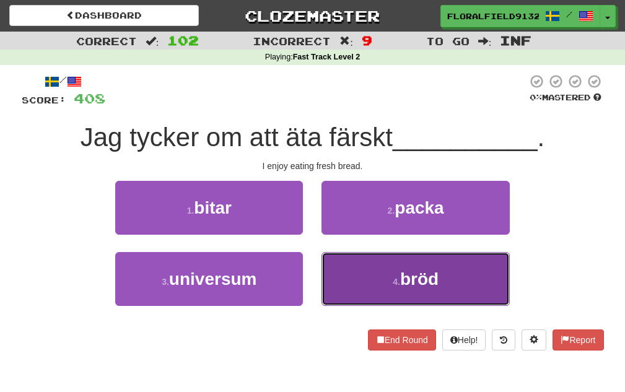
click at [376, 275] on button "4 . bröd" at bounding box center [416, 279] width 188 height 54
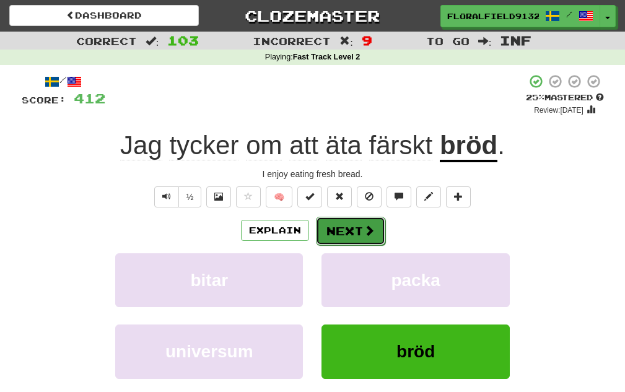
click at [369, 225] on span at bounding box center [369, 230] width 11 height 11
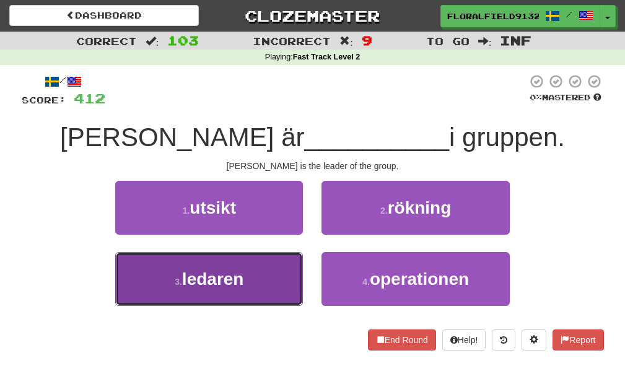
click at [233, 267] on button "3 . ledaren" at bounding box center [209, 279] width 188 height 54
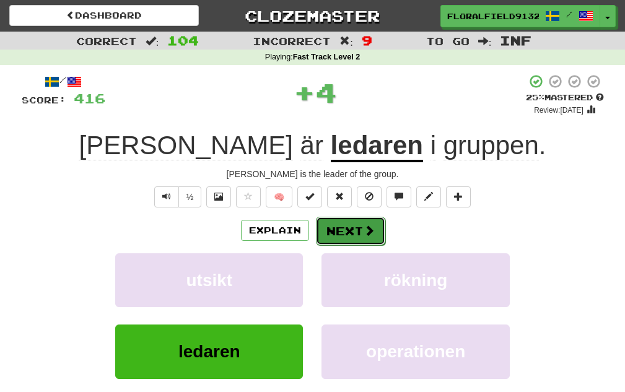
click at [352, 229] on button "Next" at bounding box center [350, 231] width 69 height 29
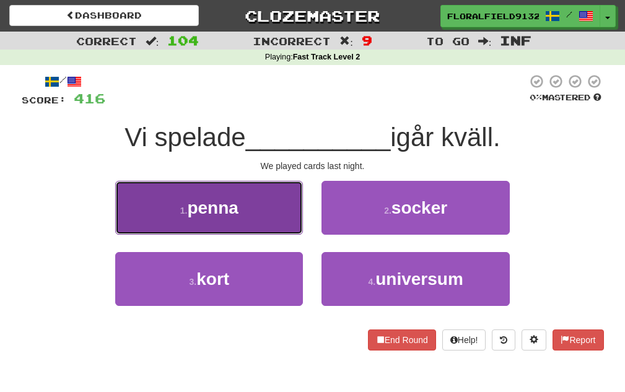
click at [246, 217] on button "1 . penna" at bounding box center [209, 208] width 188 height 54
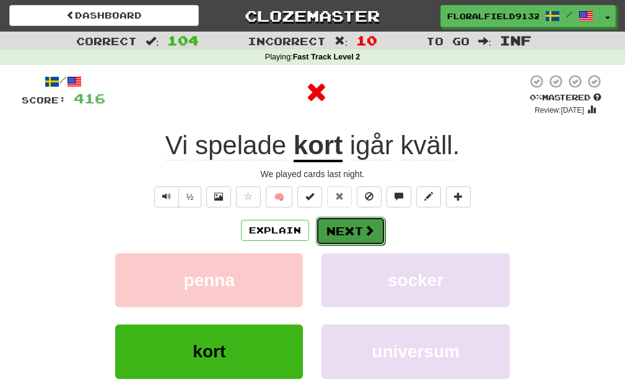
click at [346, 227] on button "Next" at bounding box center [350, 231] width 69 height 29
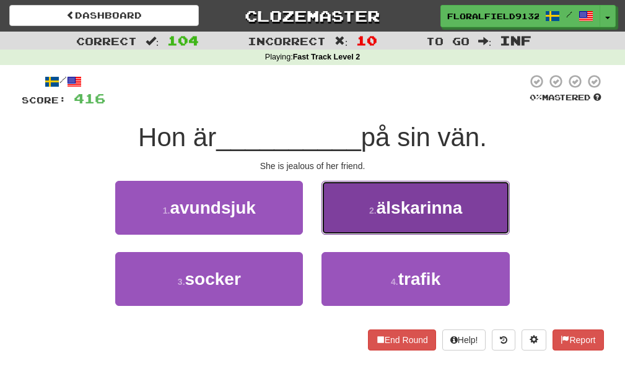
click at [358, 226] on button "2 . älskarinna" at bounding box center [416, 208] width 188 height 54
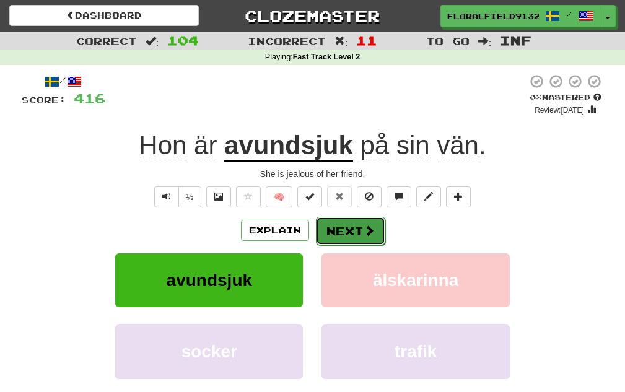
click at [358, 228] on button "Next" at bounding box center [350, 231] width 69 height 29
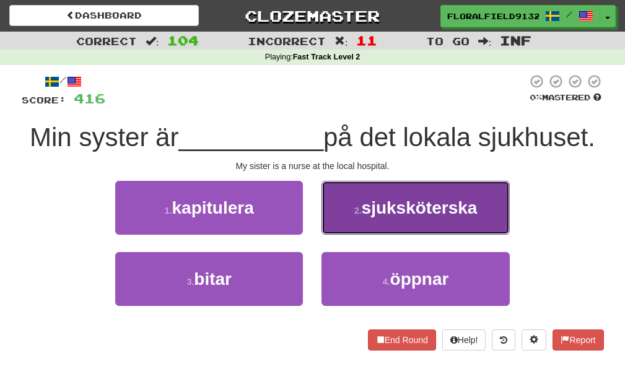
click at [371, 206] on span "sjuksköterska" at bounding box center [420, 207] width 116 height 19
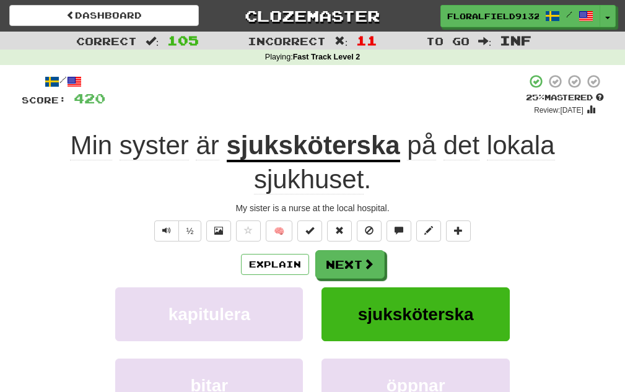
click at [265, 146] on u "sjuksköterska" at bounding box center [314, 147] width 174 height 32
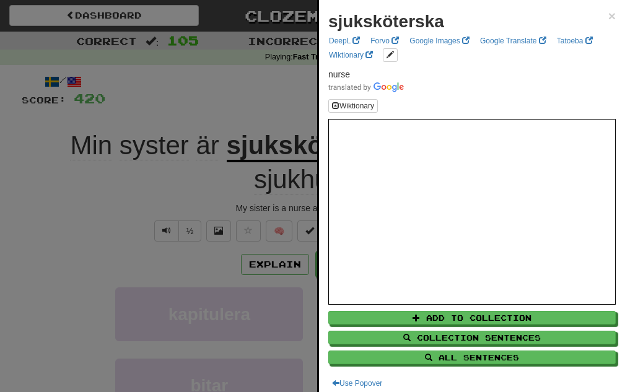
click at [216, 188] on div at bounding box center [312, 196] width 625 height 392
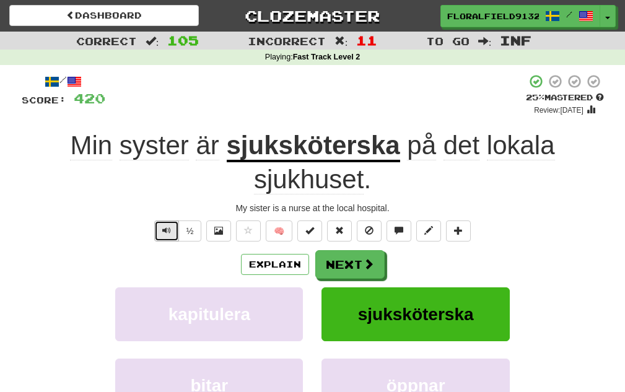
click at [165, 231] on span "Text-to-speech controls" at bounding box center [166, 230] width 9 height 9
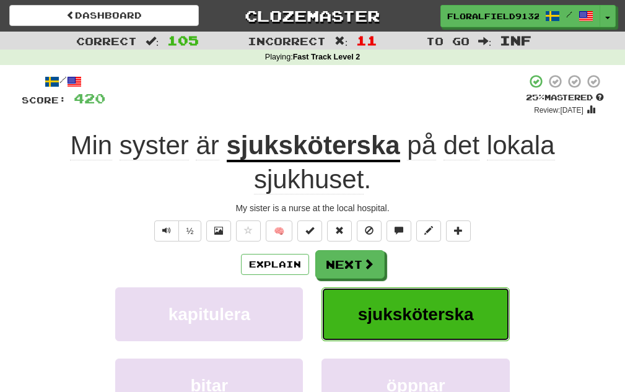
click at [411, 303] on button "sjuksköterska" at bounding box center [416, 315] width 188 height 54
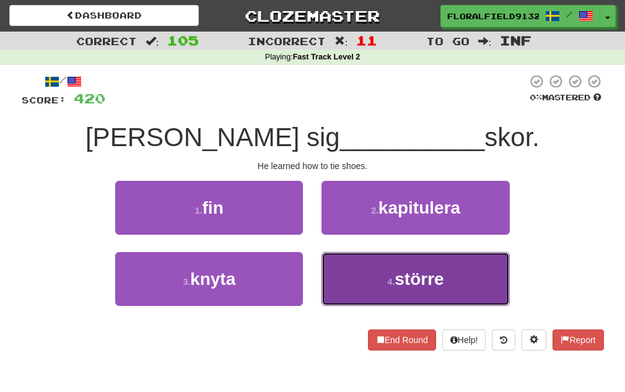
click at [429, 285] on span "större" at bounding box center [419, 279] width 49 height 19
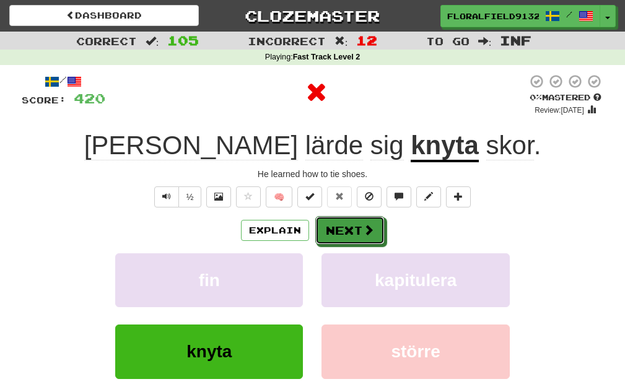
drag, startPoint x: 361, startPoint y: 234, endPoint x: 533, endPoint y: 322, distance: 193.5
click at [526, 322] on div "Explain Next fin kapitulera knyta större Learn more: fin kapitulera knyta större" at bounding box center [313, 315] width 583 height 199
click at [341, 232] on button "Next" at bounding box center [350, 231] width 69 height 29
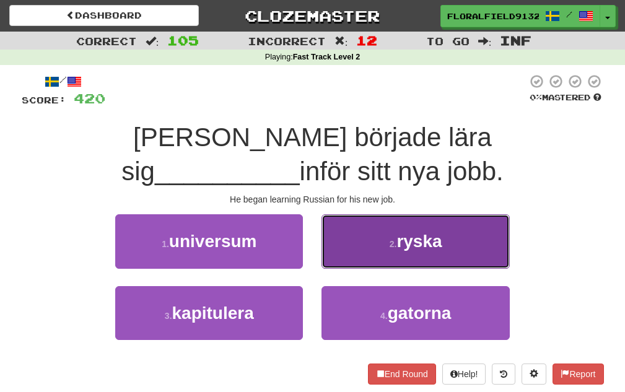
drag, startPoint x: 360, startPoint y: 250, endPoint x: 353, endPoint y: 255, distance: 8.4
click at [359, 250] on button "2 . ryska" at bounding box center [416, 241] width 188 height 54
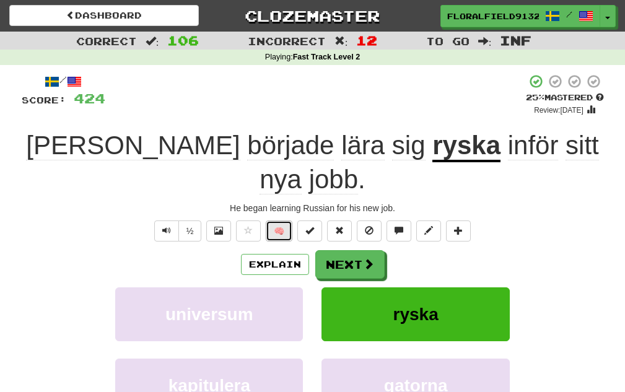
click at [275, 221] on button "🧠" at bounding box center [279, 231] width 27 height 21
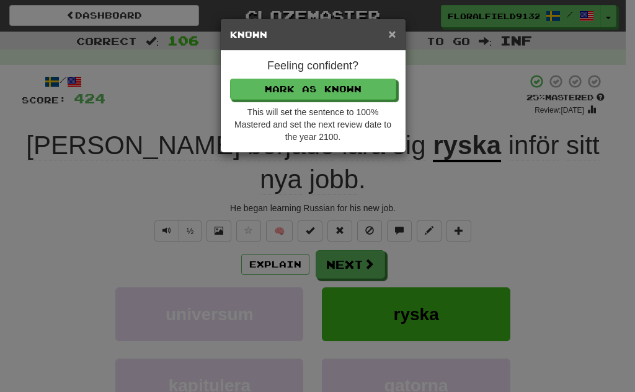
click at [391, 32] on span "×" at bounding box center [391, 34] width 7 height 14
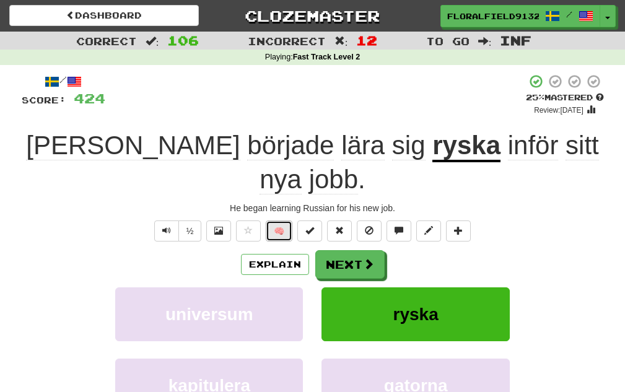
click at [281, 221] on button "🧠" at bounding box center [279, 231] width 27 height 21
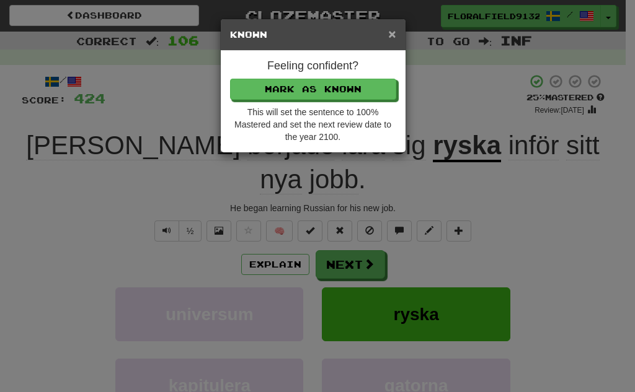
click at [392, 28] on span "×" at bounding box center [391, 34] width 7 height 14
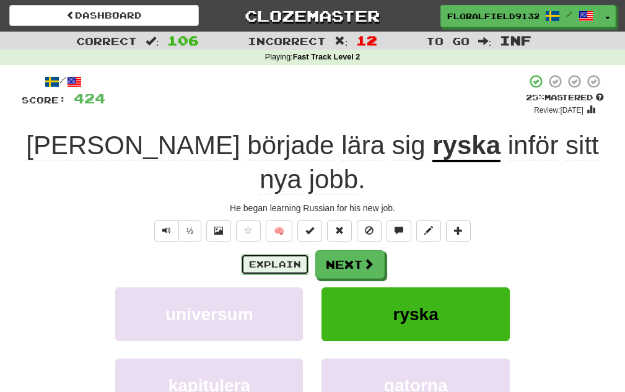
click at [298, 254] on button "Explain" at bounding box center [275, 264] width 68 height 21
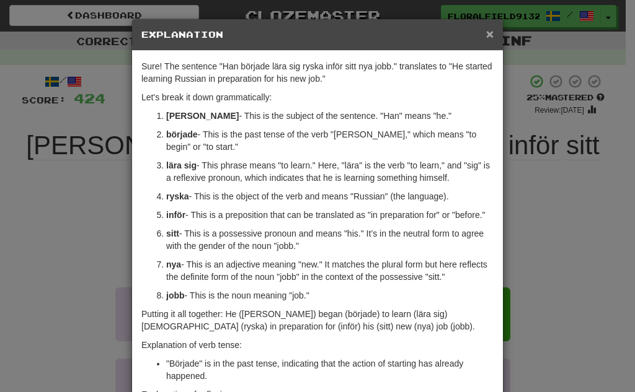
click at [488, 30] on span "×" at bounding box center [489, 34] width 7 height 14
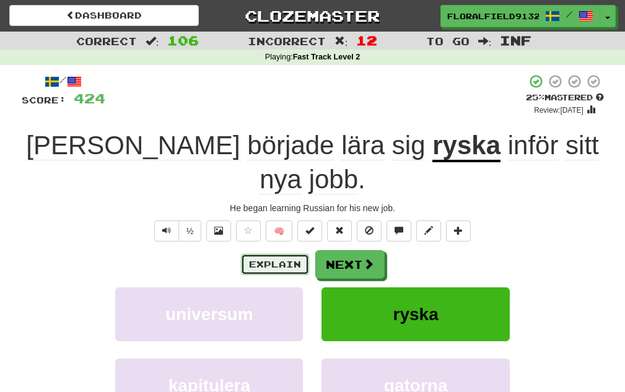
click at [281, 254] on button "Explain" at bounding box center [275, 264] width 68 height 21
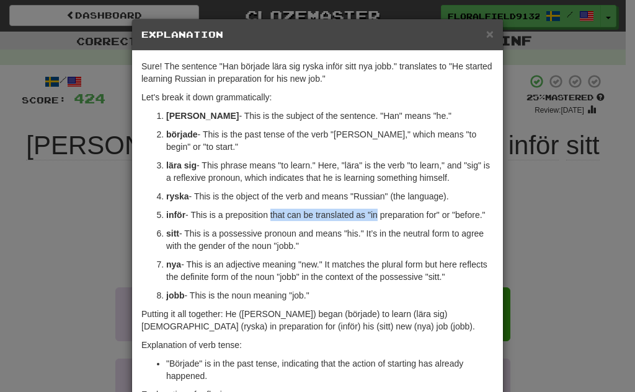
drag, startPoint x: 266, startPoint y: 216, endPoint x: 396, endPoint y: 212, distance: 129.6
click at [385, 214] on p "inför - This is a preposition that can be translated as "in preparation for" or…" at bounding box center [329, 215] width 327 height 12
click at [486, 33] on span "×" at bounding box center [489, 34] width 7 height 14
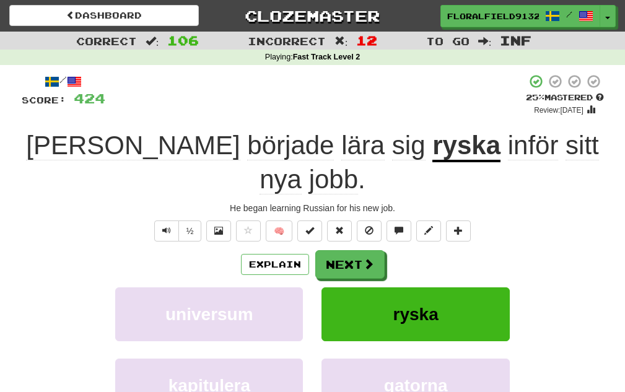
click at [480, 252] on div "Explain Next universum ryska kapitulera gatorna Learn more: universum ryska kap…" at bounding box center [313, 349] width 583 height 199
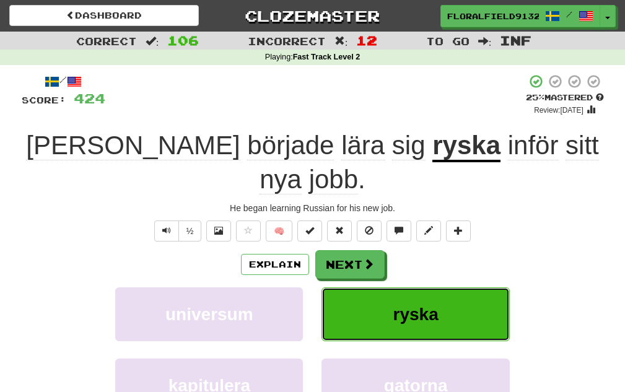
click at [467, 288] on button "ryska" at bounding box center [416, 315] width 188 height 54
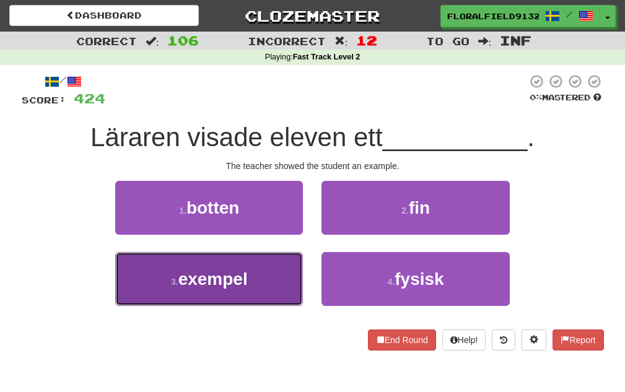
click at [274, 273] on button "3 . exempel" at bounding box center [209, 279] width 188 height 54
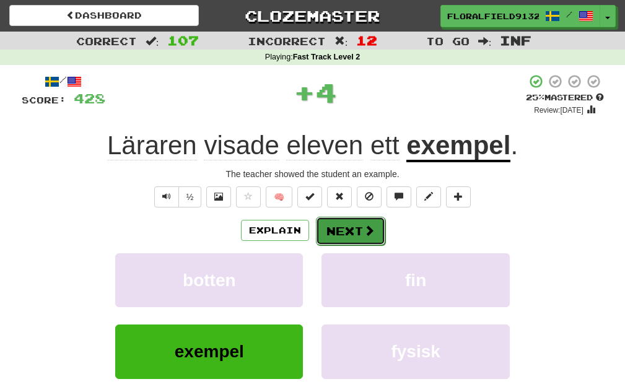
click at [364, 236] on span at bounding box center [369, 230] width 11 height 11
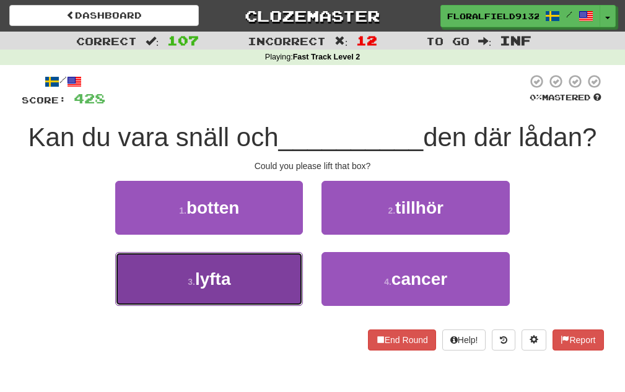
click at [249, 306] on button "3 . lyfta" at bounding box center [209, 279] width 188 height 54
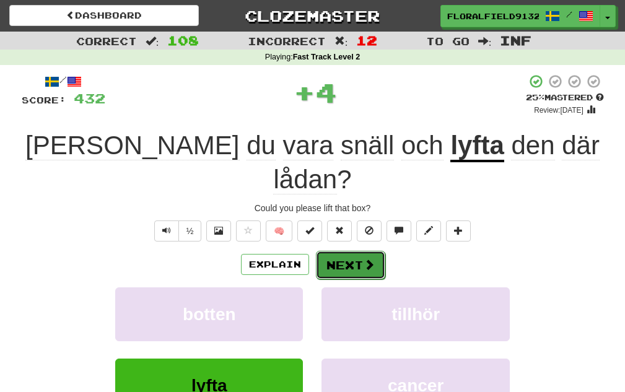
click at [353, 251] on button "Next" at bounding box center [350, 265] width 69 height 29
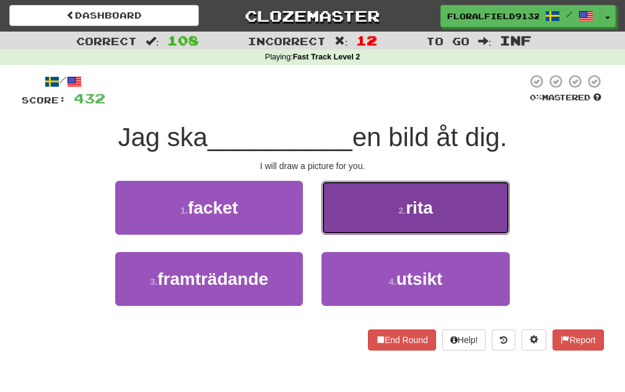
click at [386, 223] on button "2 . rita" at bounding box center [416, 208] width 188 height 54
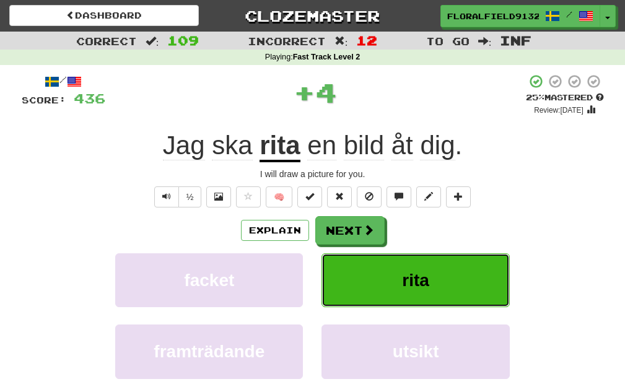
click at [394, 267] on button "rita" at bounding box center [416, 280] width 188 height 54
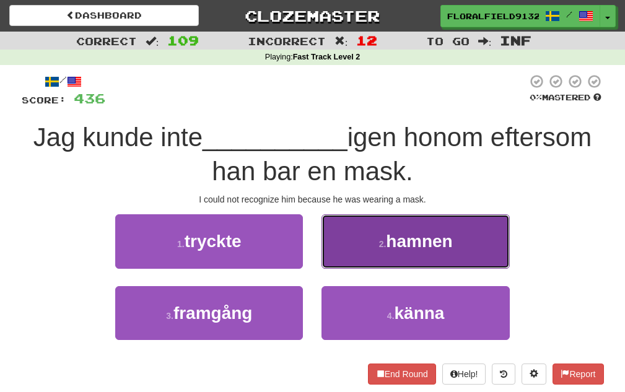
click at [380, 263] on button "2 . hamnen" at bounding box center [416, 241] width 188 height 54
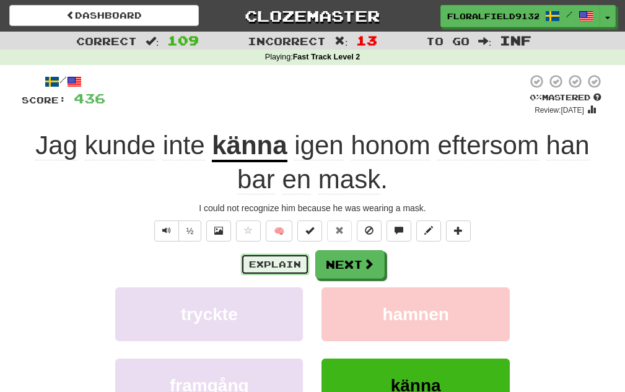
click at [285, 255] on button "Explain" at bounding box center [275, 264] width 68 height 21
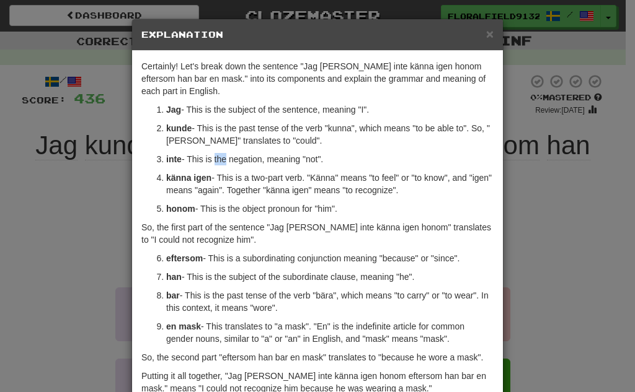
click at [221, 158] on p "inte - This is the negation, meaning "not"." at bounding box center [329, 159] width 327 height 12
click at [486, 38] on span "×" at bounding box center [489, 34] width 7 height 14
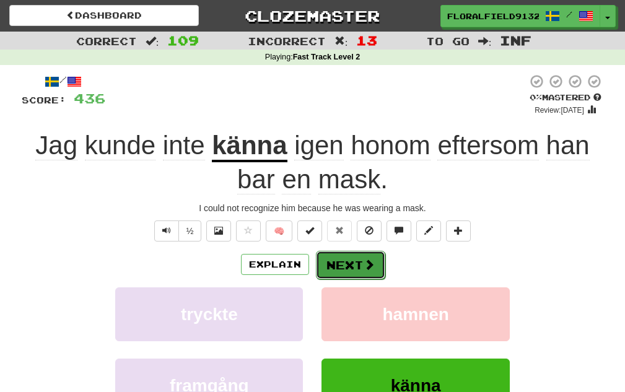
click at [343, 271] on button "Next" at bounding box center [350, 265] width 69 height 29
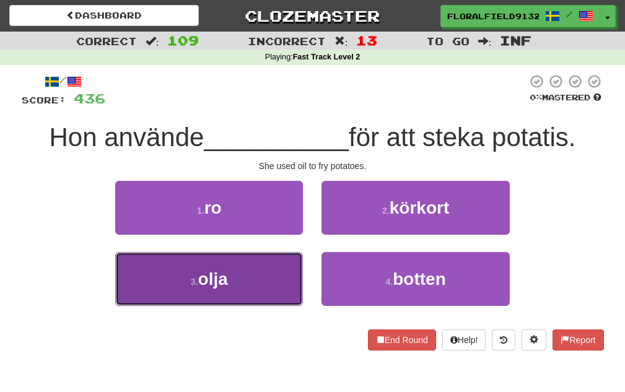
click at [278, 264] on button "3 . olja" at bounding box center [209, 279] width 188 height 54
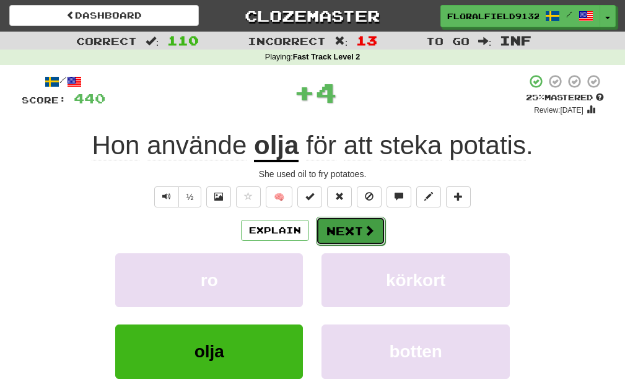
click at [347, 233] on button "Next" at bounding box center [350, 231] width 69 height 29
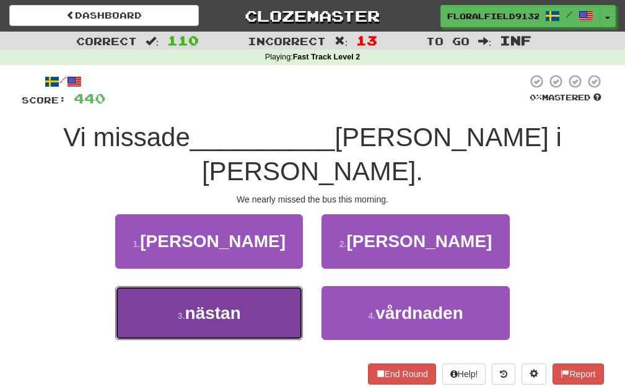
click at [275, 286] on button "3 . nästan" at bounding box center [209, 313] width 188 height 54
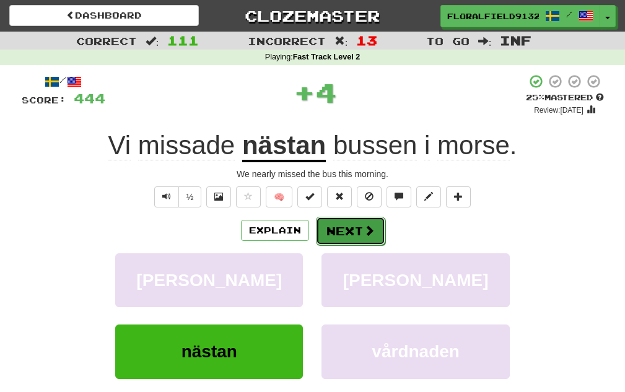
click at [358, 240] on button "Next" at bounding box center [350, 231] width 69 height 29
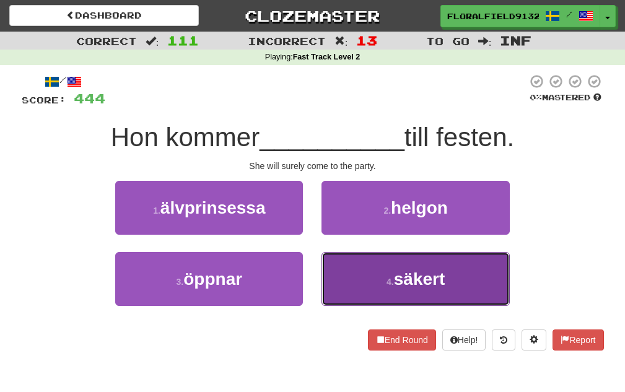
click at [376, 266] on button "4 . säkert" at bounding box center [416, 279] width 188 height 54
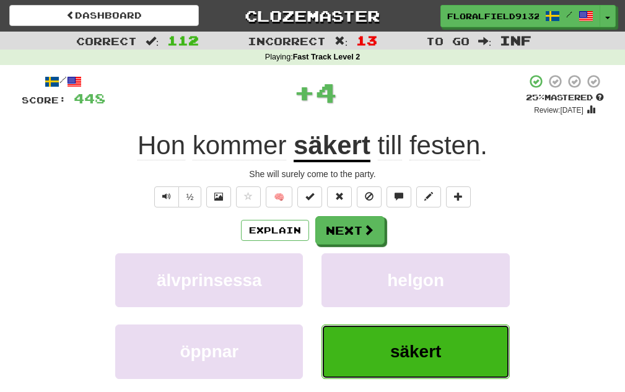
click at [431, 350] on span "säkert" at bounding box center [415, 351] width 51 height 19
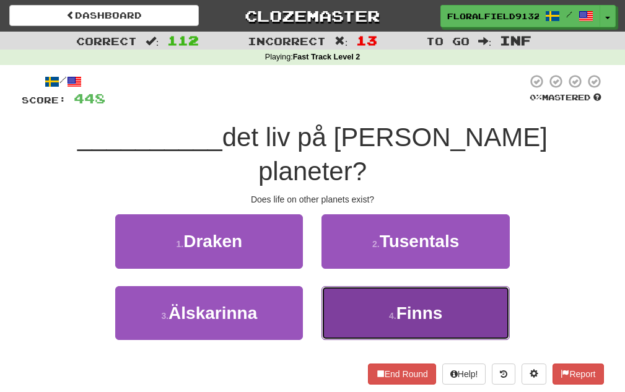
click at [363, 296] on button "4 . Finns" at bounding box center [416, 313] width 188 height 54
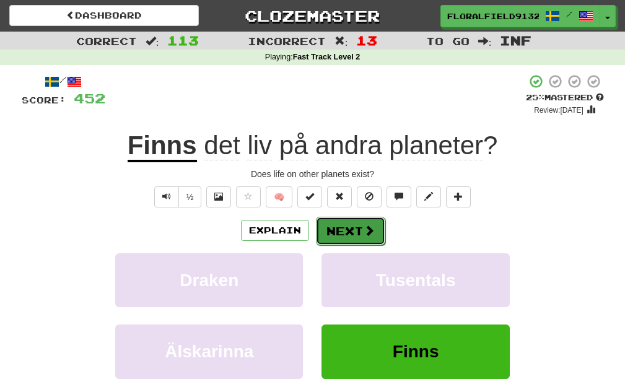
click at [364, 230] on span at bounding box center [369, 230] width 11 height 11
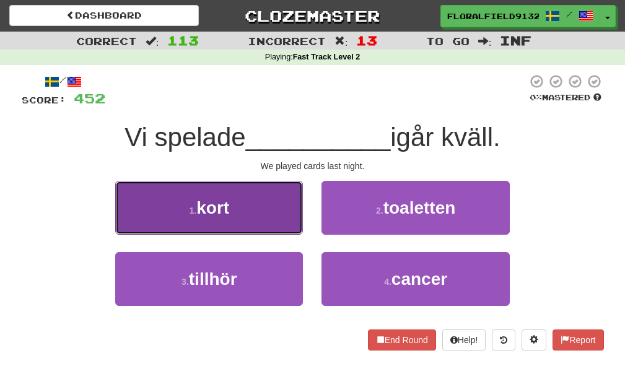
click at [296, 219] on button "1 . kort" at bounding box center [209, 208] width 188 height 54
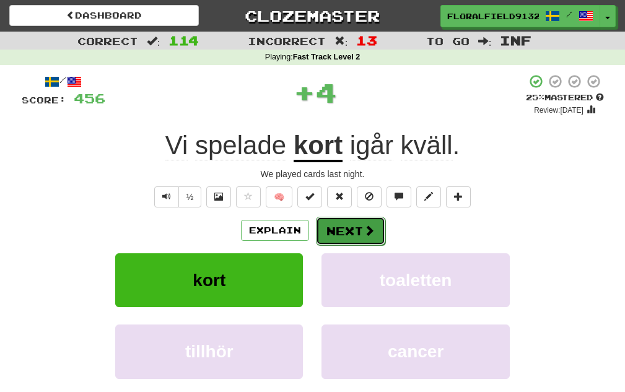
click at [351, 231] on button "Next" at bounding box center [350, 231] width 69 height 29
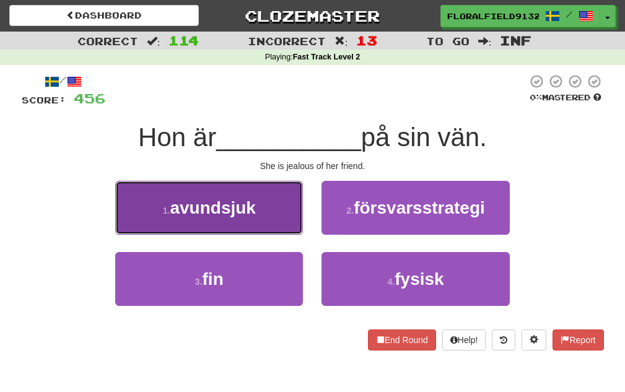
click at [286, 229] on button "1 . avundsjuk" at bounding box center [209, 208] width 188 height 54
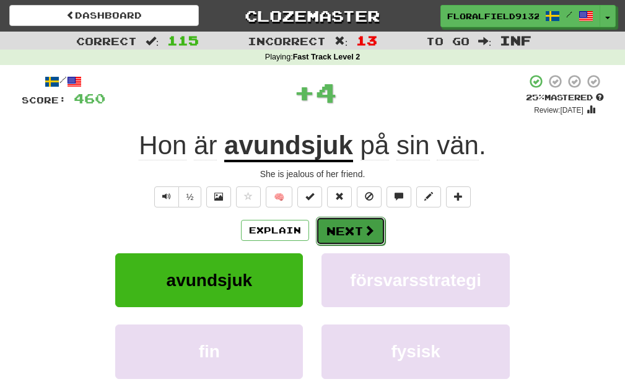
click at [347, 223] on button "Next" at bounding box center [350, 231] width 69 height 29
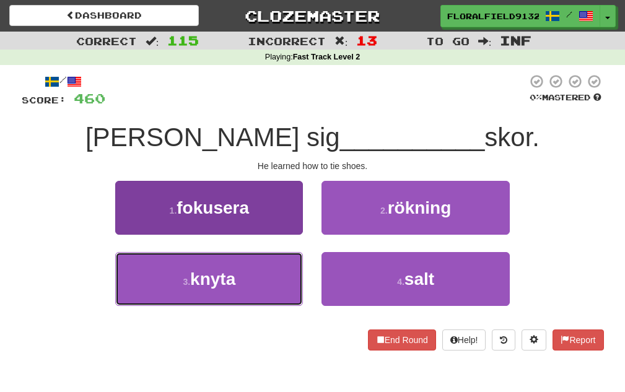
click at [273, 270] on button "3 . knyta" at bounding box center [209, 279] width 188 height 54
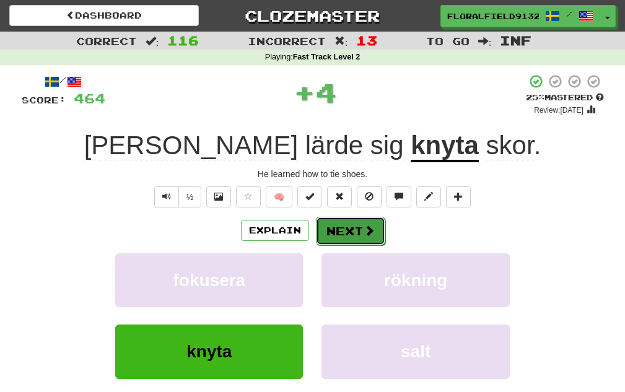
click at [354, 223] on button "Next" at bounding box center [350, 231] width 69 height 29
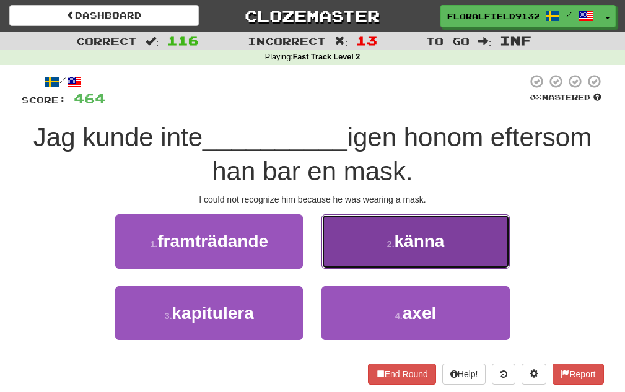
click at [354, 238] on button "2 . känna" at bounding box center [416, 241] width 188 height 54
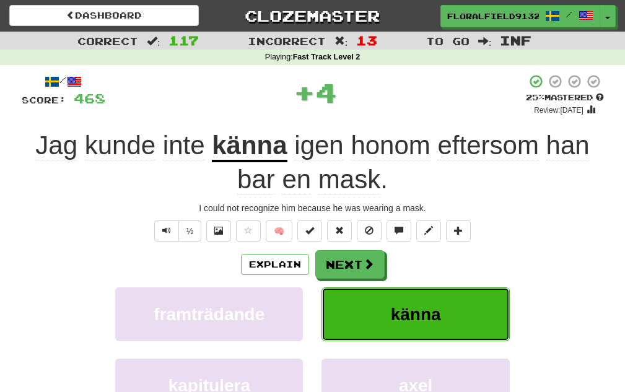
click at [458, 315] on button "känna" at bounding box center [416, 315] width 188 height 54
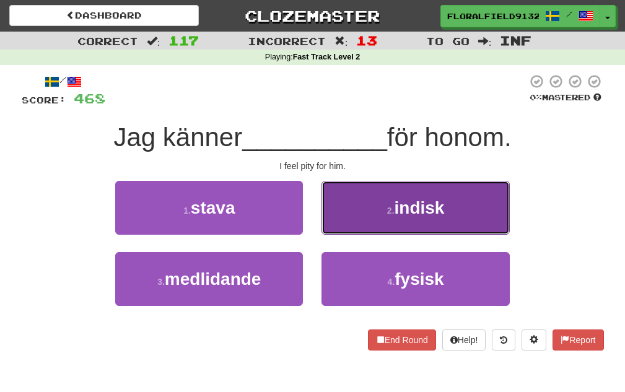
click at [407, 209] on span "indisk" at bounding box center [420, 207] width 50 height 19
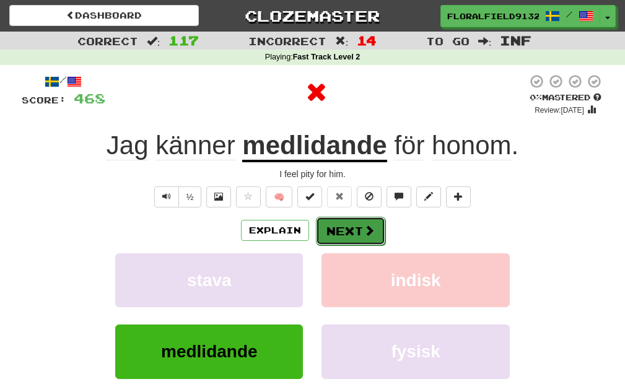
click at [371, 231] on span at bounding box center [369, 230] width 11 height 11
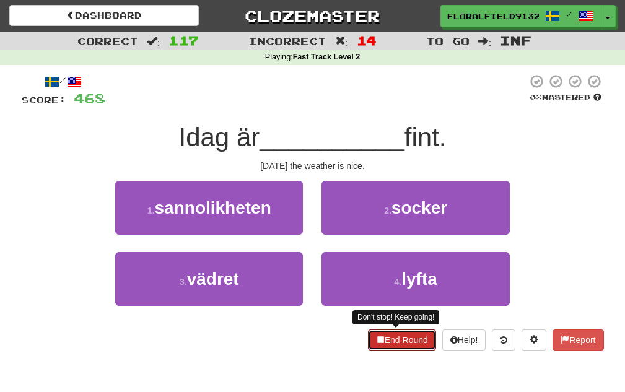
click at [384, 338] on button "End Round" at bounding box center [402, 340] width 68 height 21
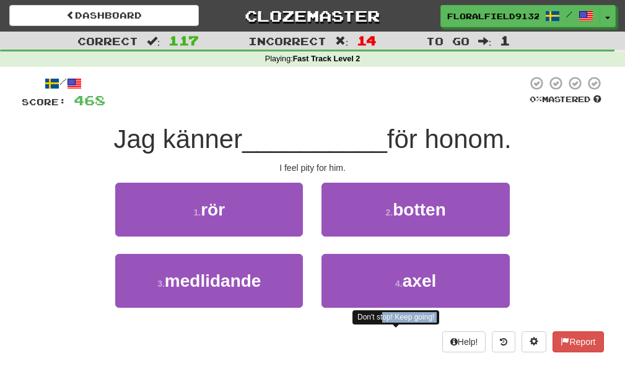
click at [383, 329] on div "/ Score: 468 0 % Mastered Jag känner __________ för honom. I feel pity for him.…" at bounding box center [313, 214] width 583 height 277
click at [391, 317] on div "Don't stop! Keep going!" at bounding box center [396, 317] width 87 height 14
click at [397, 341] on div "Don't stop! Keep going! Help! Report" at bounding box center [313, 342] width 583 height 21
click at [397, 340] on div "Don't stop! Keep going! Help! Report" at bounding box center [313, 342] width 583 height 21
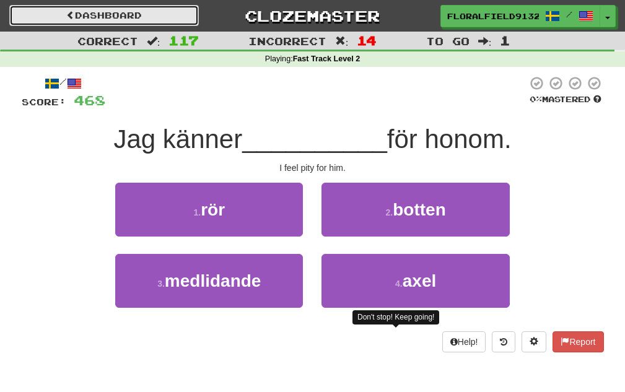
click at [166, 17] on link "Dashboard" at bounding box center [104, 15] width 190 height 21
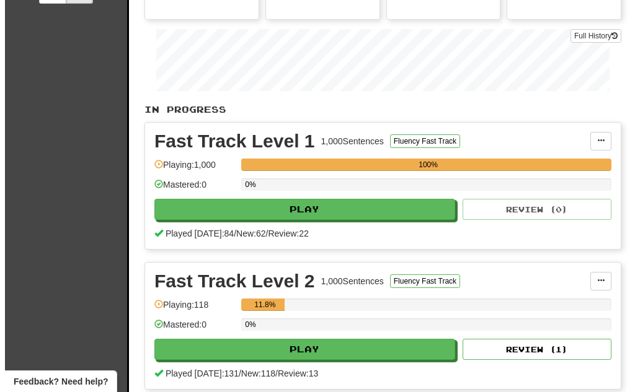
scroll to position [248, 0]
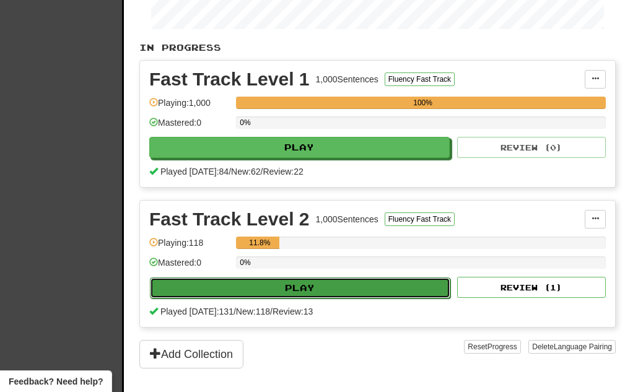
click at [332, 293] on button "Play" at bounding box center [300, 288] width 301 height 21
select select "********"
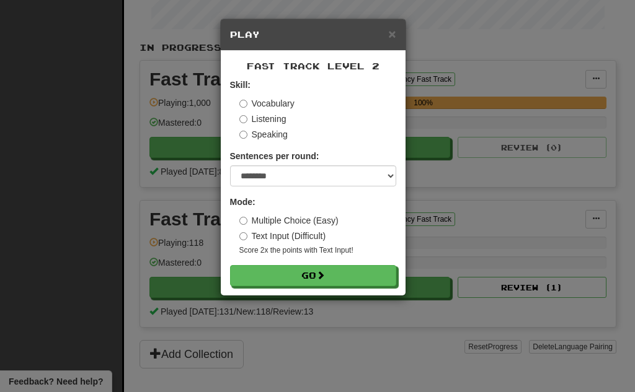
click at [331, 289] on div "Fast Track Level 2 Skill: Vocabulary Listening Speaking Sentences per round: * …" at bounding box center [313, 173] width 185 height 245
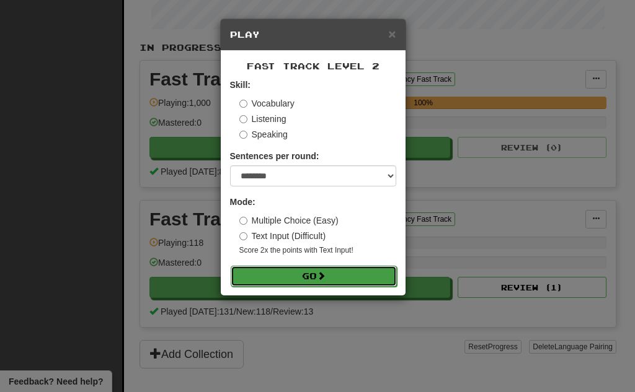
click at [330, 286] on button "Go" at bounding box center [314, 276] width 166 height 21
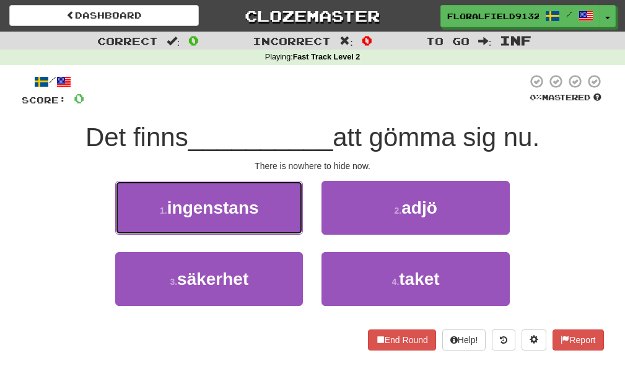
click at [259, 213] on span "ingenstans" at bounding box center [213, 207] width 92 height 19
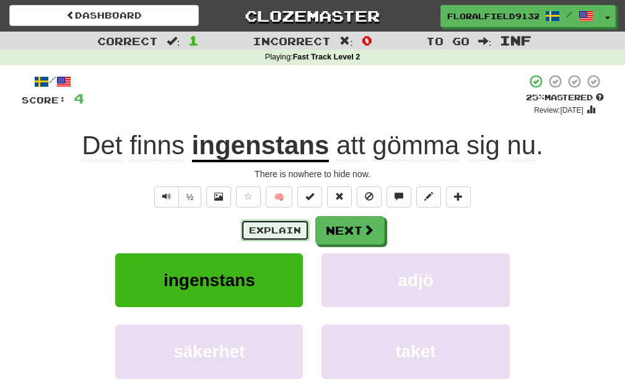
click at [260, 233] on button "Explain" at bounding box center [275, 230] width 68 height 21
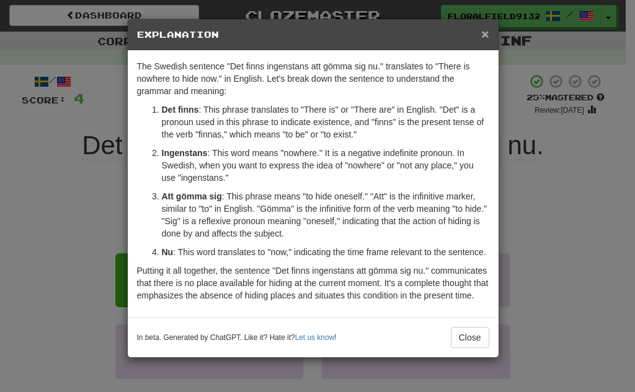
click at [483, 32] on span "×" at bounding box center [484, 34] width 7 height 14
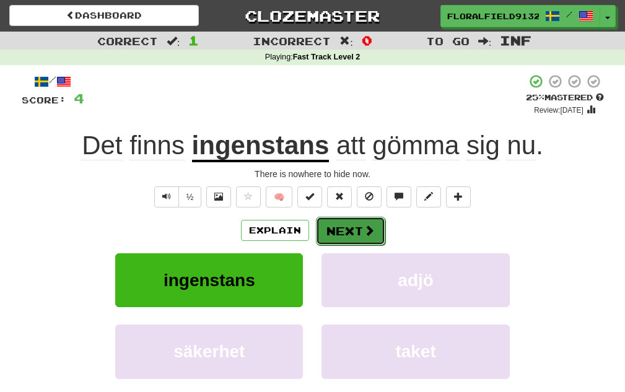
click at [354, 225] on button "Next" at bounding box center [350, 231] width 69 height 29
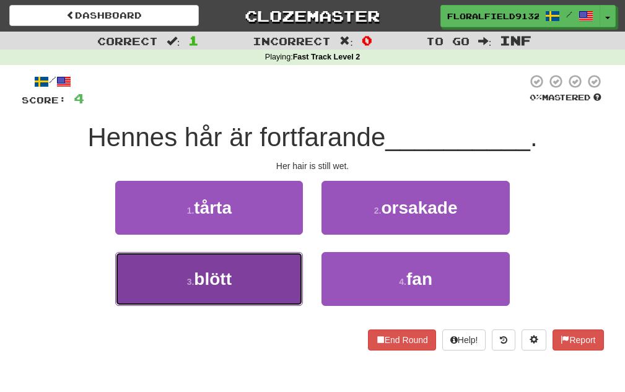
click at [247, 278] on button "3 . blött" at bounding box center [209, 279] width 188 height 54
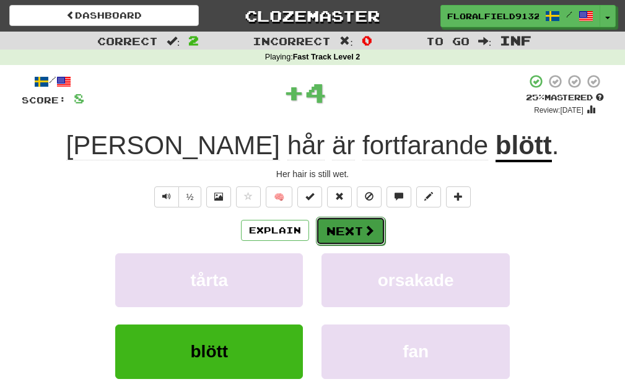
click at [364, 232] on span at bounding box center [369, 230] width 11 height 11
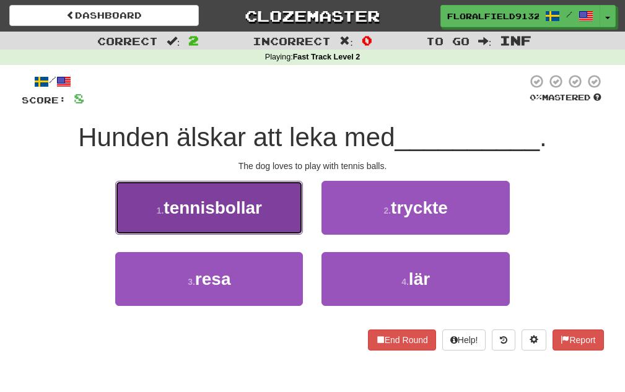
click at [264, 215] on button "1 . tennisbollar" at bounding box center [209, 208] width 188 height 54
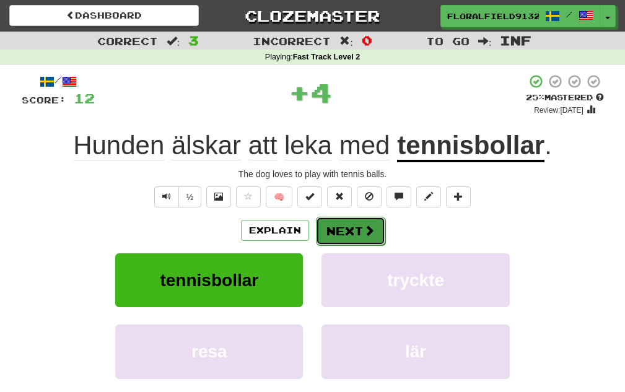
click at [365, 240] on button "Next" at bounding box center [350, 231] width 69 height 29
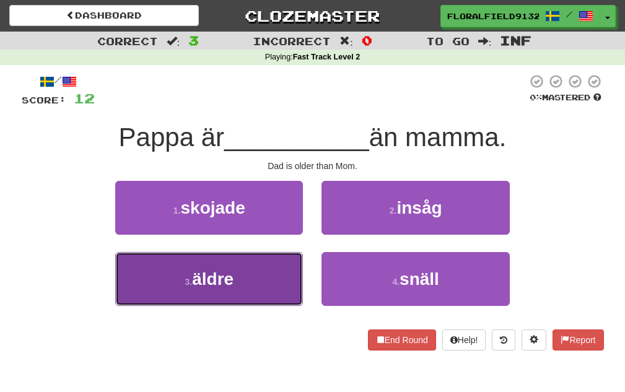
click at [208, 291] on button "3 . äldre" at bounding box center [209, 279] width 188 height 54
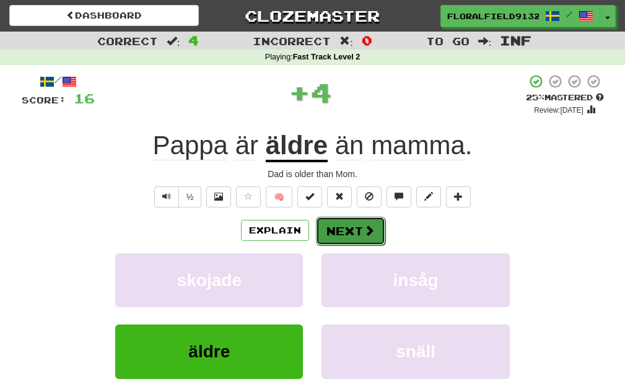
click at [378, 229] on button "Next" at bounding box center [350, 231] width 69 height 29
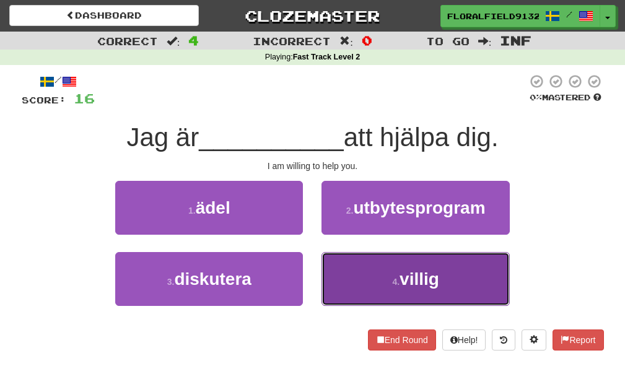
click at [403, 268] on button "4 . villig" at bounding box center [416, 279] width 188 height 54
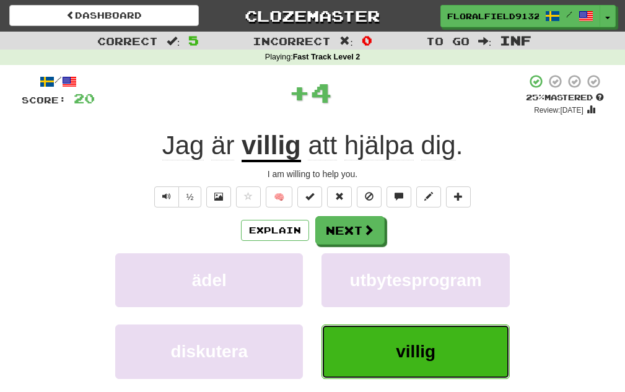
click at [436, 351] on button "villig" at bounding box center [416, 352] width 188 height 54
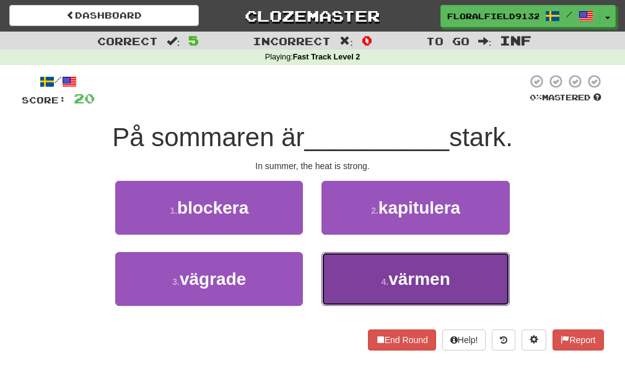
click at [428, 268] on button "4 . värmen" at bounding box center [416, 279] width 188 height 54
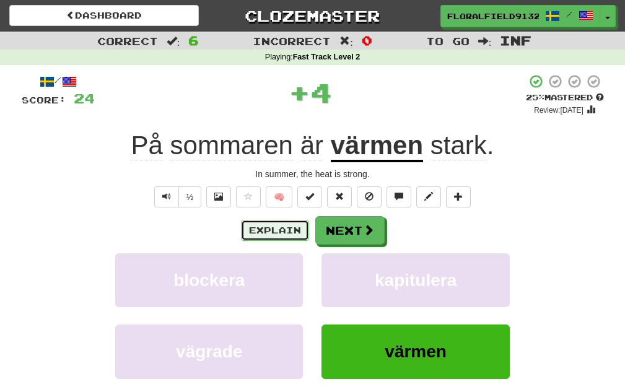
click at [276, 227] on button "Explain" at bounding box center [275, 230] width 68 height 21
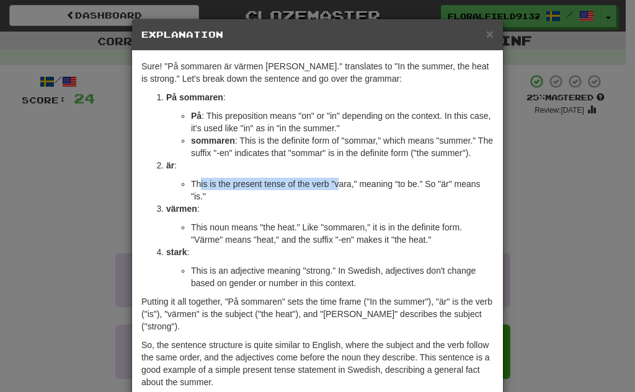
click at [372, 173] on li "är : This is the present tense of the verb "vara," meaning “to be.” So "är" mea…" at bounding box center [329, 180] width 327 height 43
click at [488, 51] on div "Sure! "På sommaren är värmen [PERSON_NAME]." translates to "In the summer, the …" at bounding box center [317, 227] width 371 height 353
click at [486, 37] on span "×" at bounding box center [489, 34] width 7 height 14
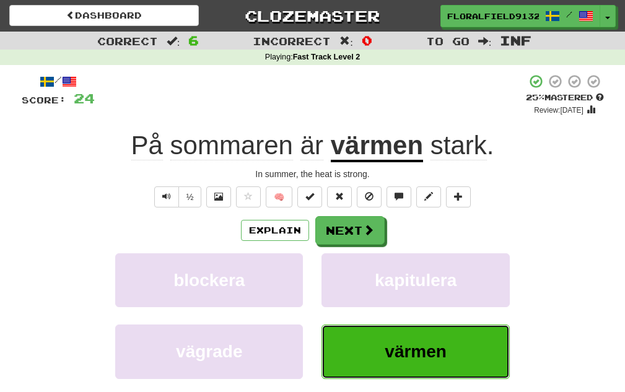
click at [391, 345] on span "värmen" at bounding box center [416, 351] width 62 height 19
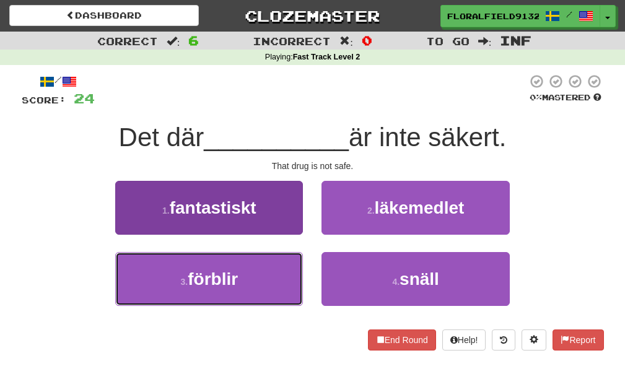
click at [230, 283] on span "förblir" at bounding box center [213, 279] width 50 height 19
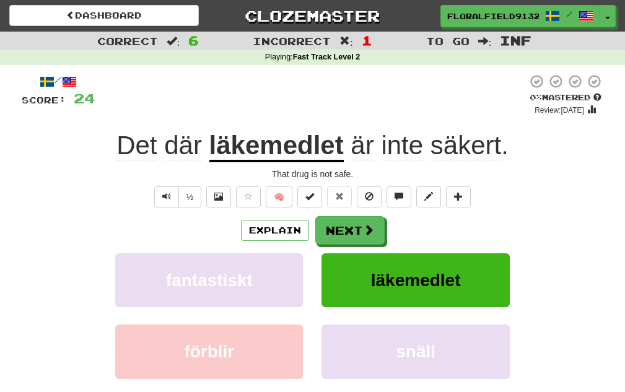
drag, startPoint x: 385, startPoint y: 243, endPoint x: 398, endPoint y: 242, distance: 13.0
click at [385, 242] on div "Explain Next" at bounding box center [313, 230] width 583 height 29
click at [368, 232] on span at bounding box center [369, 230] width 11 height 11
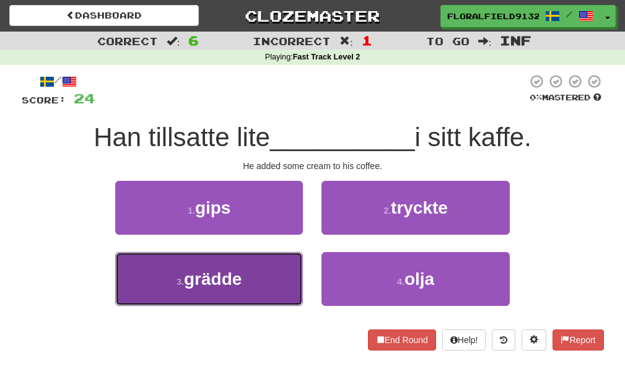
click at [263, 273] on button "3 . grädde" at bounding box center [209, 279] width 188 height 54
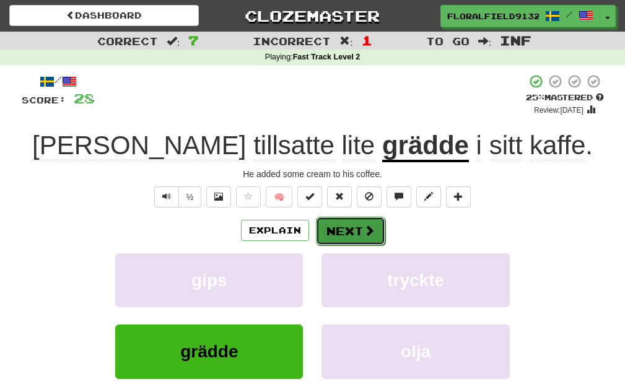
click at [363, 237] on button "Next" at bounding box center [350, 231] width 69 height 29
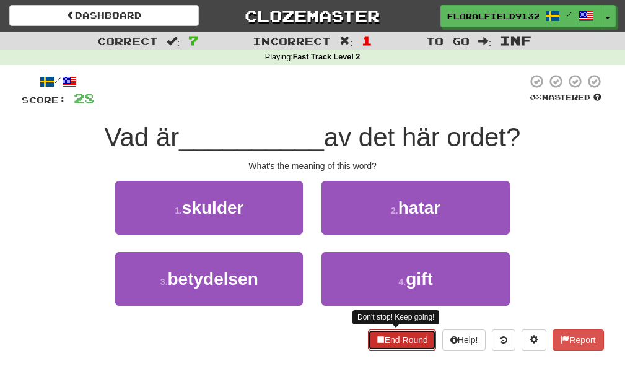
click at [378, 332] on button "End Round" at bounding box center [402, 340] width 68 height 21
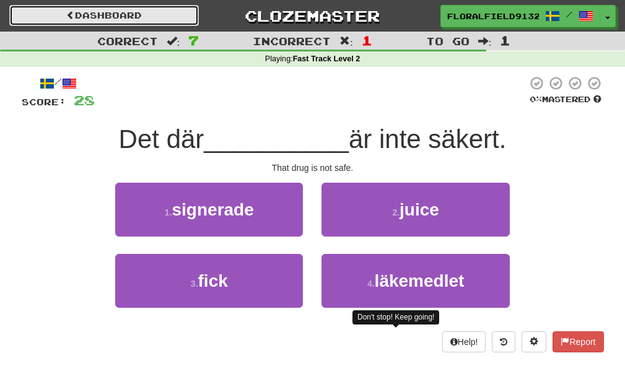
click at [26, 14] on link "Dashboard" at bounding box center [104, 15] width 190 height 21
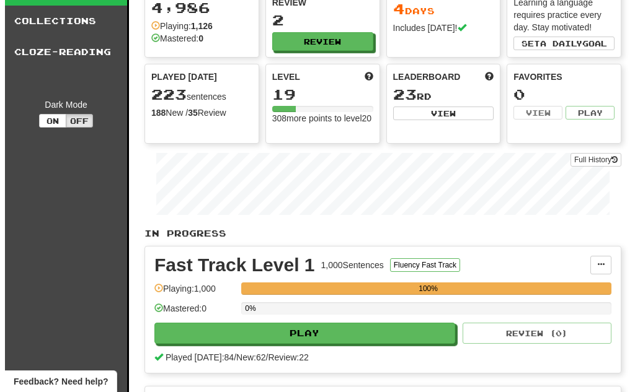
scroll to position [248, 0]
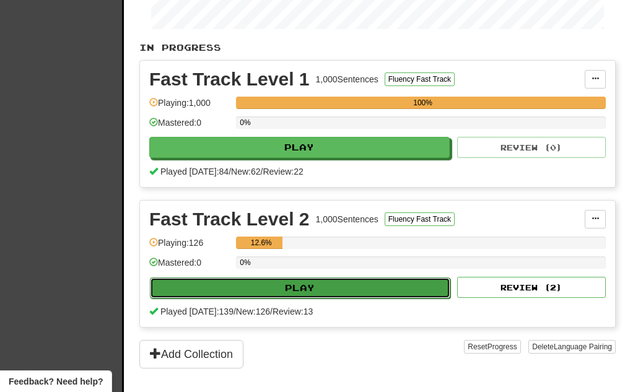
click at [423, 288] on button "Play" at bounding box center [300, 288] width 301 height 21
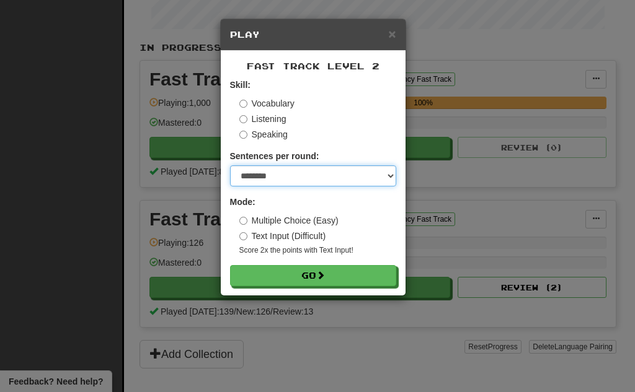
click at [359, 174] on select "* ** ** ** ** ** *** ********" at bounding box center [313, 175] width 166 height 21
select select "**"
click at [230, 165] on select "* ** ** ** ** ** *** ********" at bounding box center [313, 175] width 166 height 21
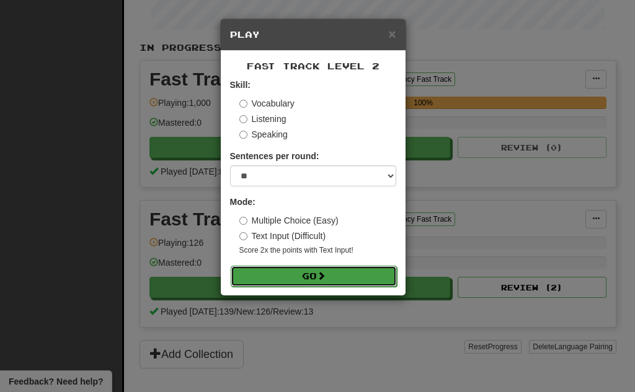
click at [325, 273] on span at bounding box center [321, 275] width 9 height 9
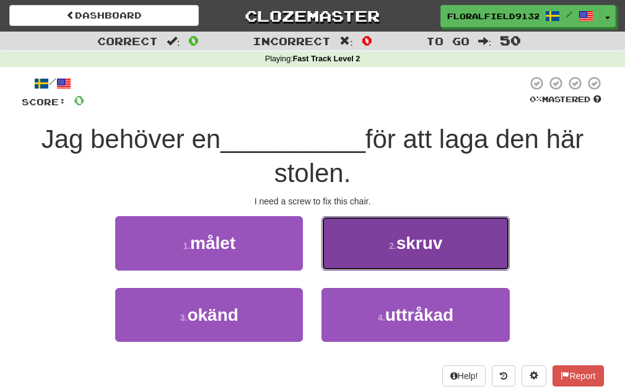
click at [368, 257] on button "2 . skruv" at bounding box center [416, 243] width 188 height 54
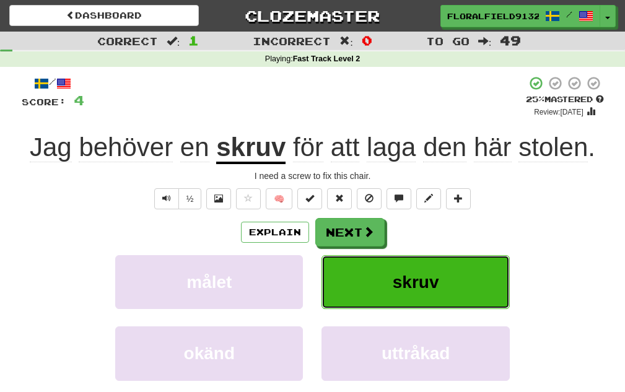
drag, startPoint x: 386, startPoint y: 279, endPoint x: 438, endPoint y: 243, distance: 63.3
click at [438, 243] on div "Explain Next målet skruv okänd uttråkad Learn more: målet skruv okänd uttråkad" at bounding box center [313, 317] width 583 height 199
click at [428, 263] on button "skruv" at bounding box center [416, 282] width 188 height 54
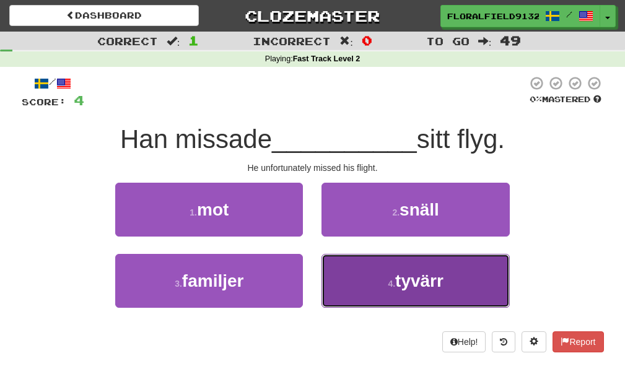
click at [395, 264] on button "4 . tyvärr" at bounding box center [416, 281] width 188 height 54
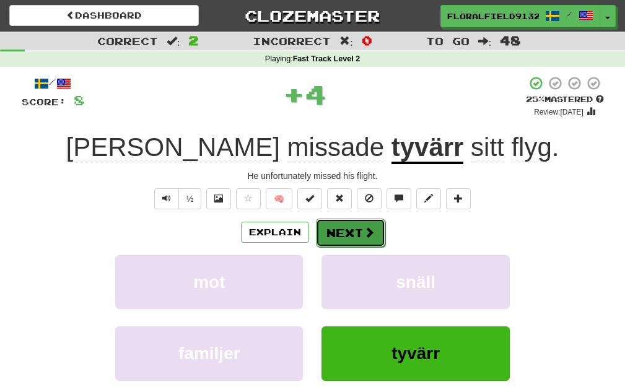
click at [379, 229] on button "Next" at bounding box center [350, 233] width 69 height 29
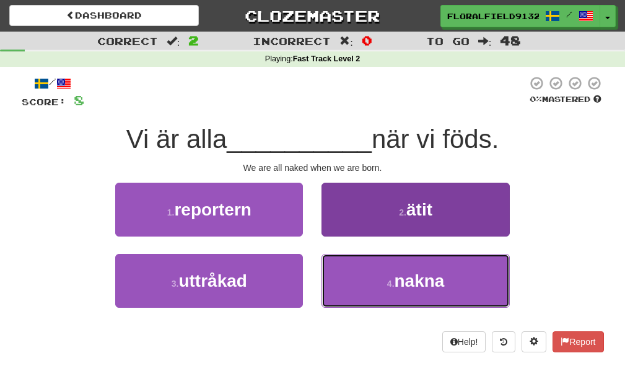
click at [412, 273] on span "nakna" at bounding box center [420, 280] width 50 height 19
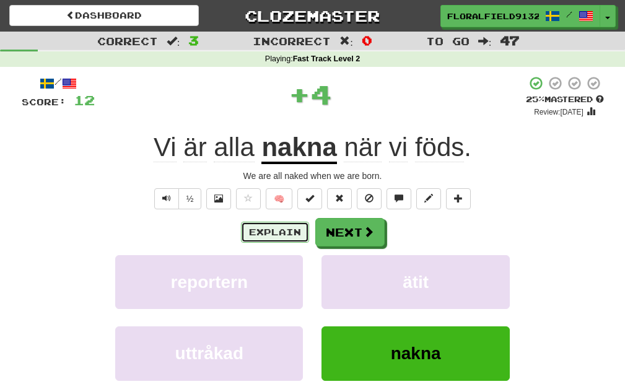
click at [263, 235] on button "Explain" at bounding box center [275, 232] width 68 height 21
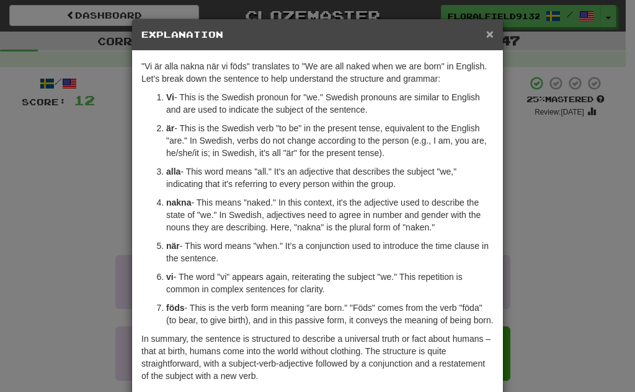
click at [486, 38] on span "×" at bounding box center [489, 34] width 7 height 14
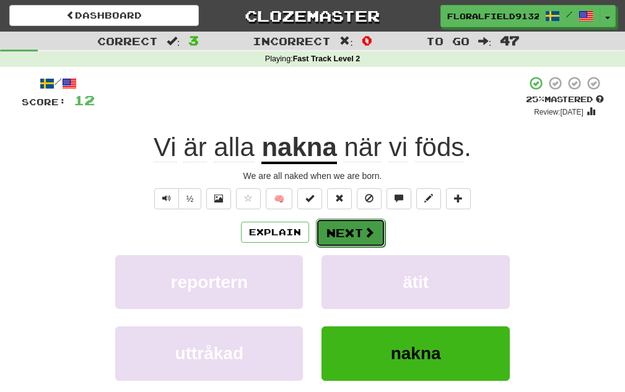
click at [352, 230] on button "Next" at bounding box center [350, 233] width 69 height 29
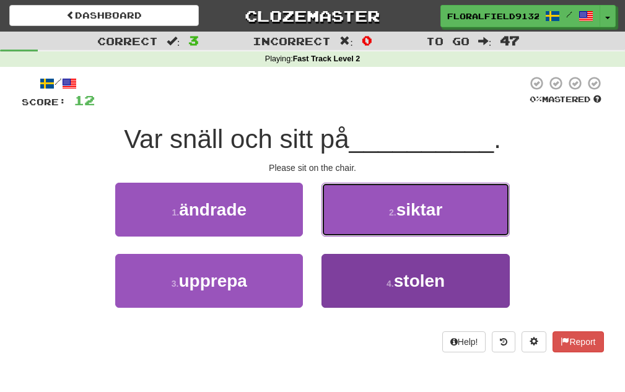
drag, startPoint x: 404, startPoint y: 229, endPoint x: 343, endPoint y: 292, distance: 88.1
click at [343, 293] on div "1 . ändrade 2 . siktar 3 . upprepa 4 . stolen" at bounding box center [312, 254] width 601 height 143
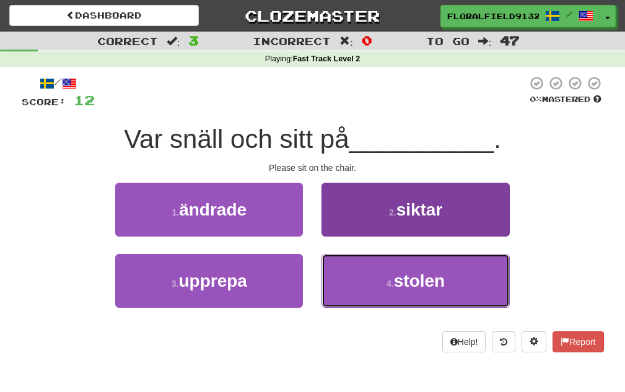
click at [354, 280] on button "4 . stolen" at bounding box center [416, 281] width 188 height 54
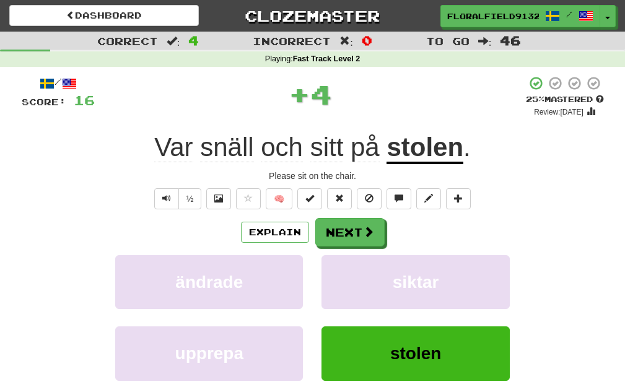
click at [339, 212] on div "/ Score: 16 + 4 25 % Mastered Review: [DATE] Var snäll och sitt på stolen . Ple…" at bounding box center [313, 260] width 583 height 368
click at [356, 222] on button "Next" at bounding box center [350, 233] width 69 height 29
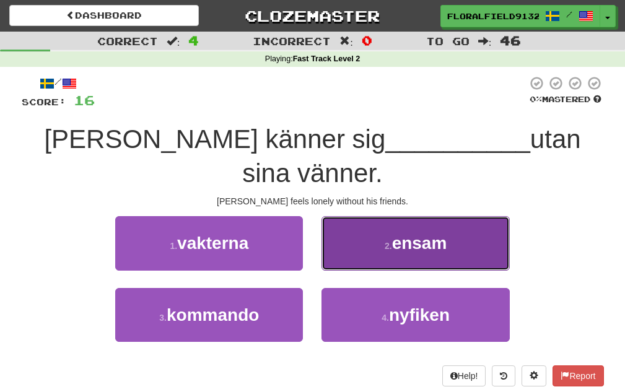
click at [393, 222] on button "2 . ensam" at bounding box center [416, 243] width 188 height 54
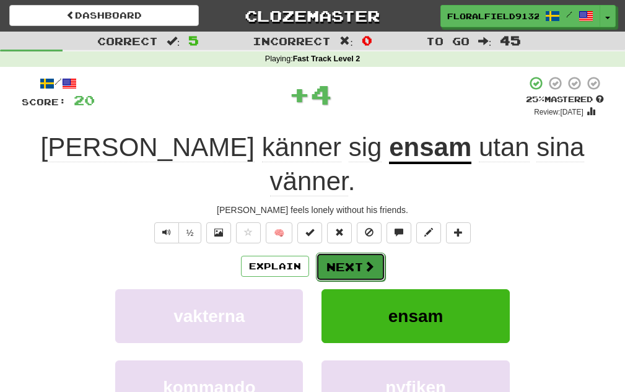
click at [366, 261] on span at bounding box center [369, 266] width 11 height 11
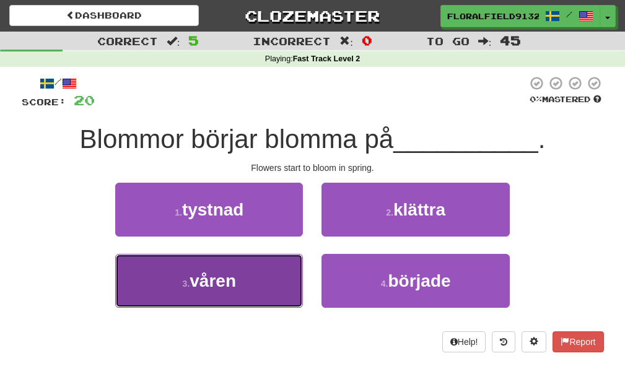
click at [290, 275] on button "3 . våren" at bounding box center [209, 281] width 188 height 54
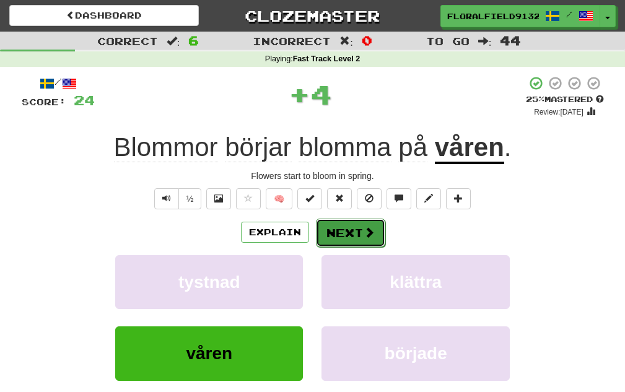
click at [355, 240] on button "Next" at bounding box center [350, 233] width 69 height 29
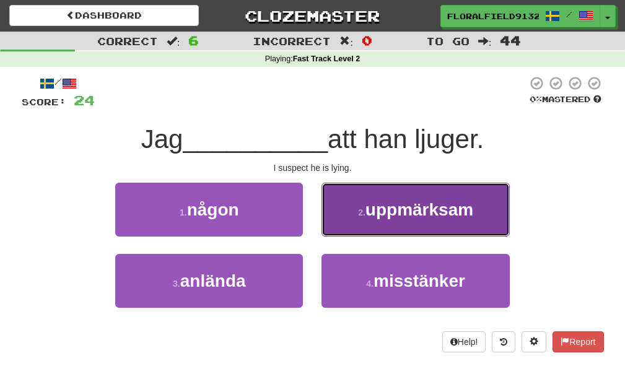
click at [363, 201] on button "2 . uppmärksam" at bounding box center [416, 210] width 188 height 54
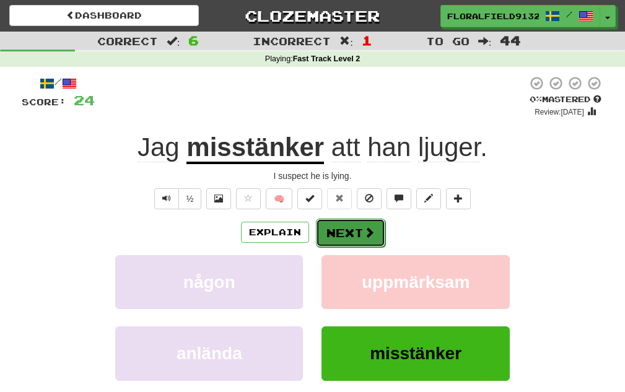
click at [324, 230] on button "Next" at bounding box center [350, 233] width 69 height 29
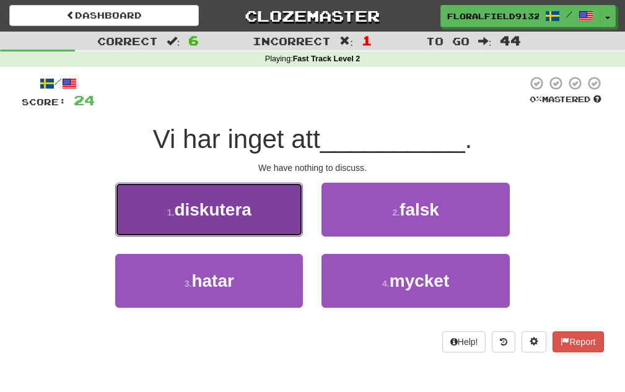
click at [286, 225] on button "1 . diskutera" at bounding box center [209, 210] width 188 height 54
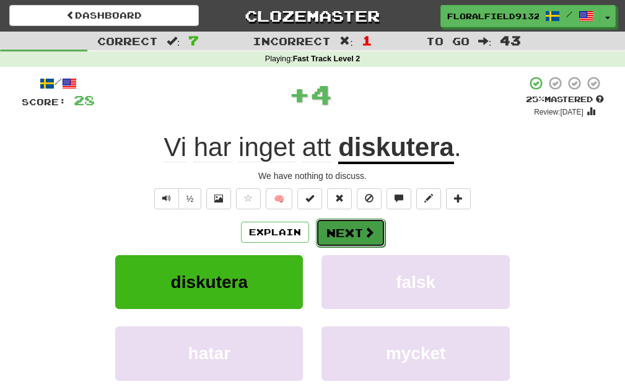
click at [358, 237] on button "Next" at bounding box center [350, 233] width 69 height 29
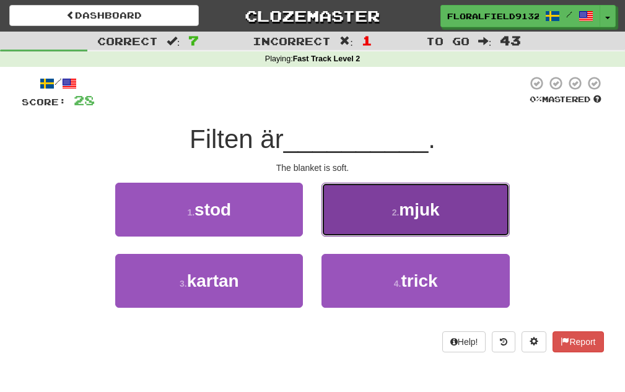
click at [398, 228] on button "2 . mjuk" at bounding box center [416, 210] width 188 height 54
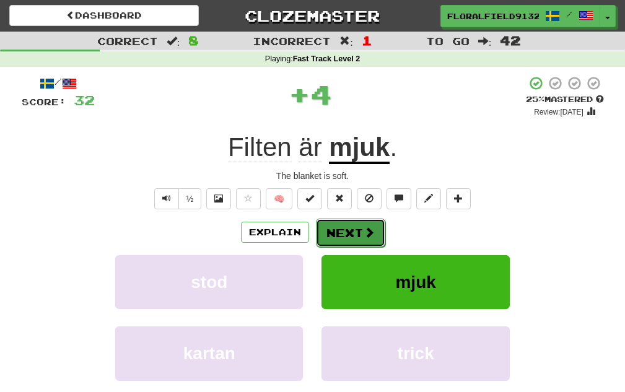
click at [365, 236] on span at bounding box center [369, 232] width 11 height 11
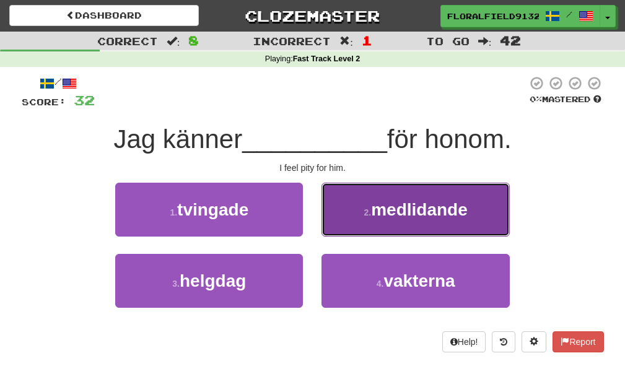
click at [353, 231] on button "2 . medlidande" at bounding box center [416, 210] width 188 height 54
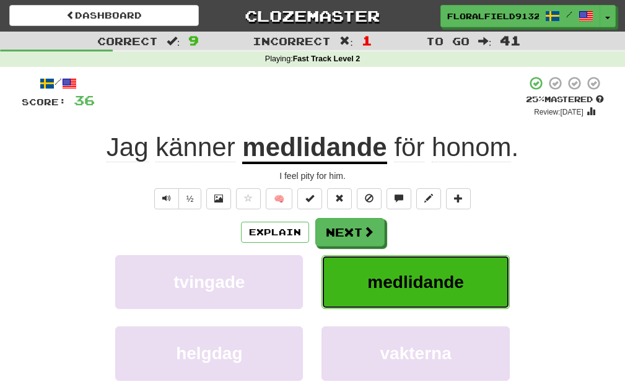
click at [371, 270] on button "medlidande" at bounding box center [416, 282] width 188 height 54
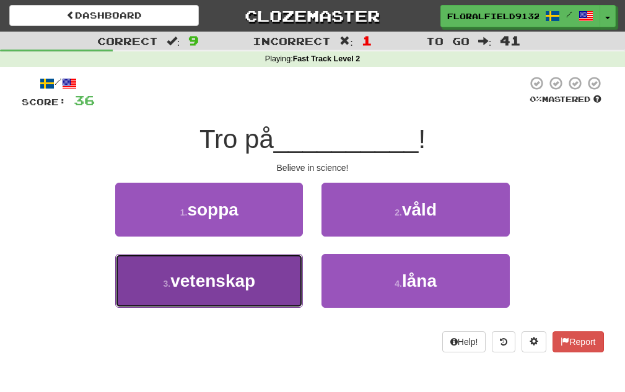
click at [297, 263] on button "3 . vetenskap" at bounding box center [209, 281] width 188 height 54
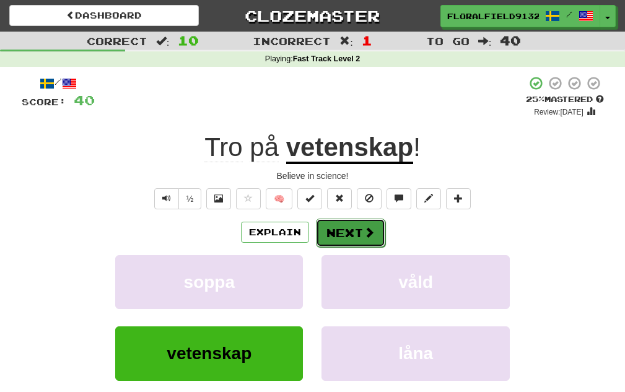
click at [341, 229] on button "Next" at bounding box center [350, 233] width 69 height 29
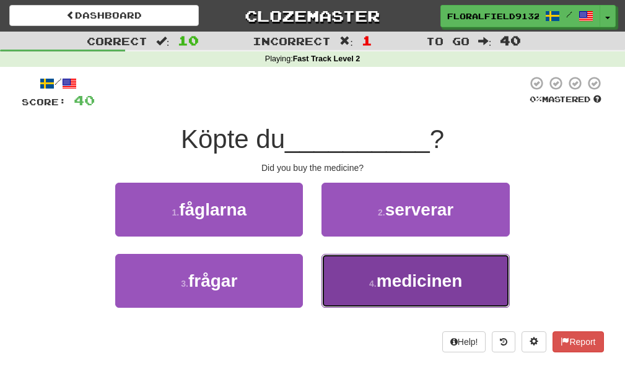
click at [377, 269] on button "4 . medicinen" at bounding box center [416, 281] width 188 height 54
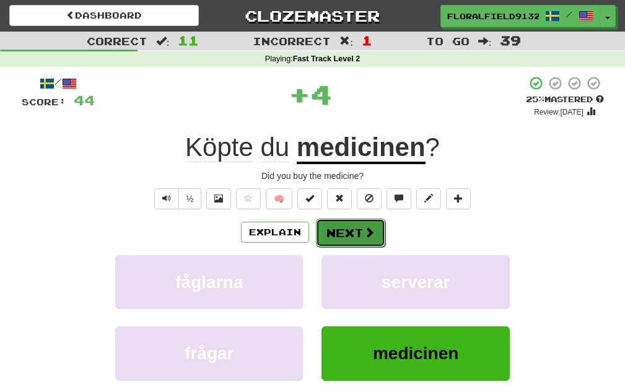
click at [359, 233] on button "Next" at bounding box center [350, 233] width 69 height 29
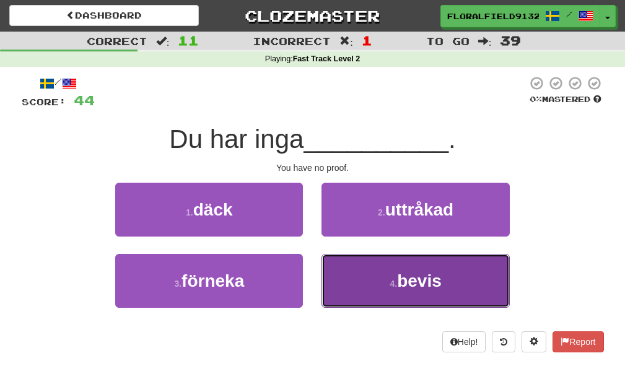
click at [369, 270] on button "4 . bevis" at bounding box center [416, 281] width 188 height 54
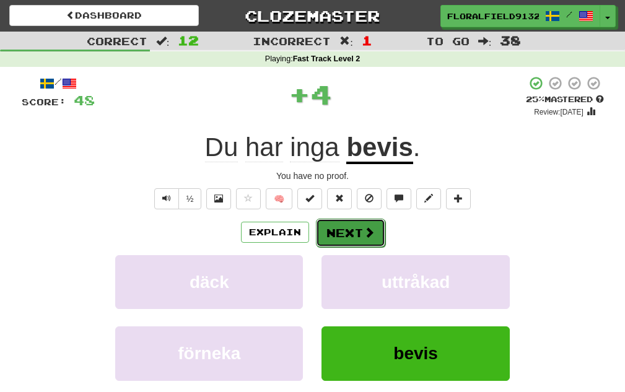
click at [354, 238] on button "Next" at bounding box center [350, 233] width 69 height 29
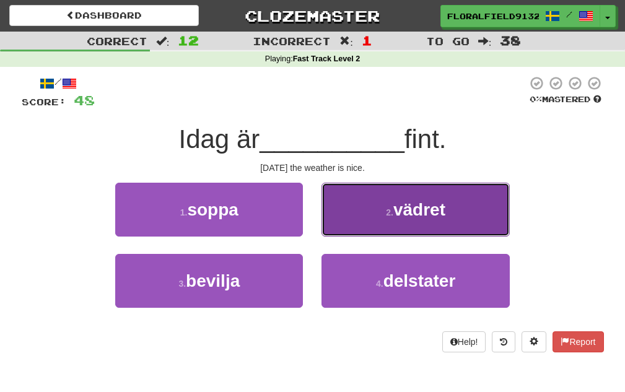
click at [365, 226] on button "2 . vädret" at bounding box center [416, 210] width 188 height 54
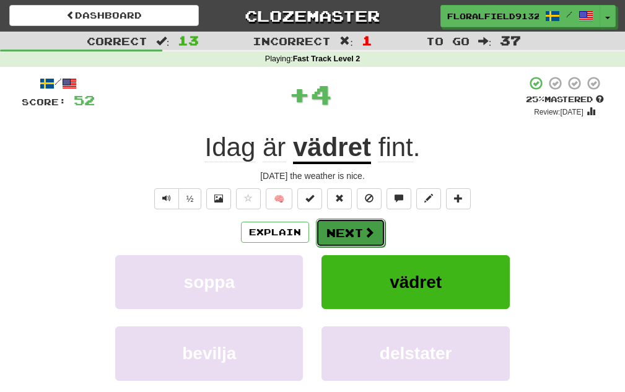
click at [354, 240] on button "Next" at bounding box center [350, 233] width 69 height 29
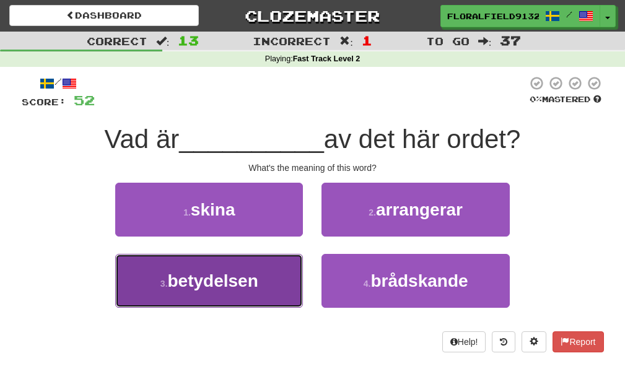
click at [278, 272] on button "3 . betydelsen" at bounding box center [209, 281] width 188 height 54
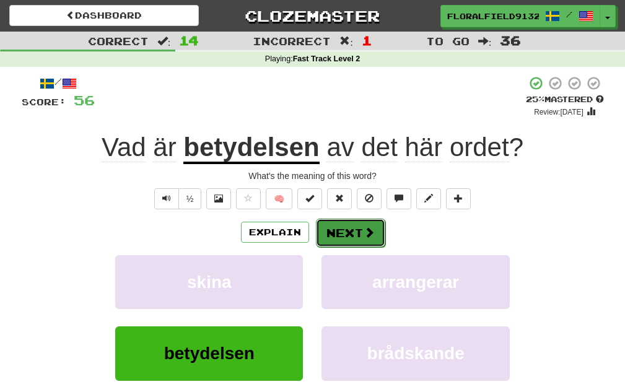
click at [359, 237] on button "Next" at bounding box center [350, 233] width 69 height 29
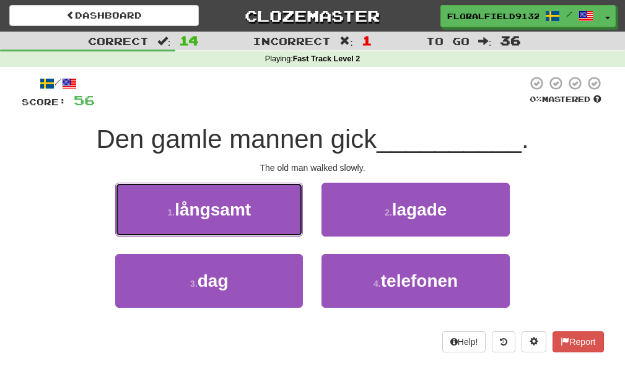
drag, startPoint x: 270, startPoint y: 206, endPoint x: 279, endPoint y: 216, distance: 13.2
click at [271, 207] on button "1 . långsamt" at bounding box center [209, 210] width 188 height 54
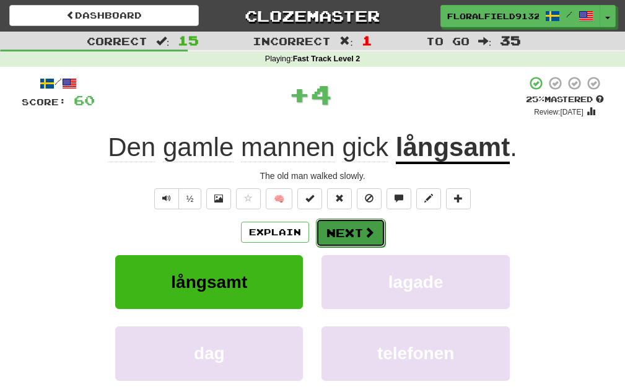
click at [353, 239] on button "Next" at bounding box center [350, 233] width 69 height 29
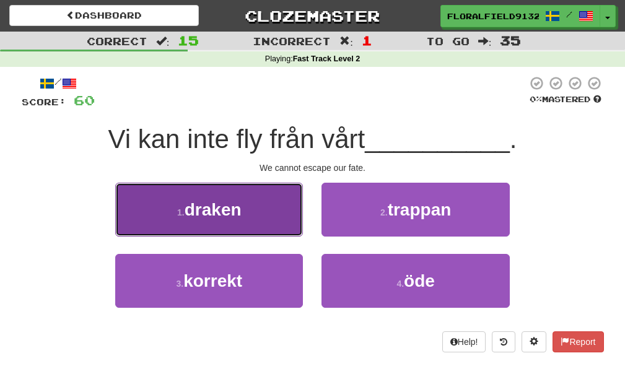
click at [300, 226] on button "1 . draken" at bounding box center [209, 210] width 188 height 54
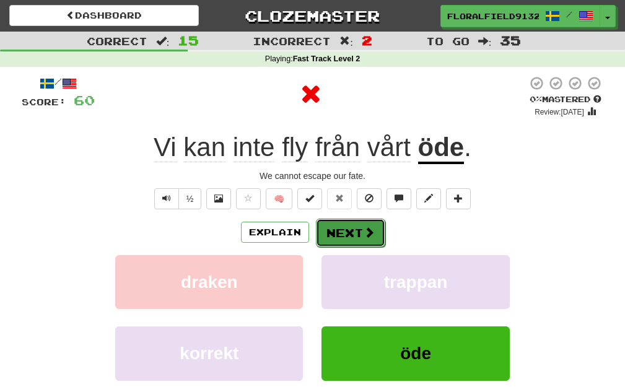
click at [338, 235] on button "Next" at bounding box center [350, 233] width 69 height 29
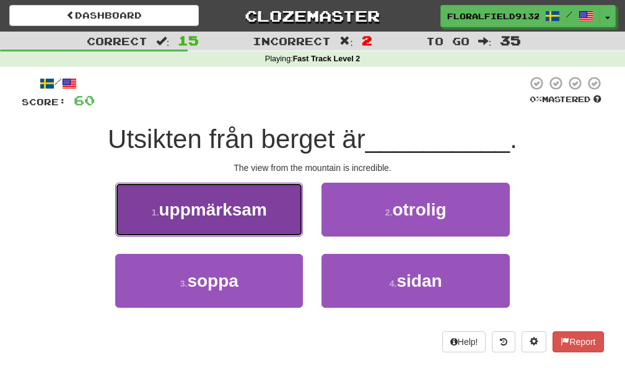
click at [278, 227] on button "1 . uppmärksam" at bounding box center [209, 210] width 188 height 54
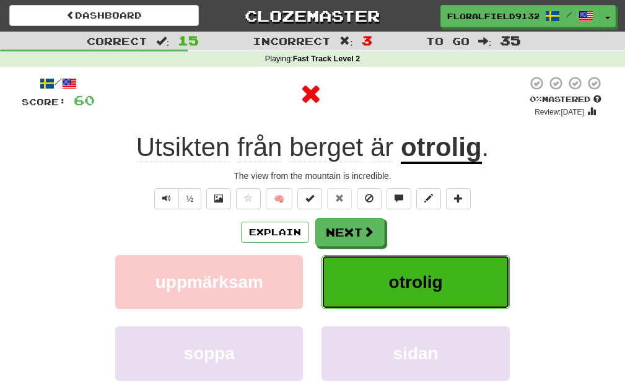
click at [405, 274] on span "otrolig" at bounding box center [416, 282] width 54 height 19
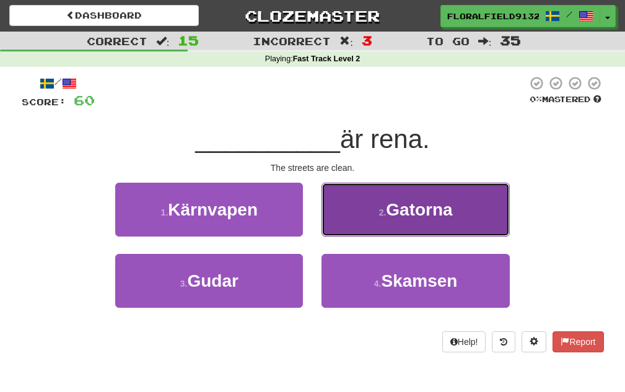
click at [405, 217] on span "Gatorna" at bounding box center [419, 209] width 66 height 19
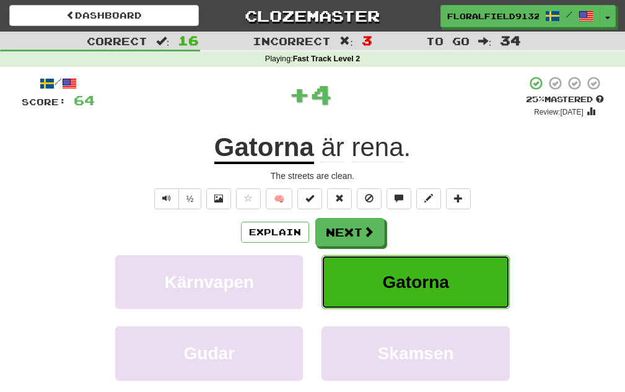
click at [389, 270] on button "Gatorna" at bounding box center [416, 282] width 188 height 54
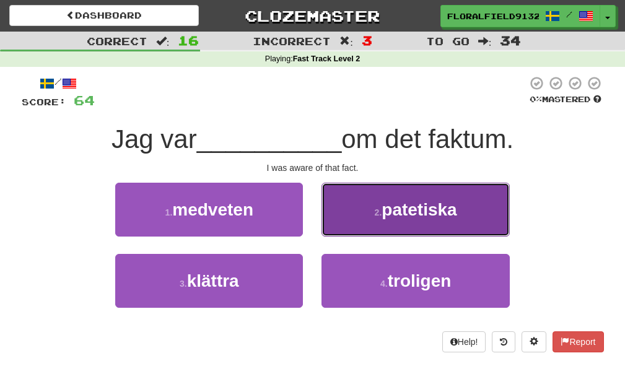
click at [387, 236] on button "2 . patetiska" at bounding box center [416, 210] width 188 height 54
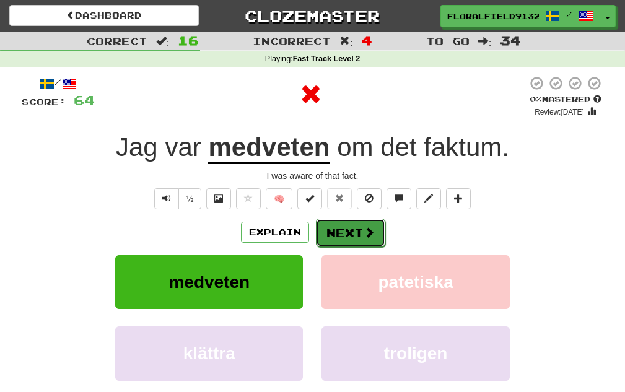
click at [370, 245] on button "Next" at bounding box center [350, 233] width 69 height 29
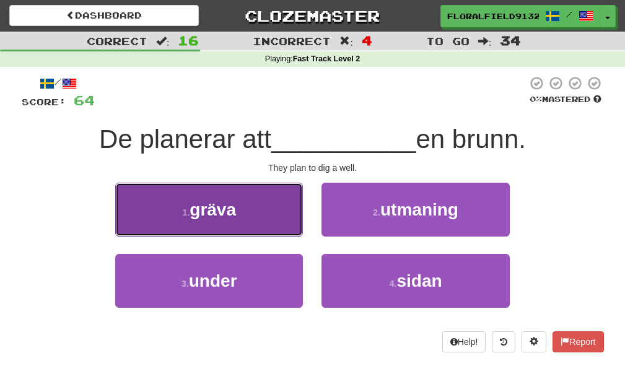
click at [254, 207] on button "1 . gräva" at bounding box center [209, 210] width 188 height 54
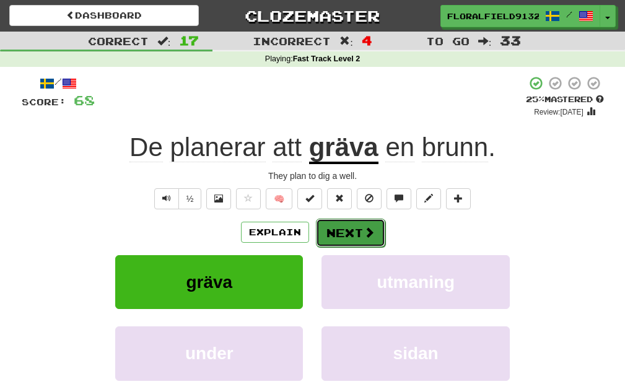
click at [358, 231] on button "Next" at bounding box center [350, 233] width 69 height 29
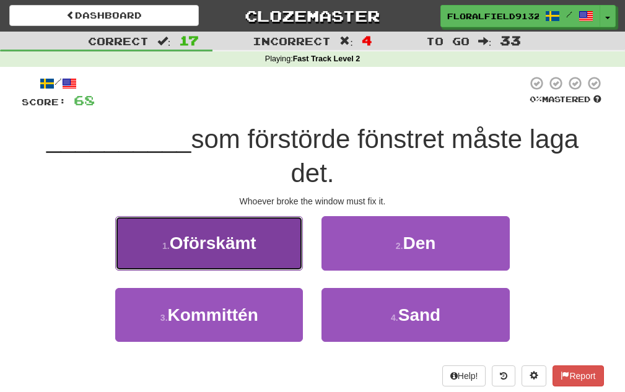
click at [298, 258] on button "1 . [GEOGRAPHIC_DATA]" at bounding box center [209, 243] width 188 height 54
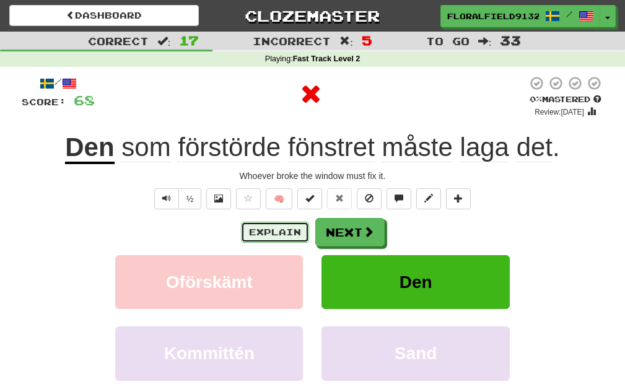
click at [294, 234] on button "Explain" at bounding box center [275, 232] width 68 height 21
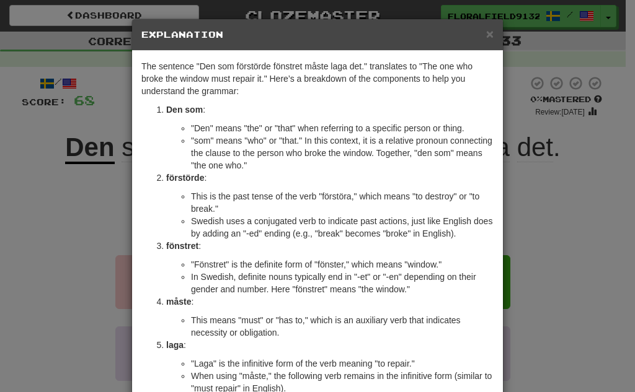
click at [475, 45] on div "× Explanation" at bounding box center [317, 35] width 371 height 32
click at [486, 37] on span "×" at bounding box center [489, 34] width 7 height 14
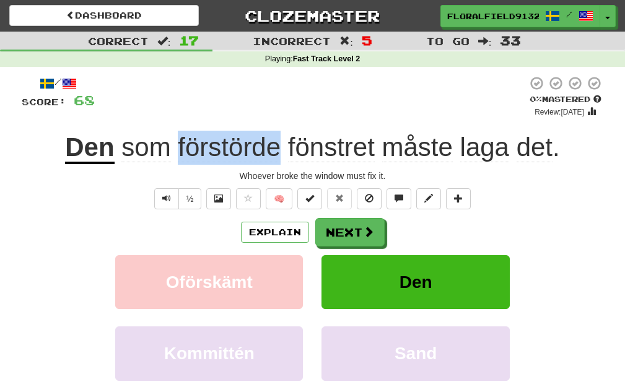
drag, startPoint x: 265, startPoint y: 144, endPoint x: 179, endPoint y: 144, distance: 85.5
click at [179, 144] on span "som förstörde fönstret måste laga det ." at bounding box center [338, 148] width 446 height 30
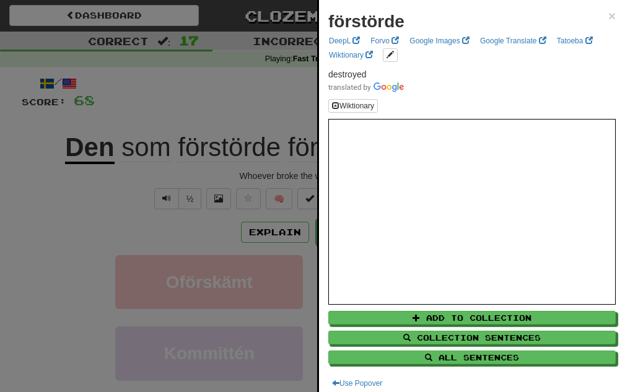
click at [154, 206] on div at bounding box center [312, 196] width 625 height 392
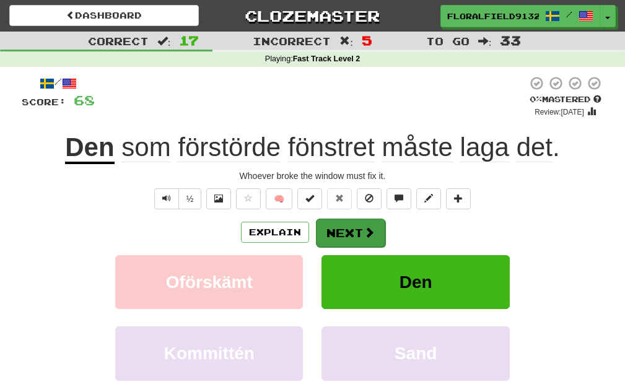
click at [363, 218] on div "/ Score: 68 0 % Mastered Review: 2025-09-19 Den som förstörde fönstret måste la…" at bounding box center [313, 260] width 583 height 368
click at [371, 221] on button "Next" at bounding box center [350, 233] width 69 height 29
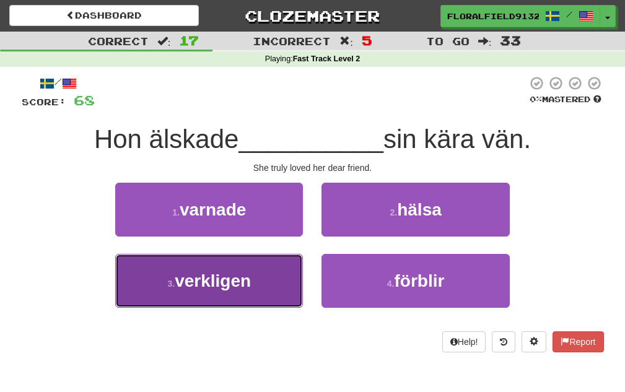
click at [245, 288] on span "verkligen" at bounding box center [213, 280] width 76 height 19
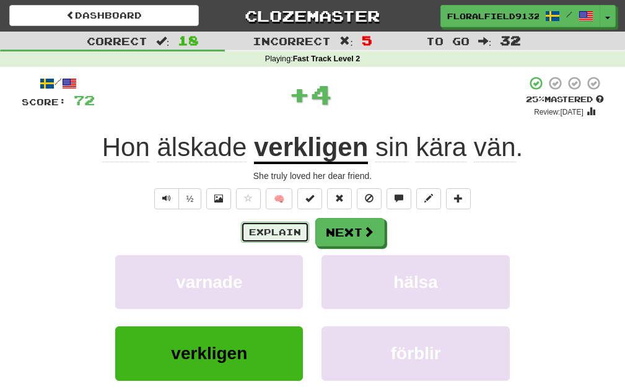
click at [284, 231] on button "Explain" at bounding box center [275, 232] width 68 height 21
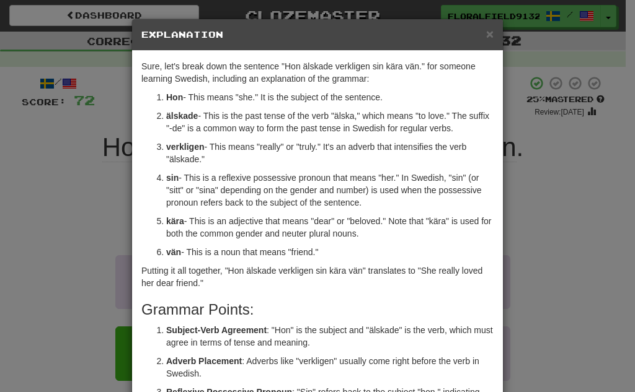
click at [596, 155] on div "× Explanation Sure, let's break down the sentence "Hon älskade verkligen sin kä…" at bounding box center [317, 196] width 635 height 392
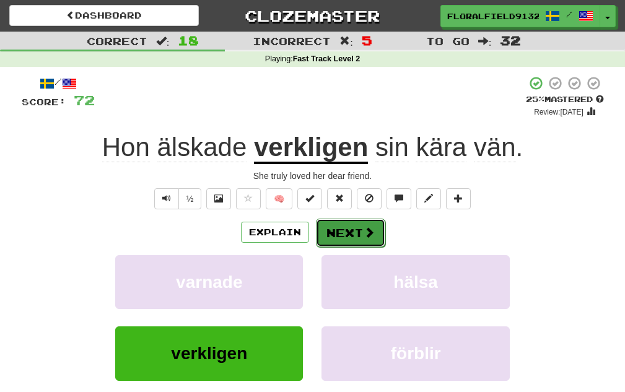
click at [361, 234] on button "Next" at bounding box center [350, 233] width 69 height 29
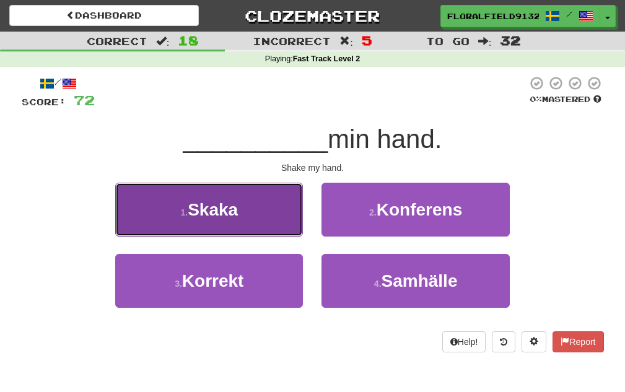
click at [241, 219] on button "1 . Skaka" at bounding box center [209, 210] width 188 height 54
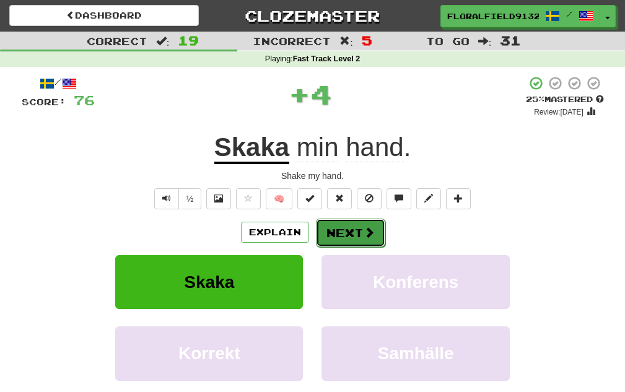
click at [341, 239] on button "Next" at bounding box center [350, 233] width 69 height 29
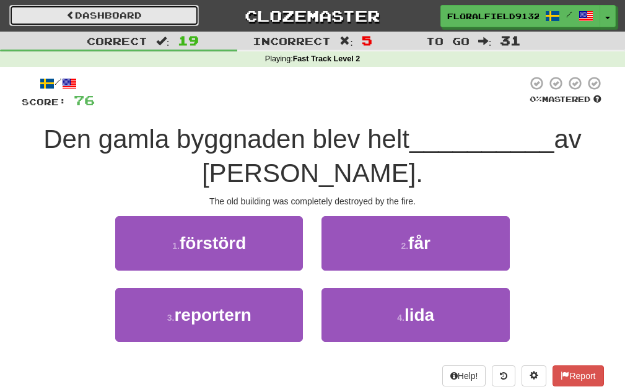
click at [31, 18] on link "Dashboard" at bounding box center [104, 15] width 190 height 21
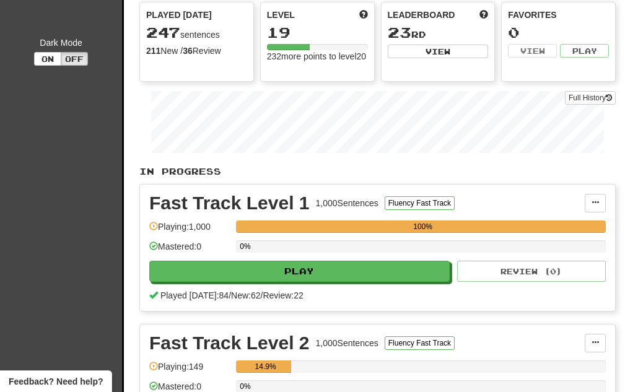
scroll to position [248, 0]
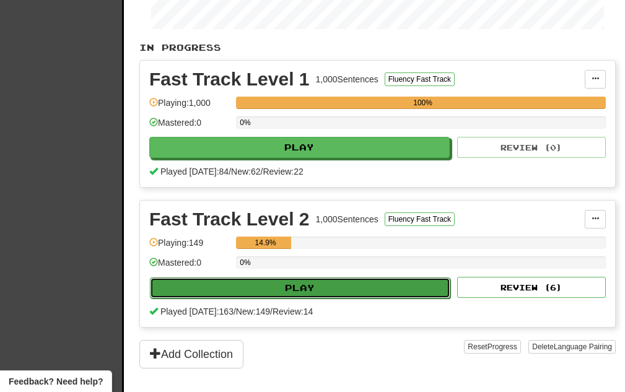
click at [297, 279] on button "Play" at bounding box center [300, 288] width 301 height 21
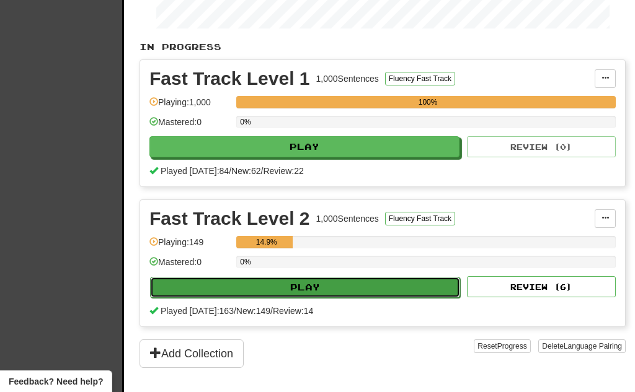
select select "**"
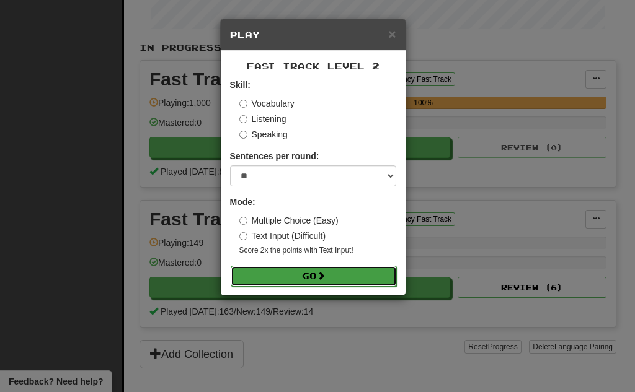
click at [292, 273] on button "Go" at bounding box center [314, 276] width 166 height 21
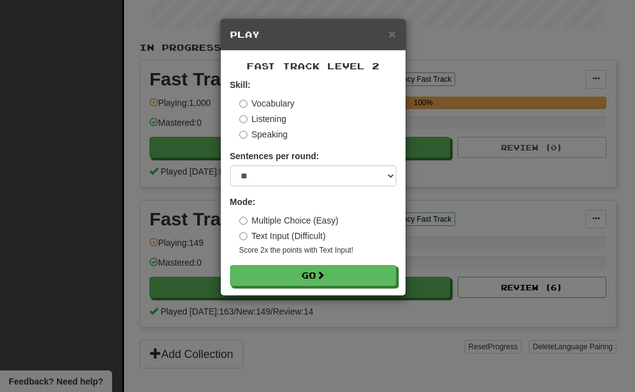
click at [392, 25] on div "× Play" at bounding box center [313, 35] width 185 height 32
click at [392, 32] on span "×" at bounding box center [391, 34] width 7 height 14
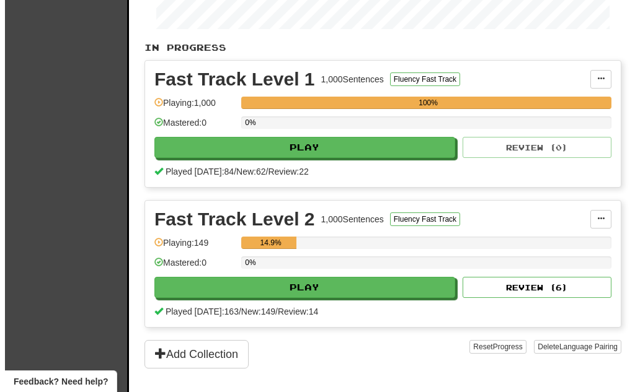
scroll to position [124, 0]
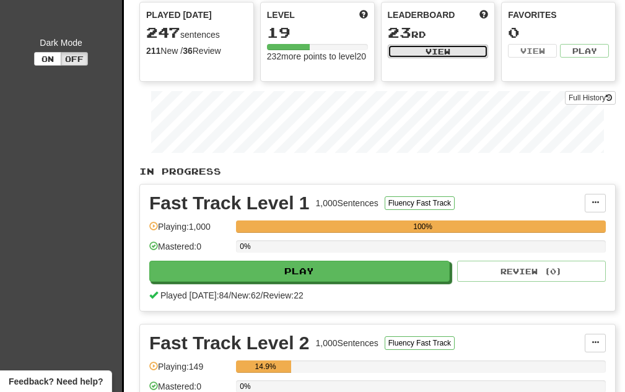
click at [450, 55] on button "View" at bounding box center [438, 52] width 101 height 14
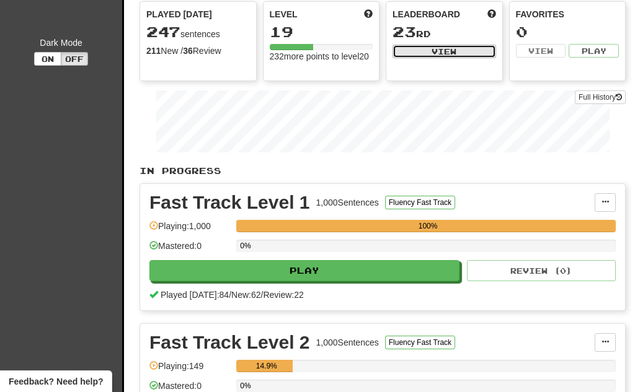
select select "**********"
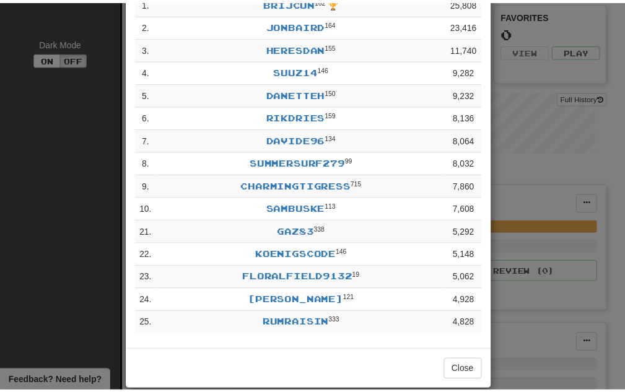
scroll to position [0, 0]
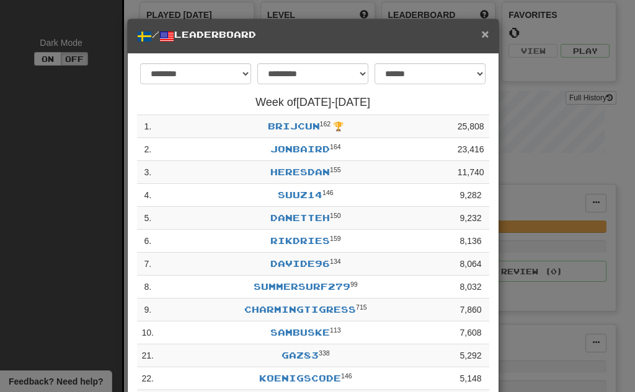
click at [482, 30] on span "×" at bounding box center [484, 34] width 7 height 14
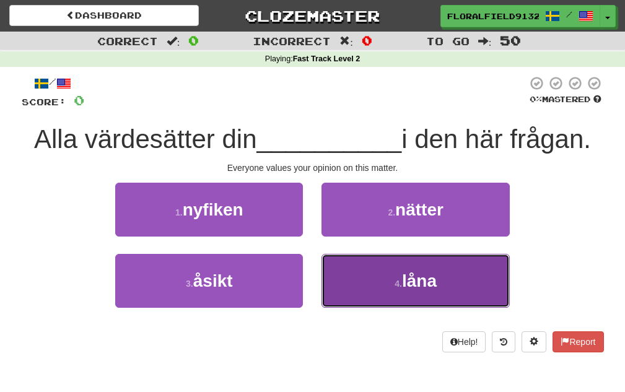
click at [398, 280] on small "4 ." at bounding box center [398, 284] width 7 height 10
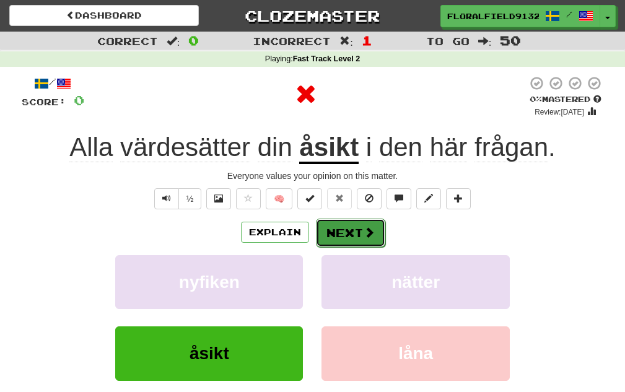
click at [361, 242] on button "Next" at bounding box center [350, 233] width 69 height 29
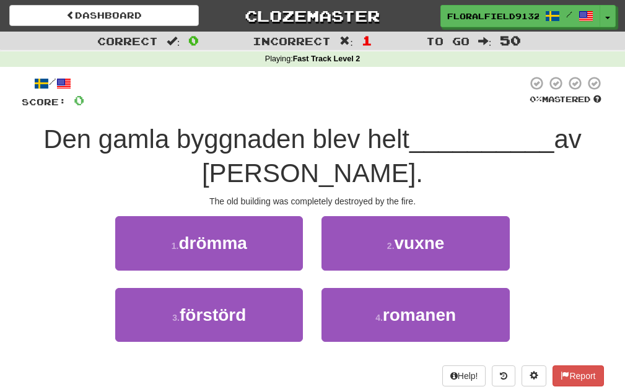
click at [271, 271] on div "1 . drömma" at bounding box center [209, 251] width 206 height 71
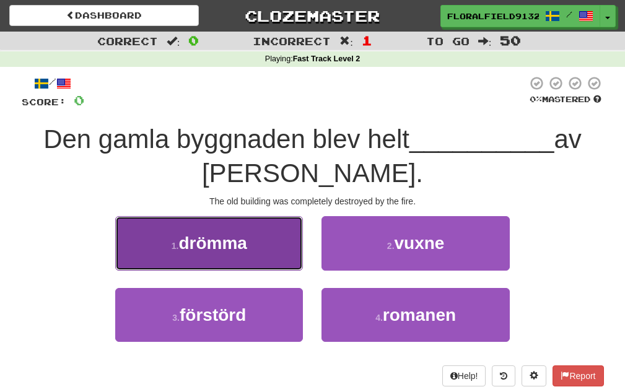
click at [263, 252] on button "1 . drömma" at bounding box center [209, 243] width 188 height 54
